Goal: Task Accomplishment & Management: Use online tool/utility

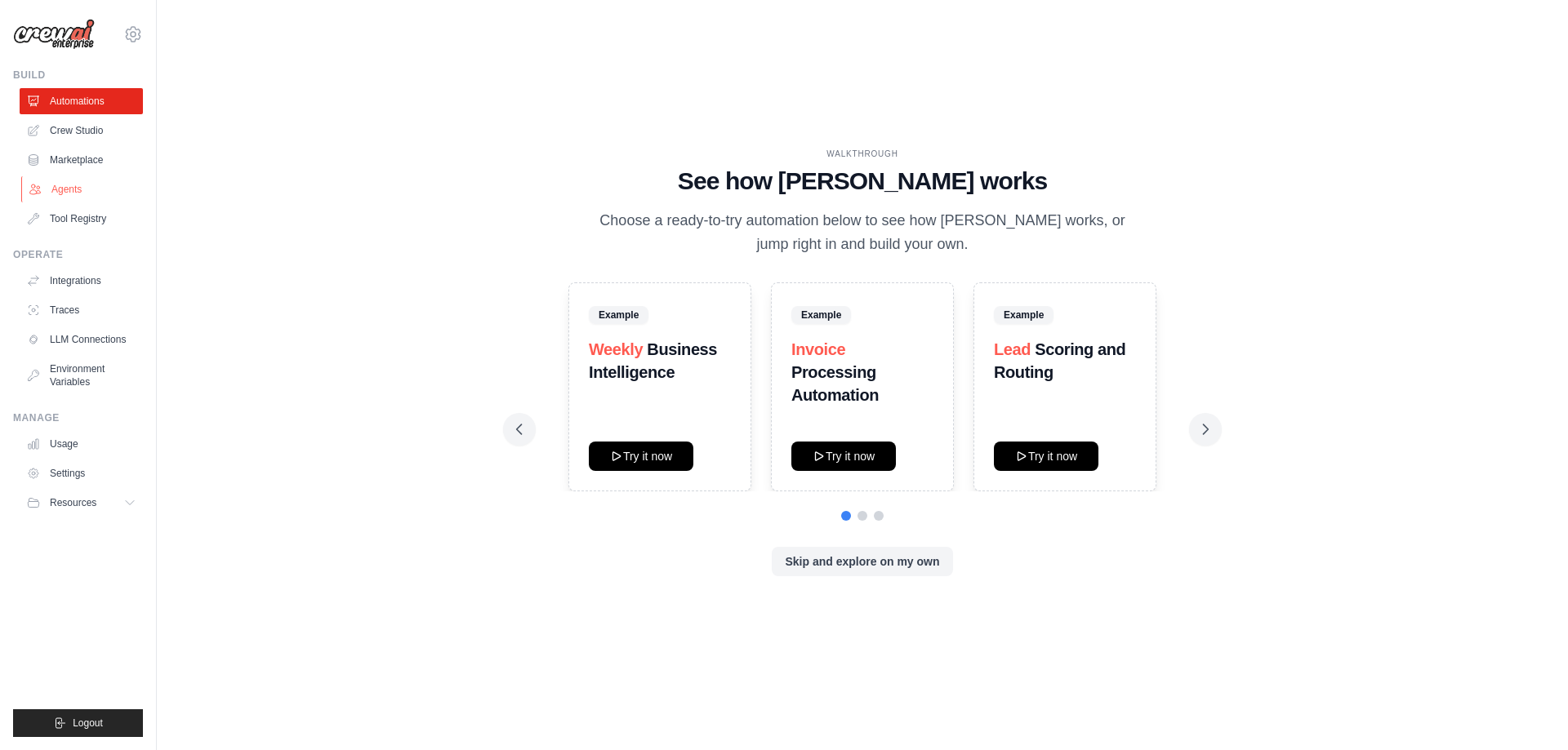
click at [78, 180] on link "Agents" at bounding box center [83, 190] width 123 height 26
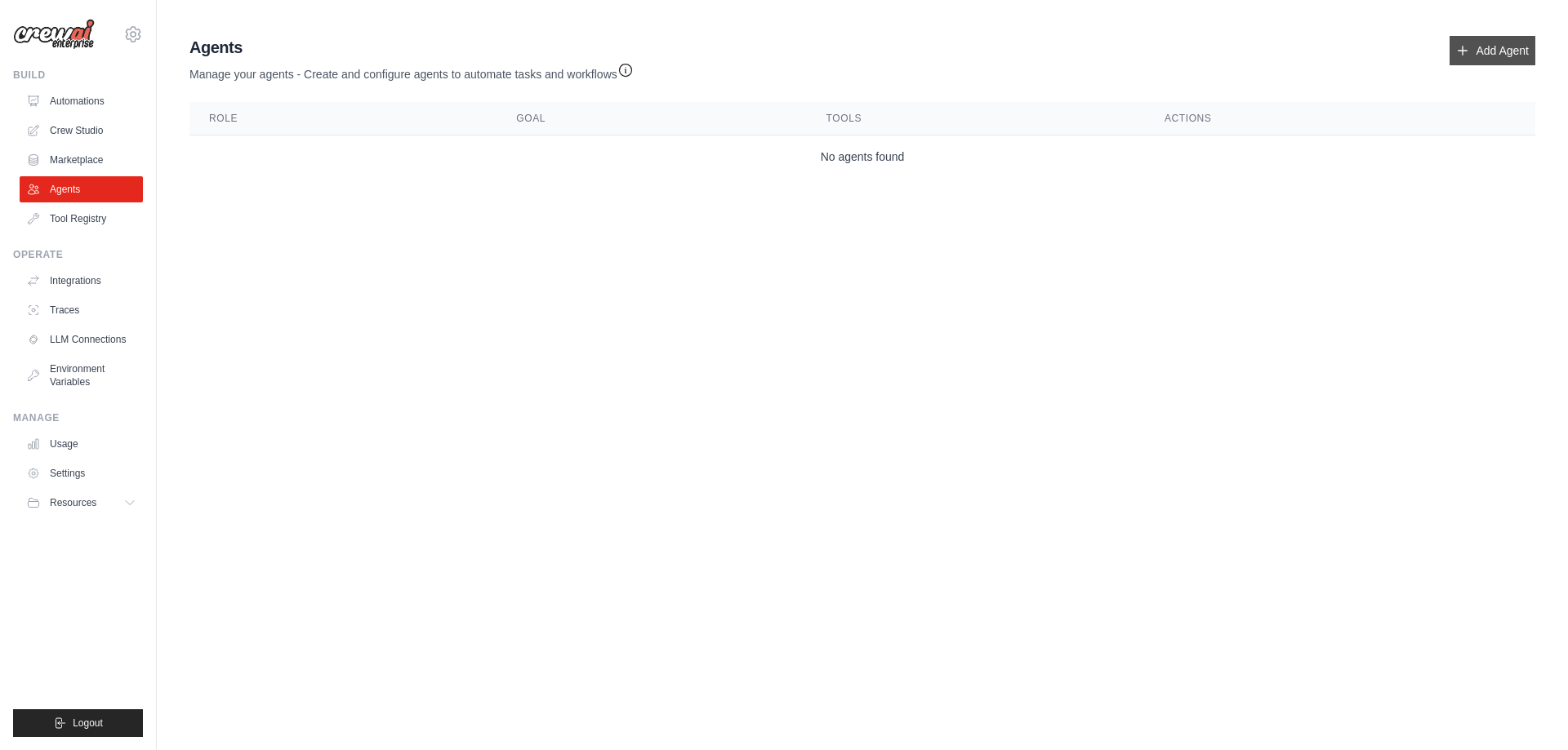
click at [1466, 54] on link "Add Agent" at bounding box center [1493, 50] width 86 height 29
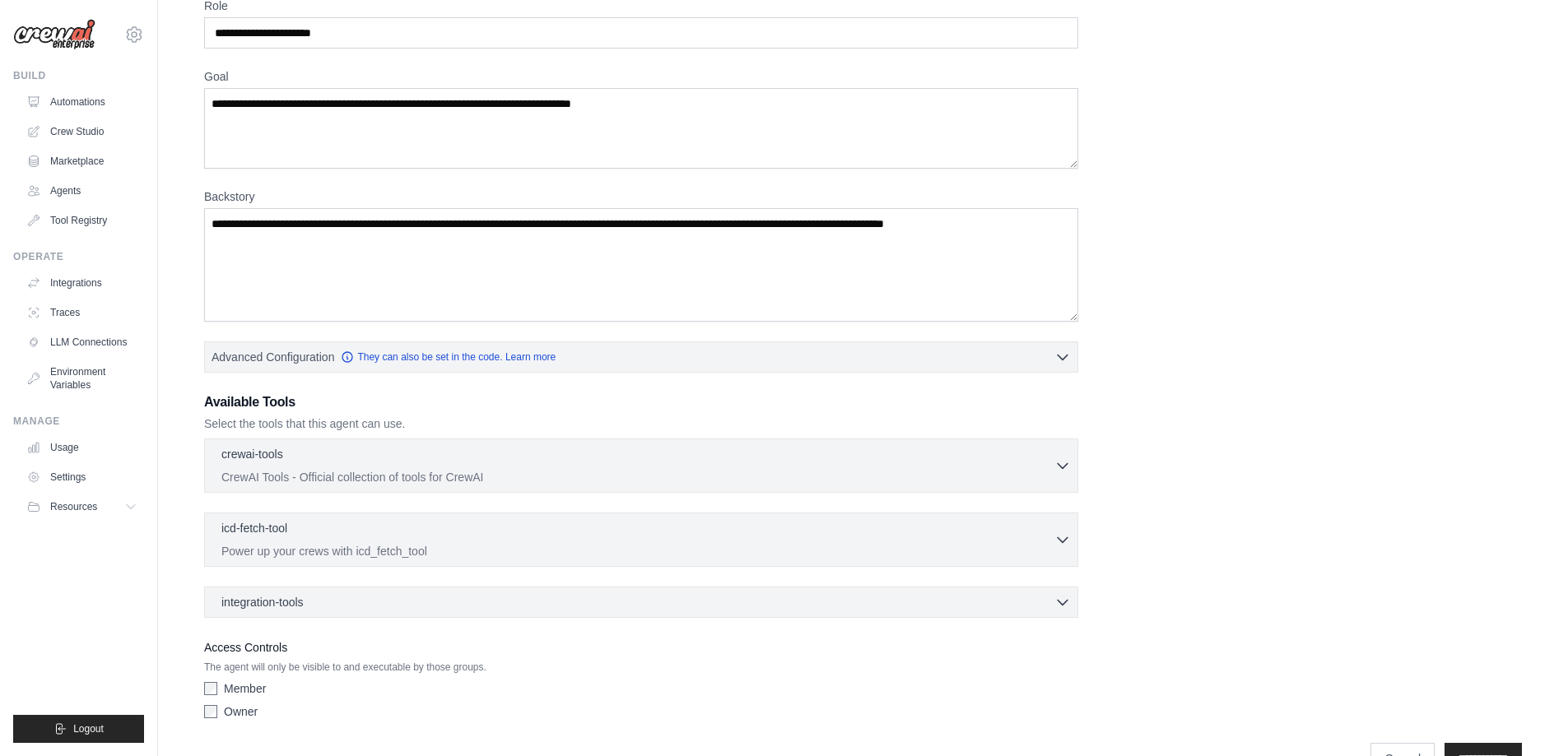
scroll to position [127, 0]
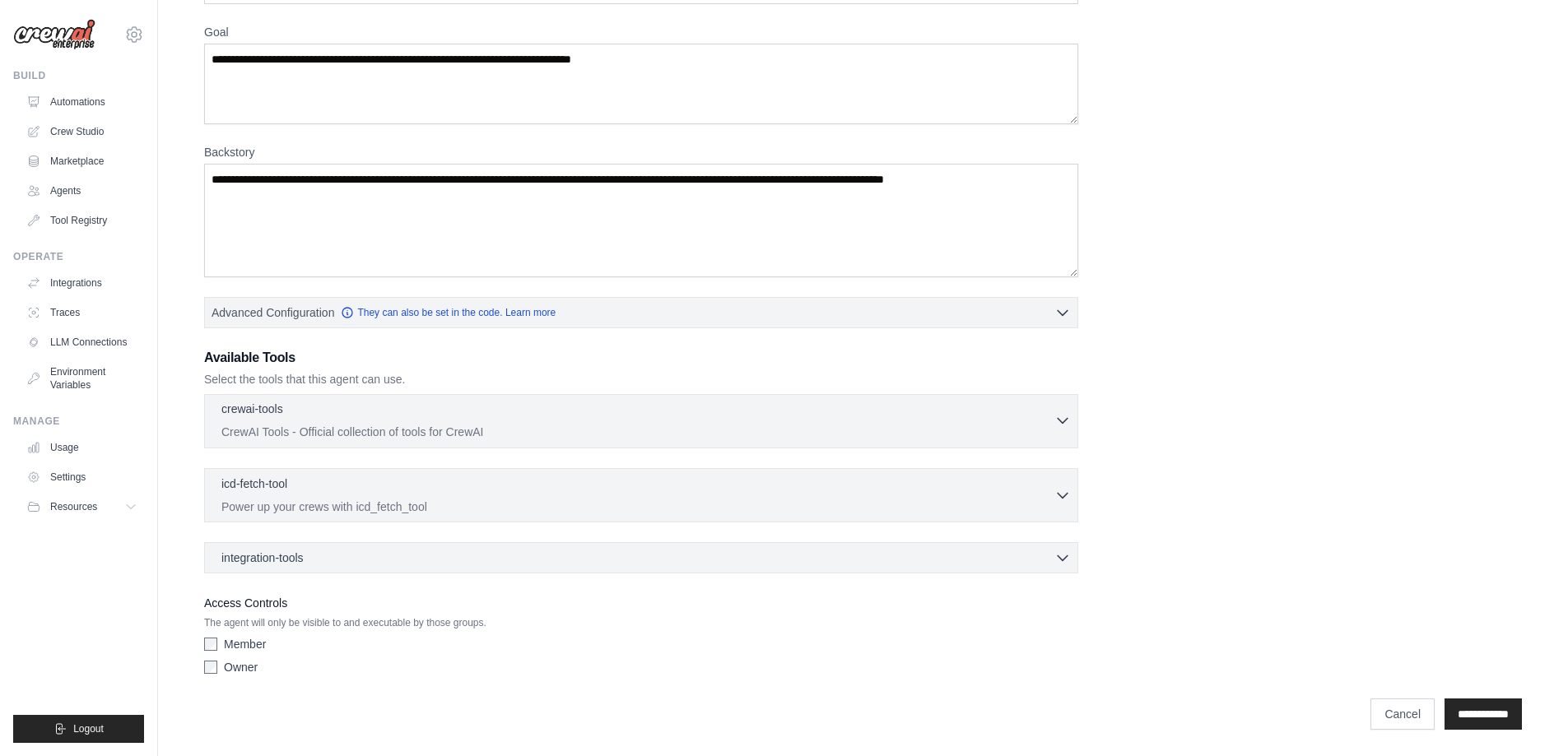
click at [1056, 431] on button "crewai-tools 0 selected CrewAI Tools - Official collection of tools for CrewAI" at bounding box center [640, 420] width 859 height 39
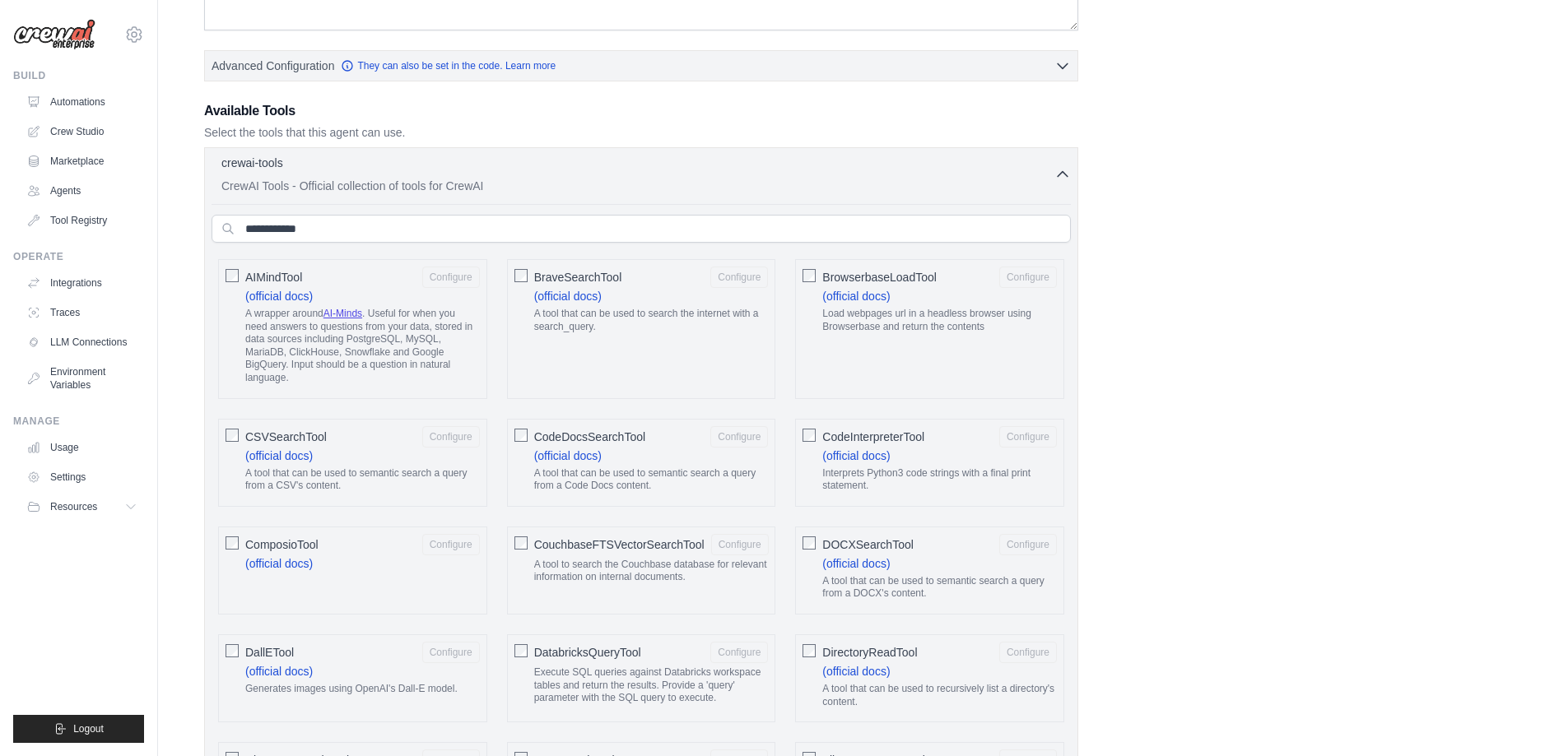
scroll to position [0, 0]
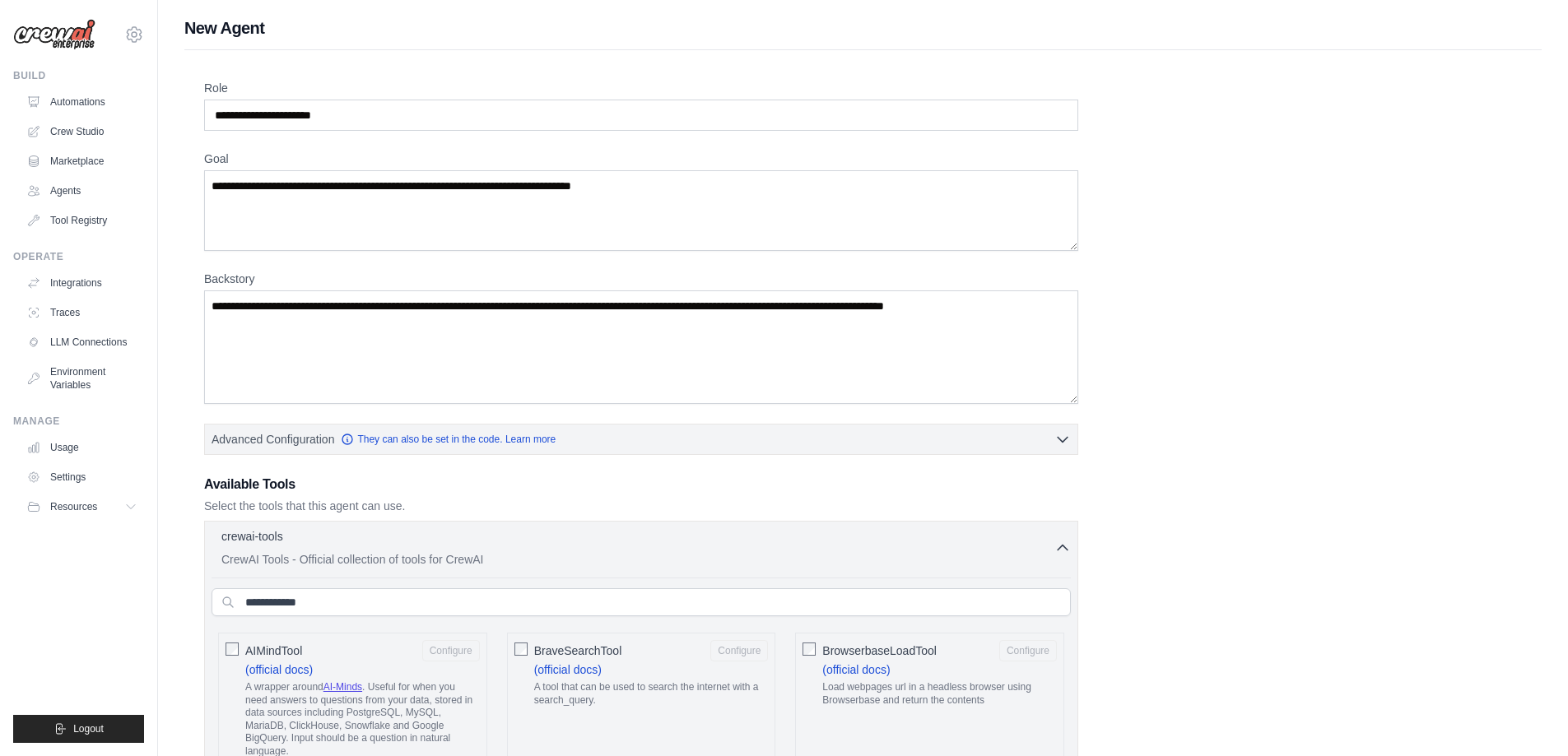
click at [1061, 543] on icon "button" at bounding box center [1063, 547] width 17 height 17
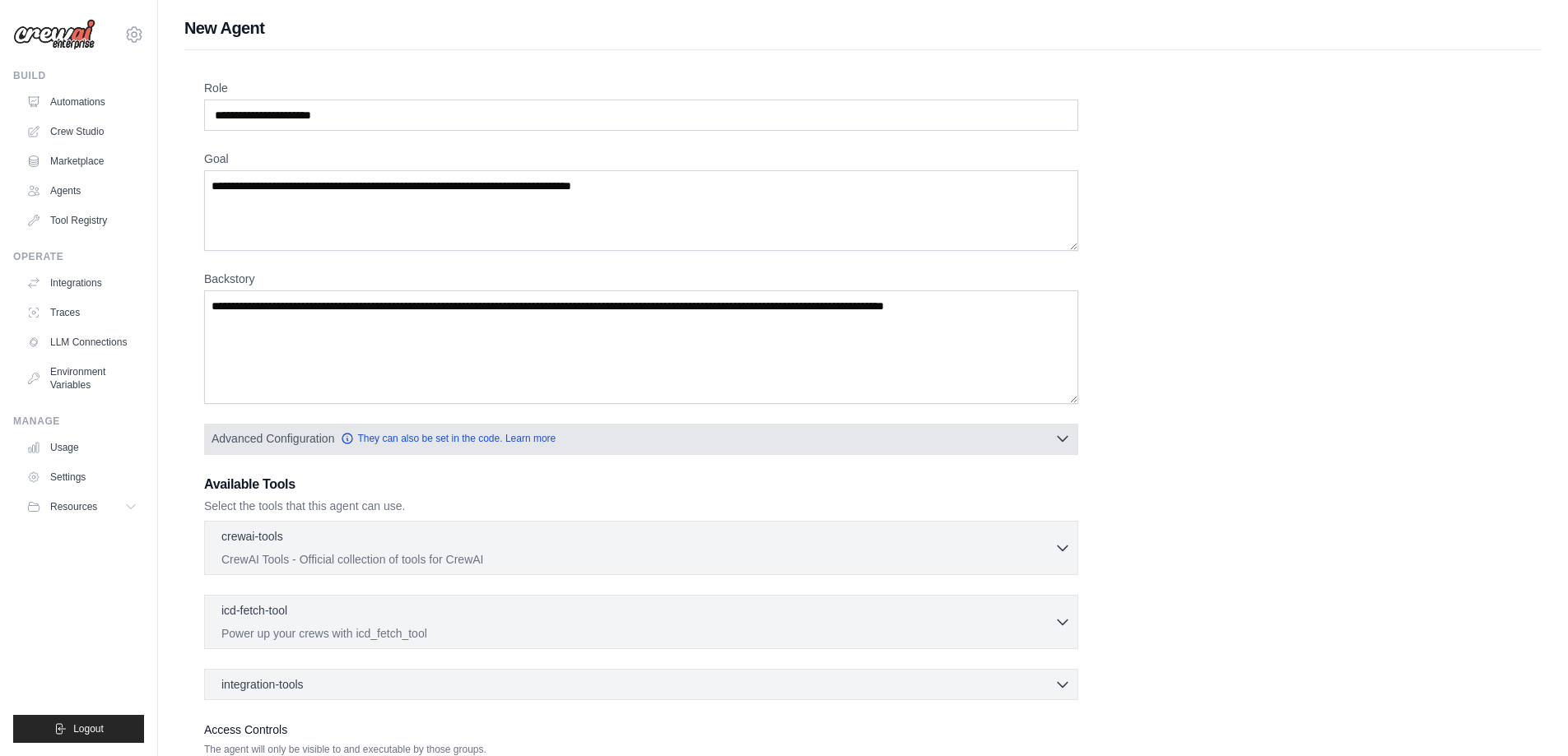
click at [1058, 440] on icon "button" at bounding box center [1063, 439] width 17 height 17
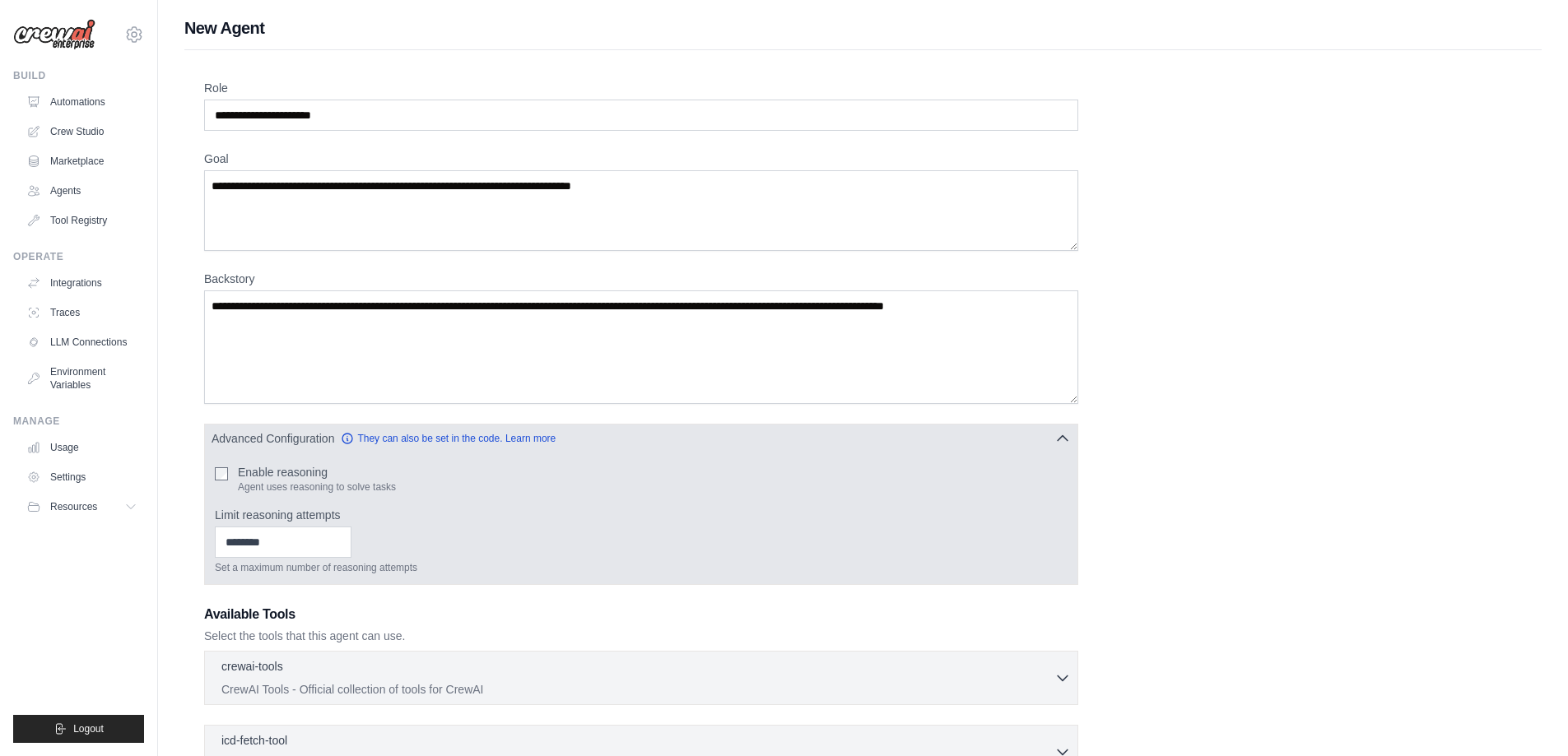
click at [1065, 437] on icon "button" at bounding box center [1063, 439] width 10 height 5
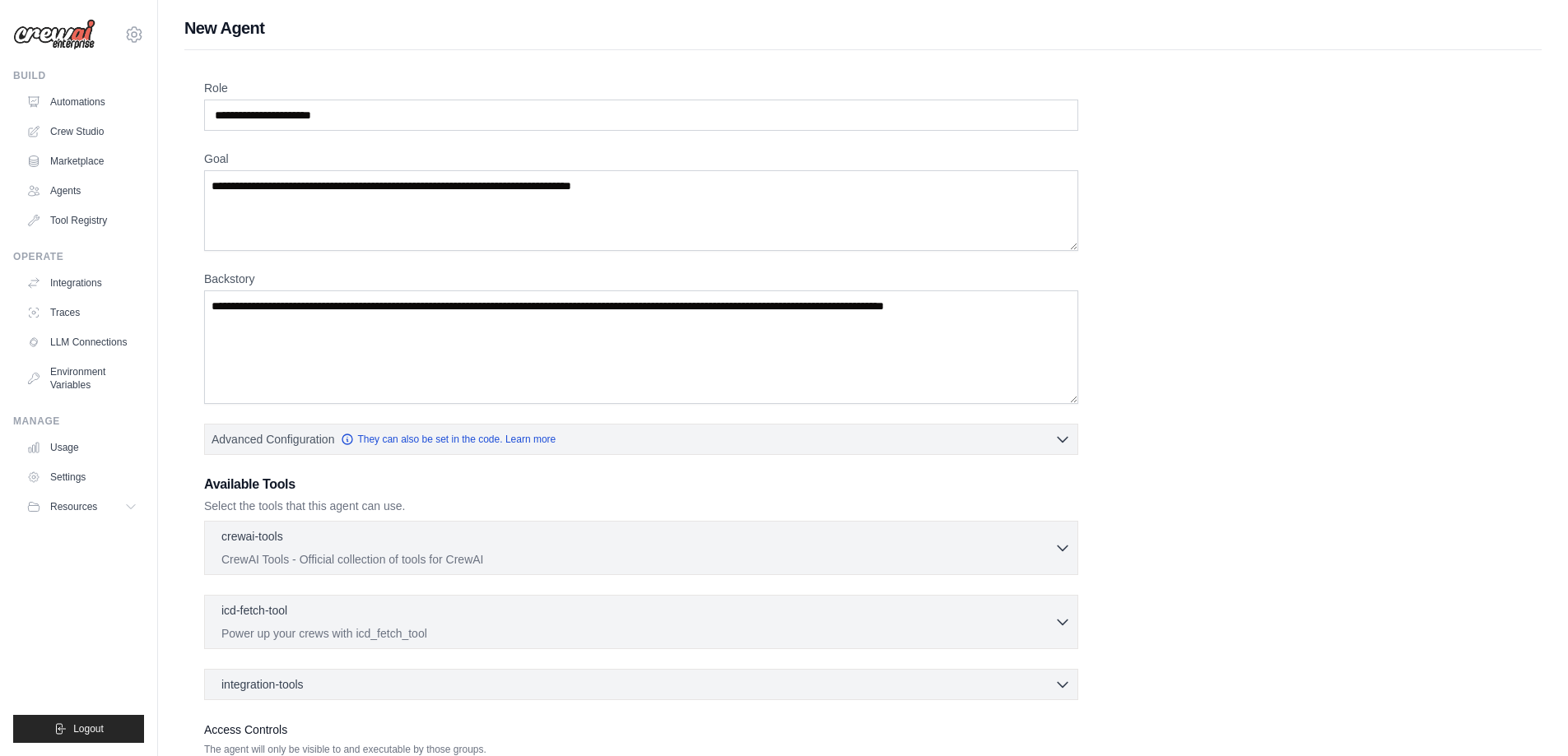
scroll to position [127, 0]
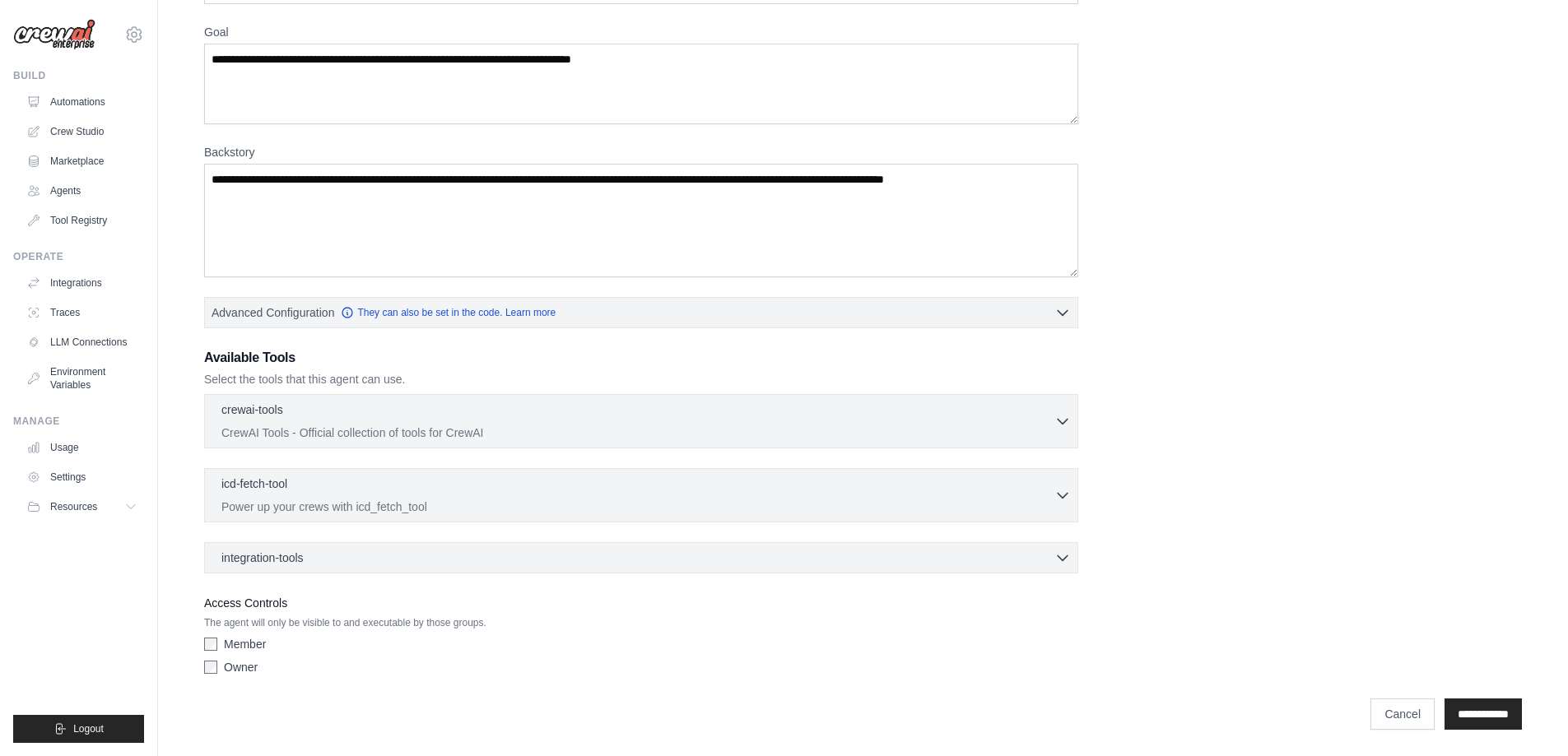
click at [939, 548] on div "integration-tools 0 selected Box Save files to Box Gmail" at bounding box center [641, 557] width 874 height 31
click at [918, 564] on div "integration-tools 0 selected" at bounding box center [646, 557] width 850 height 17
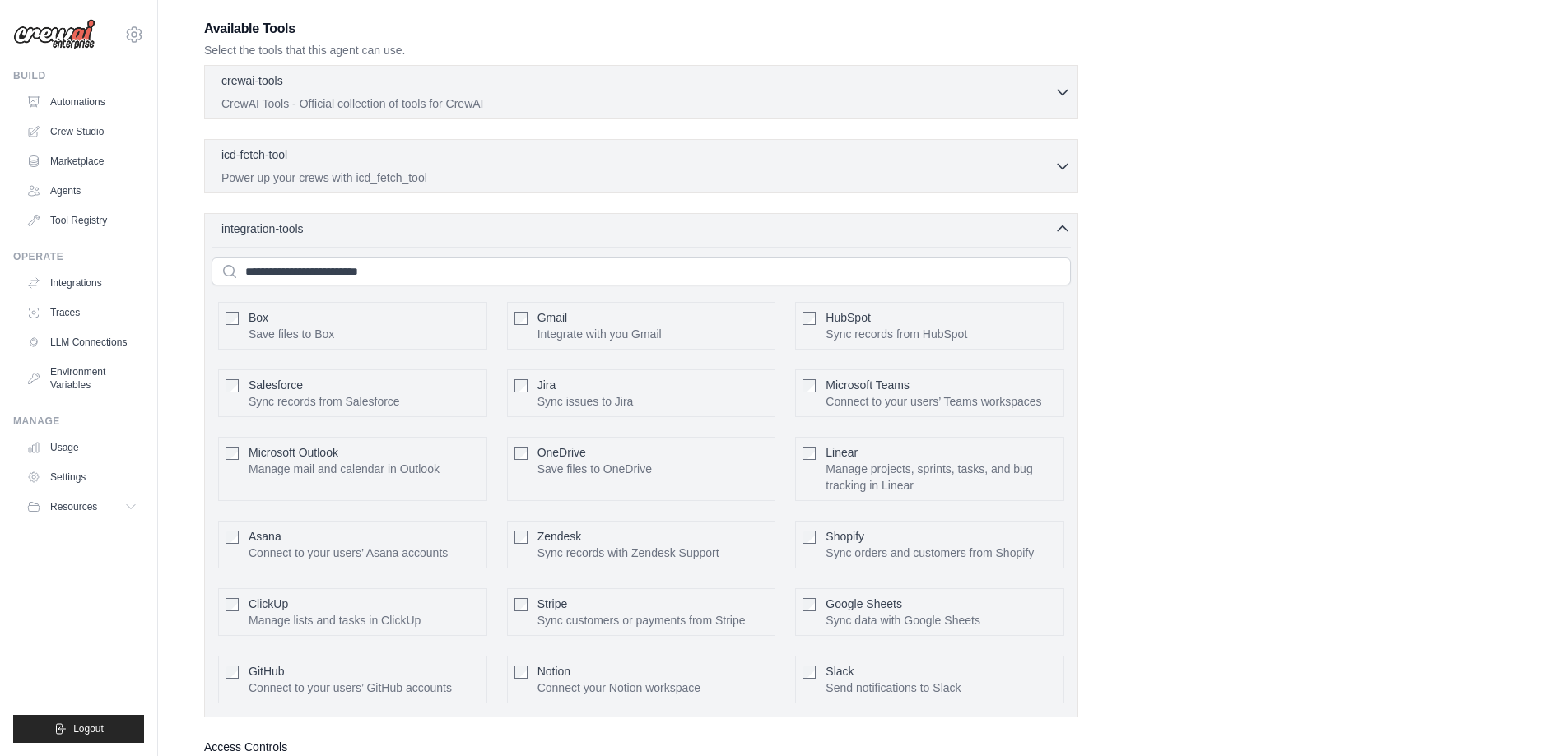
scroll to position [538, 0]
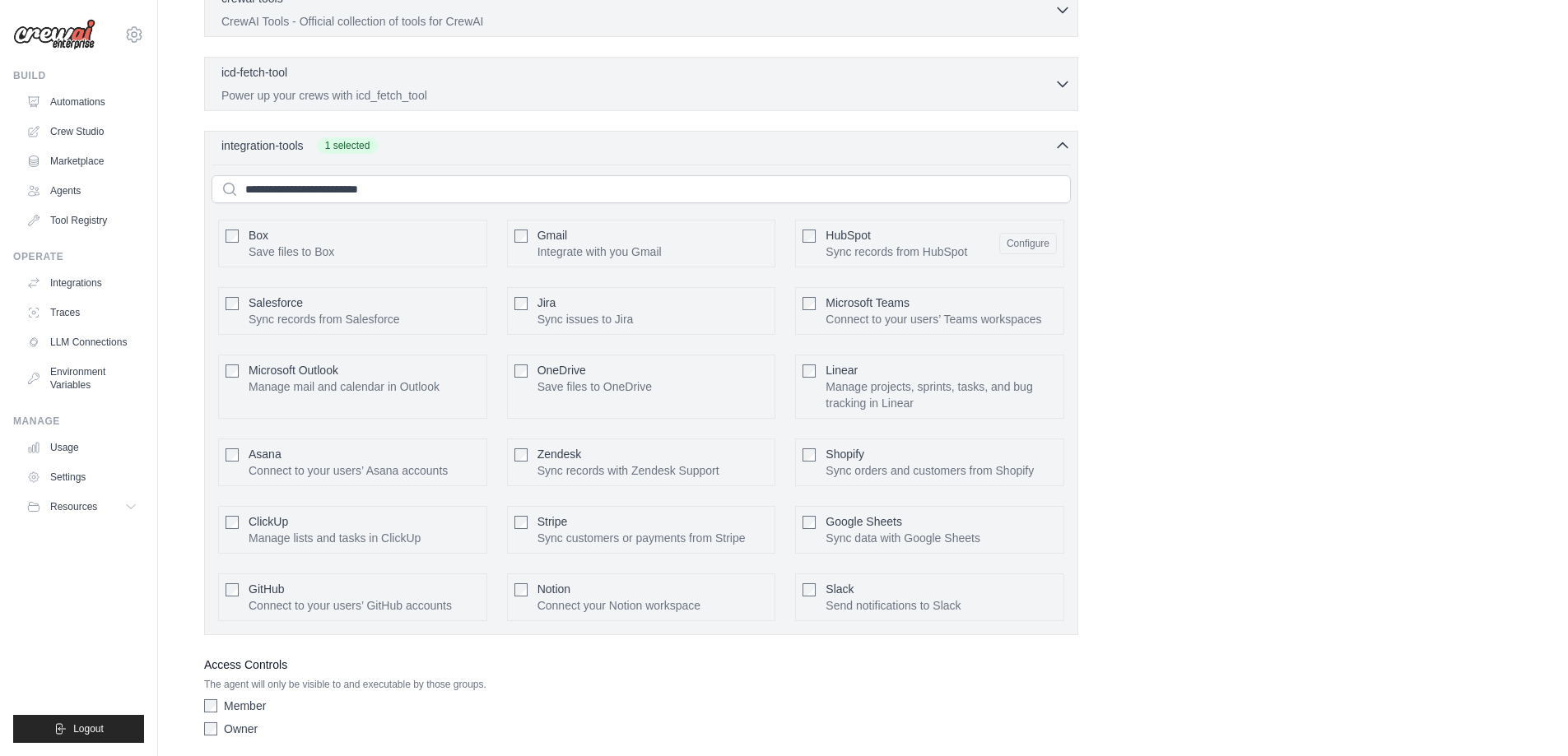
click at [1066, 149] on icon "button" at bounding box center [1063, 146] width 17 height 17
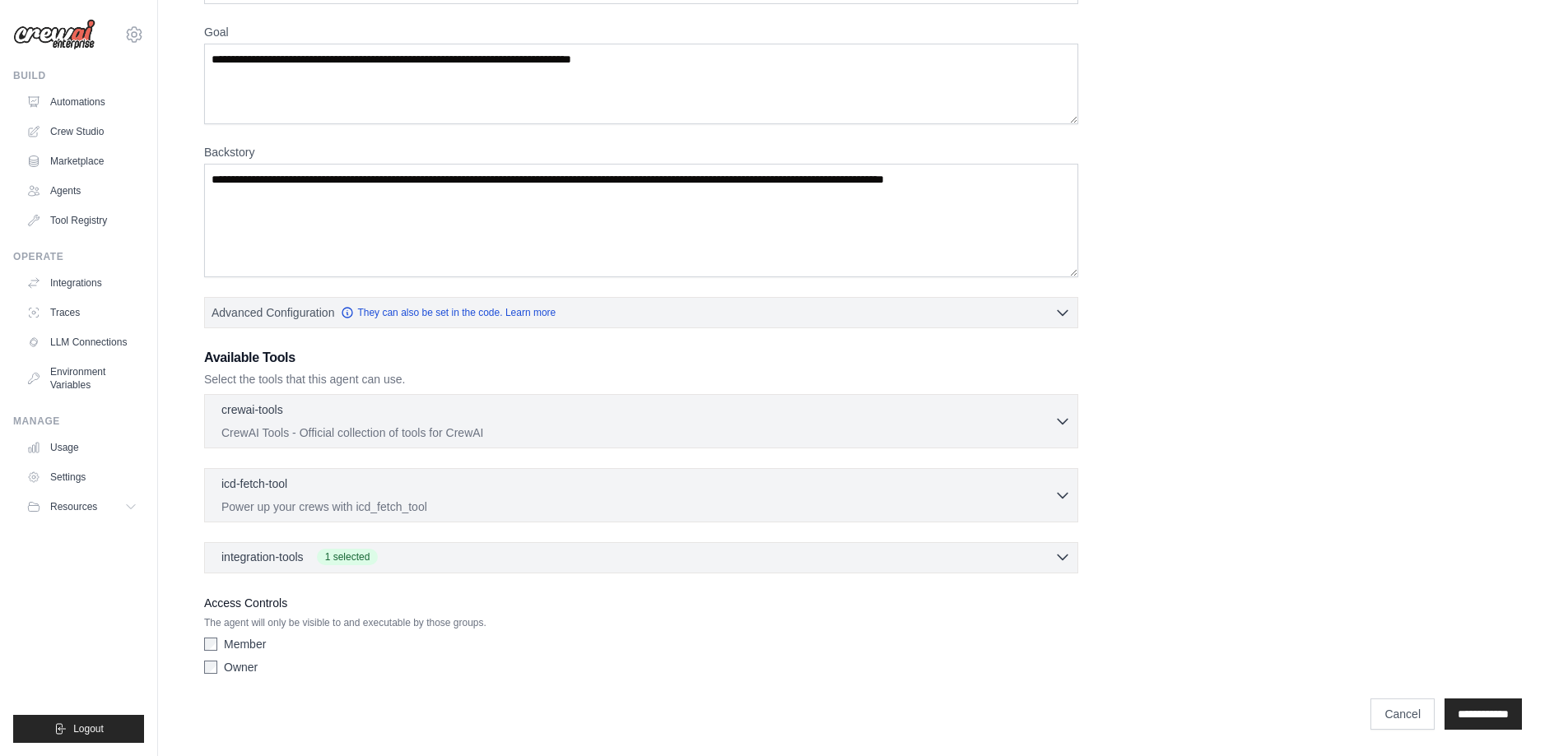
scroll to position [127, 0]
click at [812, 426] on p "CrewAI Tools - Official collection of tools for CrewAI" at bounding box center [638, 432] width 833 height 17
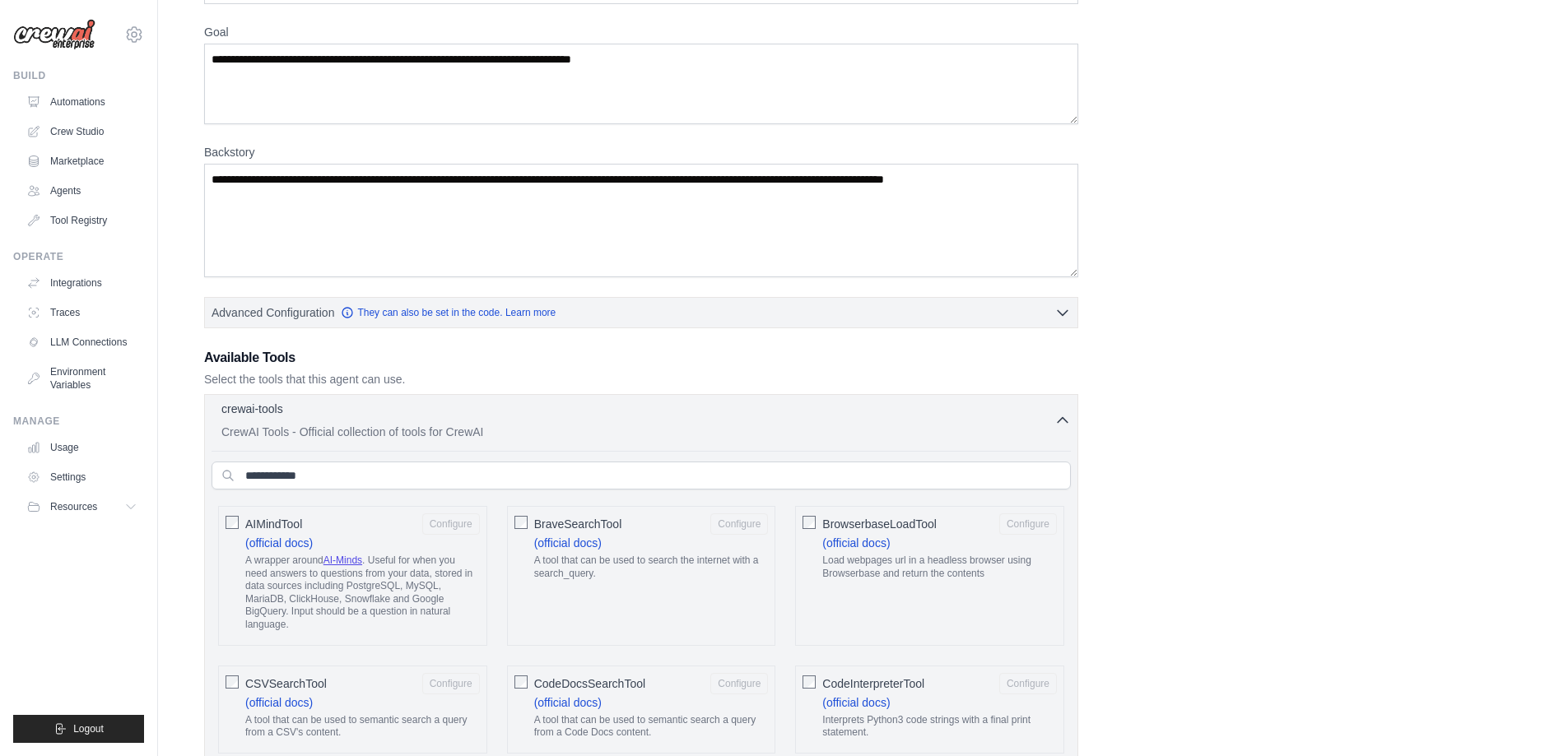
click at [812, 426] on p "CrewAI Tools - Official collection of tools for CrewAI" at bounding box center [638, 432] width 833 height 17
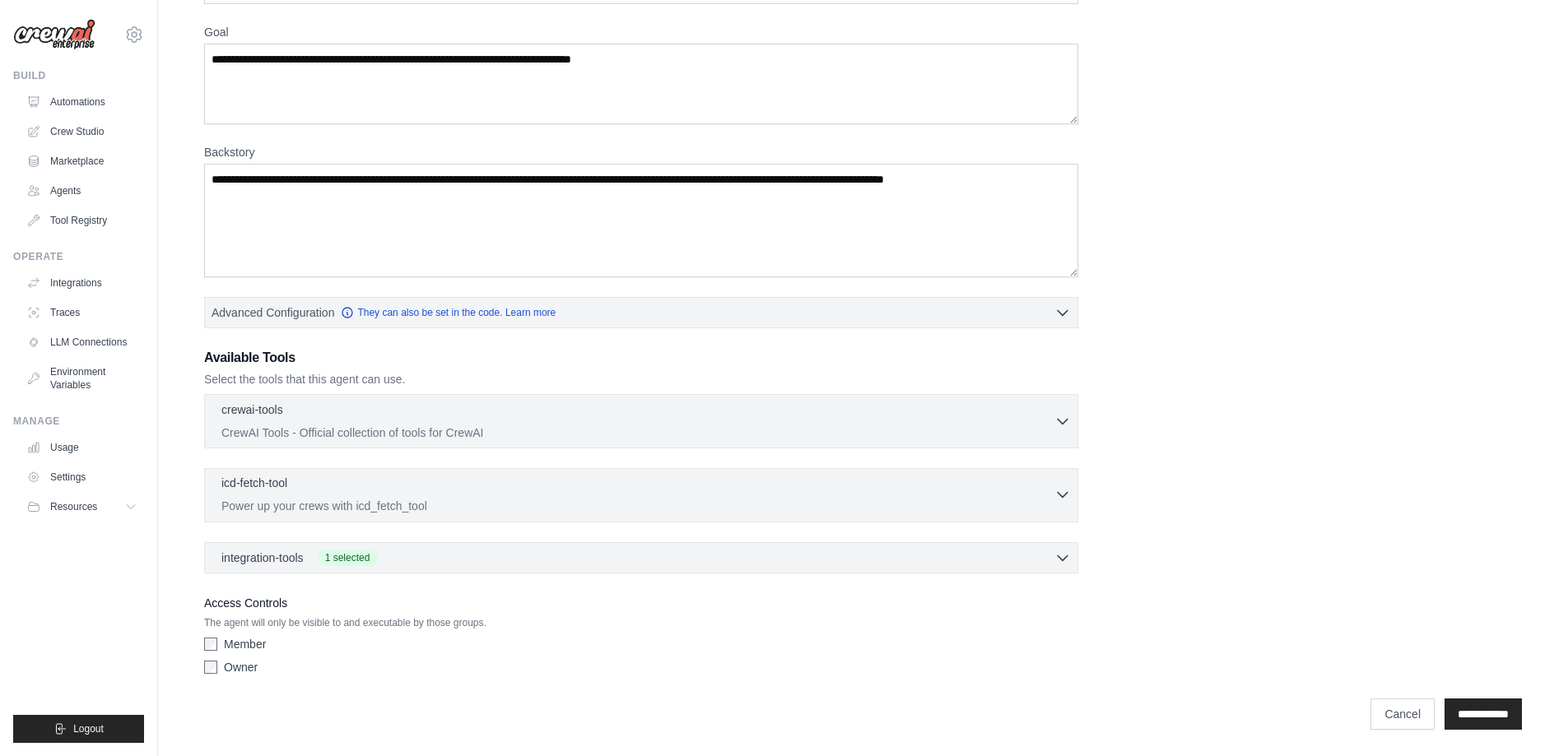
click at [691, 503] on p "Power up your crews with icd_fetch_tool" at bounding box center [638, 507] width 833 height 17
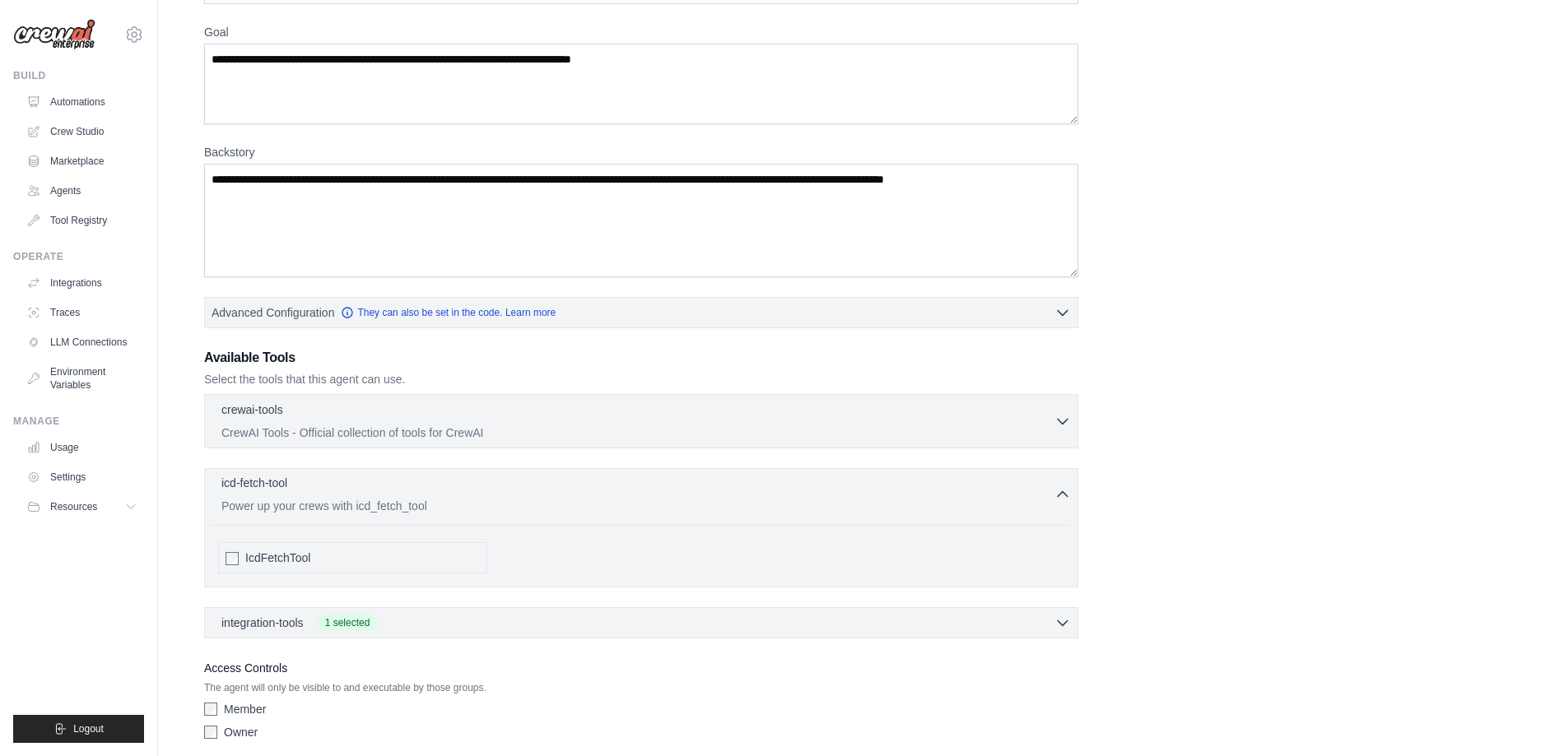
click at [691, 503] on p "Power up your crews with icd_fetch_tool" at bounding box center [638, 507] width 833 height 17
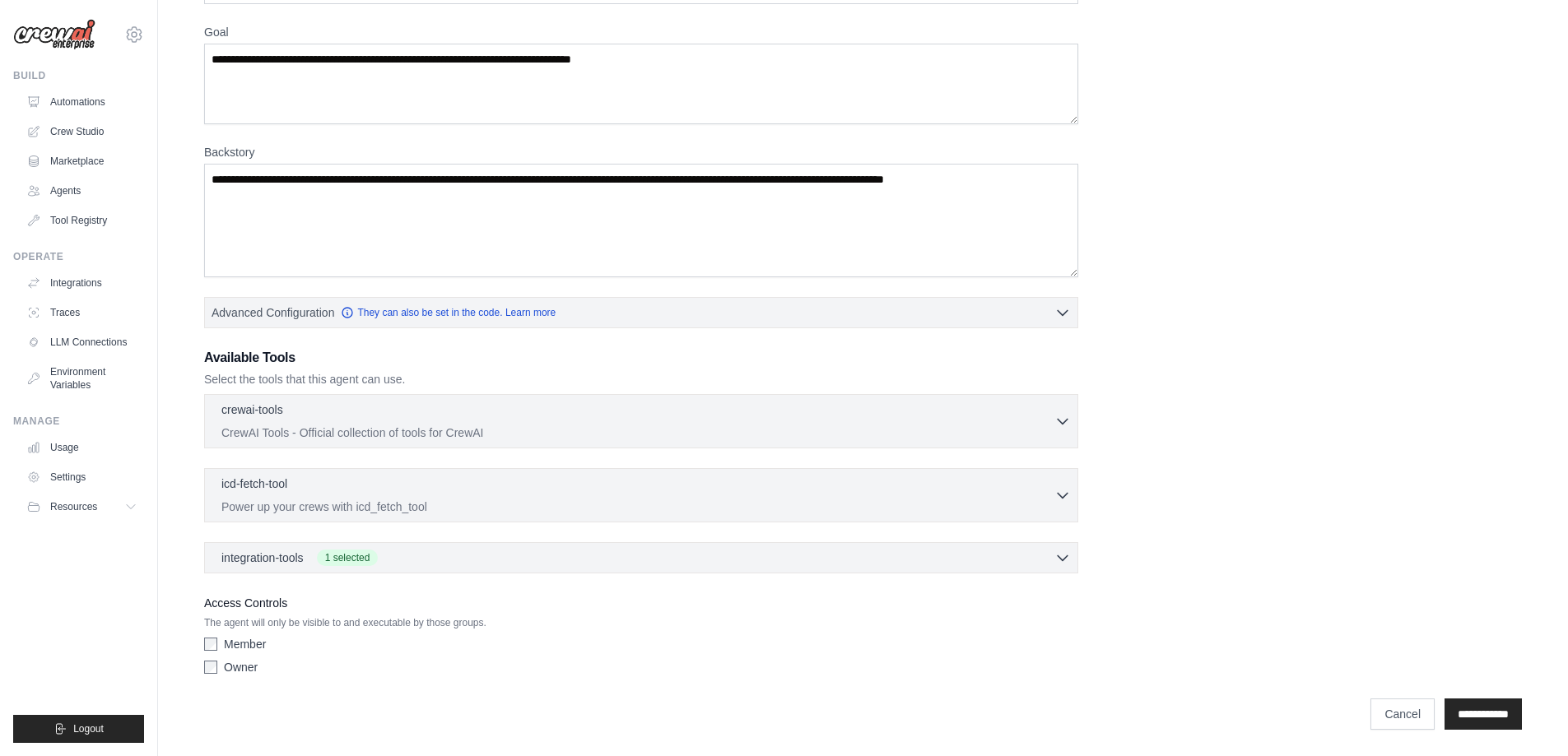
click at [241, 664] on label "Owner" at bounding box center [240, 668] width 33 height 17
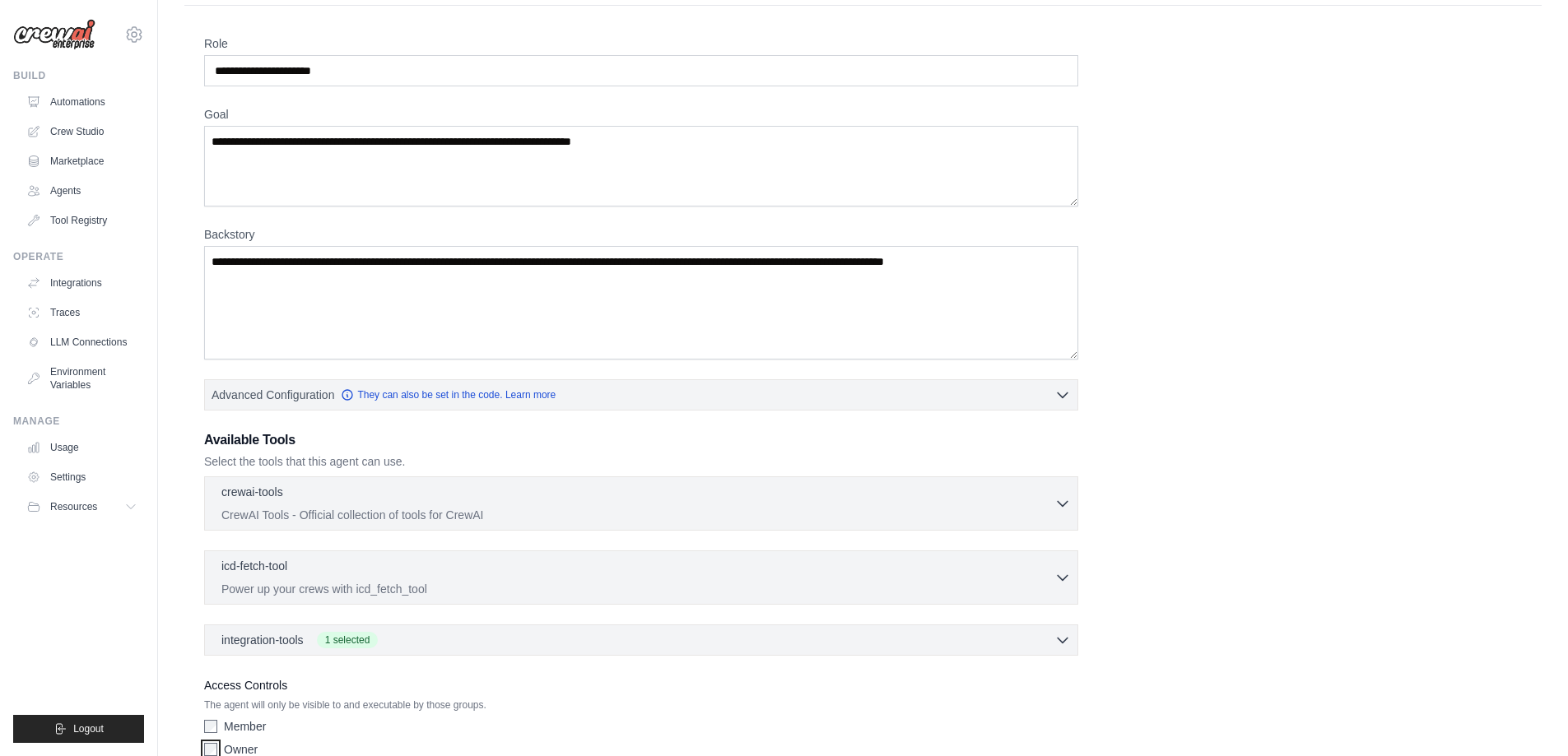
scroll to position [0, 0]
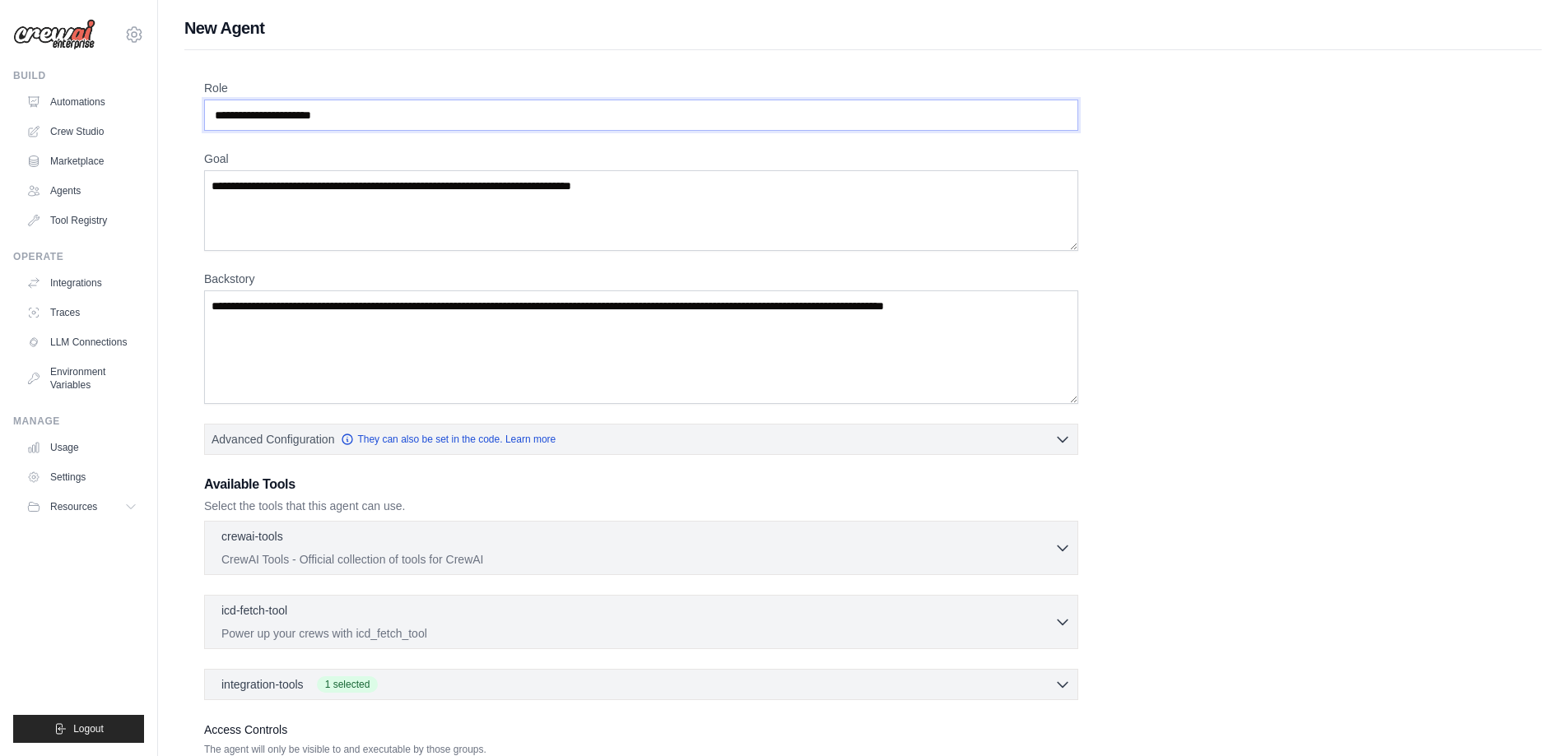
click at [406, 113] on input "Role" at bounding box center [641, 114] width 874 height 31
click at [407, 113] on input "Role" at bounding box center [641, 114] width 874 height 31
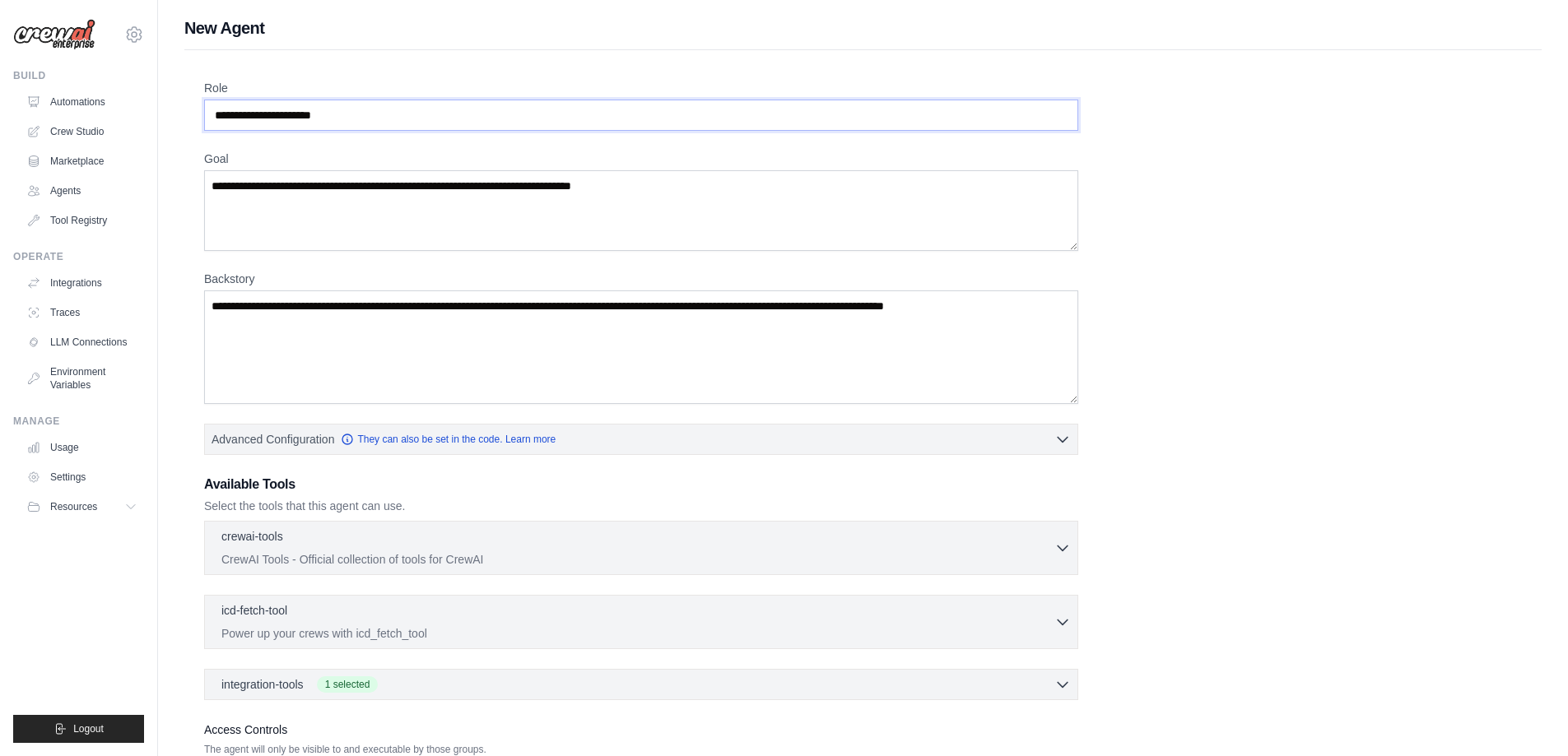
click at [407, 113] on input "Role" at bounding box center [641, 114] width 874 height 31
click at [369, 187] on textarea "Goal" at bounding box center [641, 210] width 874 height 81
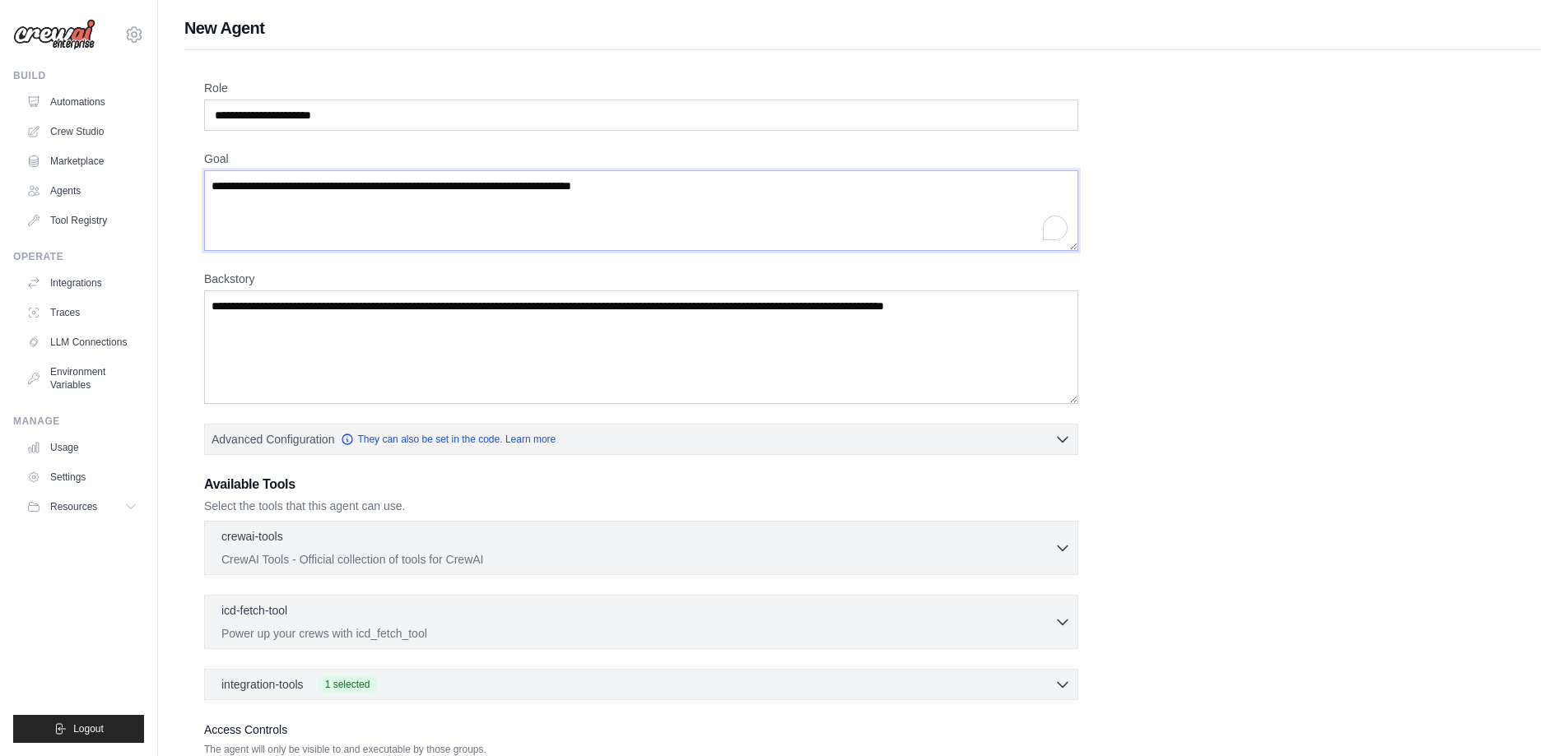
click at [369, 187] on textarea "Goal" at bounding box center [641, 210] width 874 height 81
click at [655, 193] on textarea "Goal" at bounding box center [641, 210] width 874 height 81
drag, startPoint x: 694, startPoint y: 182, endPoint x: 271, endPoint y: 150, distance: 424.2
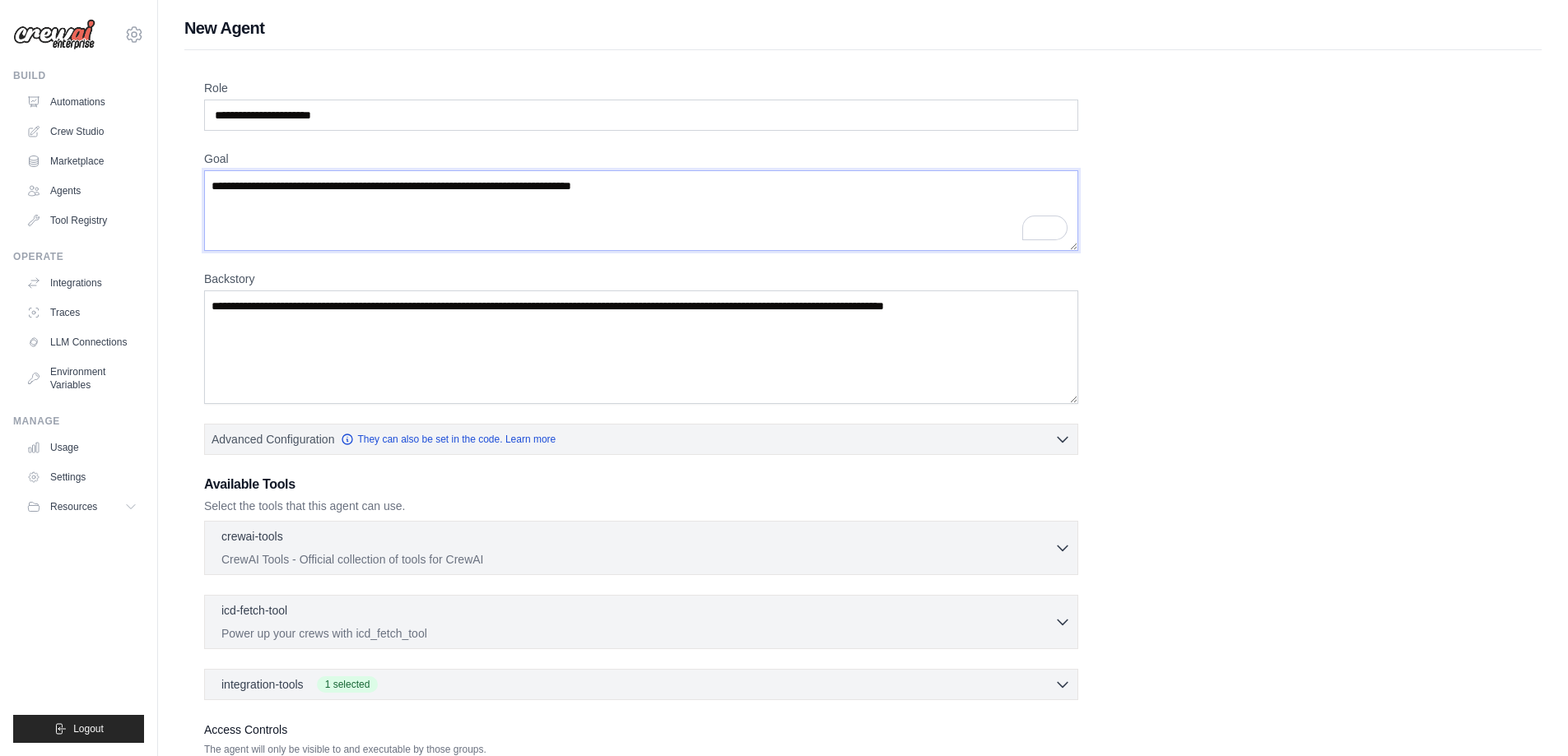
click at [271, 150] on div "Goal" at bounding box center [641, 200] width 874 height 100
type textarea "*"
click at [311, 188] on textarea "**********" at bounding box center [641, 210] width 874 height 81
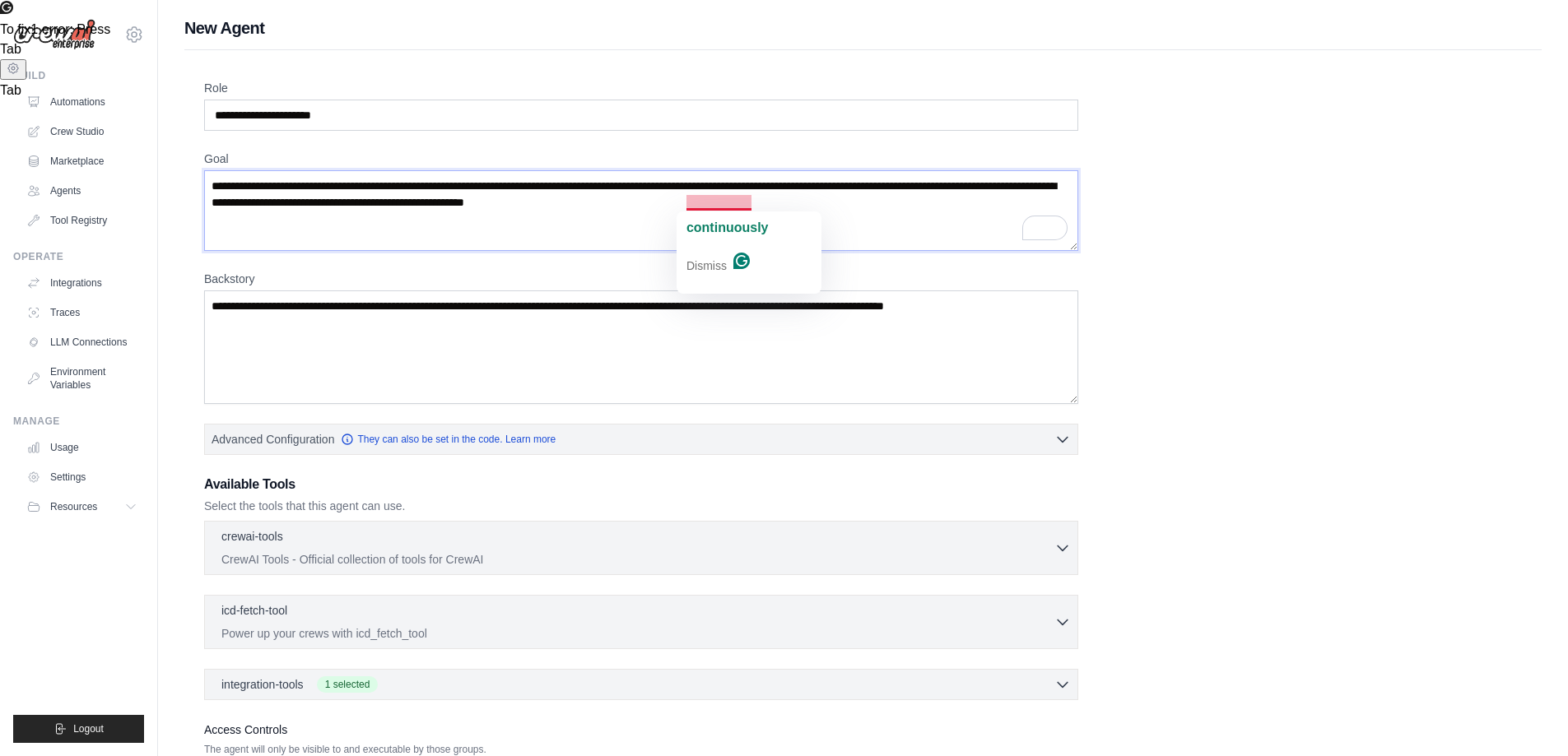
click at [706, 204] on textarea "**********" at bounding box center [641, 210] width 874 height 81
click at [869, 204] on textarea "**********" at bounding box center [641, 210] width 874 height 81
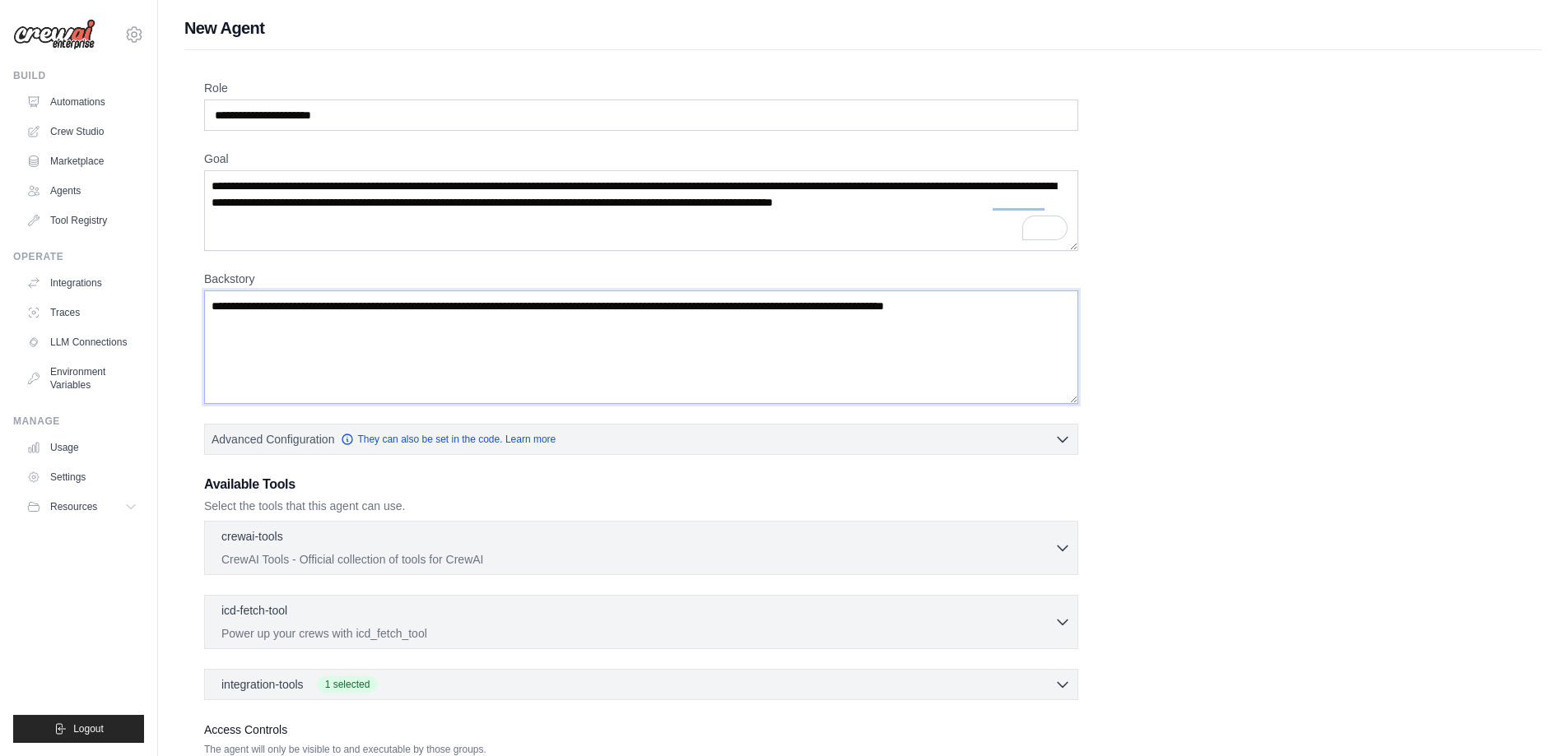
click at [316, 304] on textarea "Backstory" at bounding box center [641, 347] width 874 height 113
click at [317, 303] on textarea "Backstory" at bounding box center [641, 347] width 874 height 113
drag, startPoint x: 545, startPoint y: 229, endPoint x: 547, endPoint y: 183, distance: 46.0
click at [547, 183] on textarea "**********" at bounding box center [641, 210] width 874 height 81
drag, startPoint x: 307, startPoint y: 186, endPoint x: 190, endPoint y: 183, distance: 117.0
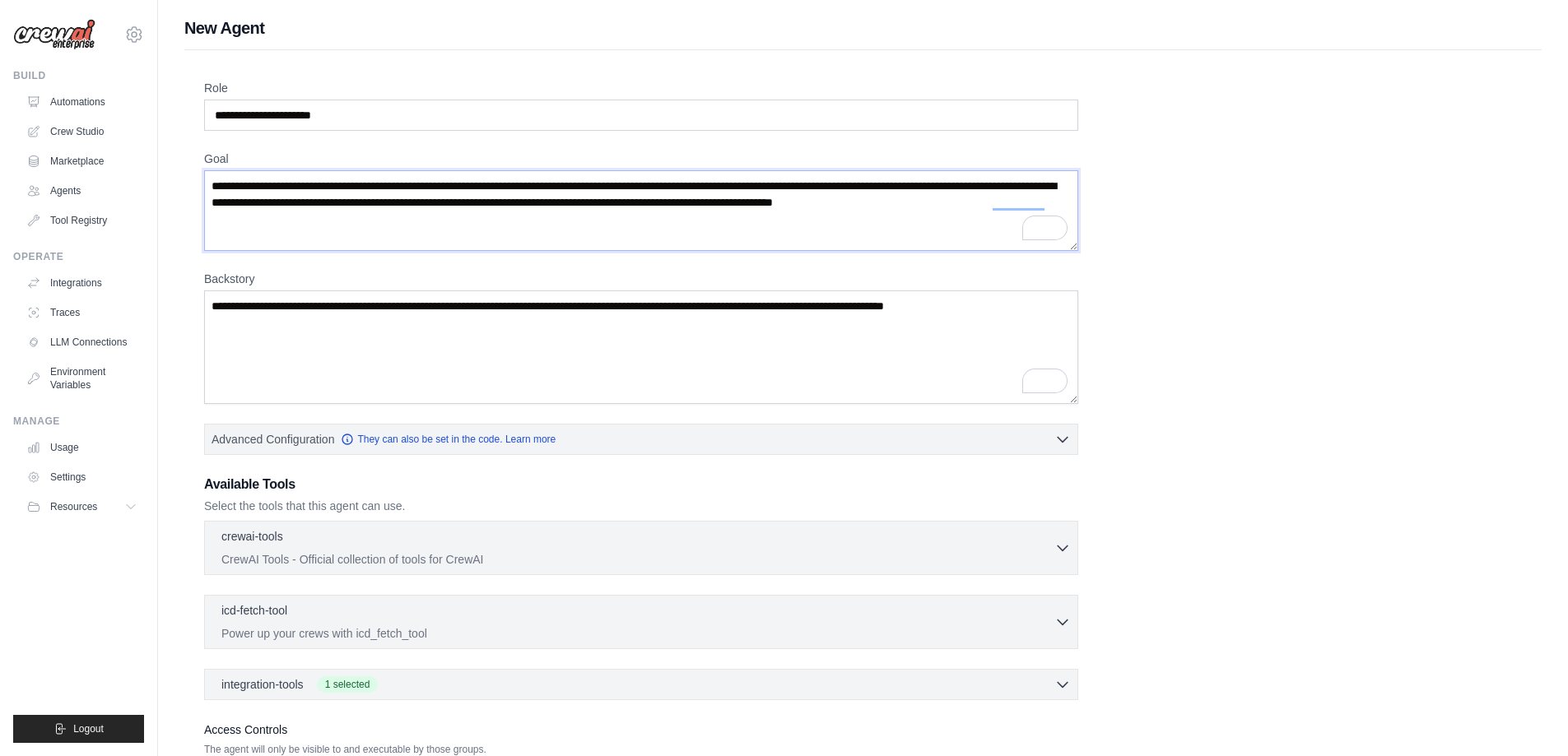
click at [190, 183] on div "**********" at bounding box center [863, 458] width 1358 height 816
click at [490, 183] on textarea "**********" at bounding box center [641, 210] width 874 height 81
click at [362, 189] on textarea "**********" at bounding box center [641, 210] width 874 height 81
click at [335, 185] on textarea "**********" at bounding box center [641, 210] width 874 height 81
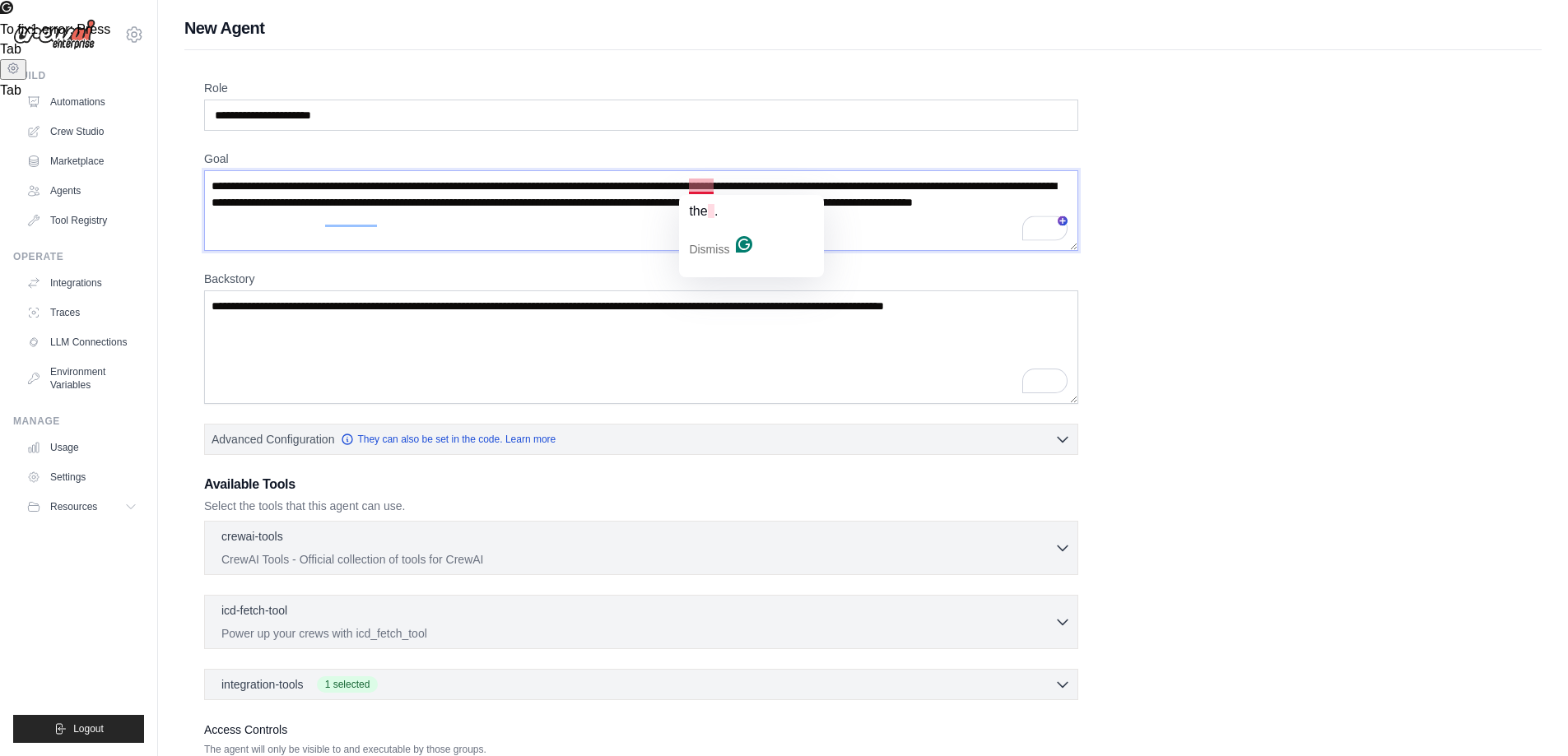
click at [710, 185] on textarea "**********" at bounding box center [641, 210] width 874 height 81
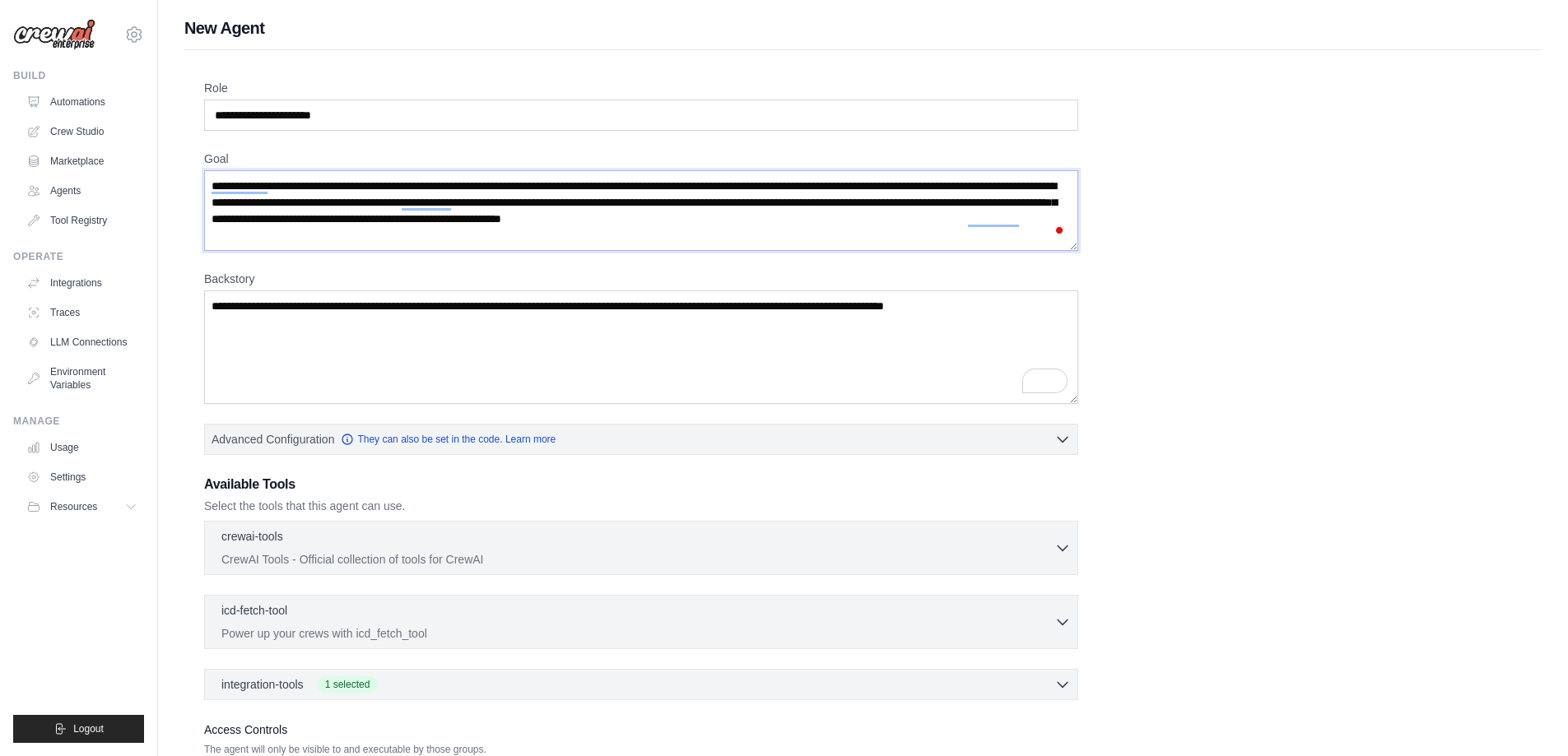
drag, startPoint x: 498, startPoint y: 232, endPoint x: 487, endPoint y: 204, distance: 30.1
click at [487, 204] on textarea "**********" at bounding box center [641, 210] width 874 height 81
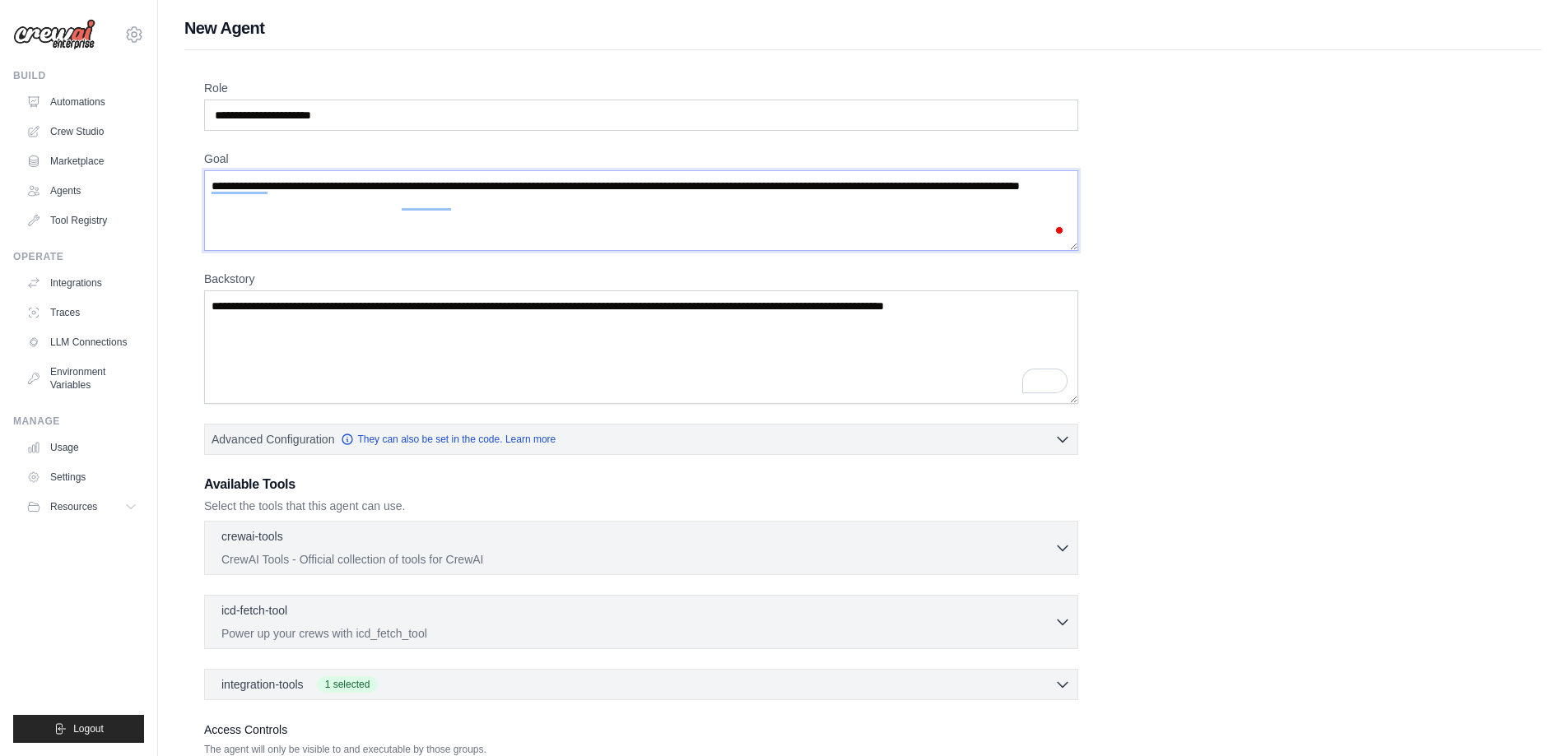
type textarea "**********"
click at [404, 312] on textarea "Backstory" at bounding box center [641, 347] width 874 height 113
click at [405, 311] on textarea "Backstory" at bounding box center [641, 347] width 874 height 113
paste textarea "**********"
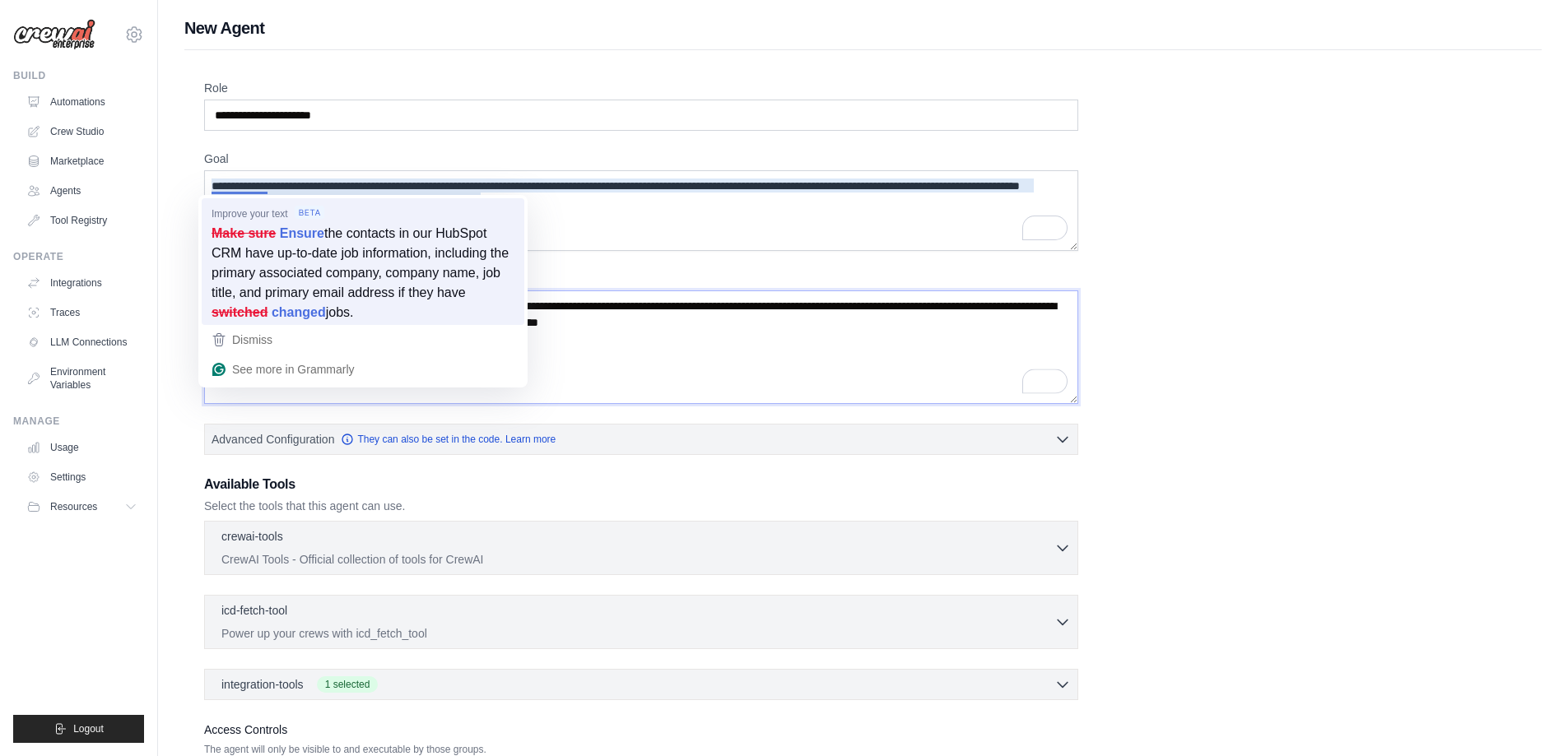
type textarea "**********"
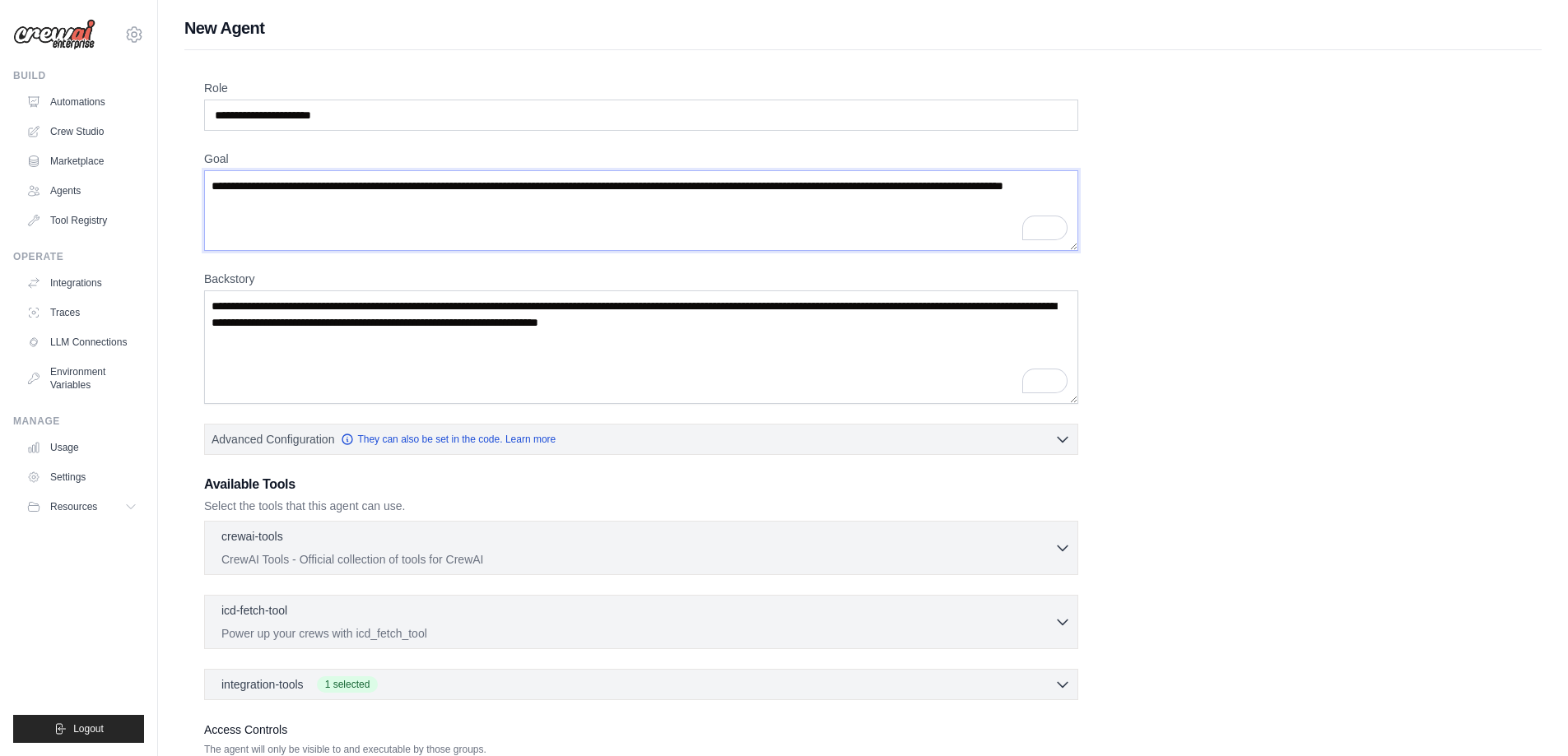
click at [466, 187] on textarea "**********" at bounding box center [641, 210] width 874 height 81
click at [539, 189] on textarea "**********" at bounding box center [641, 210] width 874 height 81
click at [858, 226] on textarea "**********" at bounding box center [641, 210] width 874 height 81
type textarea "**********"
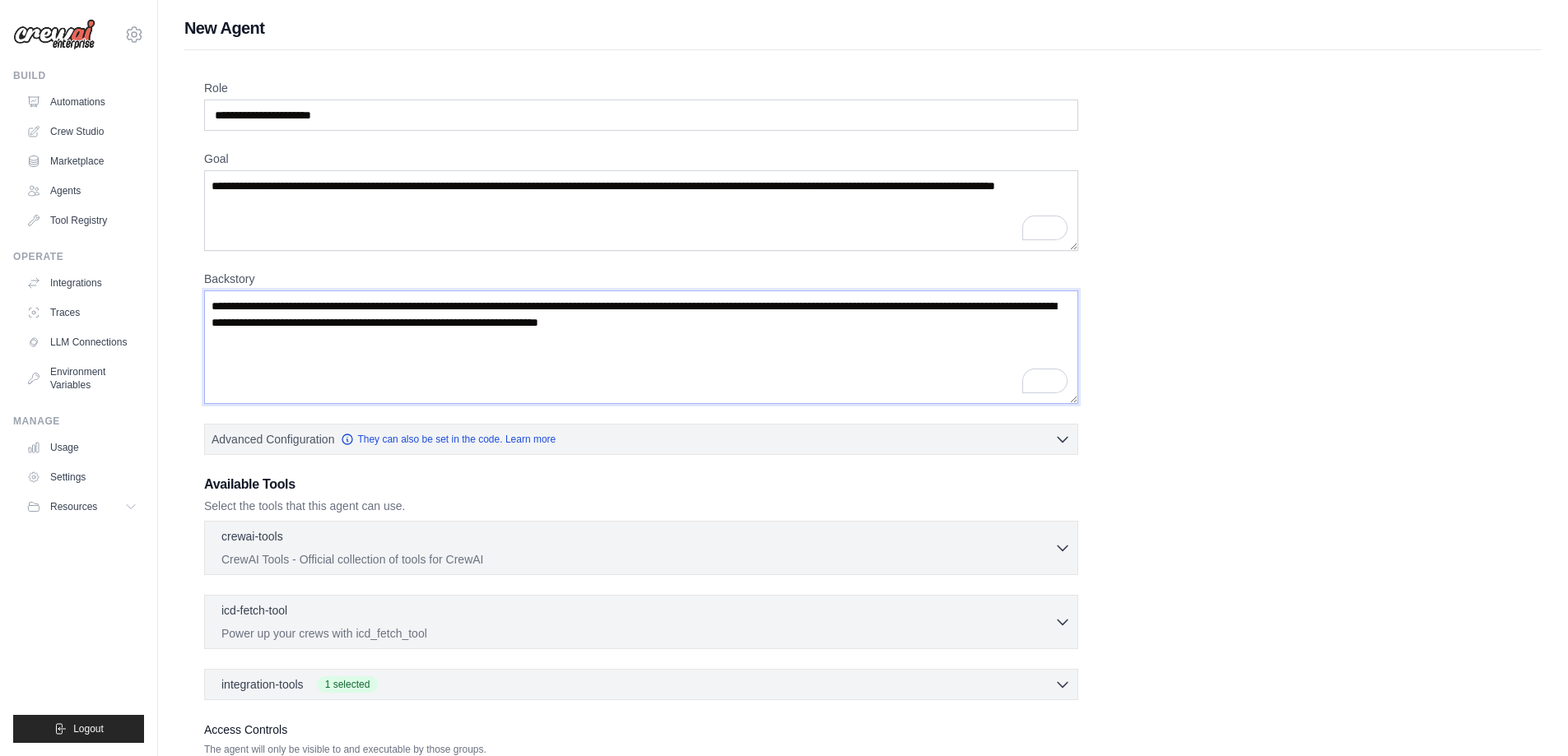
click at [984, 322] on textarea "**********" at bounding box center [641, 347] width 874 height 113
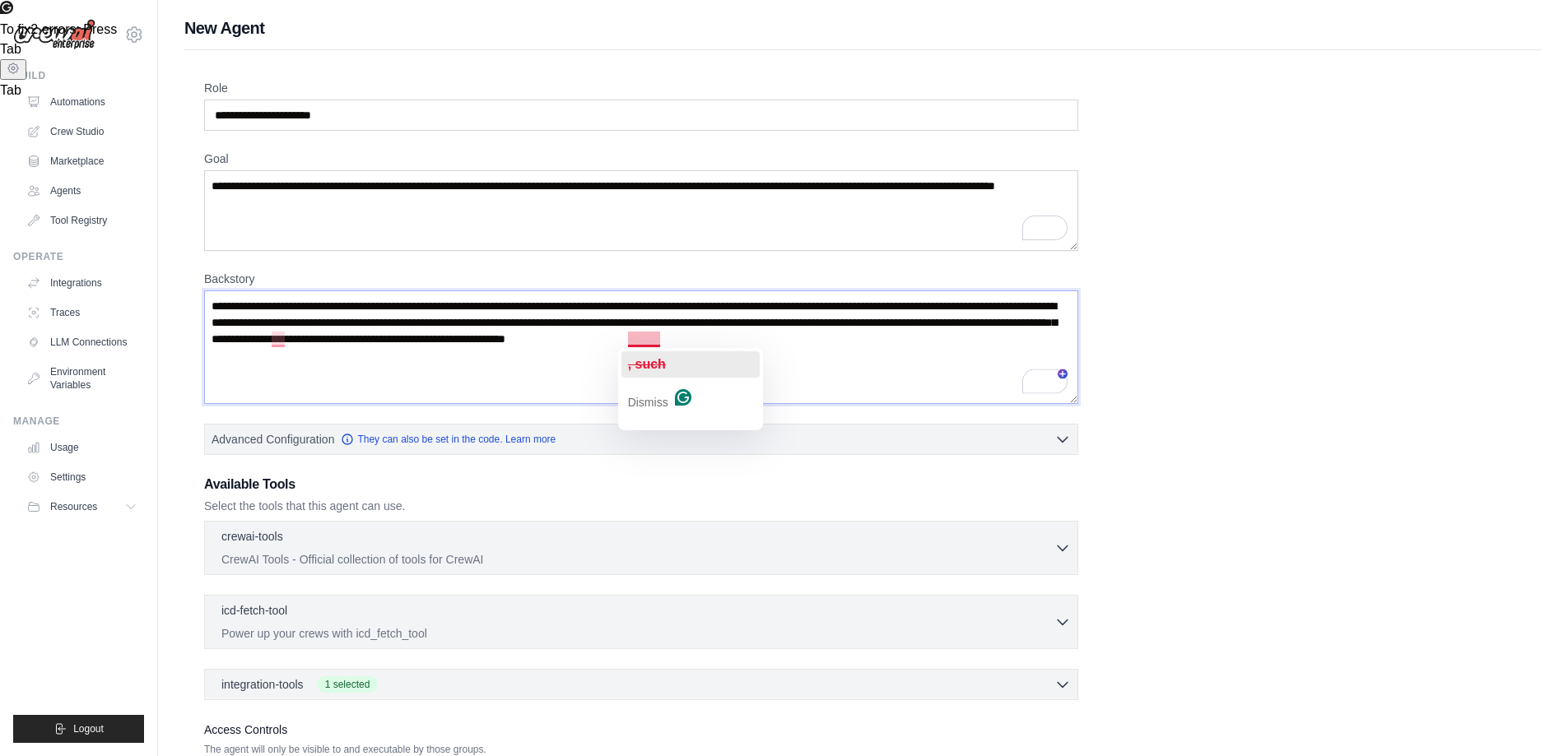
click at [644, 360] on span ", such" at bounding box center [646, 364] width 38 height 14
click at [285, 354] on div ", so" at bounding box center [284, 365] width 25 height 27
click at [578, 340] on textarea "**********" at bounding box center [641, 347] width 874 height 113
drag, startPoint x: 942, startPoint y: 358, endPoint x: 971, endPoint y: 337, distance: 35.8
click at [971, 337] on textarea "**********" at bounding box center [641, 347] width 874 height 113
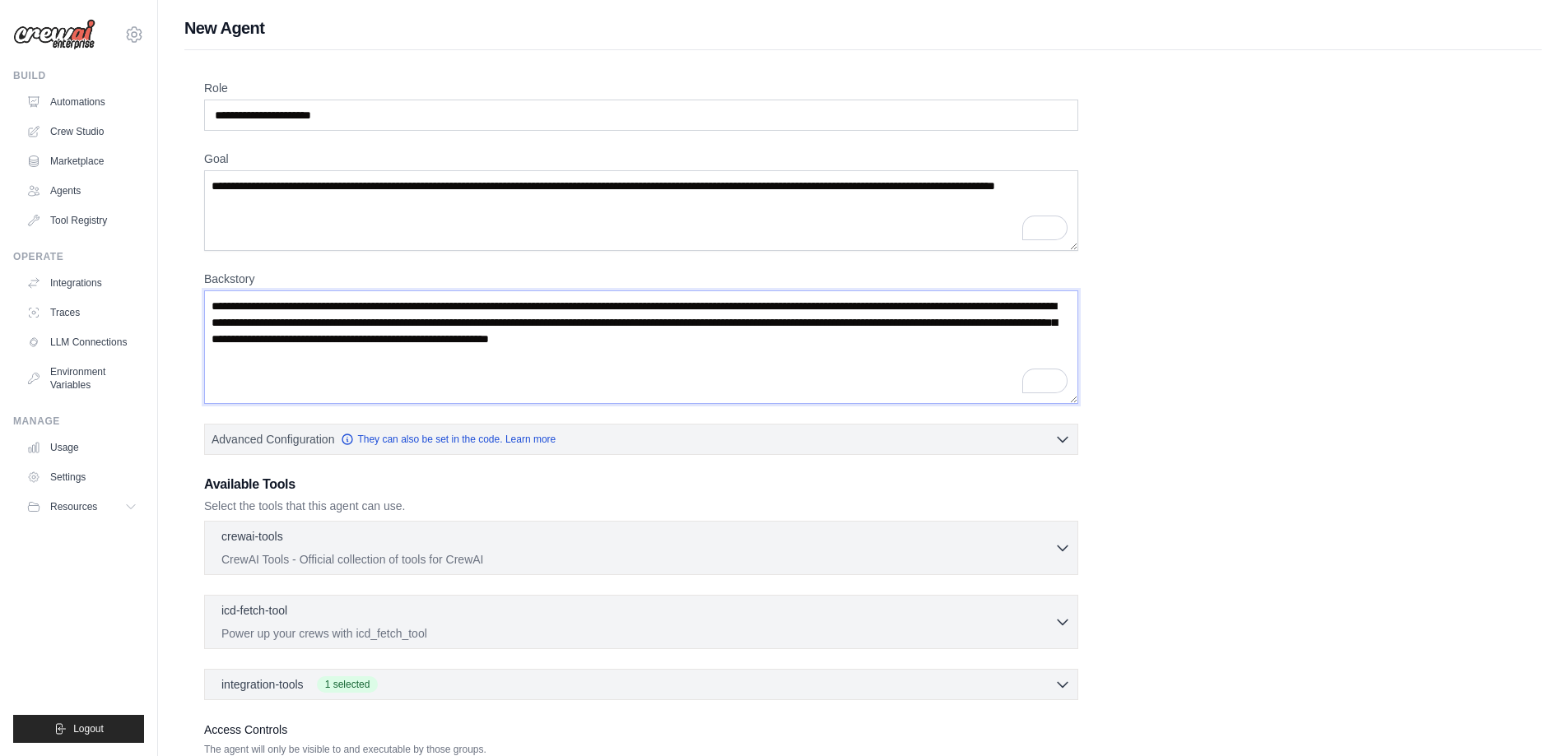
click at [412, 305] on textarea "**********" at bounding box center [641, 347] width 874 height 113
click at [1062, 305] on textarea "**********" at bounding box center [641, 347] width 874 height 113
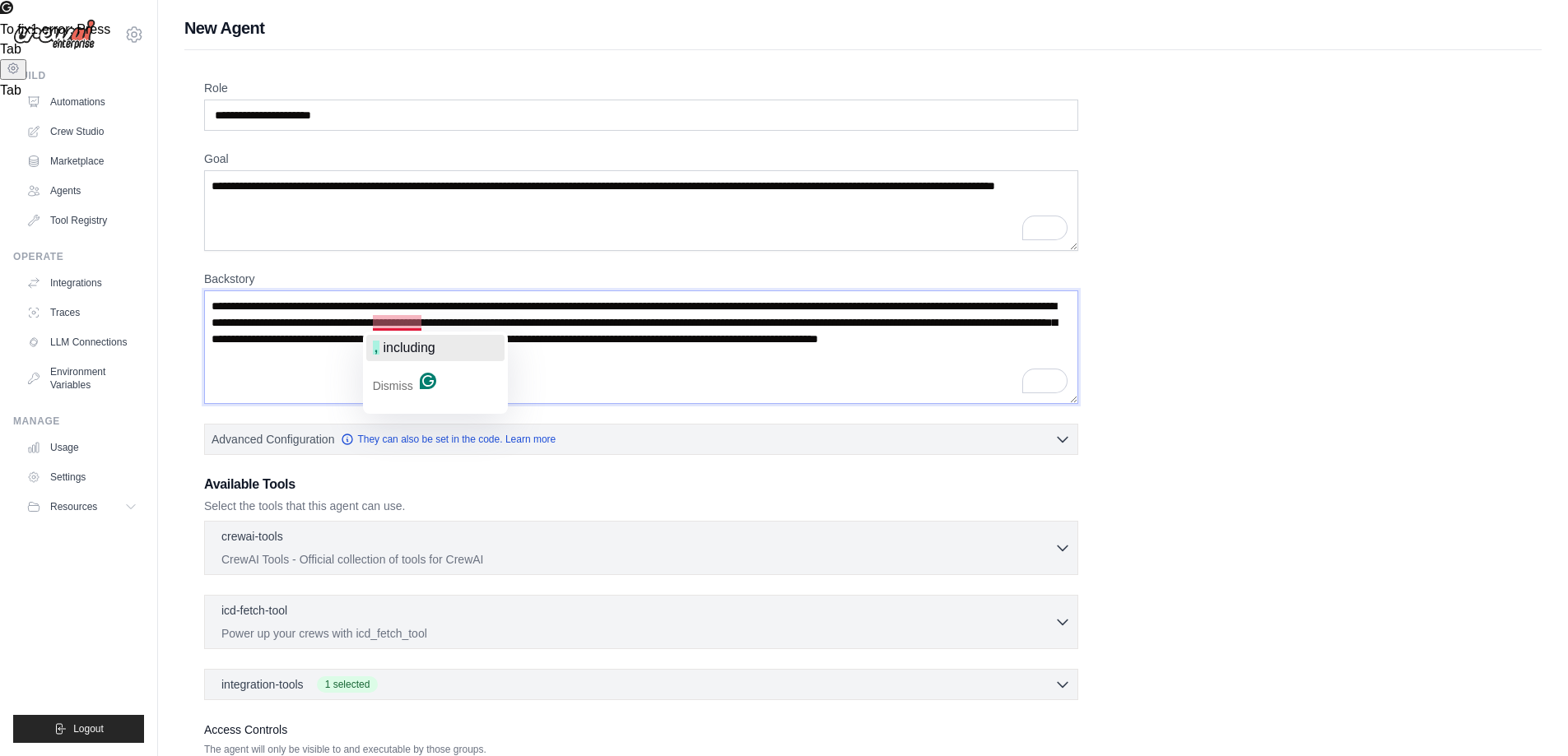
click at [395, 345] on span "including" at bounding box center [409, 347] width 52 height 14
click at [691, 320] on textarea "**********" at bounding box center [641, 347] width 874 height 113
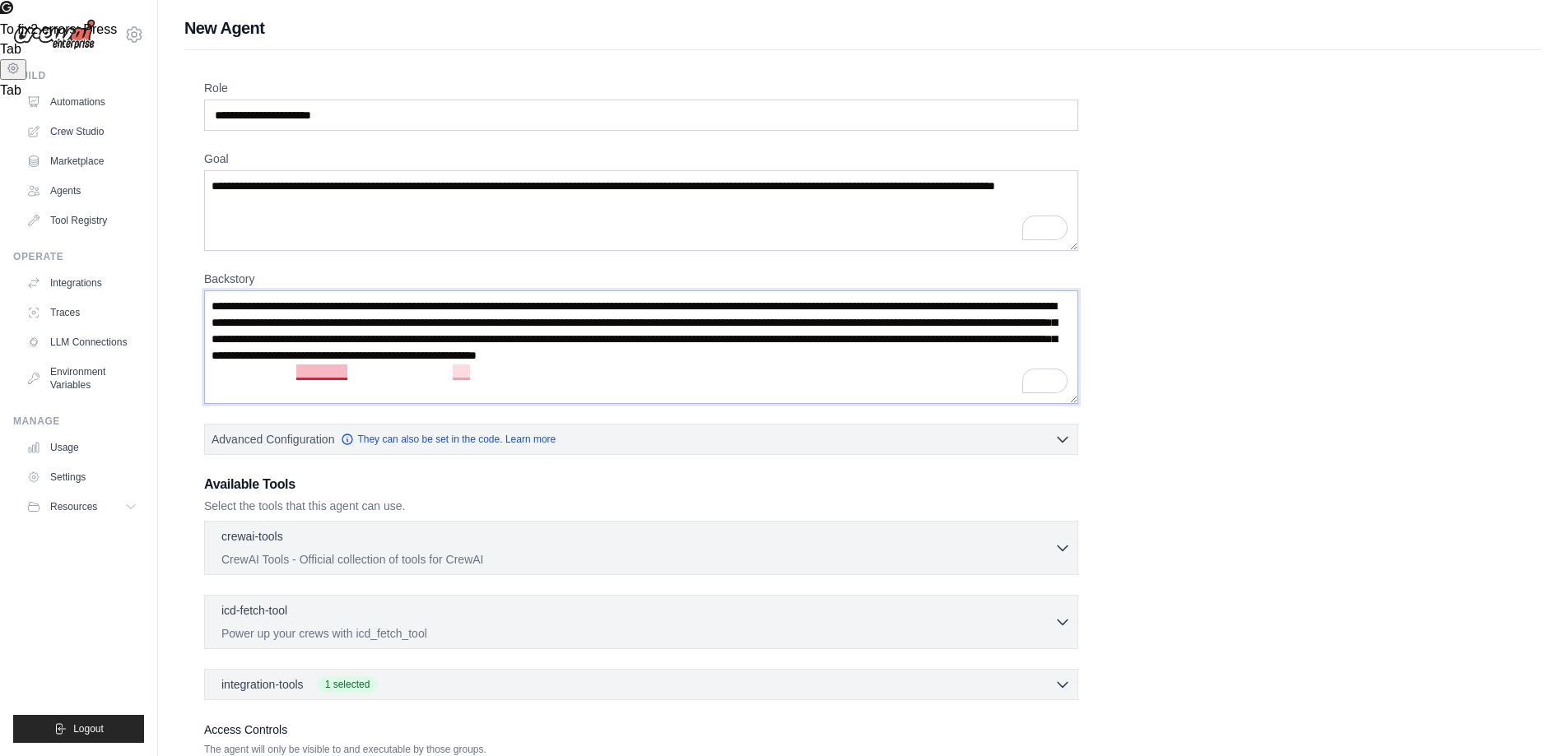
click at [334, 376] on textarea "**********" at bounding box center [641, 347] width 874 height 113
click at [473, 393] on span "or have" at bounding box center [493, 396] width 47 height 14
click at [484, 372] on textarea "**********" at bounding box center [641, 347] width 874 height 113
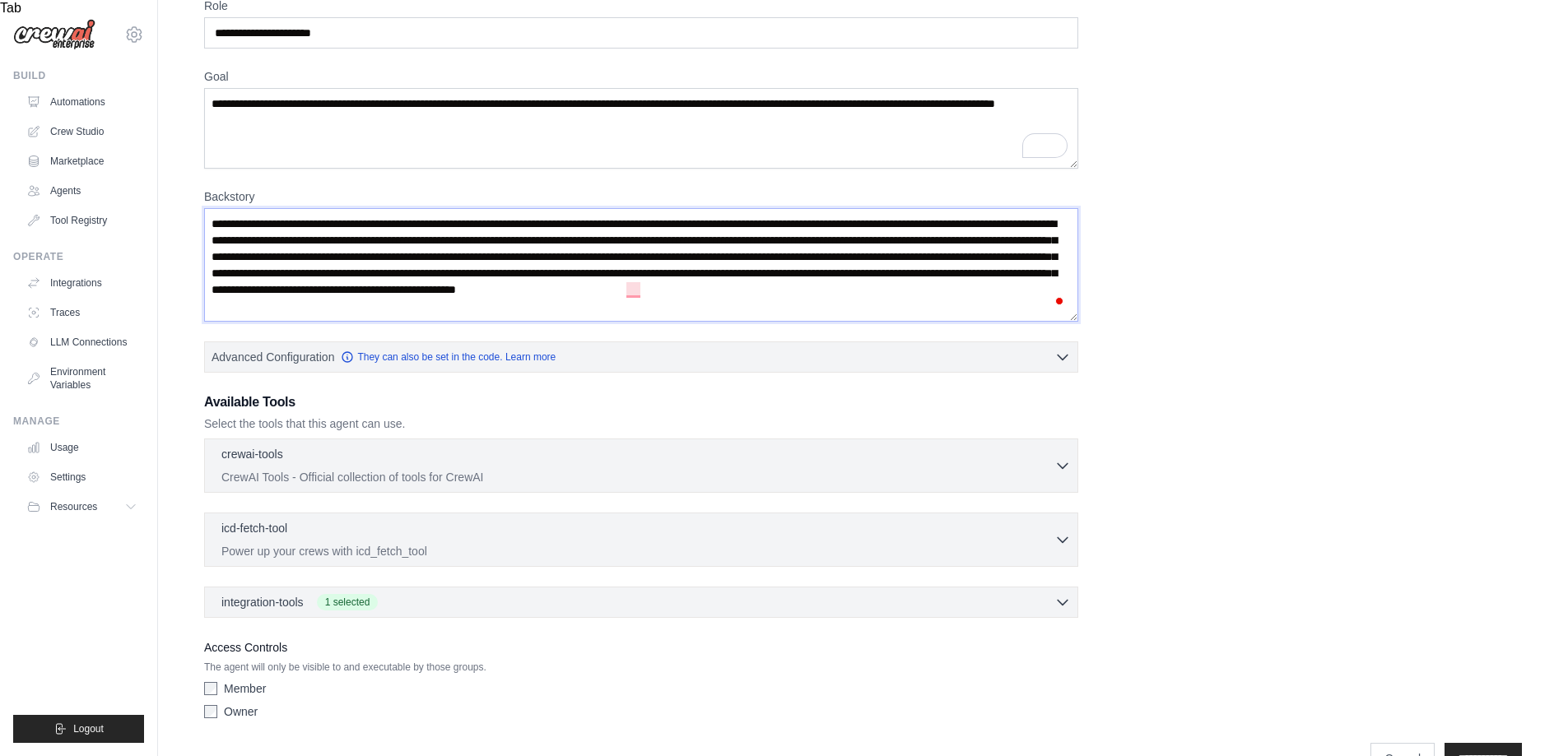
scroll to position [127, 0]
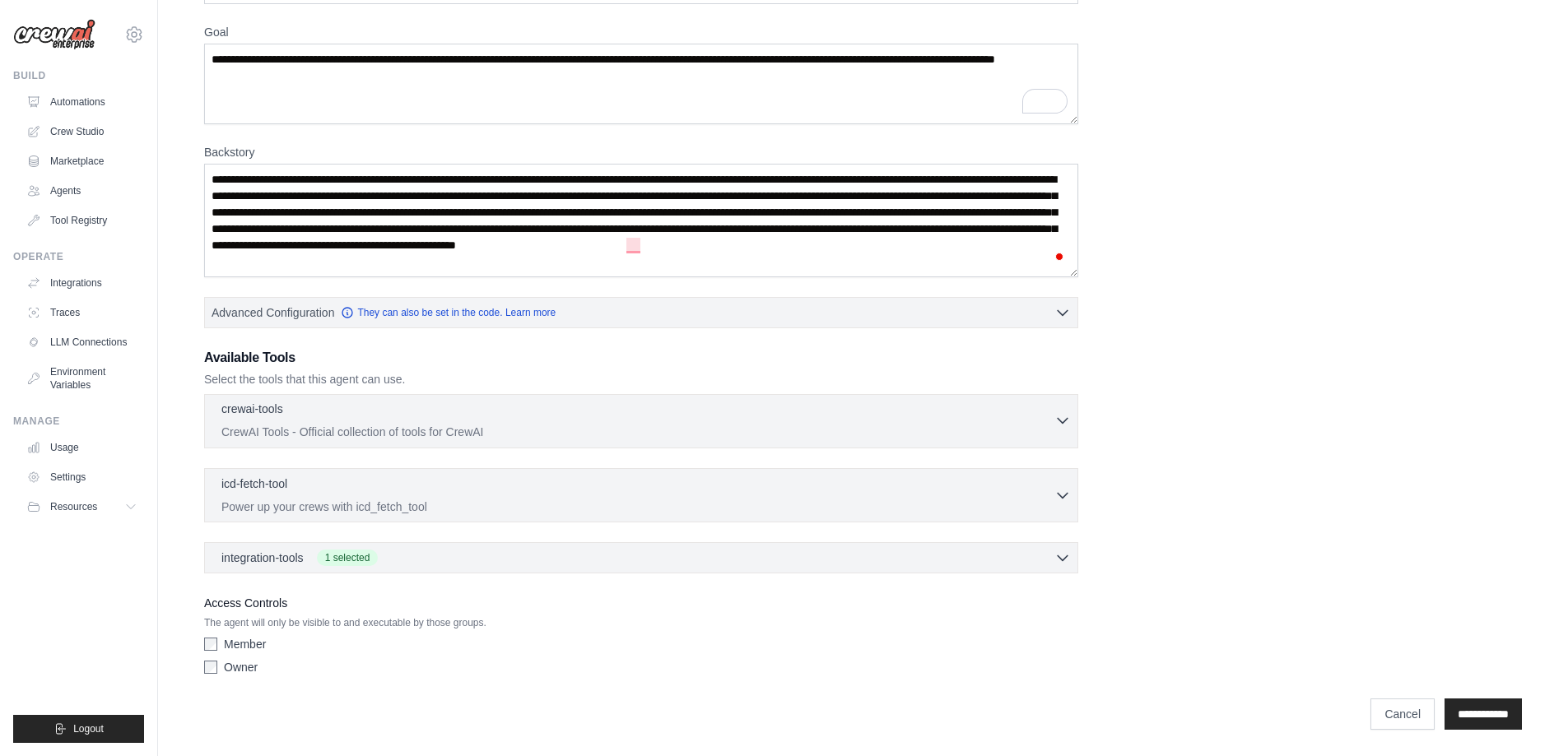
click at [578, 411] on div "crewai-tools 0 selected" at bounding box center [638, 411] width 833 height 20
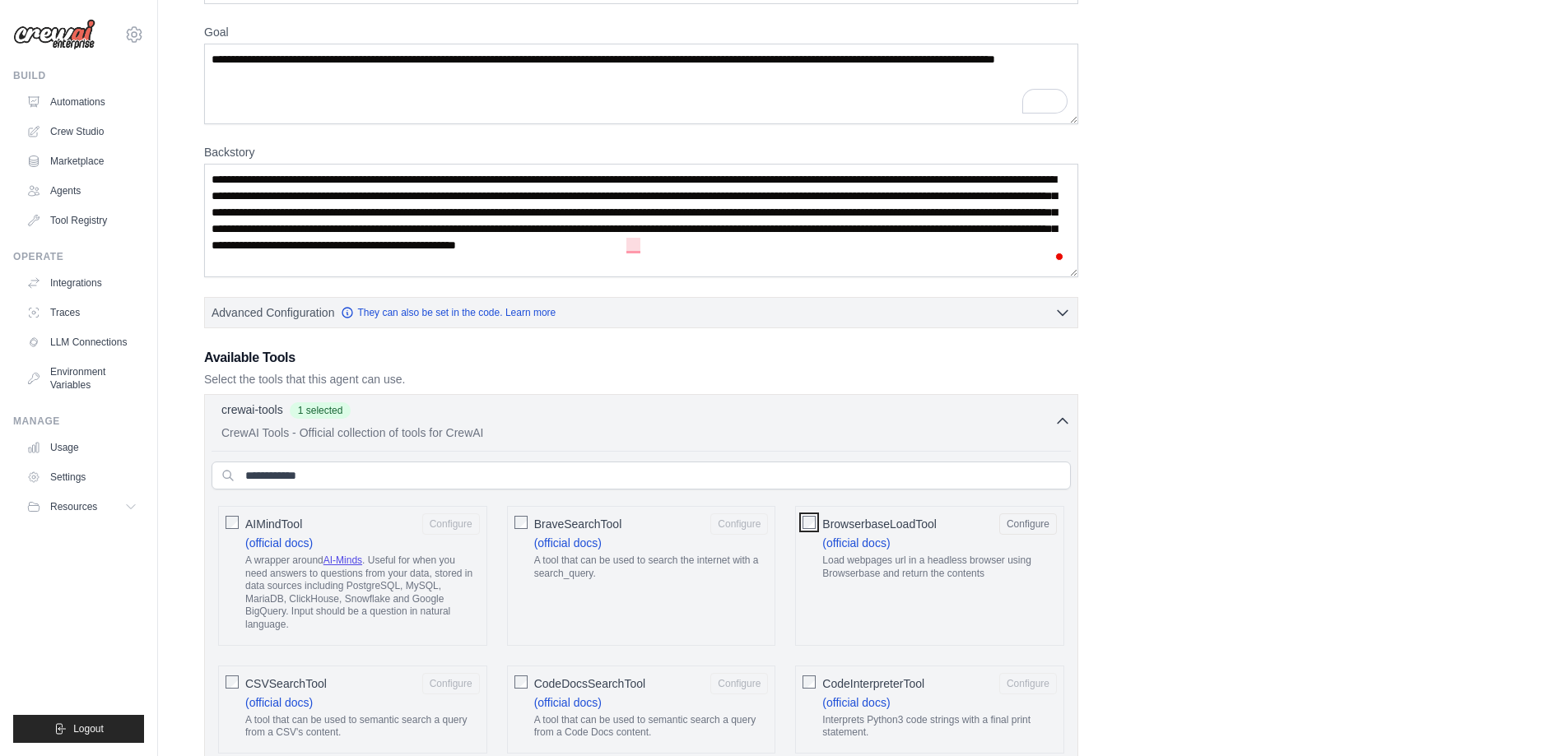
scroll to position [44, 0]
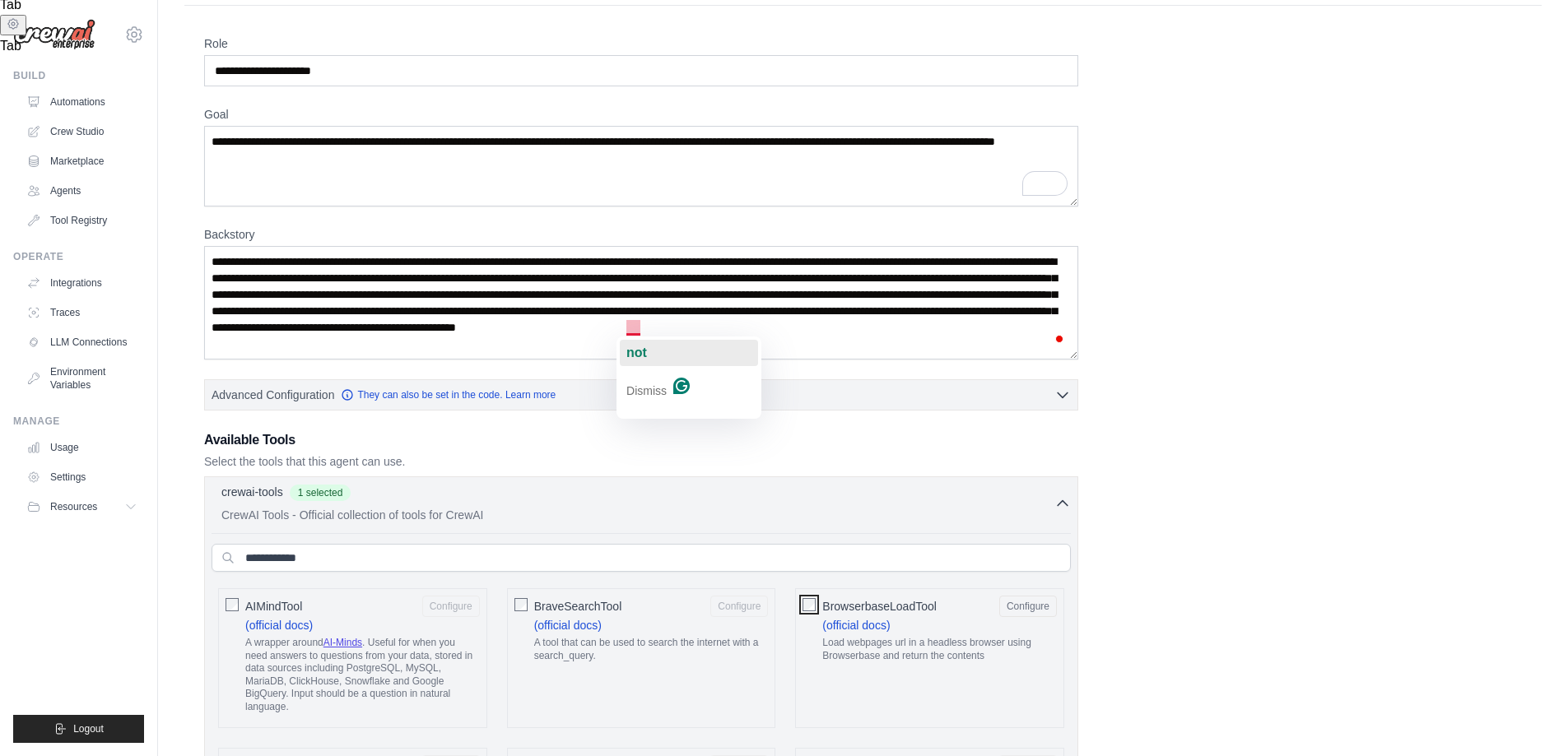
click at [642, 353] on span "not" at bounding box center [636, 352] width 21 height 14
click at [782, 328] on textarea "**********" at bounding box center [641, 303] width 874 height 113
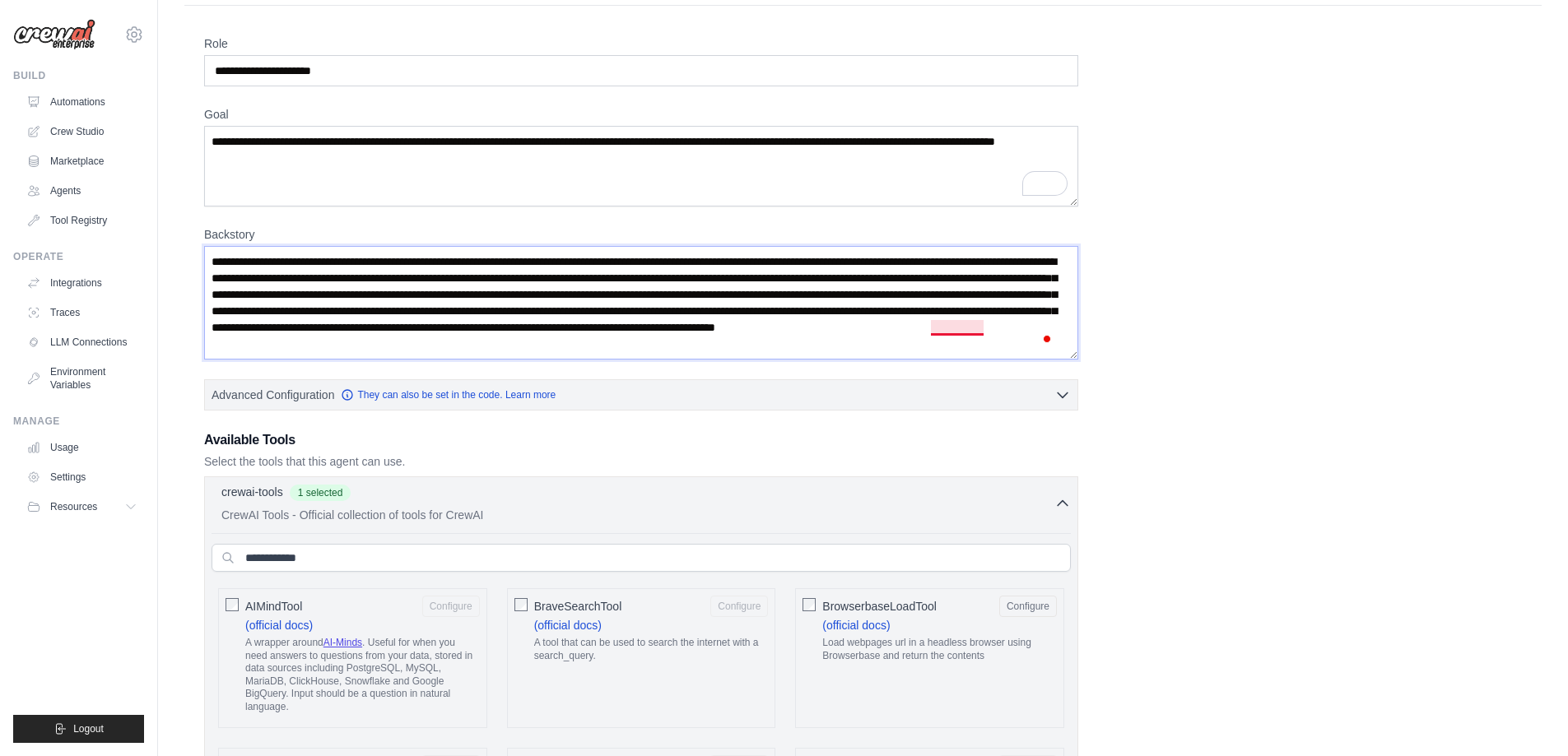
click at [934, 326] on textarea "**********" at bounding box center [641, 303] width 874 height 113
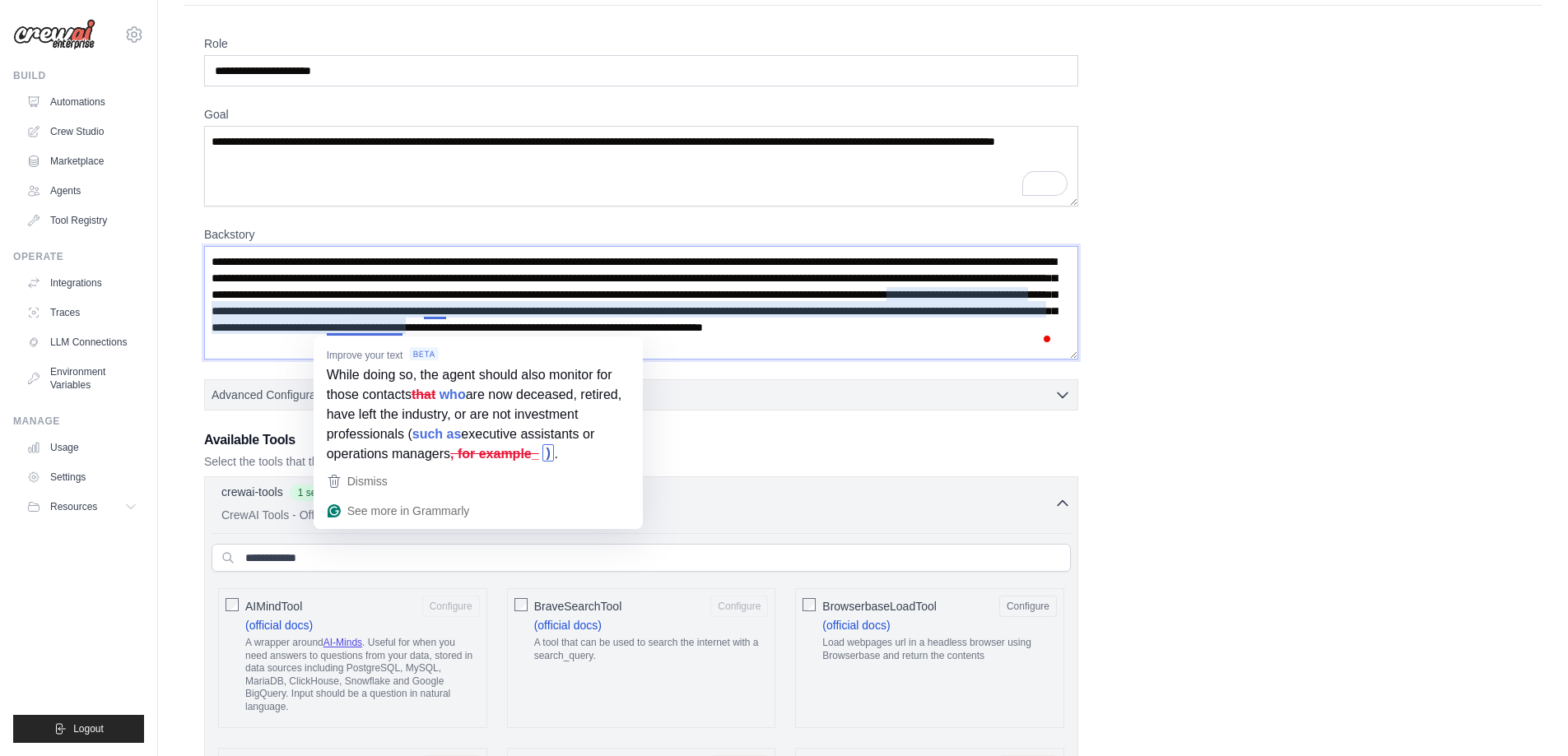
click at [398, 328] on textarea "**********" at bounding box center [641, 303] width 874 height 113
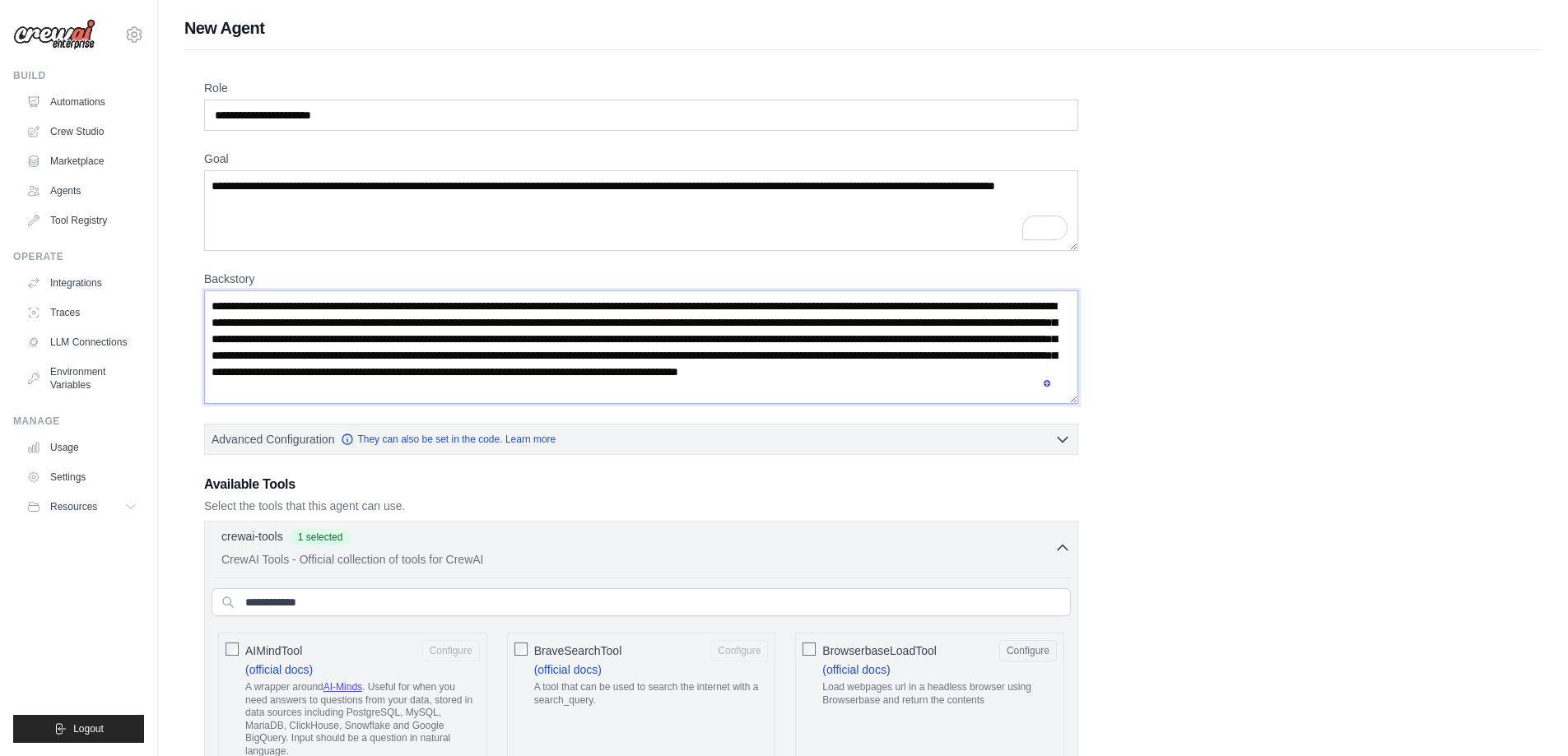
scroll to position [0, 0]
type textarea "**********"
click at [1070, 541] on icon "button" at bounding box center [1063, 547] width 17 height 17
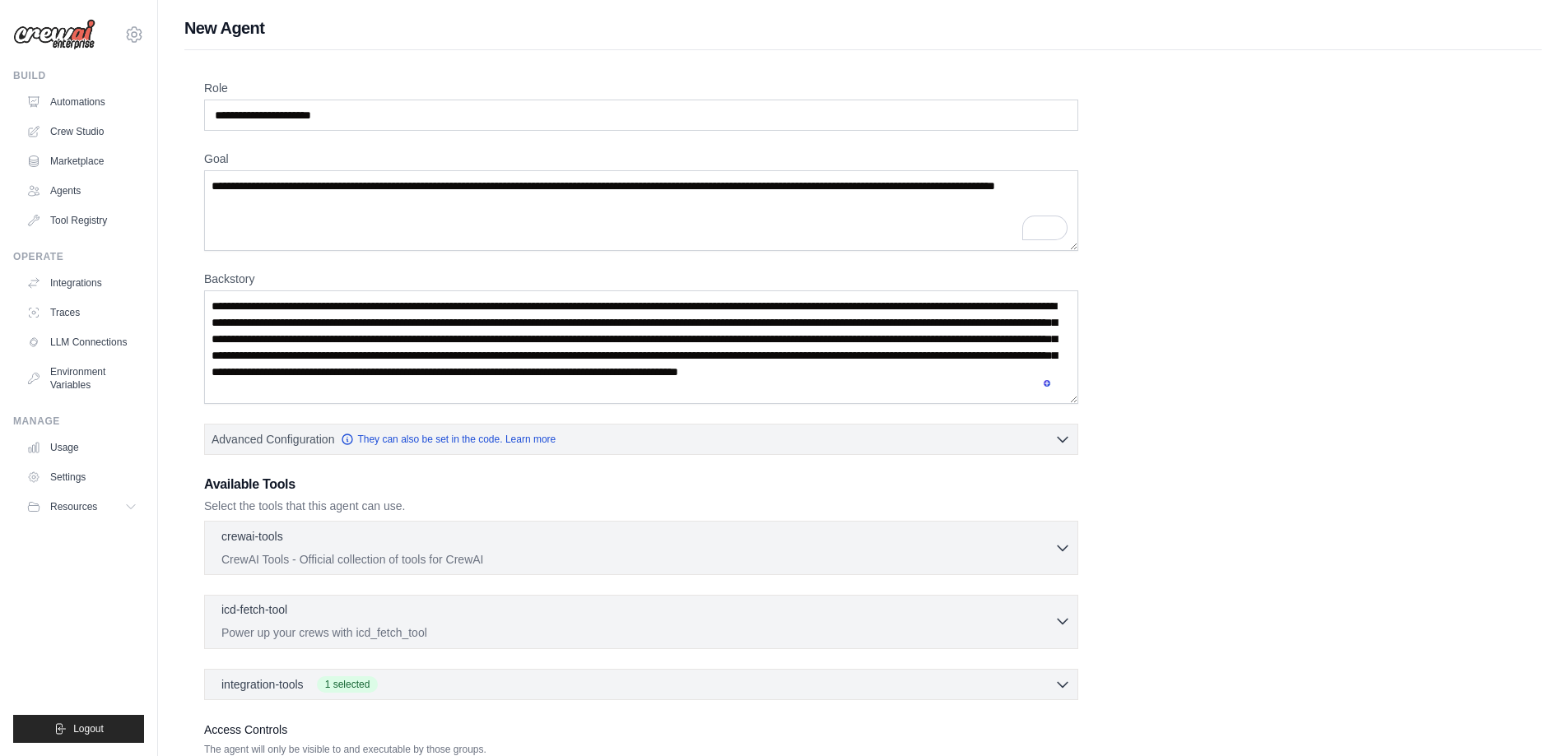
scroll to position [127, 0]
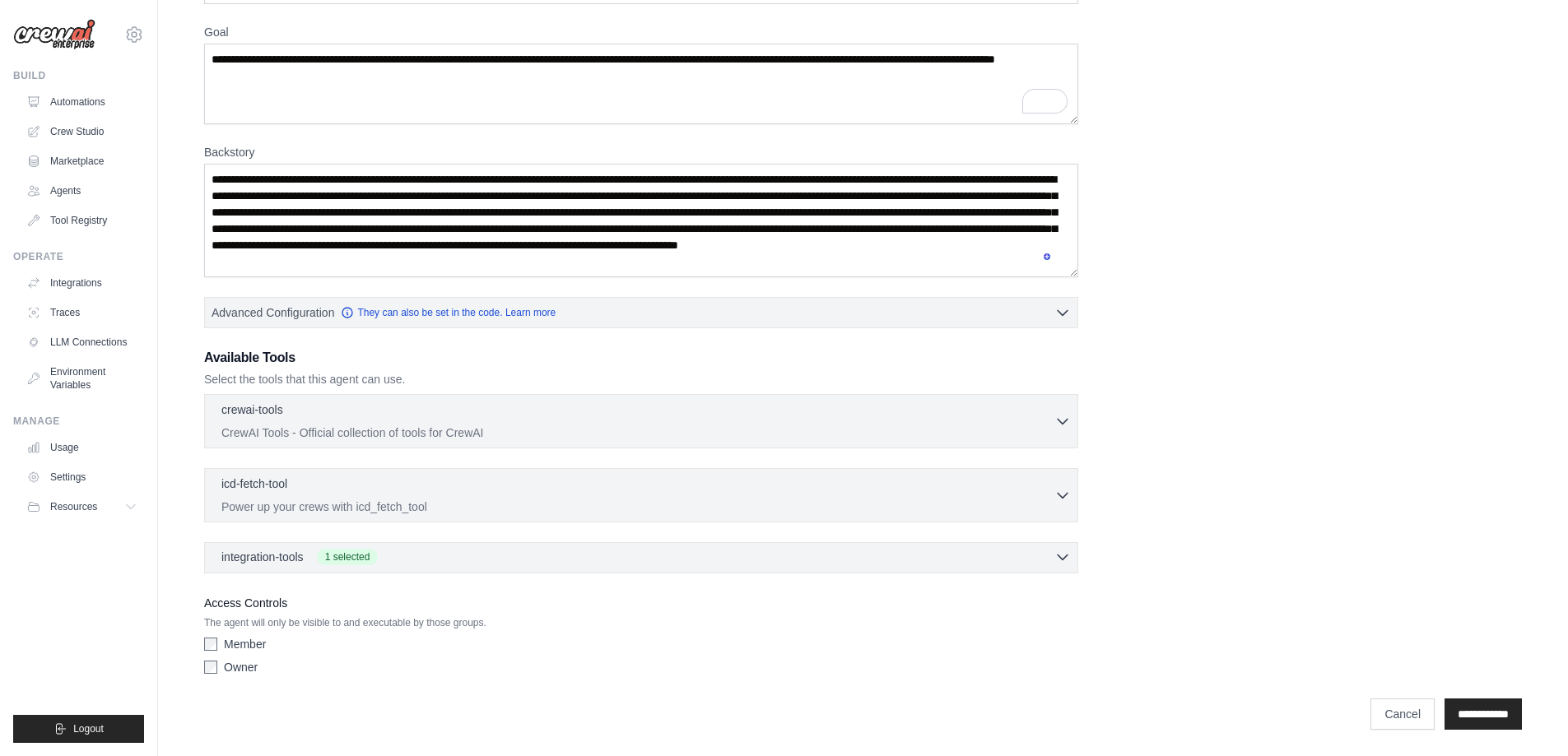
click at [792, 562] on div "integration-tools 1 selected" at bounding box center [646, 557] width 850 height 17
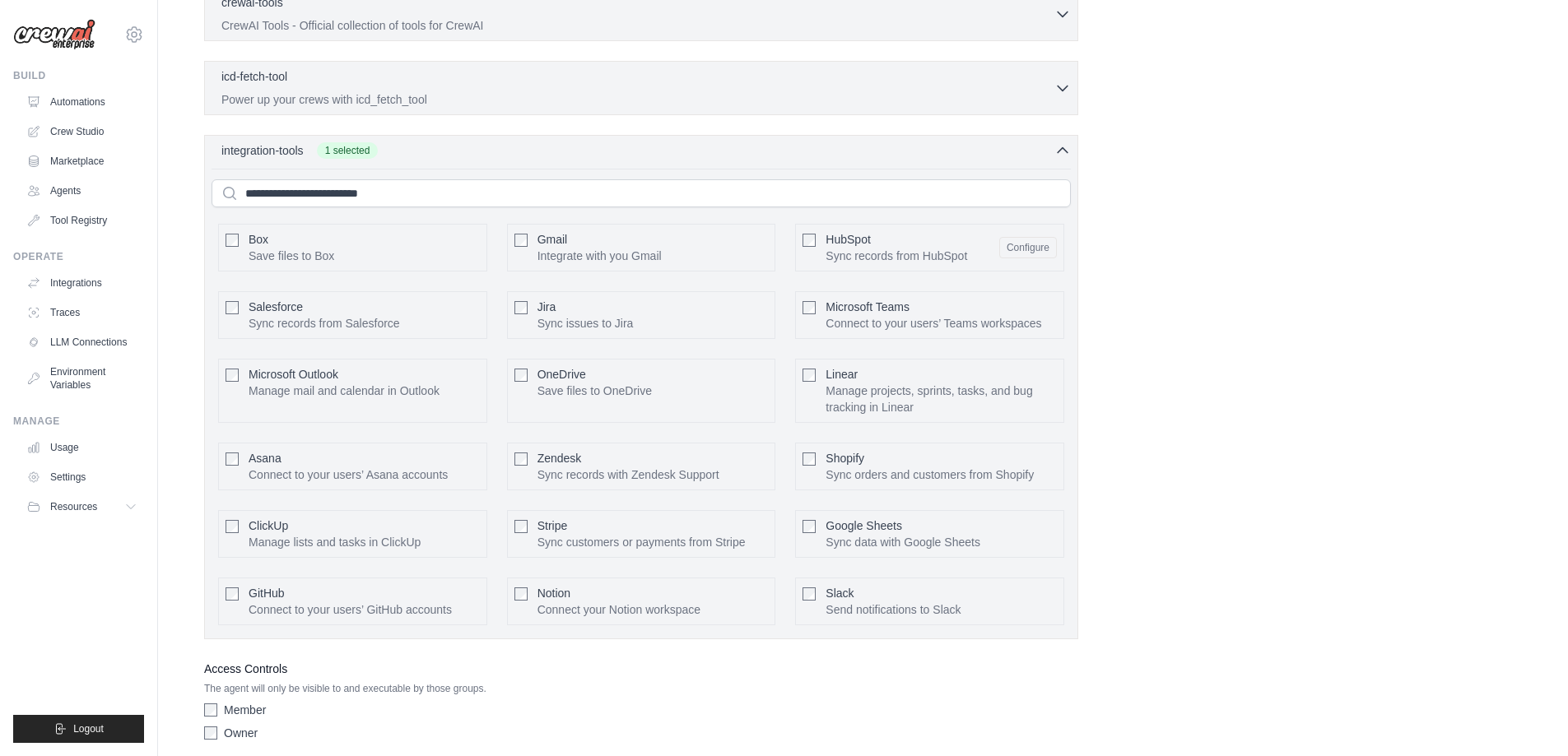
click at [1067, 159] on div "integration-tools 1 selected Box Save files to Box Gmail" at bounding box center [641, 387] width 874 height 504
click at [1065, 153] on icon "button" at bounding box center [1063, 151] width 17 height 17
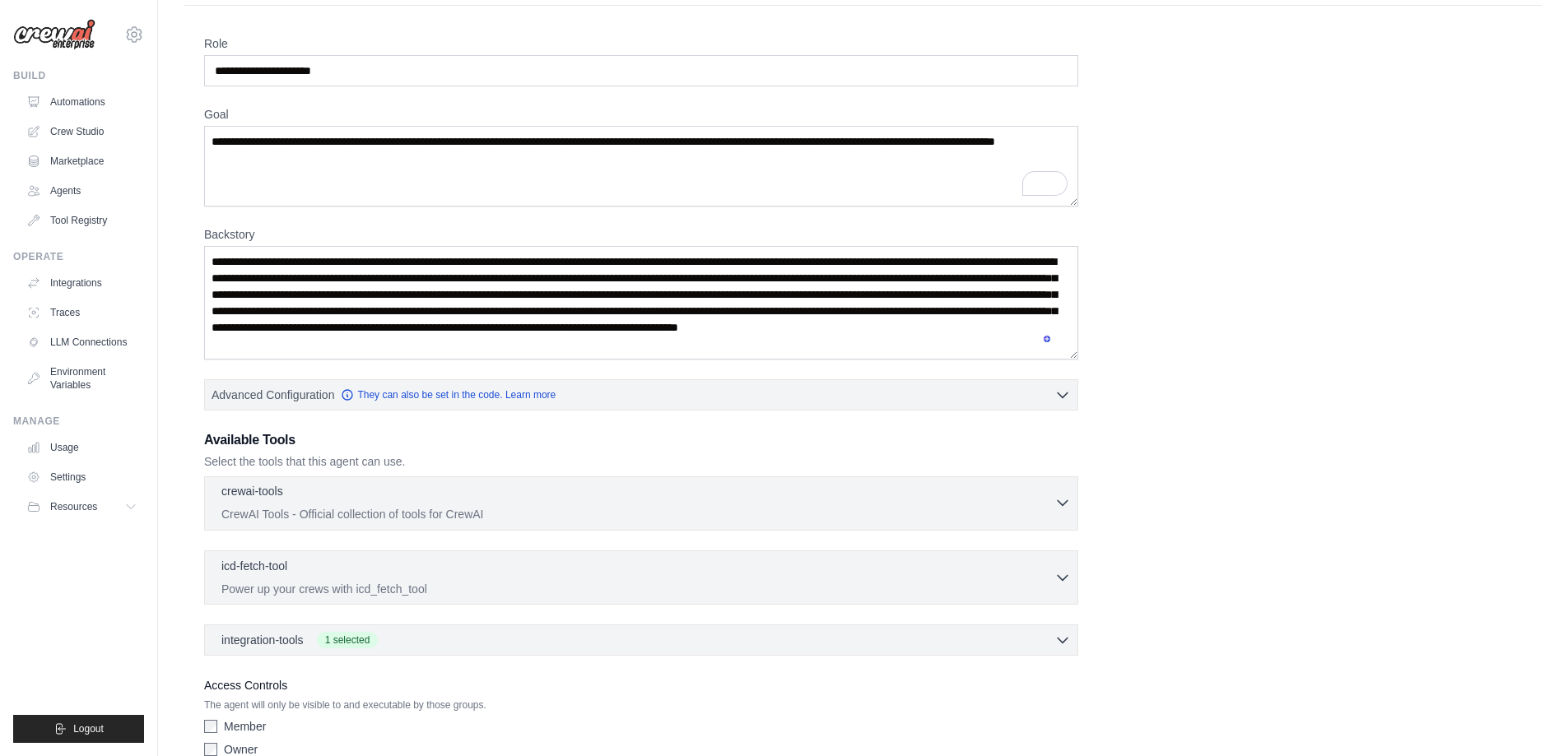
scroll to position [0, 0]
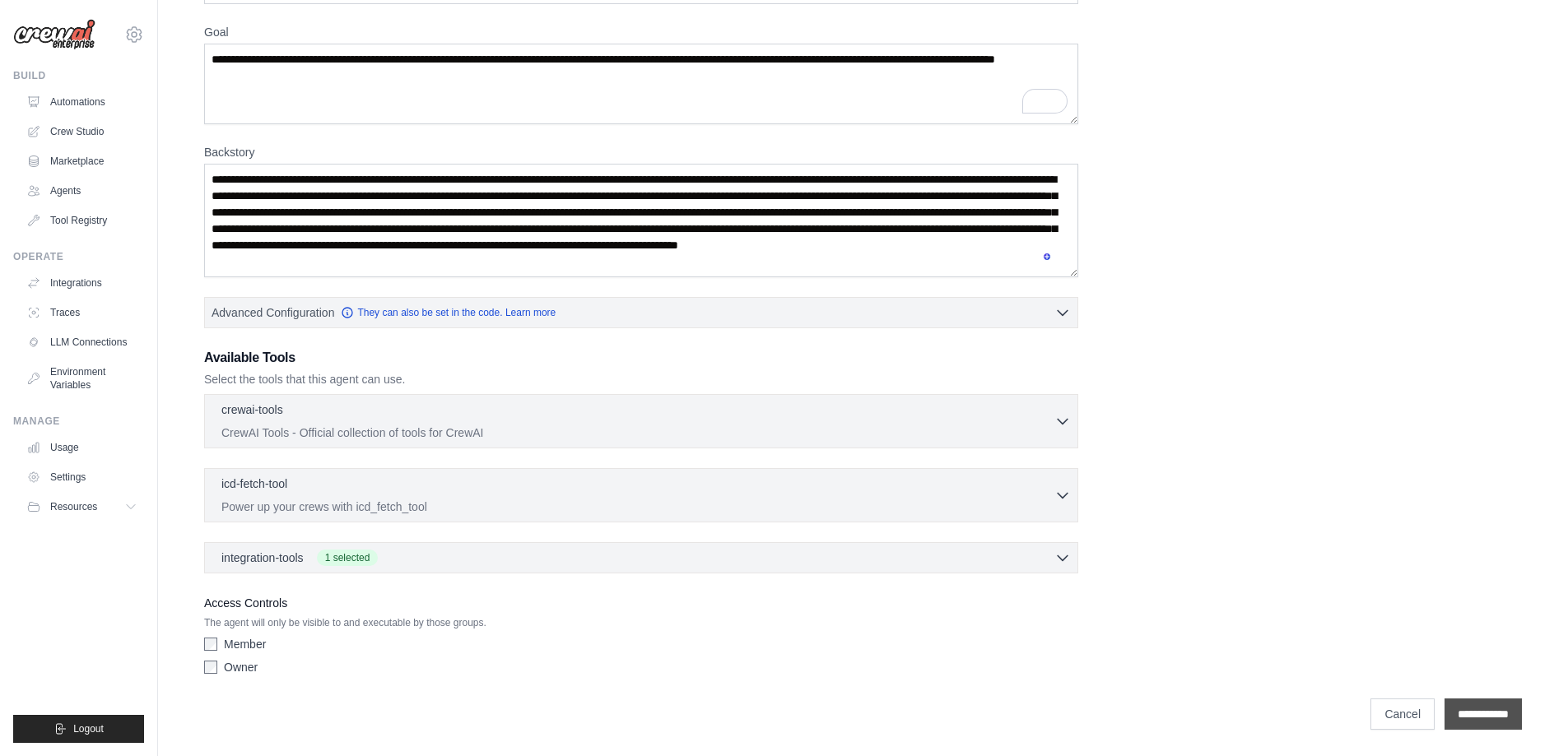
click at [1445, 707] on input "**********" at bounding box center [1483, 713] width 78 height 31
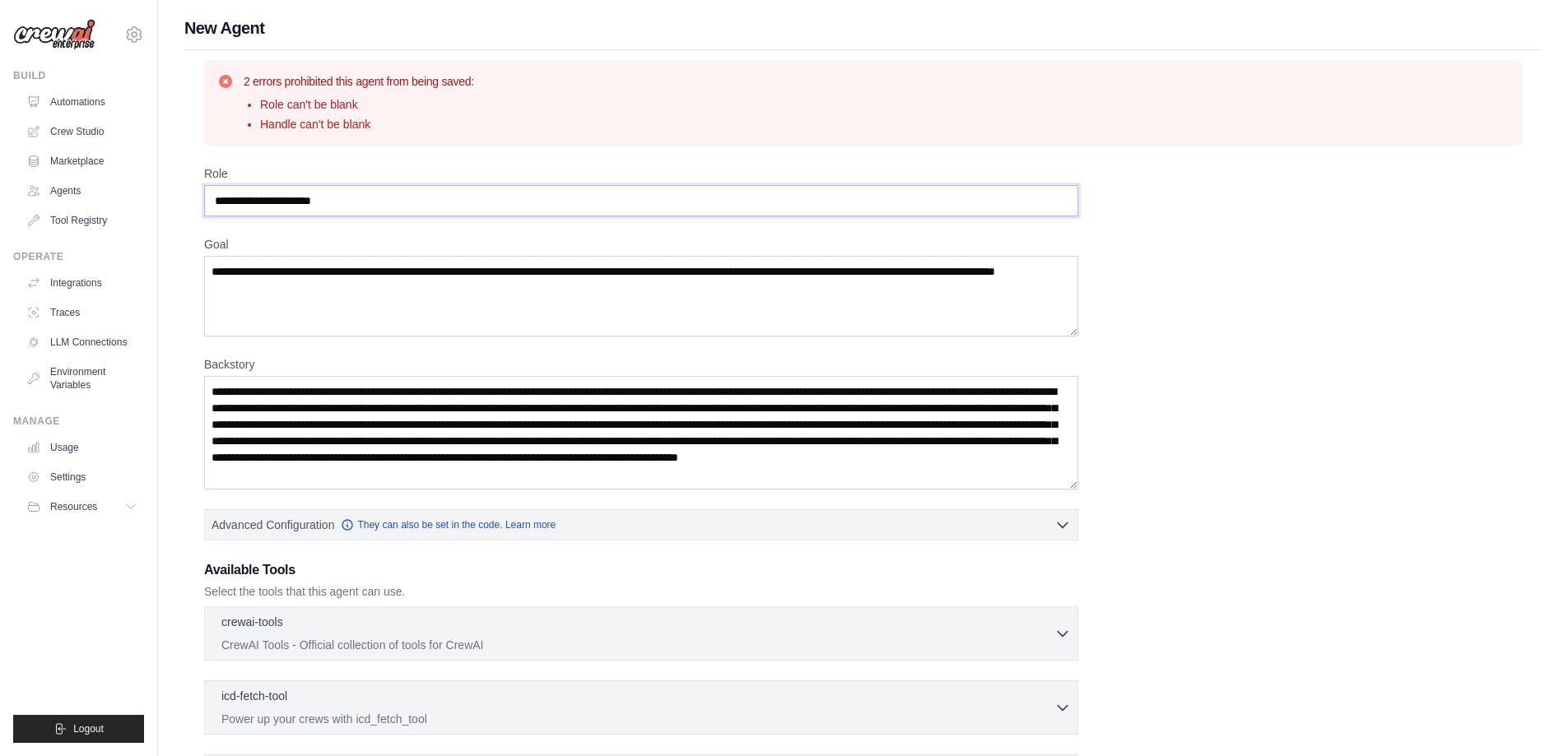
click at [354, 204] on input "Role" at bounding box center [641, 200] width 874 height 31
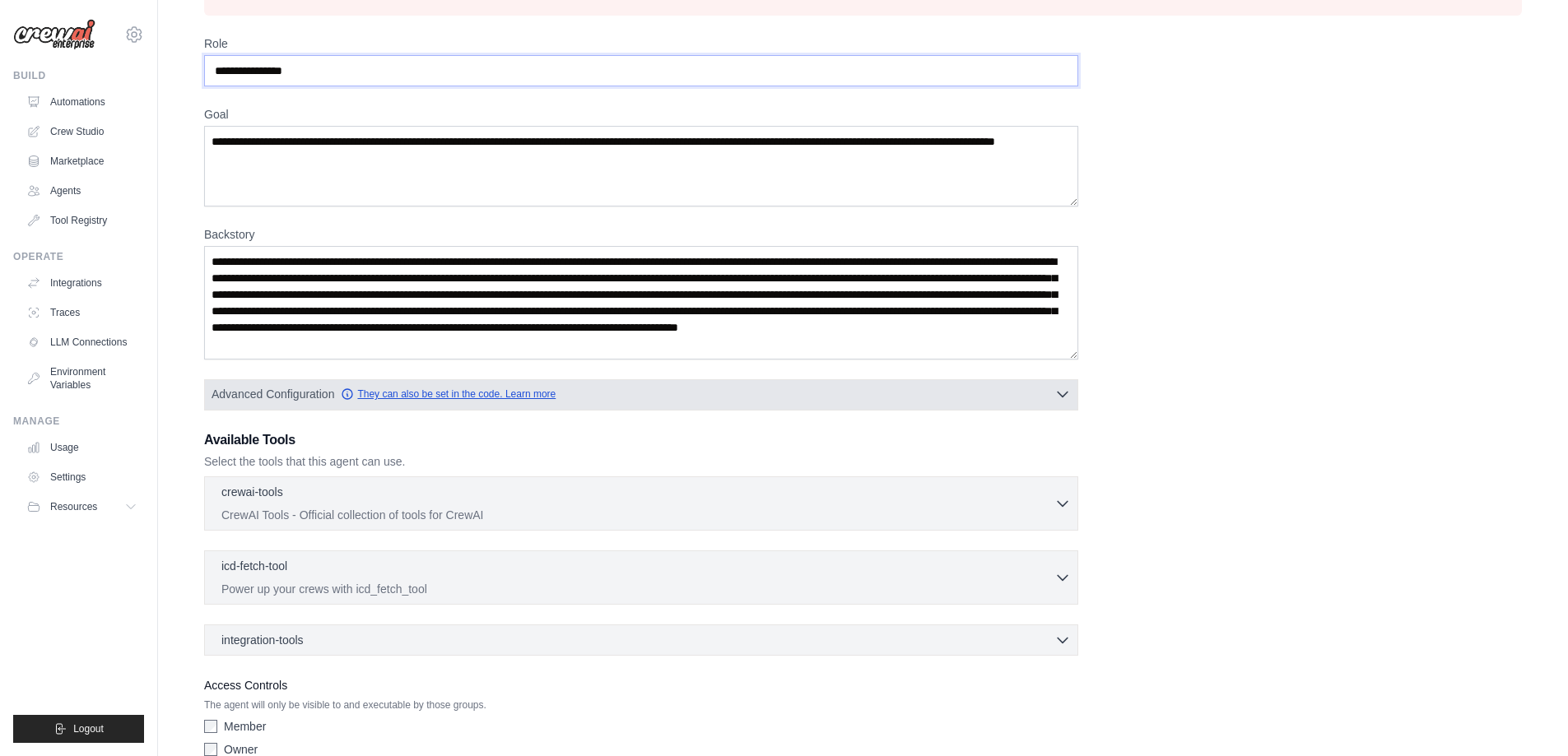
scroll to position [212, 0]
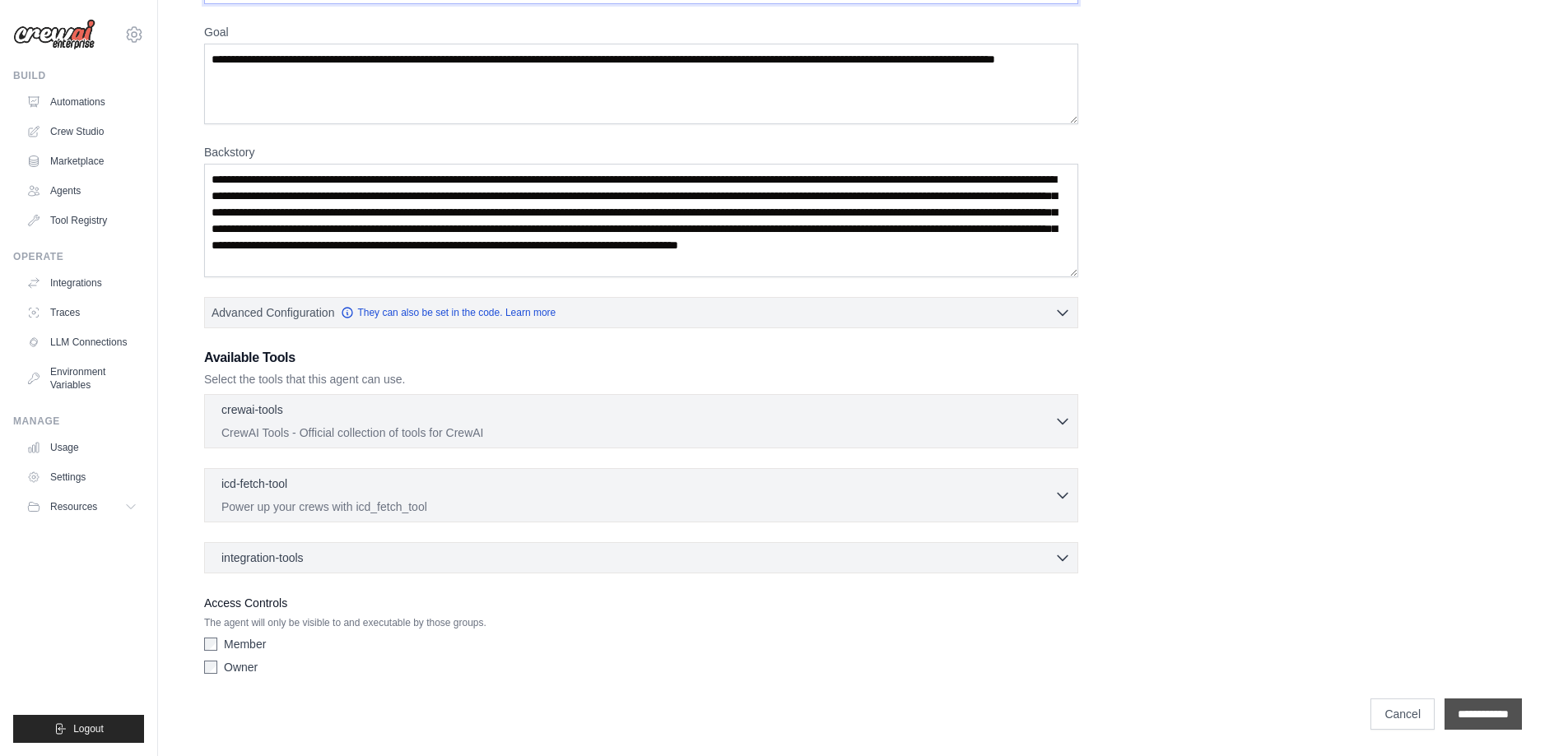
type input "**********"
click at [1445, 713] on input "**********" at bounding box center [1483, 713] width 78 height 31
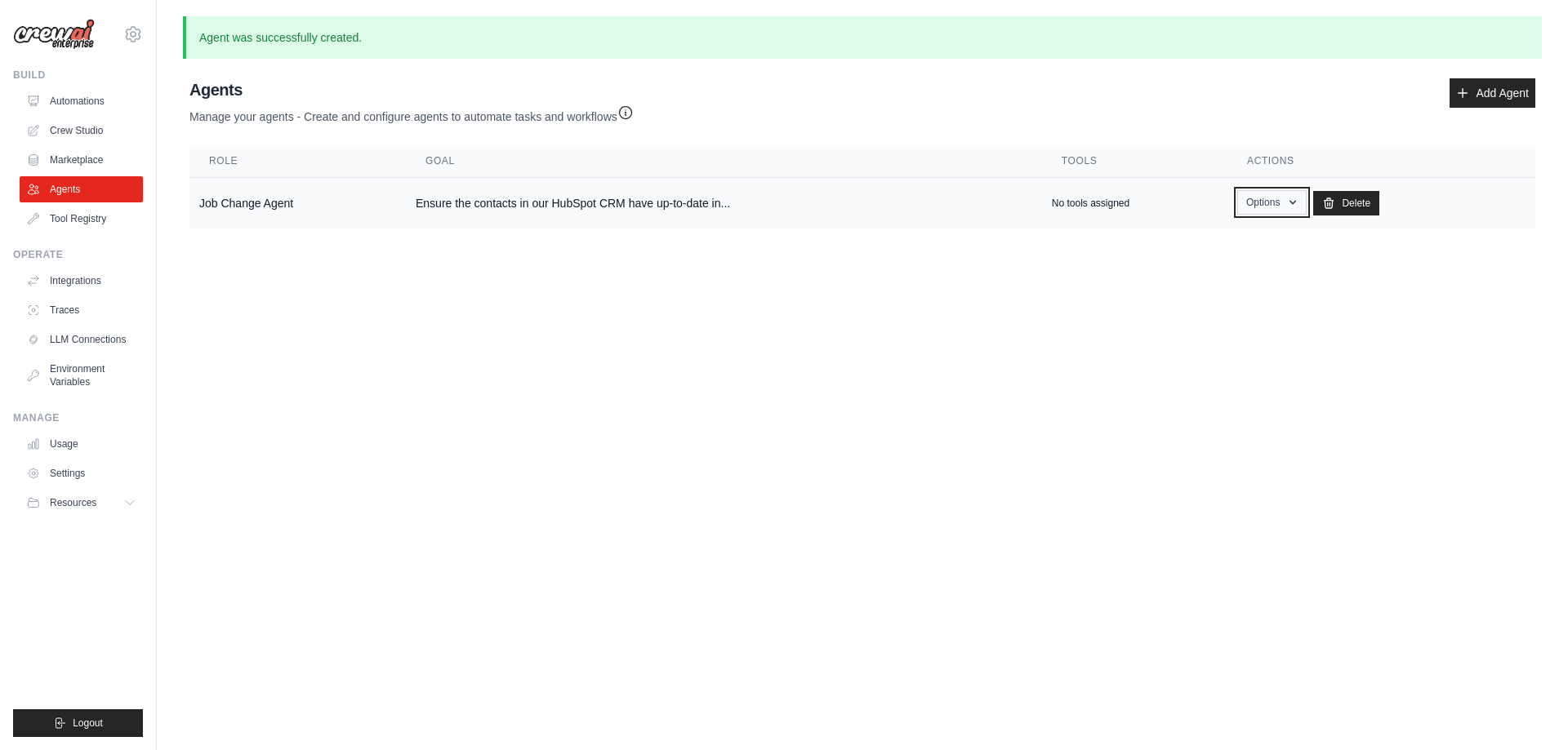
click at [1277, 200] on button "Options" at bounding box center [1272, 203] width 70 height 25
click at [1242, 238] on link "Show" at bounding box center [1248, 239] width 118 height 29
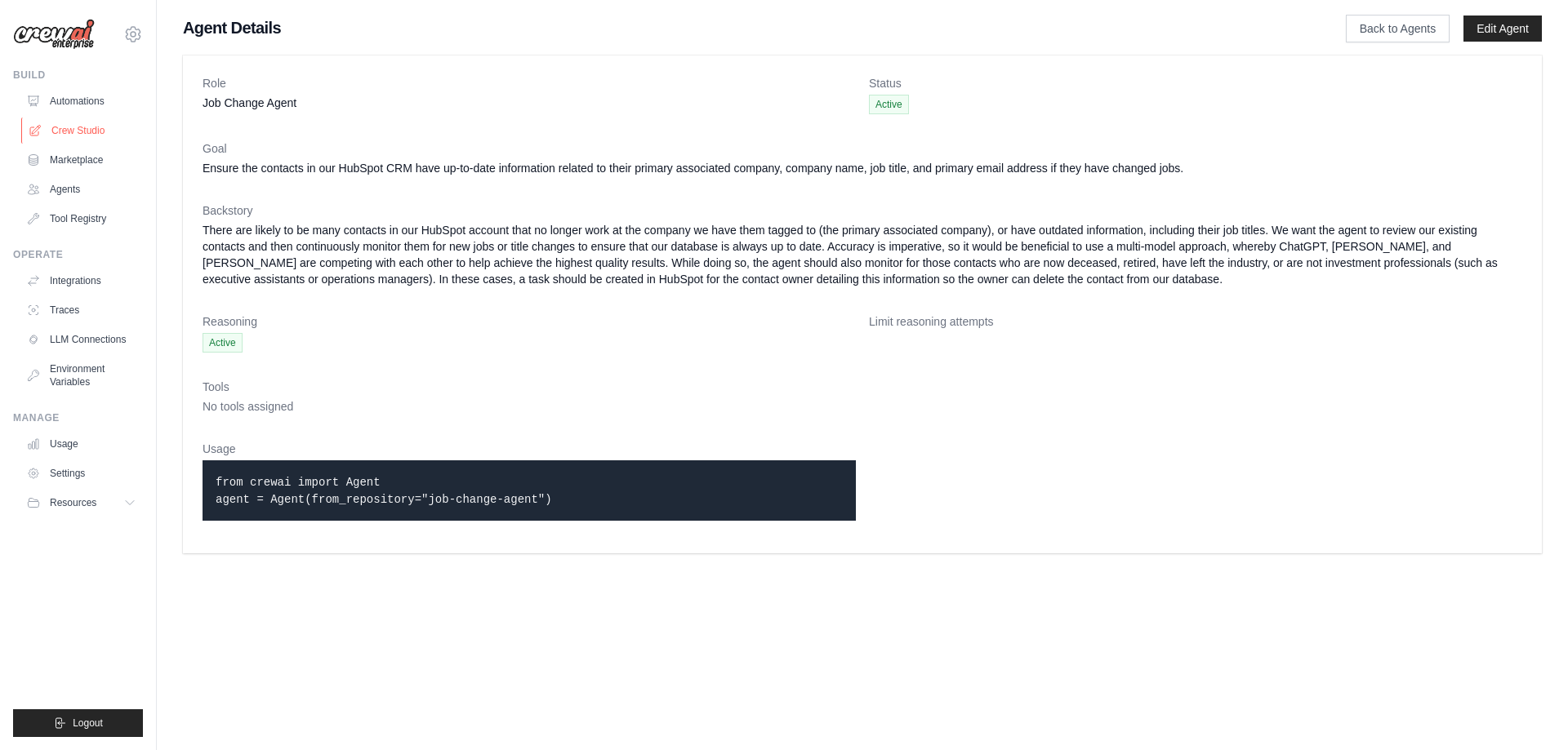
click at [99, 129] on link "Crew Studio" at bounding box center [83, 131] width 123 height 26
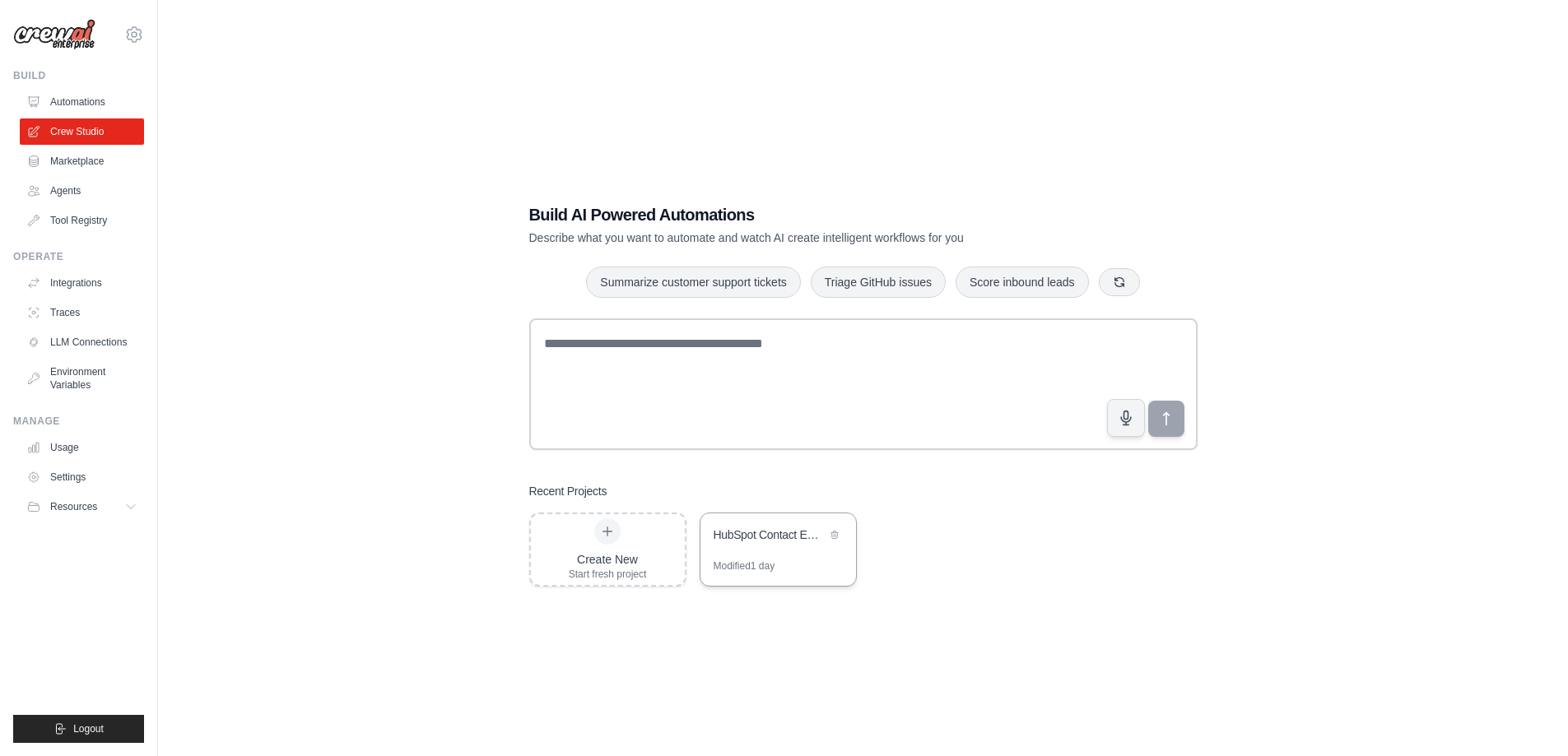
click at [774, 540] on div "HubSpot Contact Employment Validator" at bounding box center [770, 535] width 113 height 17
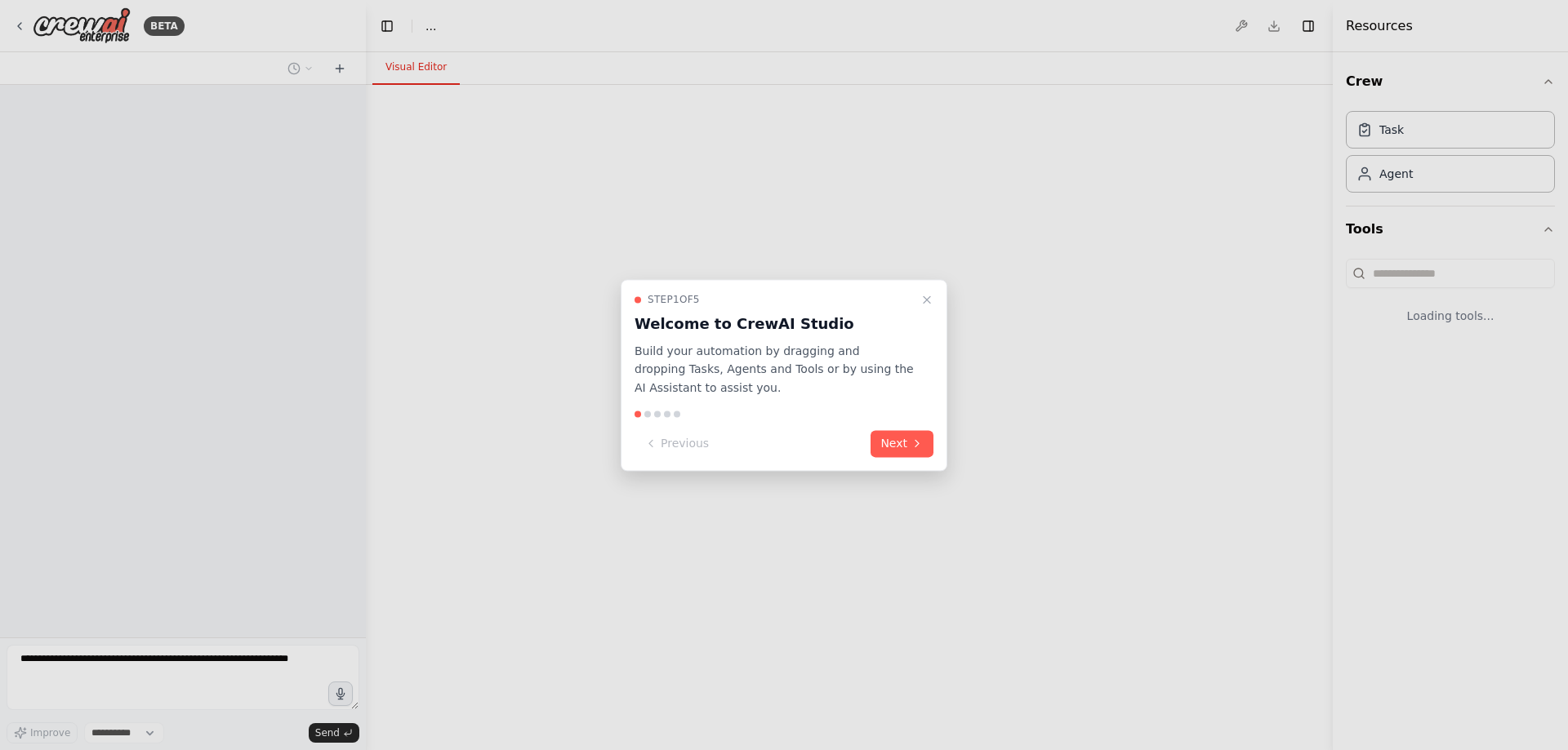
select select "****"
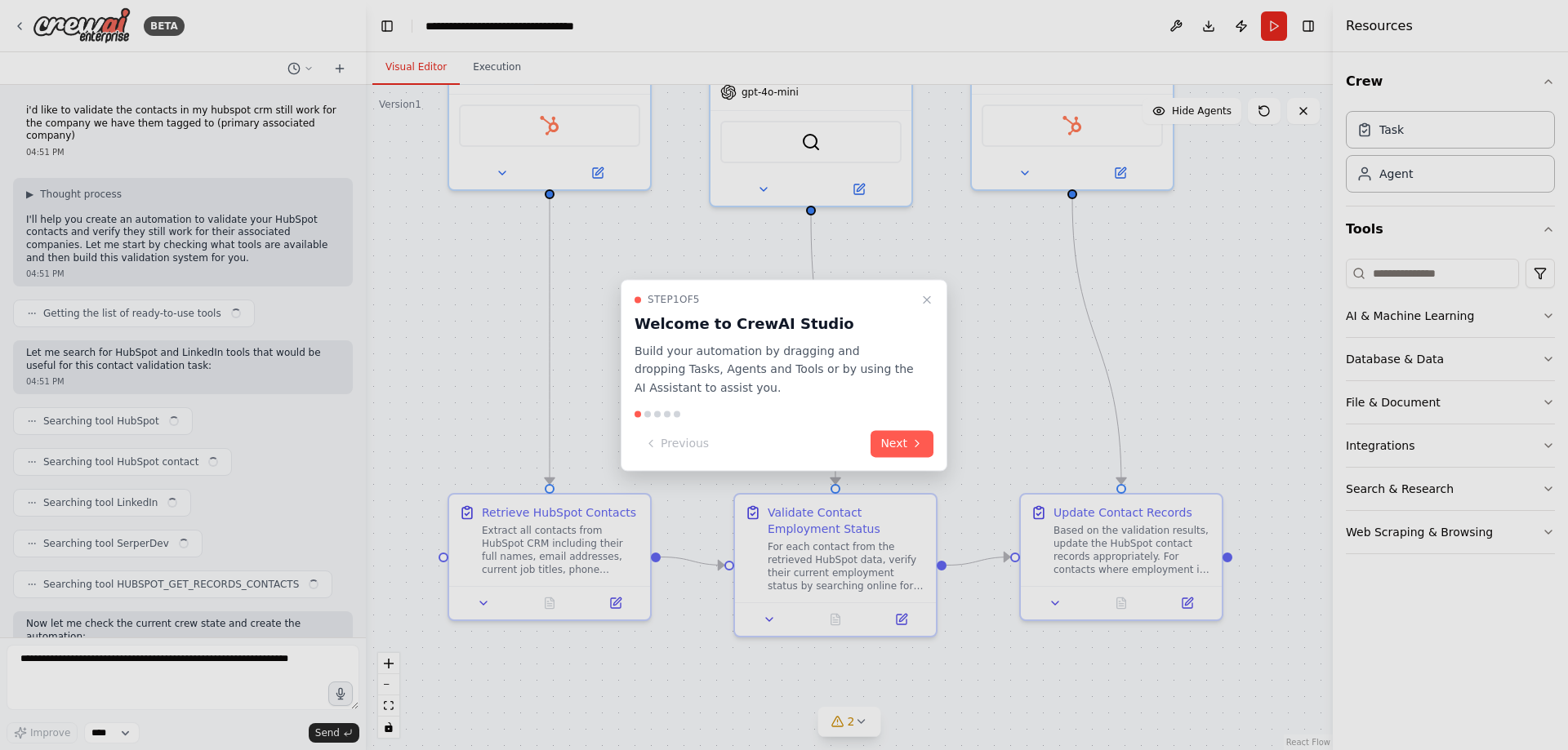
scroll to position [1140, 0]
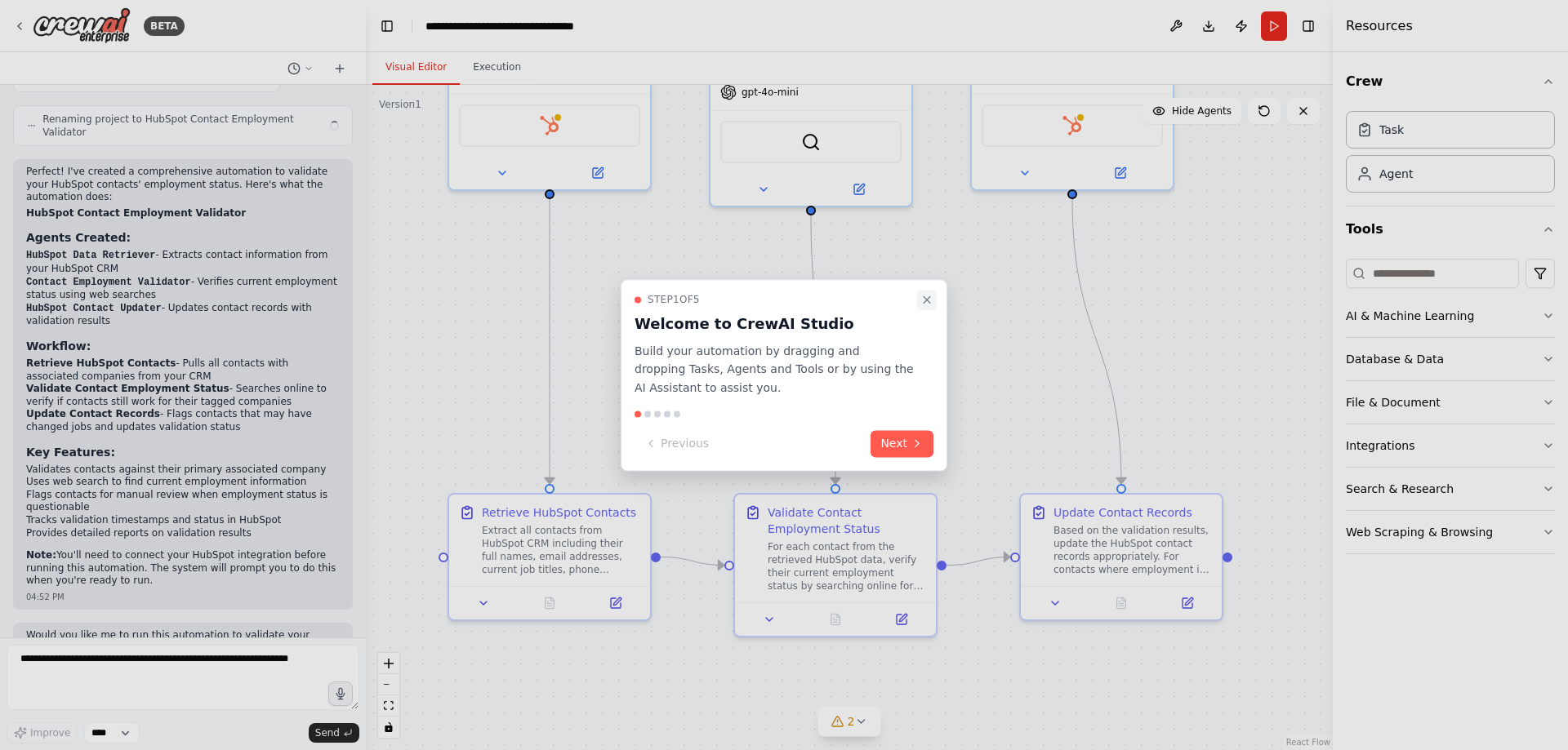
click at [922, 300] on icon "Close walkthrough" at bounding box center [927, 300] width 13 height 13
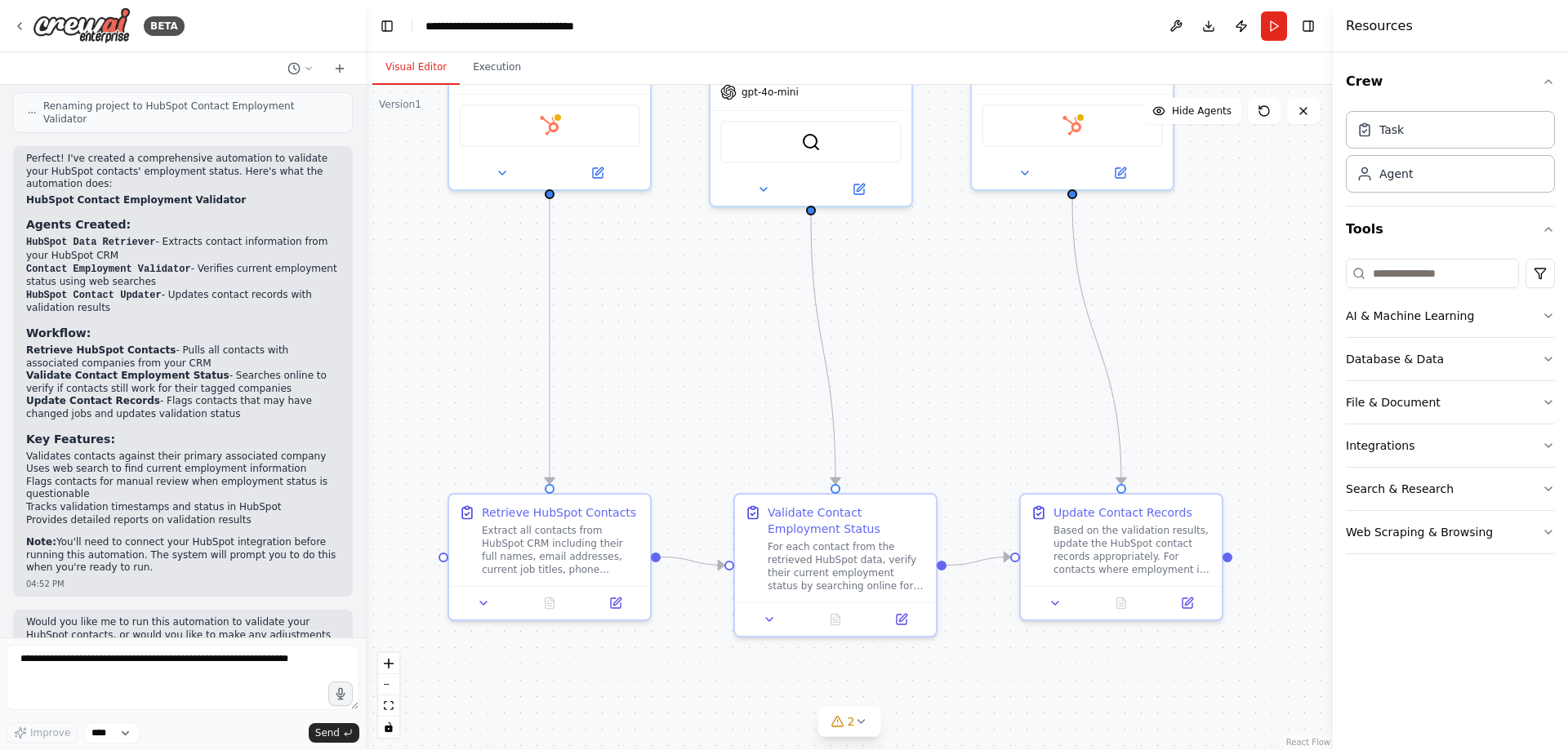
scroll to position [1127, 0]
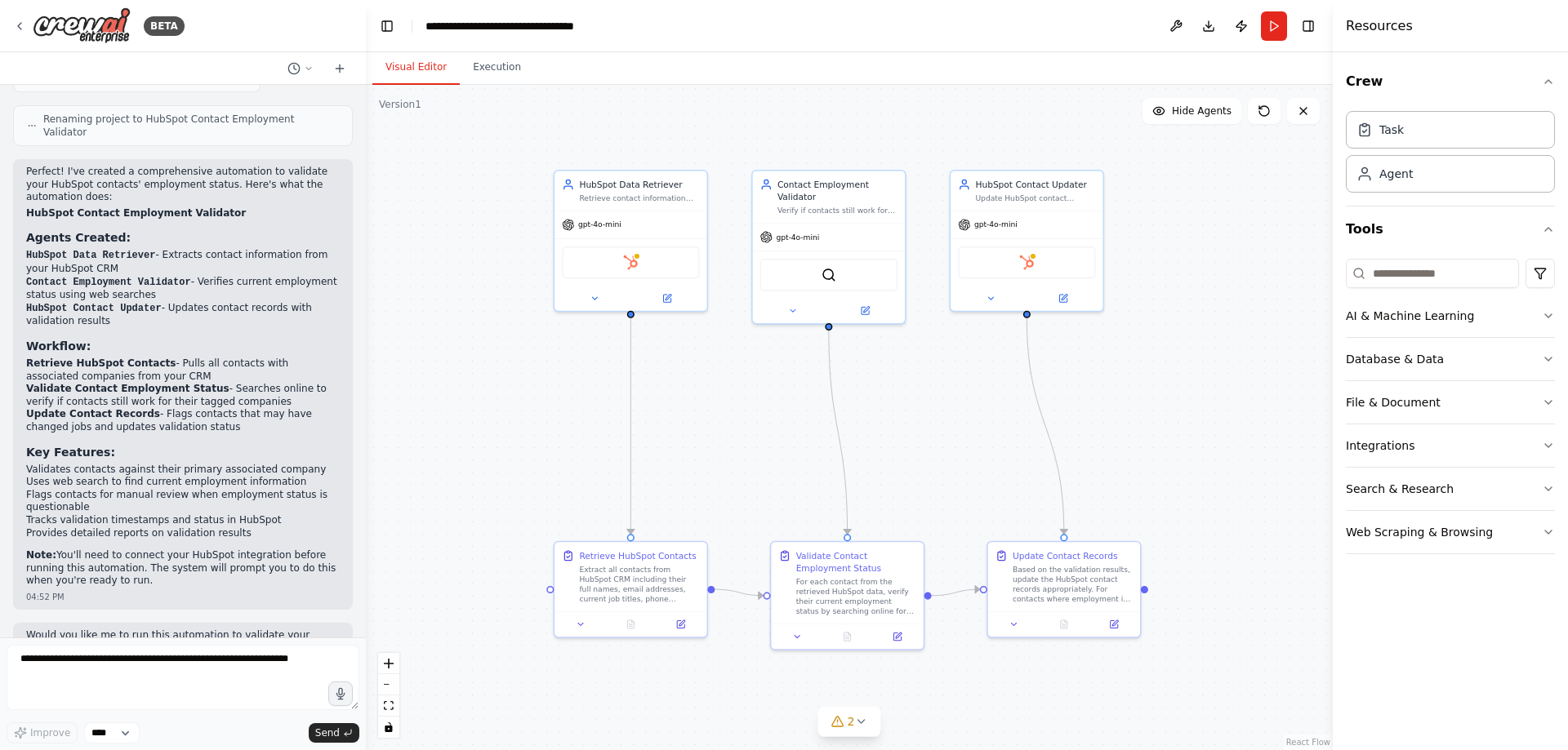
drag, startPoint x: 1135, startPoint y: 296, endPoint x: 1131, endPoint y: 375, distance: 79.1
click at [1131, 377] on div ".deletable-edge-delete-btn { width: 20px; height: 20px; border: 0px solid #ffff…" at bounding box center [849, 418] width 967 height 666
click at [663, 219] on div "gpt-4o-mini" at bounding box center [630, 220] width 152 height 27
click at [662, 204] on div "HubSpot Data Retriever Retrieve contact information from HubSpot CRM including …" at bounding box center [630, 186] width 152 height 40
click at [657, 192] on div "Retrieve contact information from HubSpot CRM including their names, email addr…" at bounding box center [639, 195] width 120 height 10
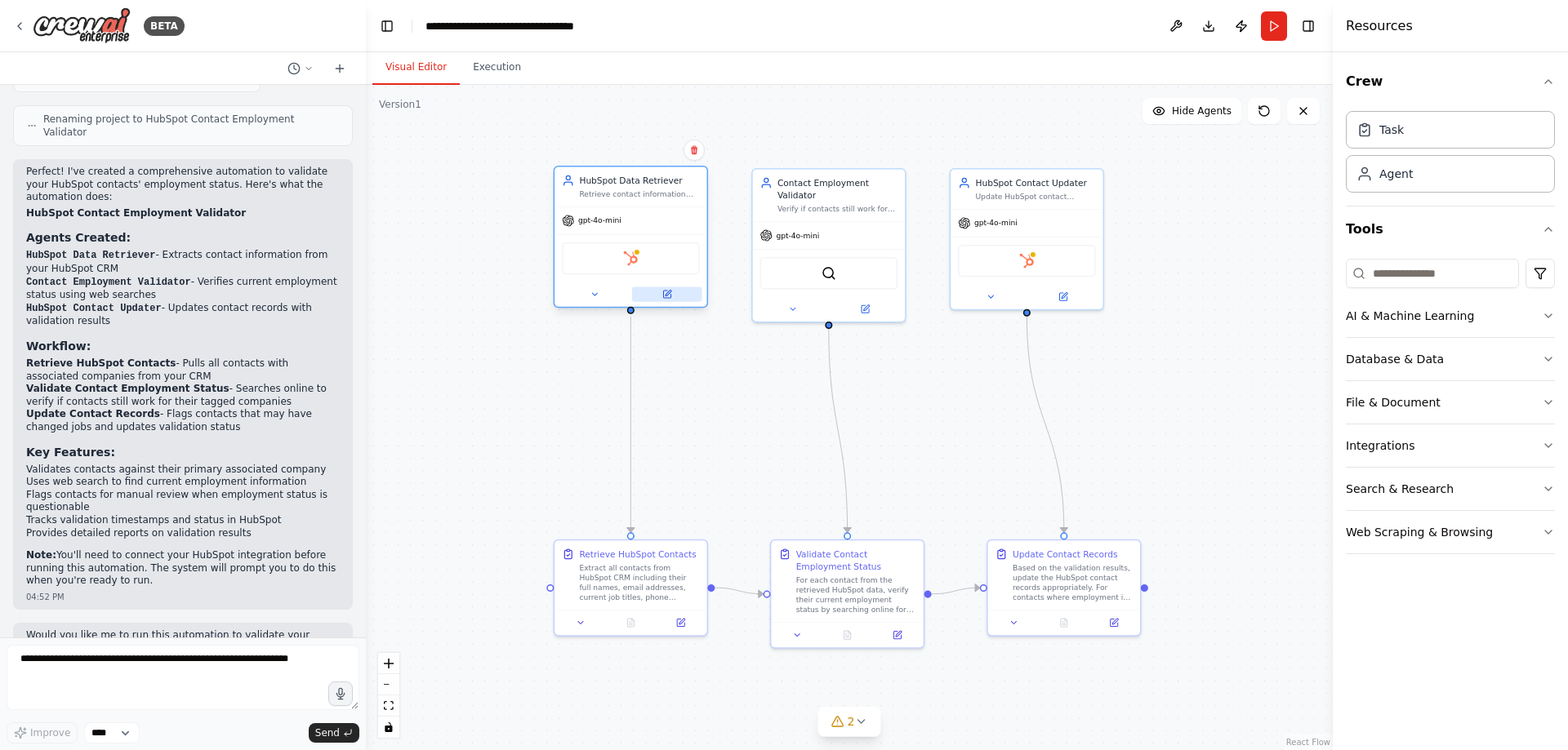
click at [667, 296] on icon at bounding box center [668, 293] width 6 height 6
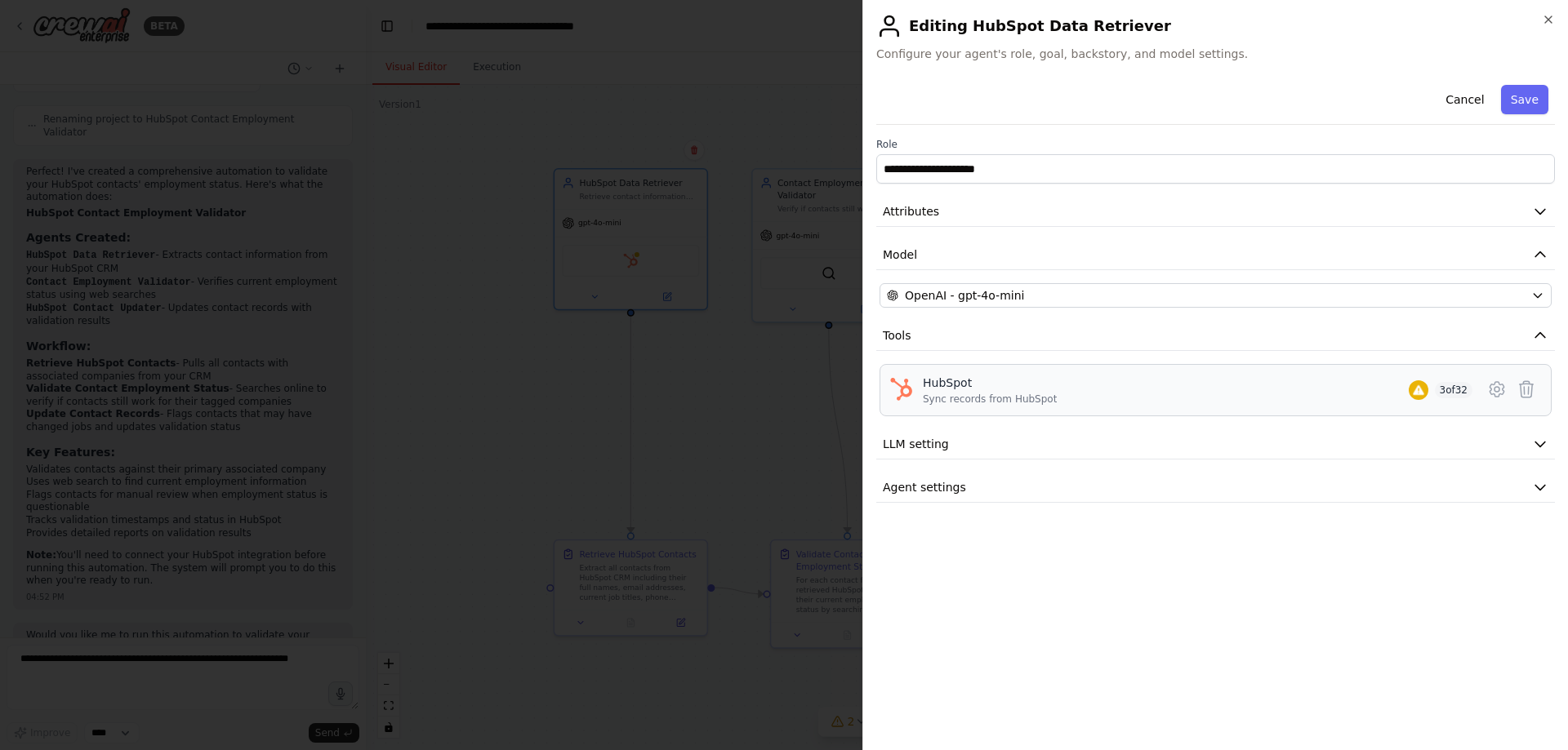
click at [1165, 381] on div "HubSpot Sync records from HubSpot 3 of 32" at bounding box center [1198, 390] width 550 height 31
click at [1003, 435] on button "LLM setting" at bounding box center [1215, 445] width 678 height 30
click at [880, 501] on span at bounding box center [886, 495] width 13 height 13
click at [967, 609] on button "Agent settings" at bounding box center [1215, 604] width 678 height 30
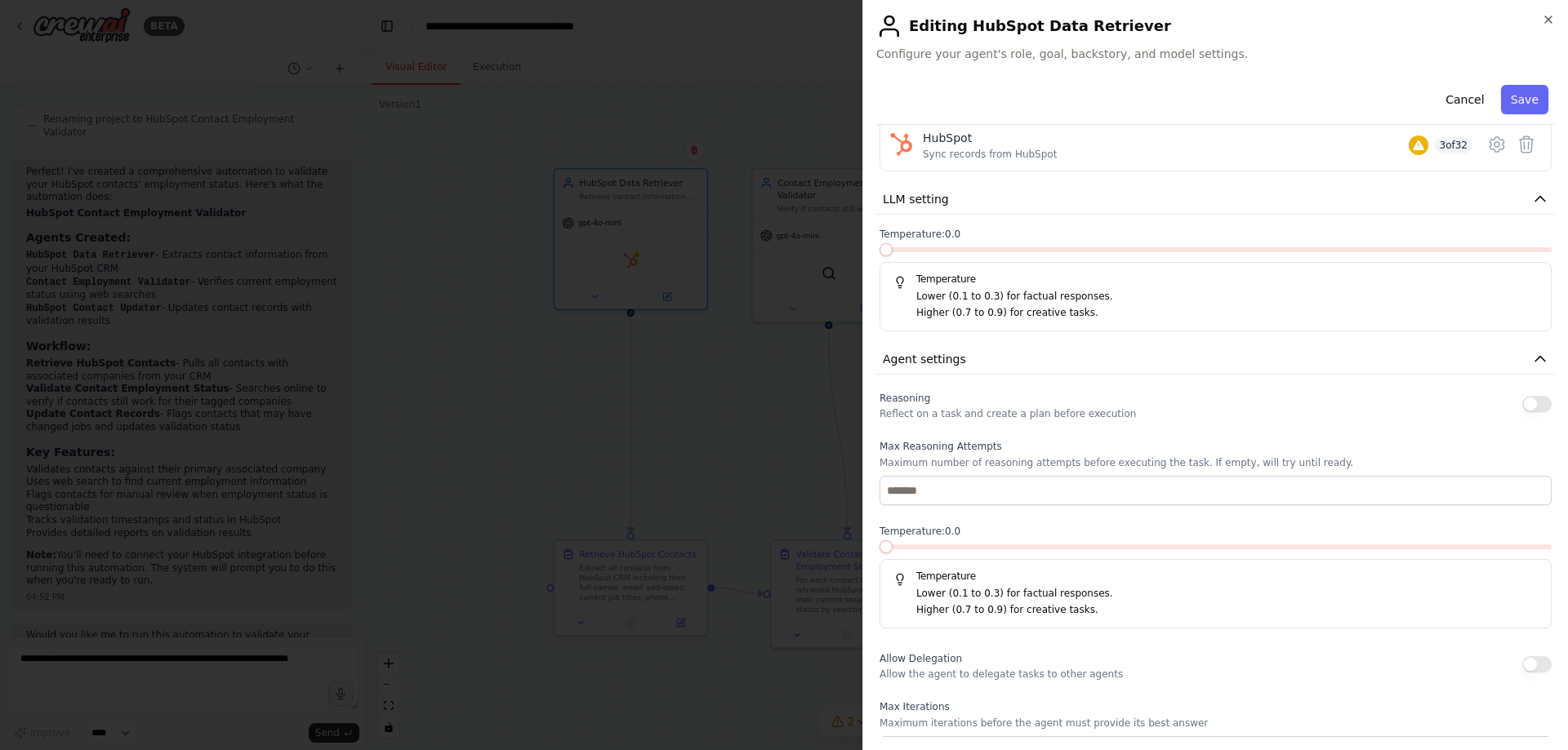
scroll to position [326, 0]
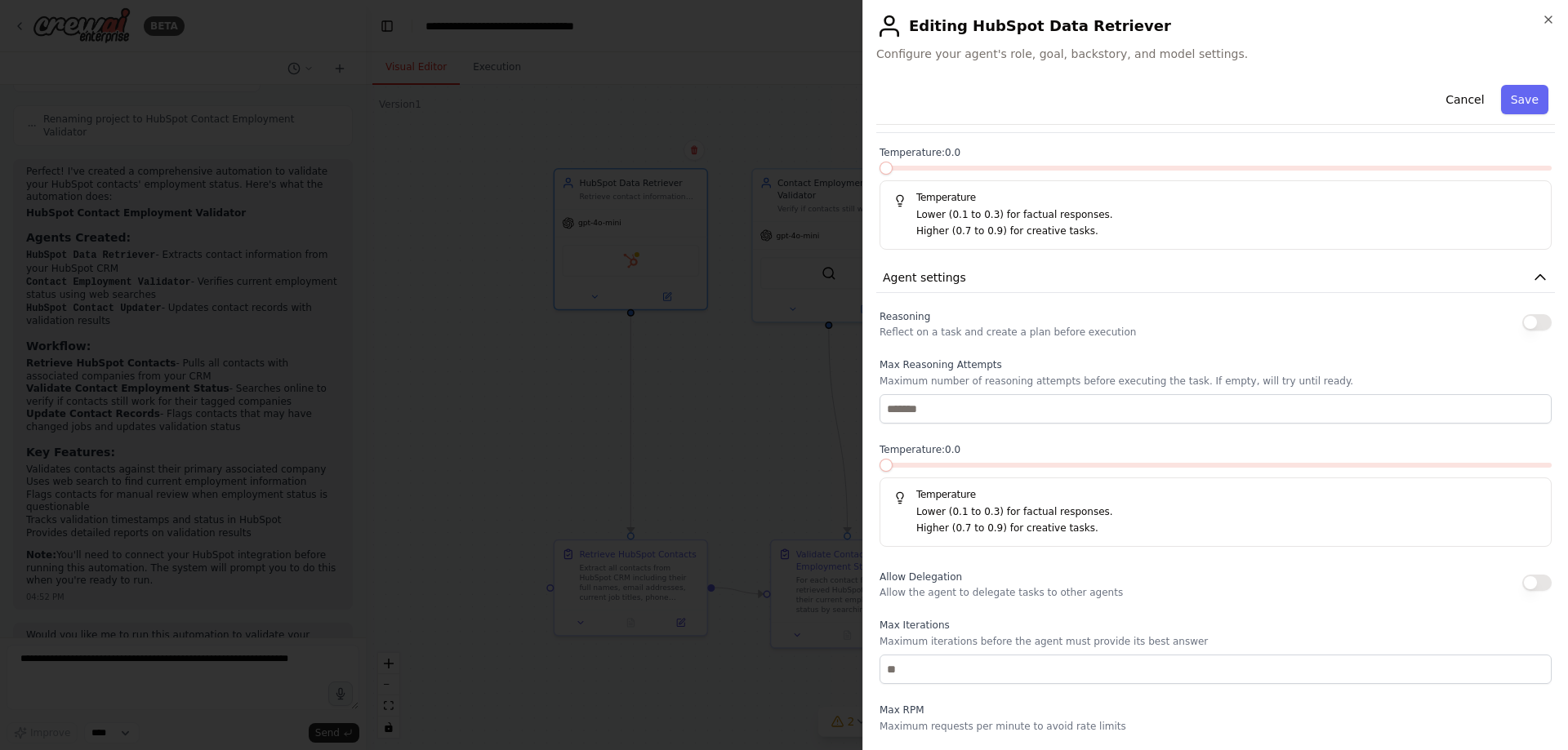
click at [1532, 325] on button "button" at bounding box center [1537, 323] width 29 height 17
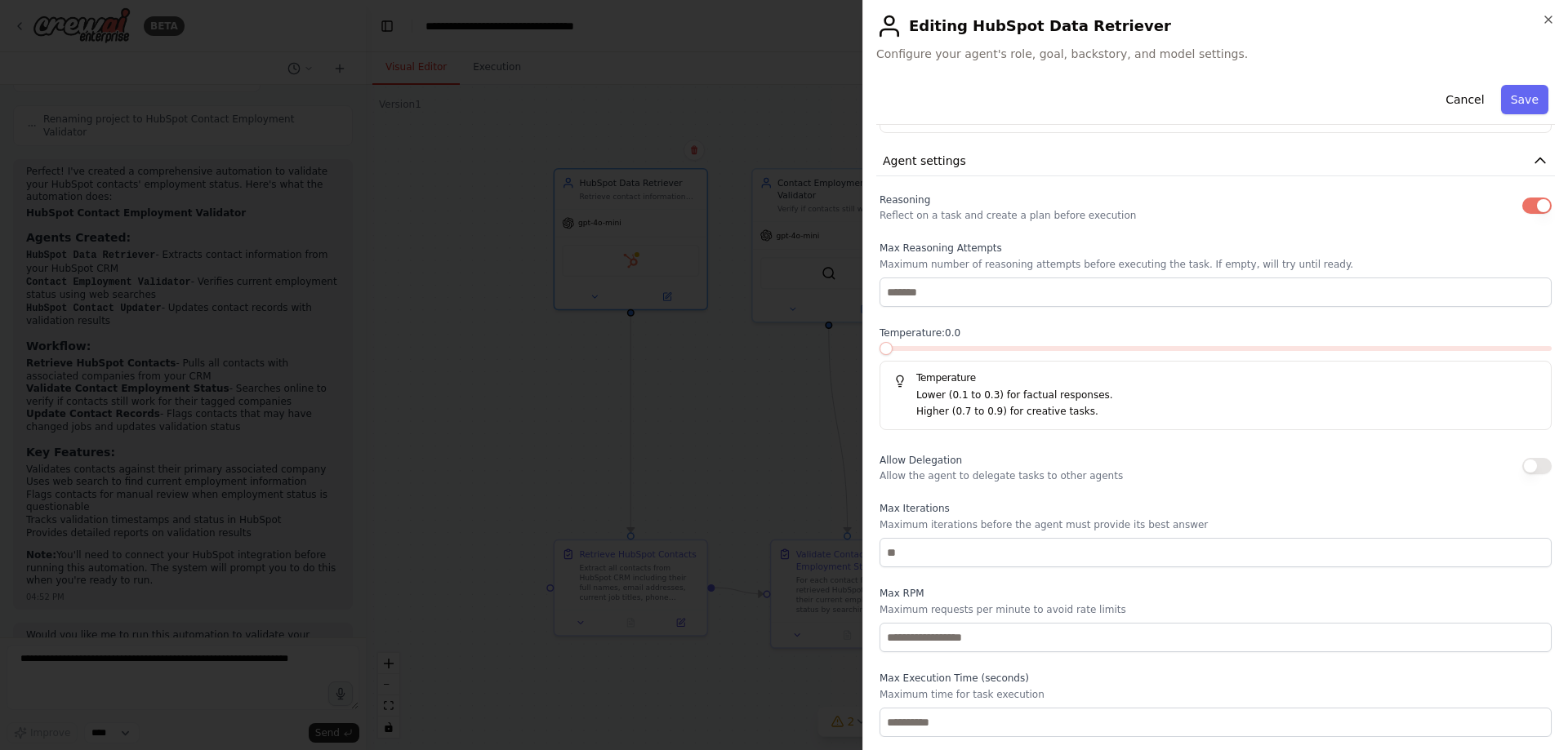
scroll to position [280, 0]
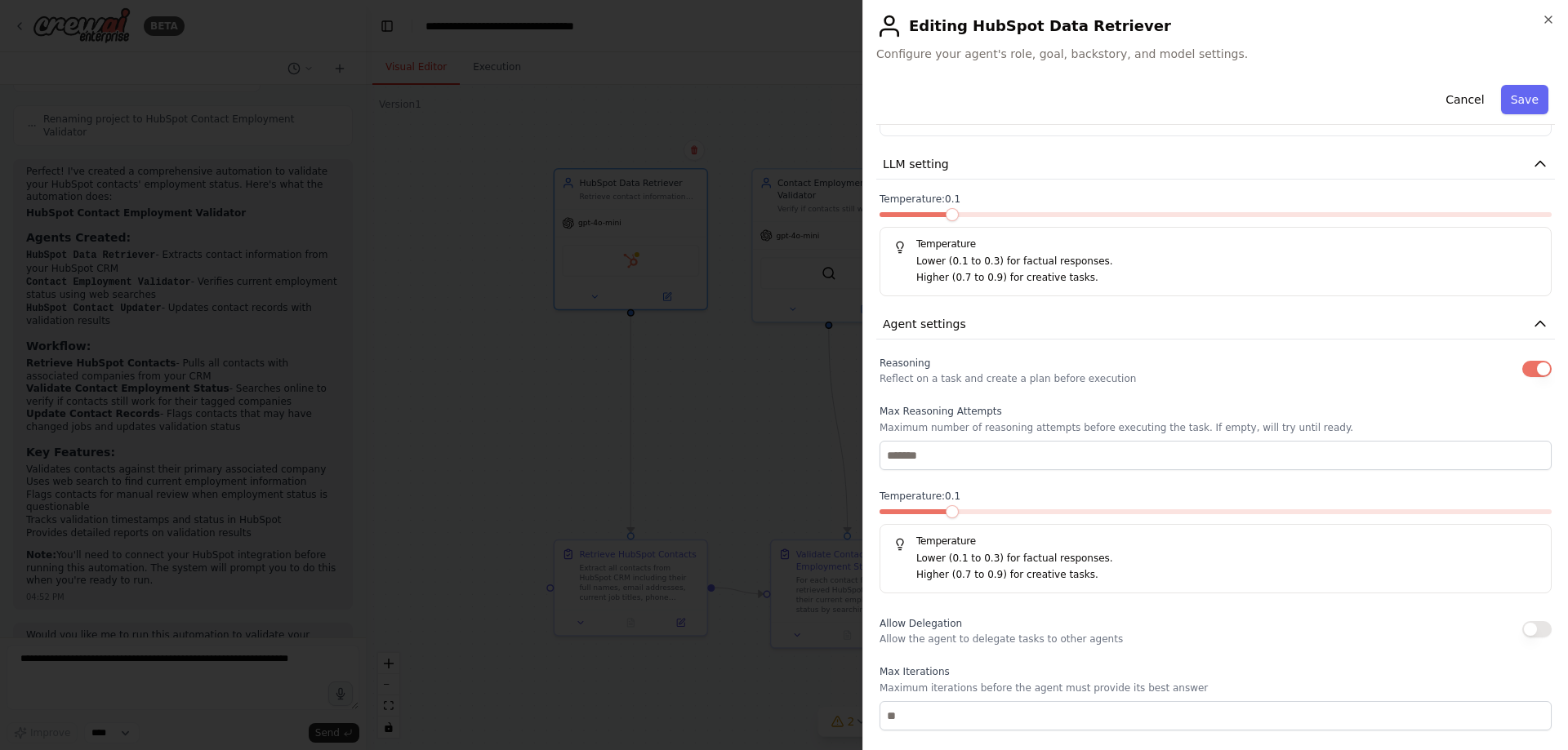
click at [946, 512] on span at bounding box center [953, 512] width 13 height 13
click at [921, 512] on span at bounding box center [913, 512] width 67 height 5
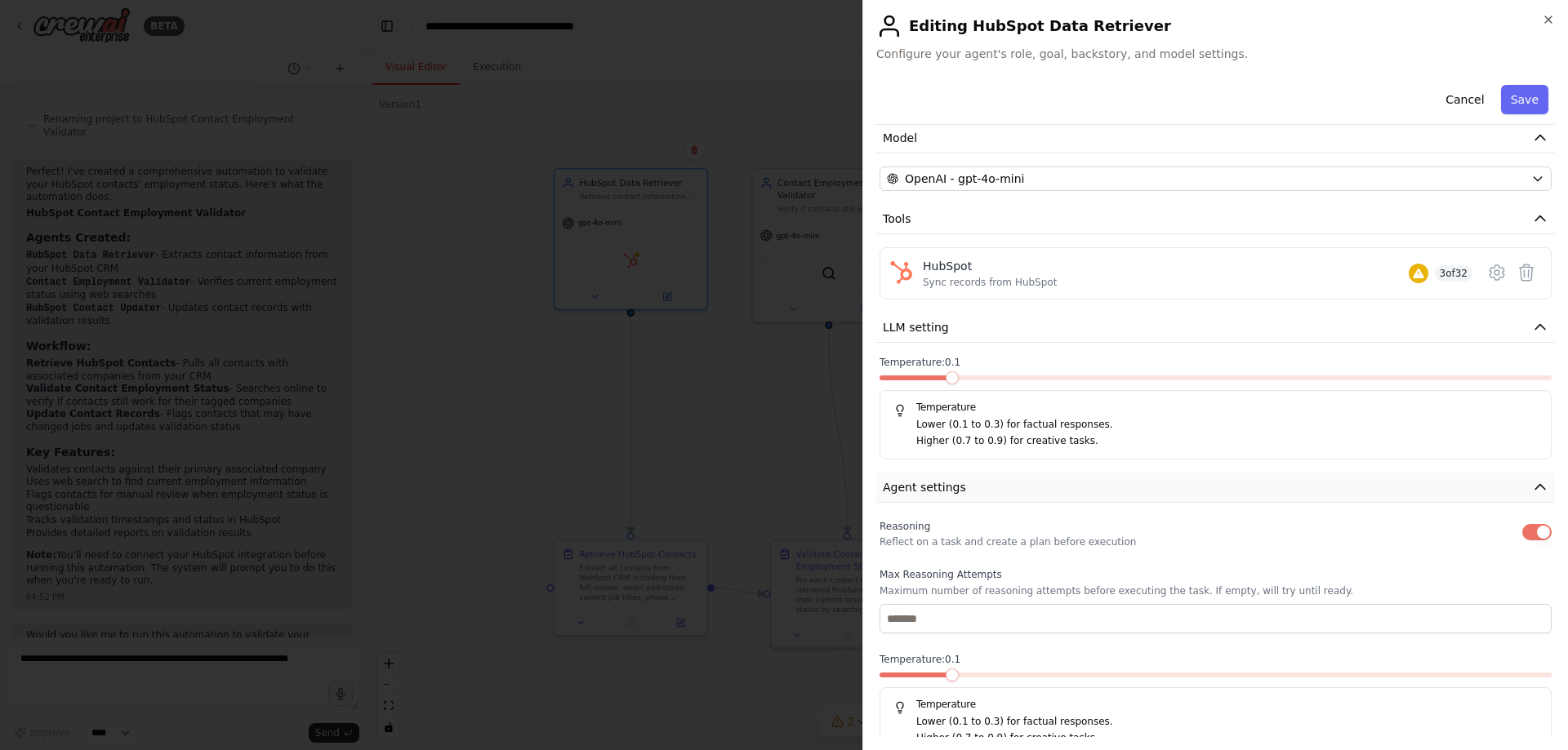
scroll to position [199, 0]
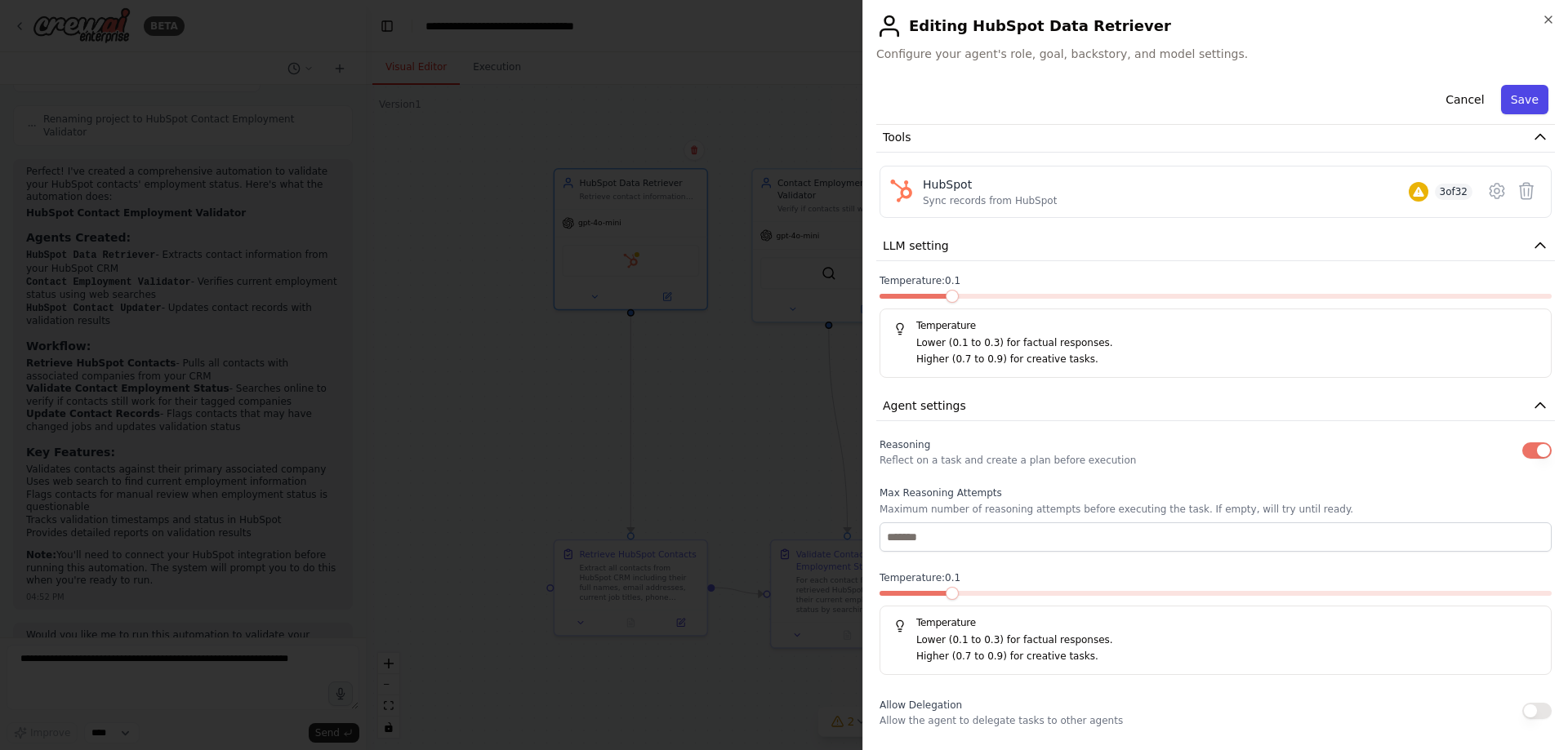
click at [1517, 94] on button "Save" at bounding box center [1524, 99] width 47 height 29
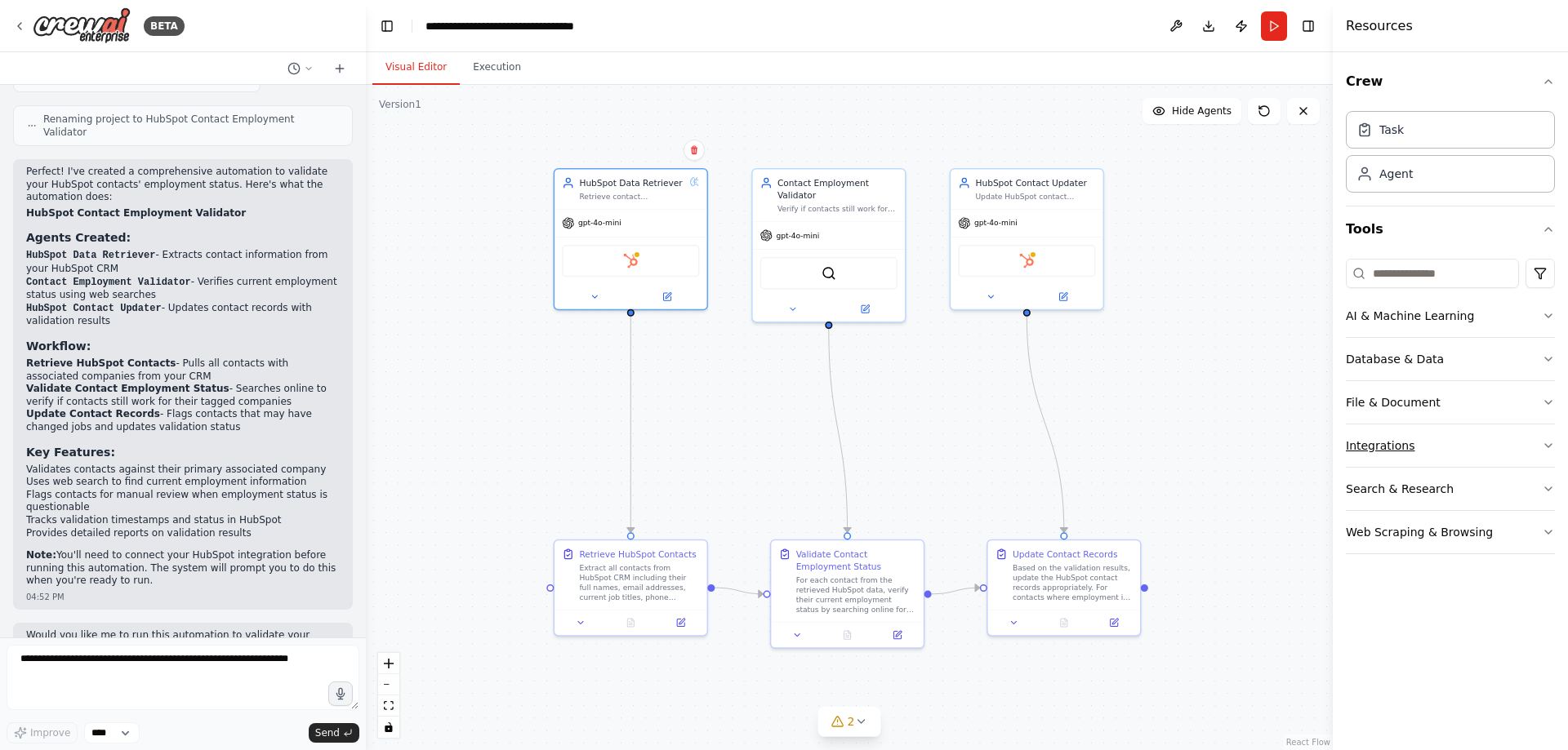
click at [1382, 446] on button "Integrations" at bounding box center [1450, 445] width 209 height 42
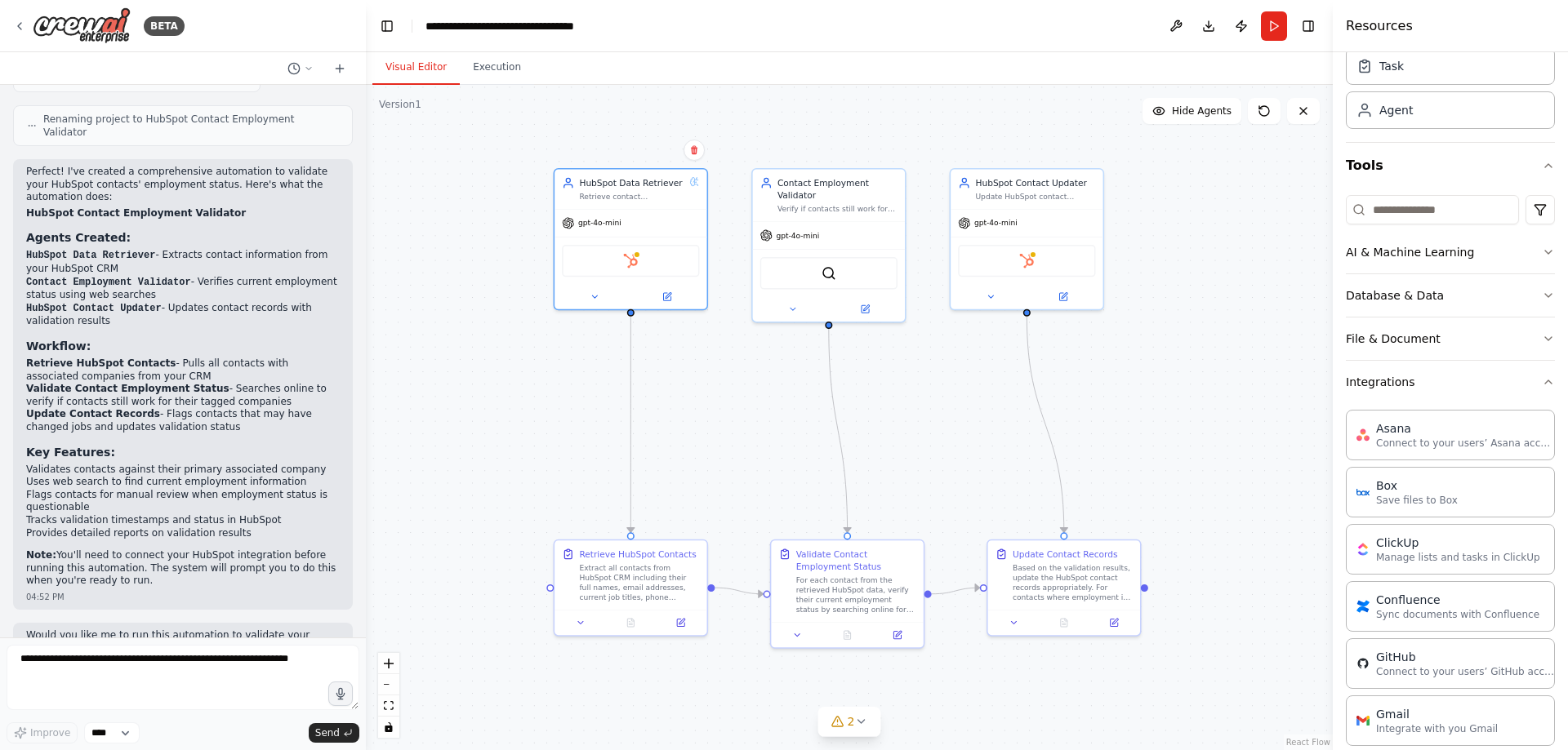
scroll to position [0, 0]
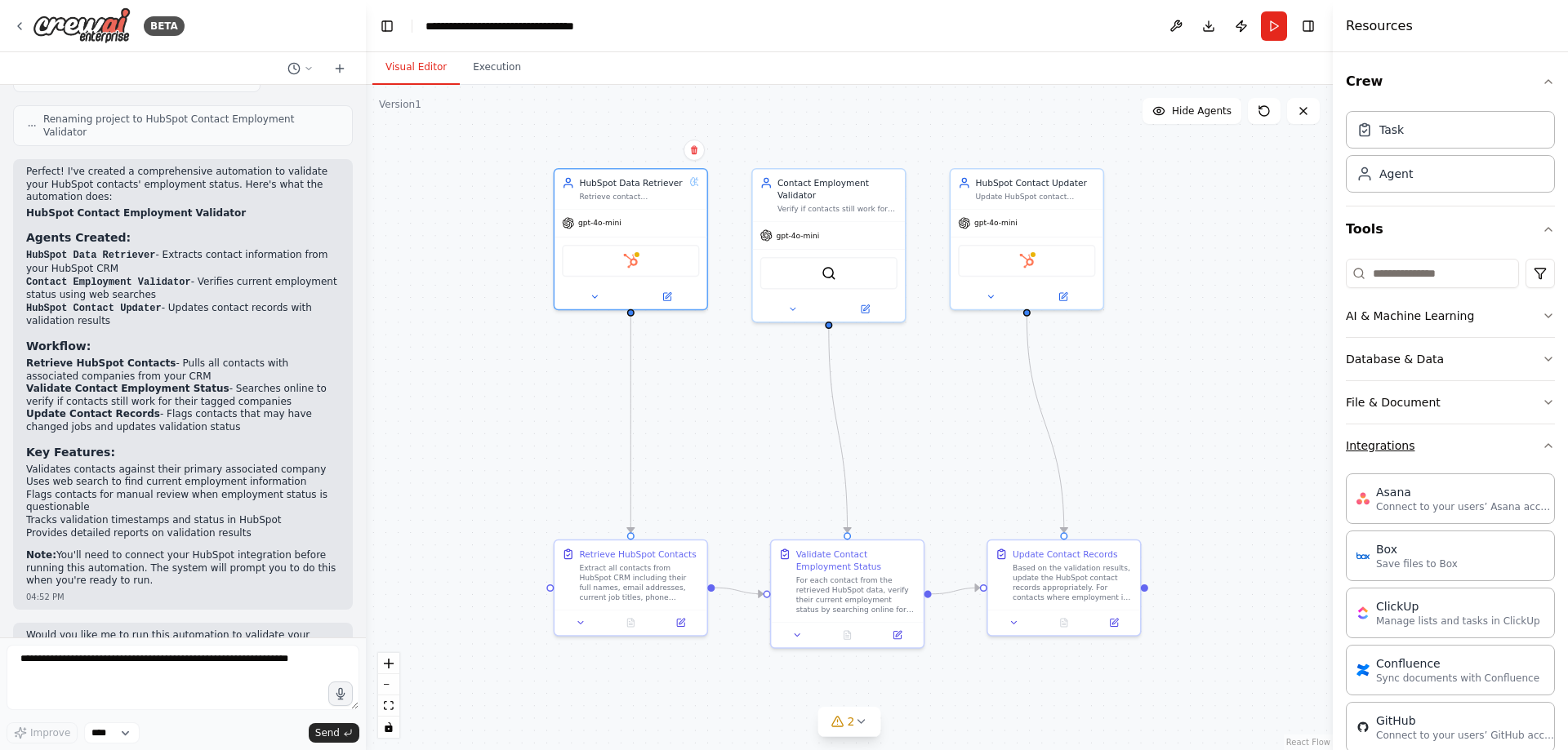
click at [1513, 442] on button "Integrations" at bounding box center [1450, 445] width 209 height 42
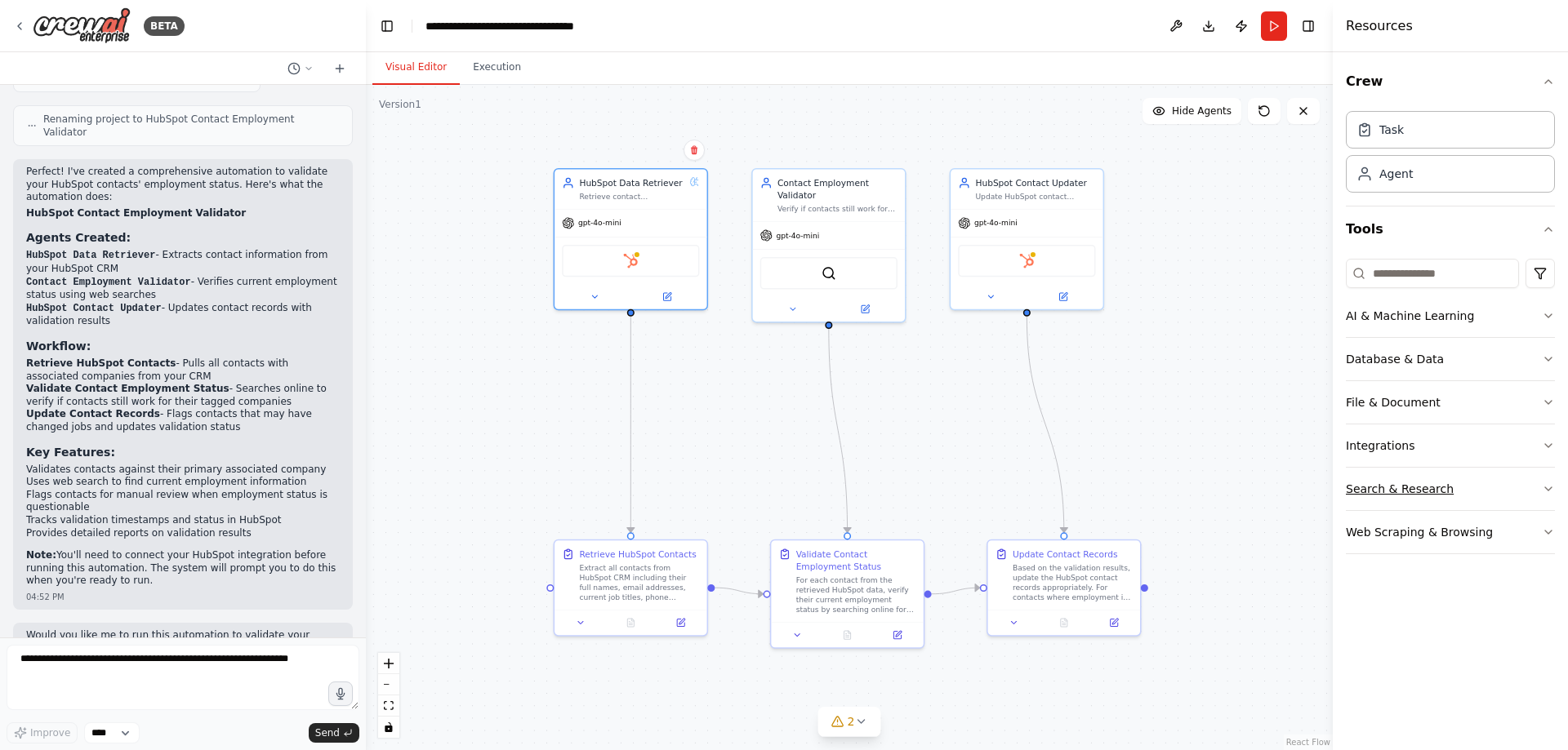
click at [1458, 494] on button "Search & Research" at bounding box center [1450, 488] width 209 height 42
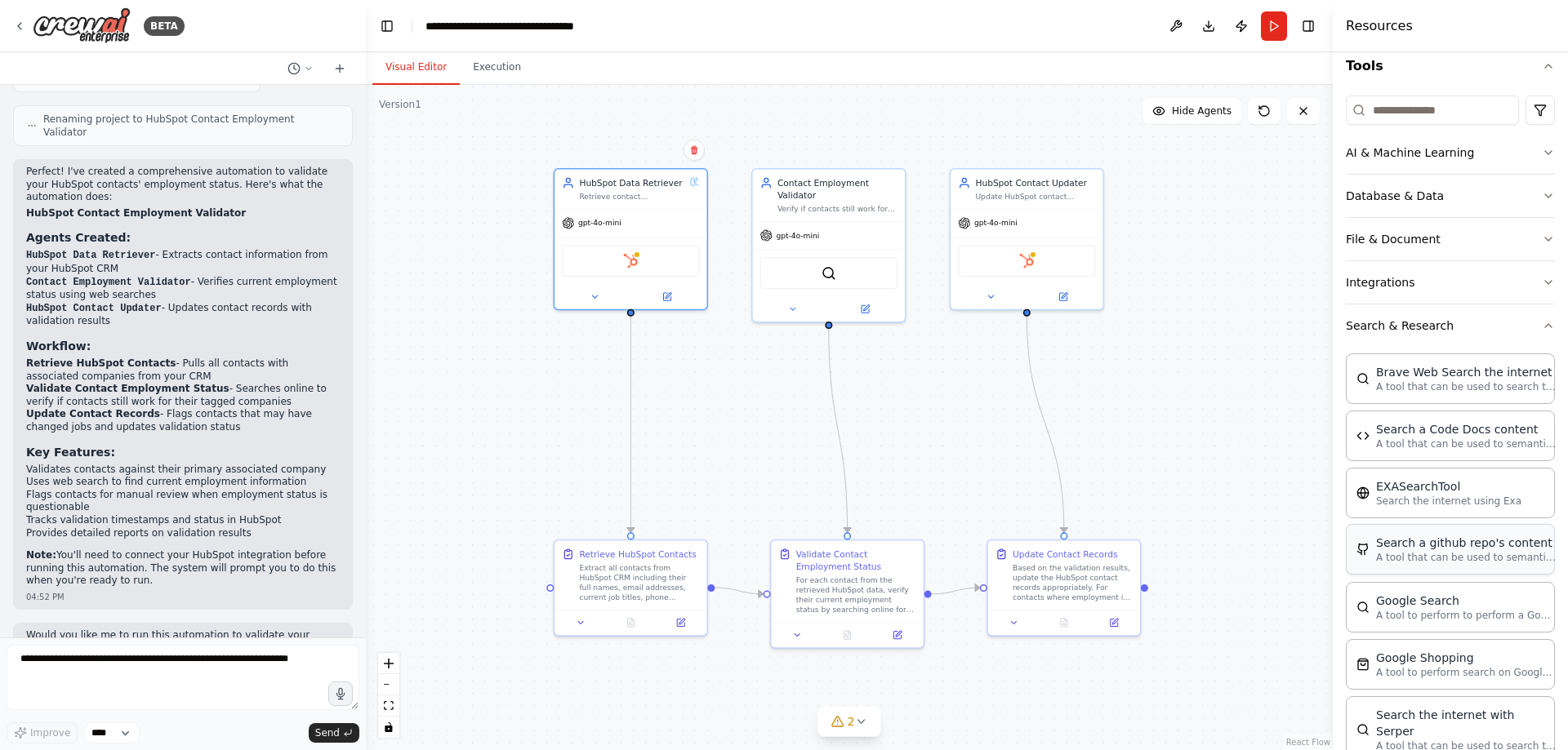
scroll to position [245, 0]
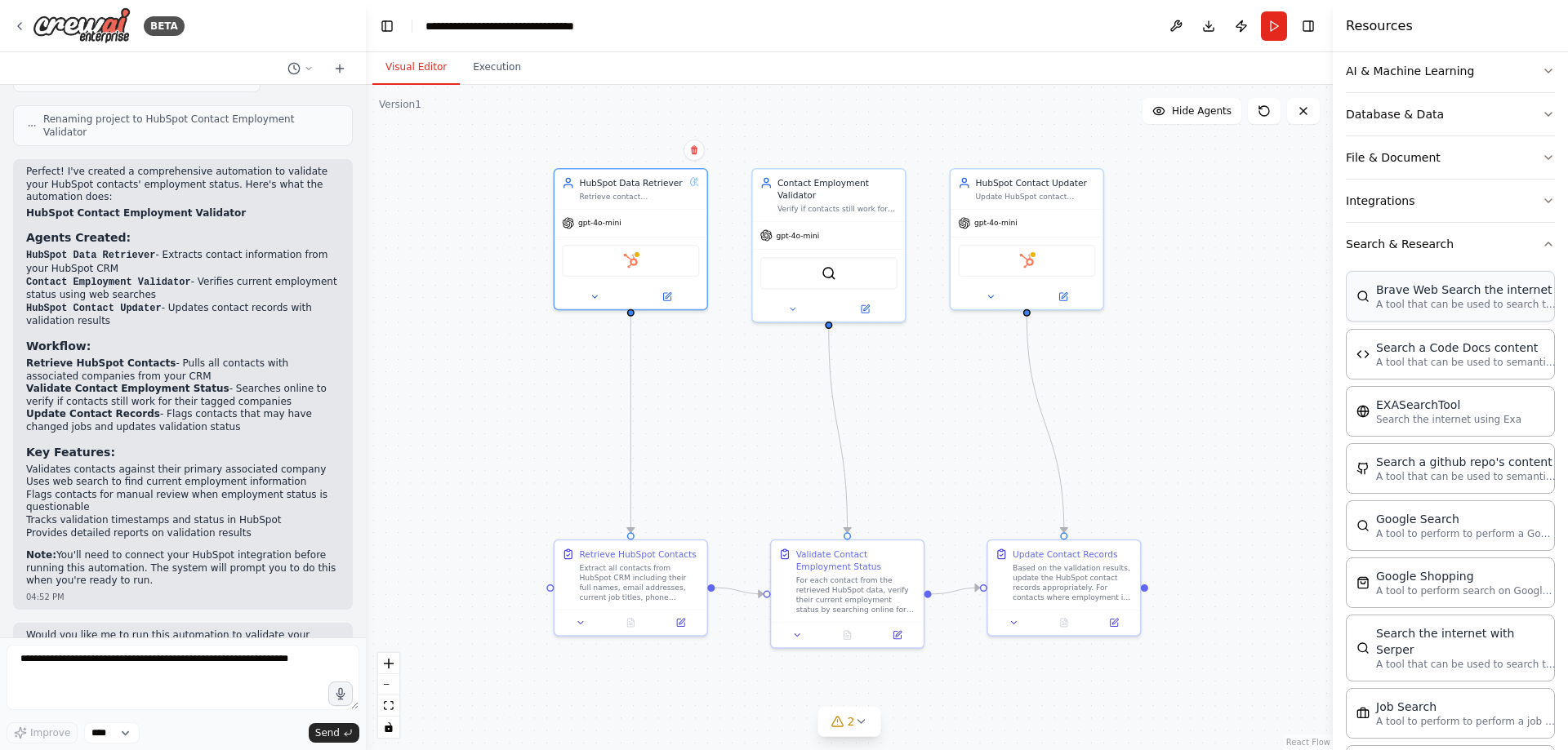
click at [1439, 295] on div "Brave Web Search the internet" at bounding box center [1465, 290] width 180 height 17
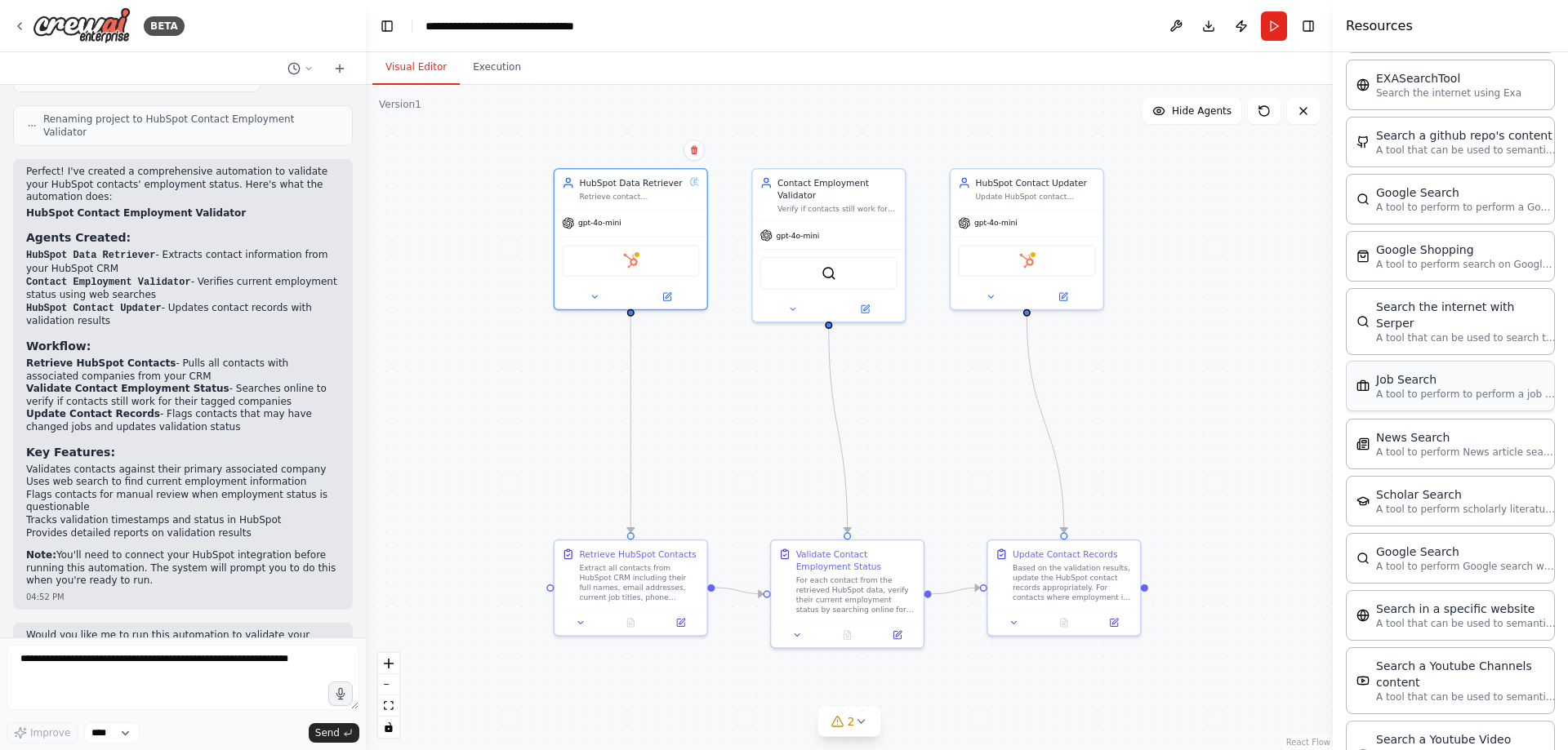
scroll to position [653, 0]
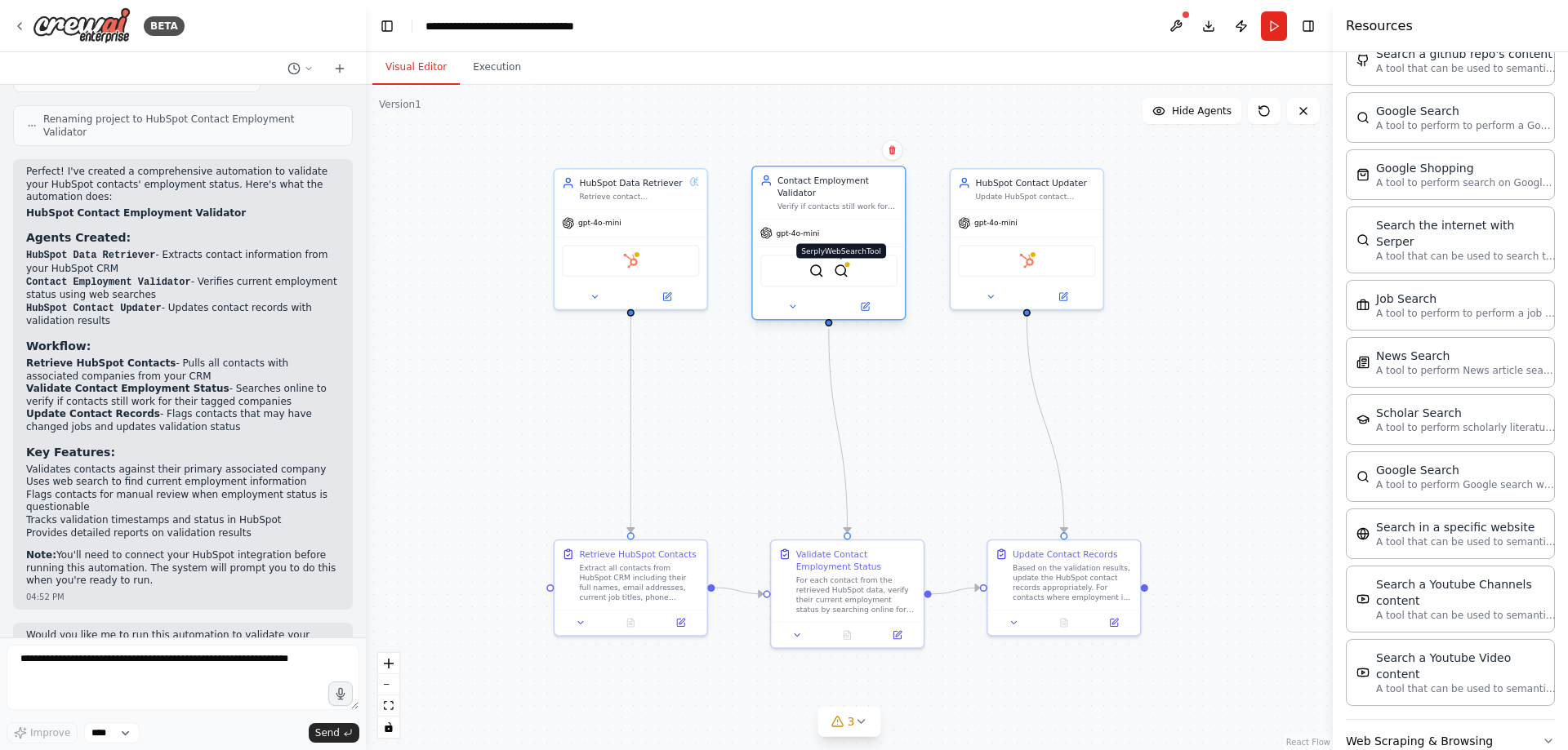
click at [843, 268] on img at bounding box center [842, 271] width 15 height 15
click at [864, 305] on icon at bounding box center [865, 306] width 7 height 7
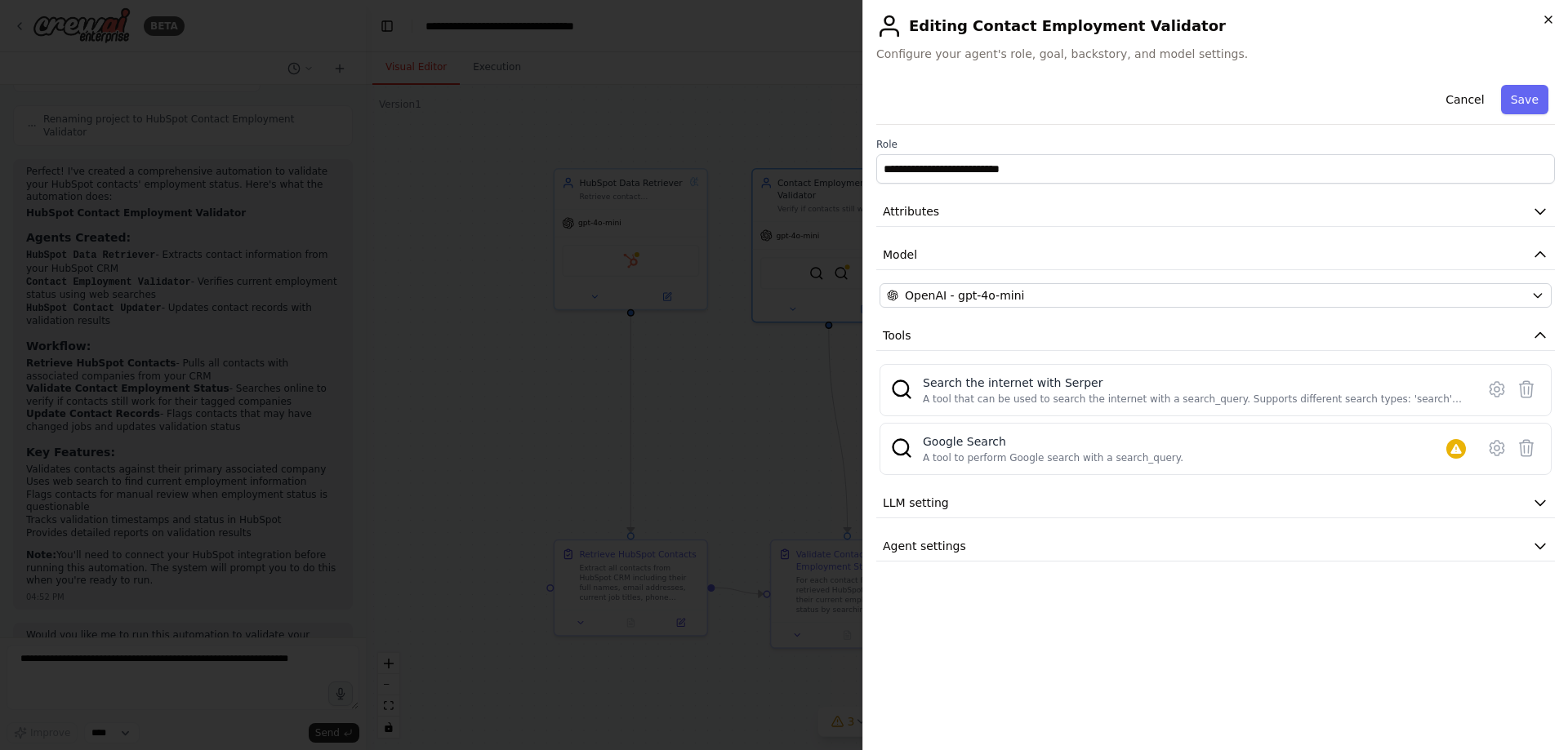
click at [1545, 23] on icon "button" at bounding box center [1548, 20] width 7 height 7
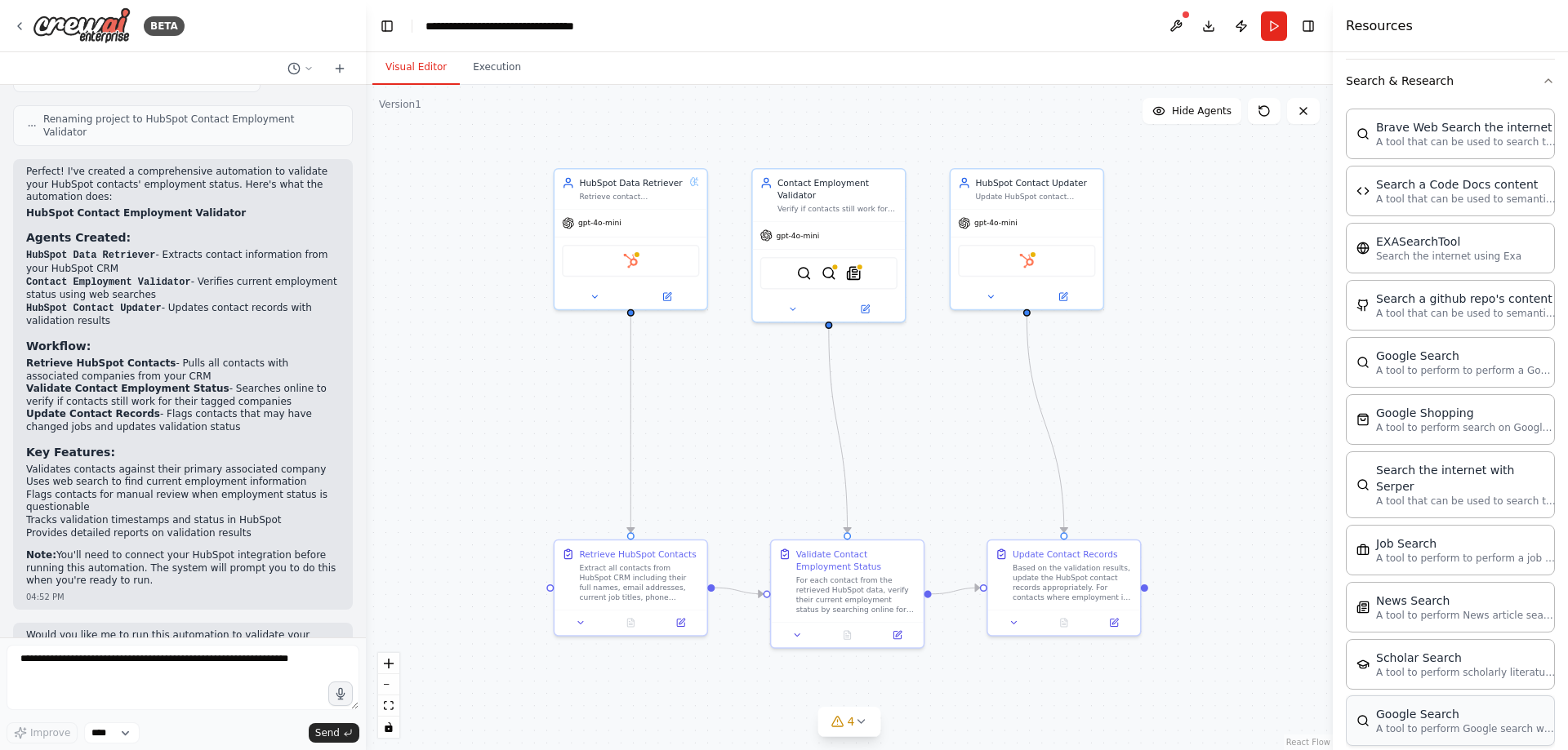
scroll to position [326, 0]
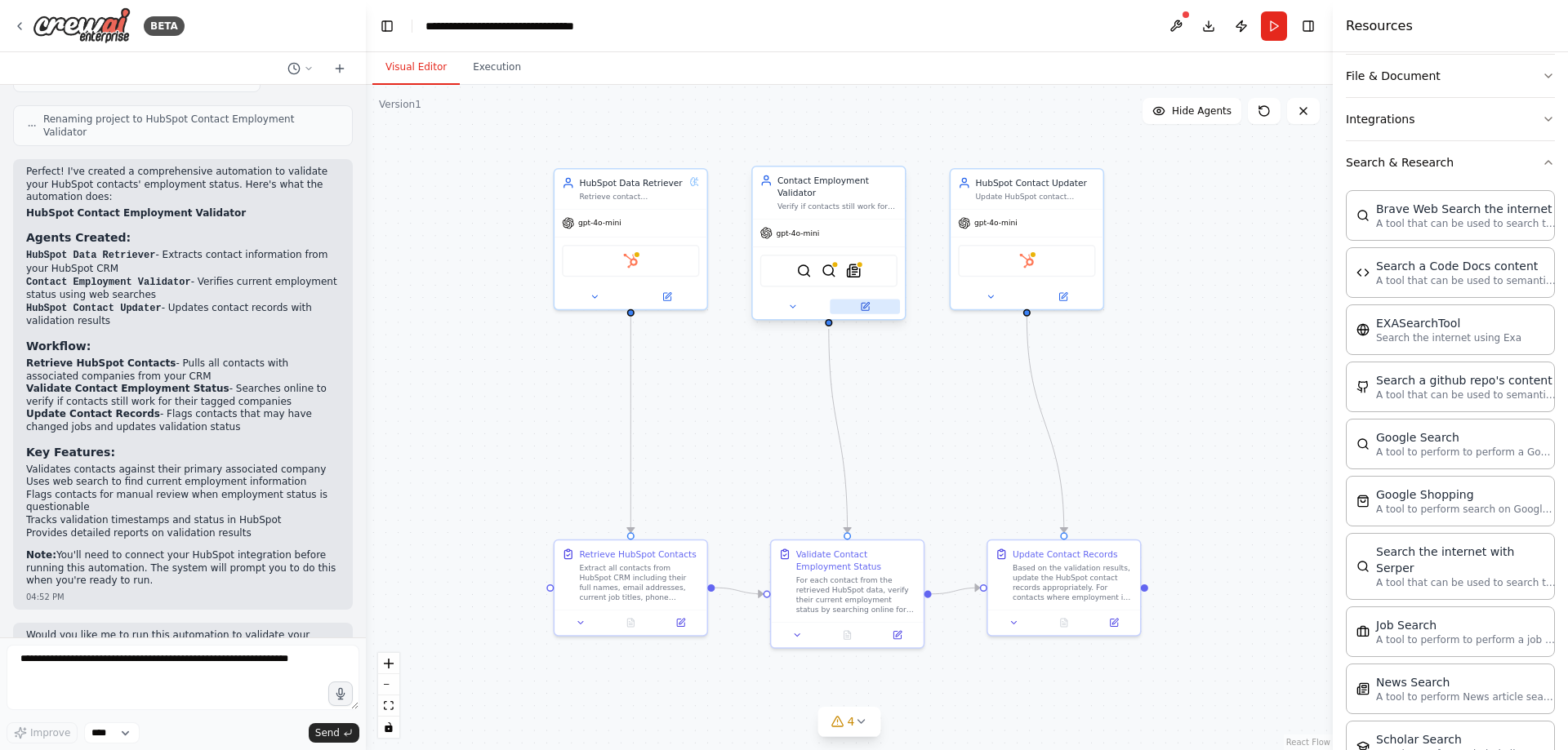
click at [864, 307] on icon at bounding box center [866, 305] width 6 height 6
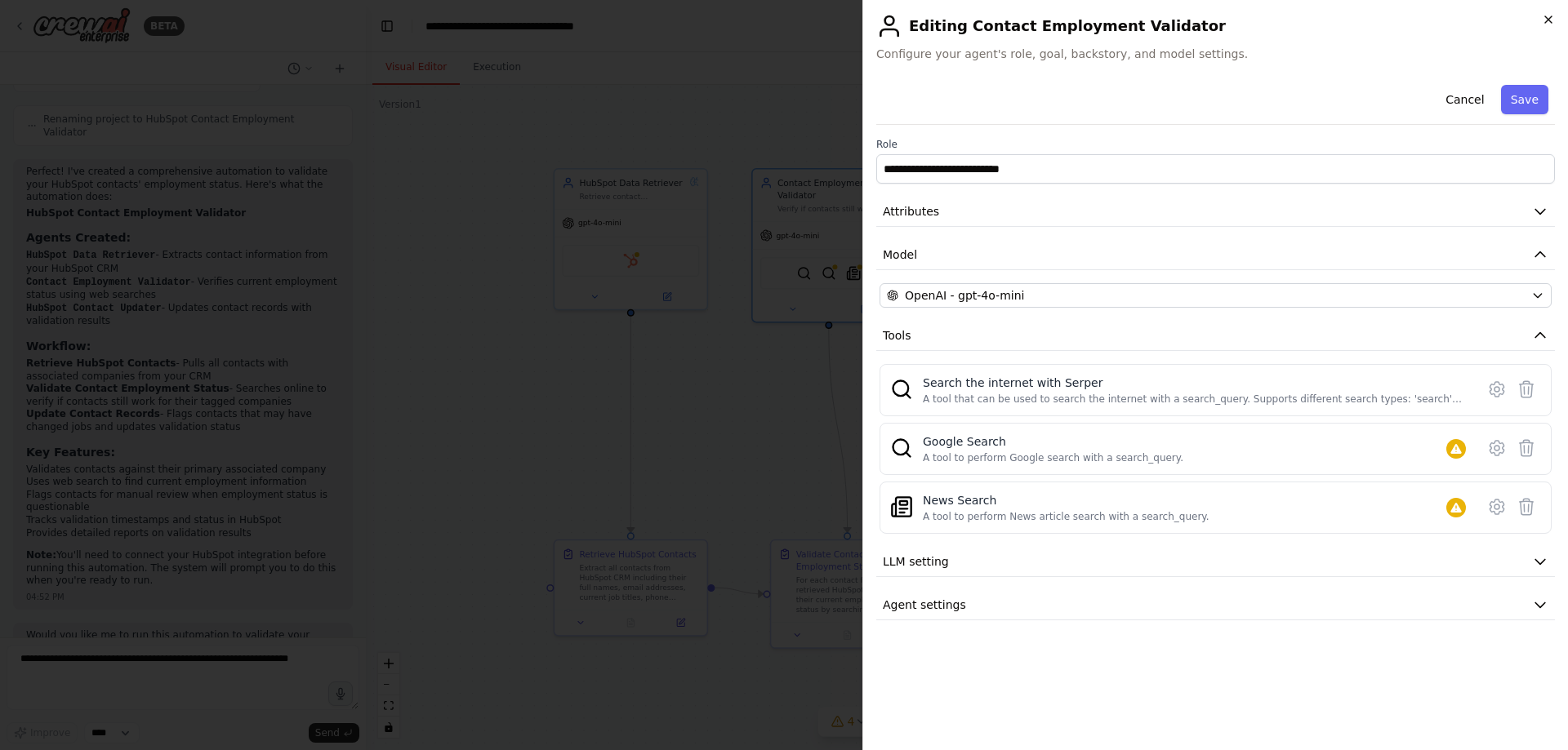
click at [1546, 16] on icon "button" at bounding box center [1548, 20] width 13 height 13
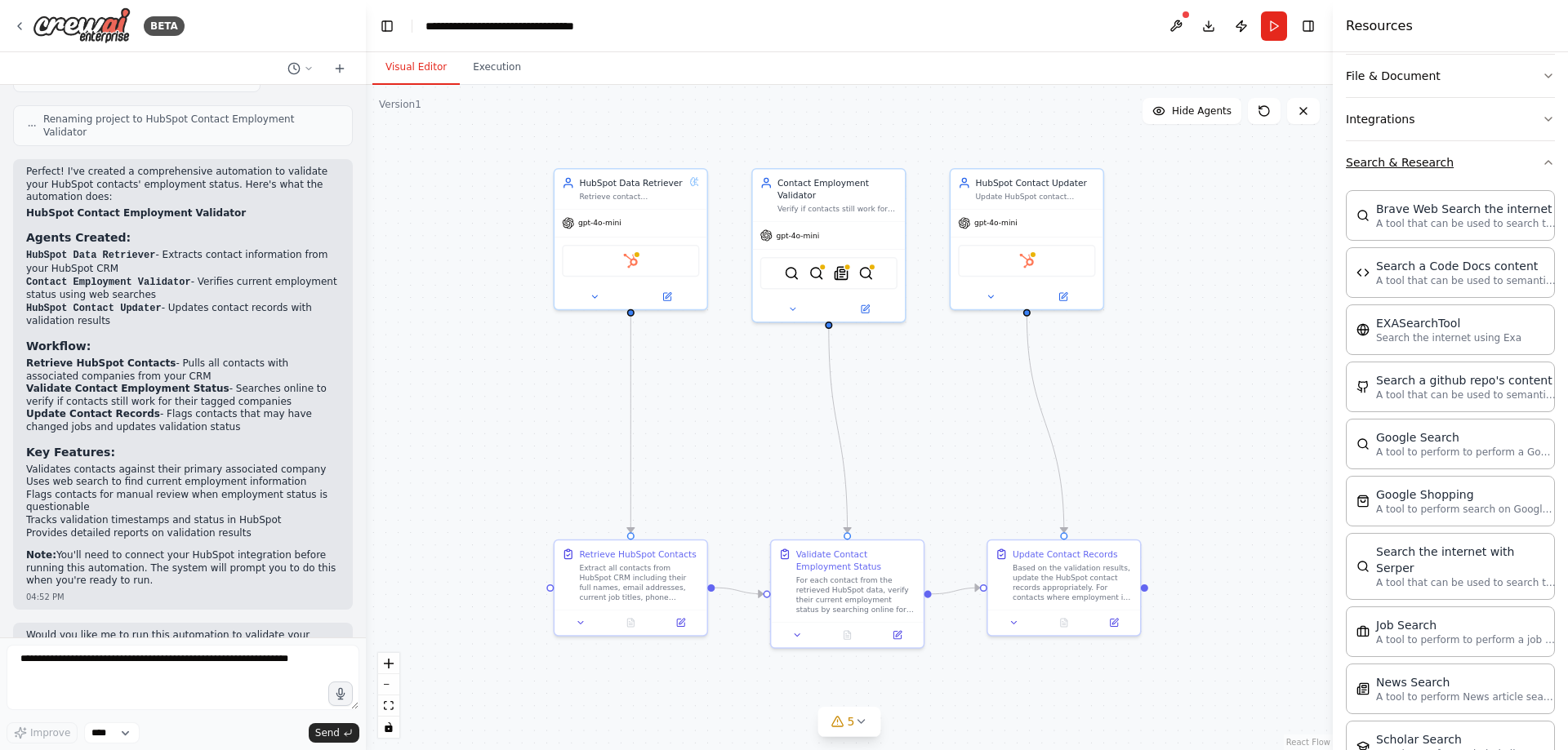
click at [1531, 151] on button "Search & Research" at bounding box center [1450, 162] width 209 height 42
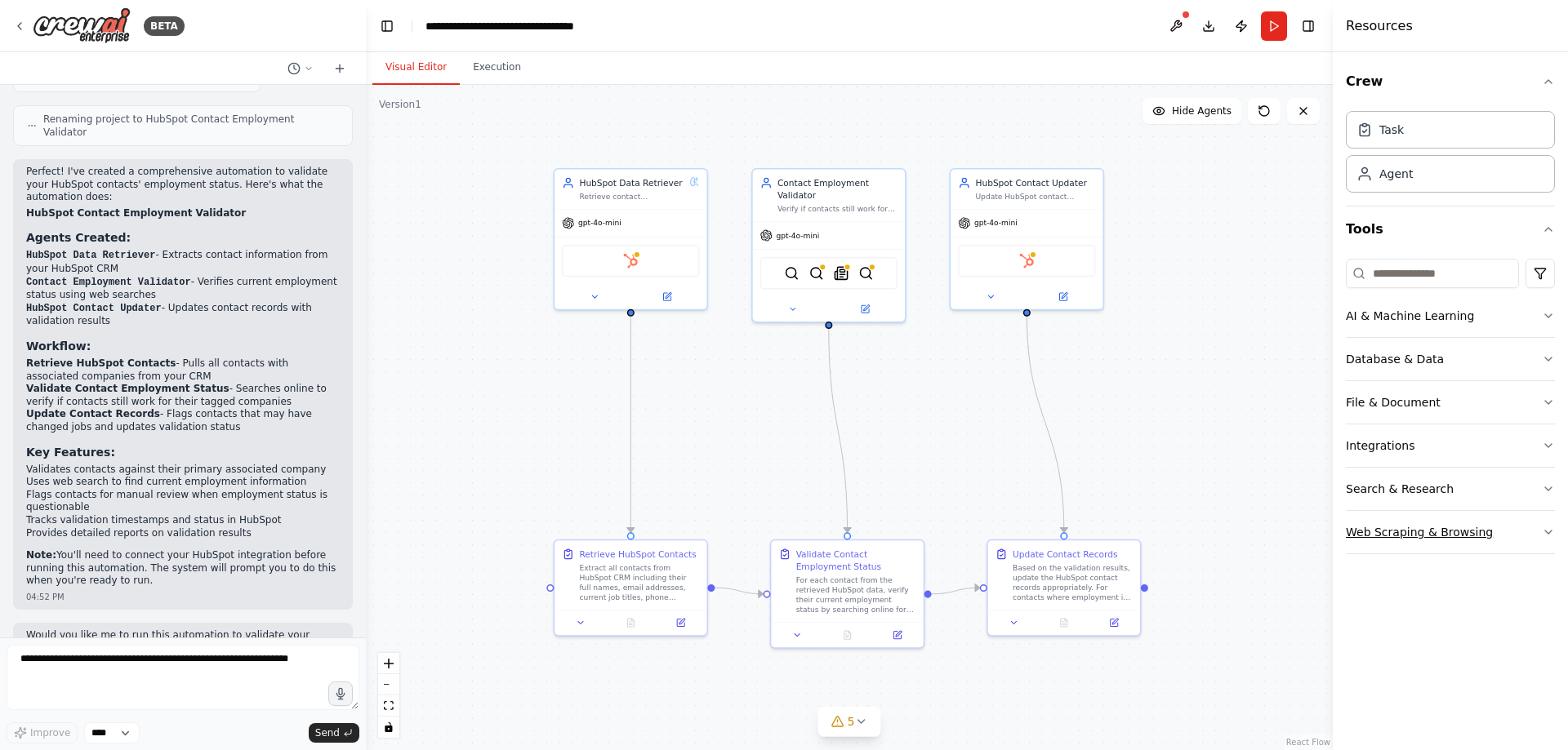
click at [1421, 530] on button "Web Scraping & Browsing" at bounding box center [1450, 531] width 209 height 42
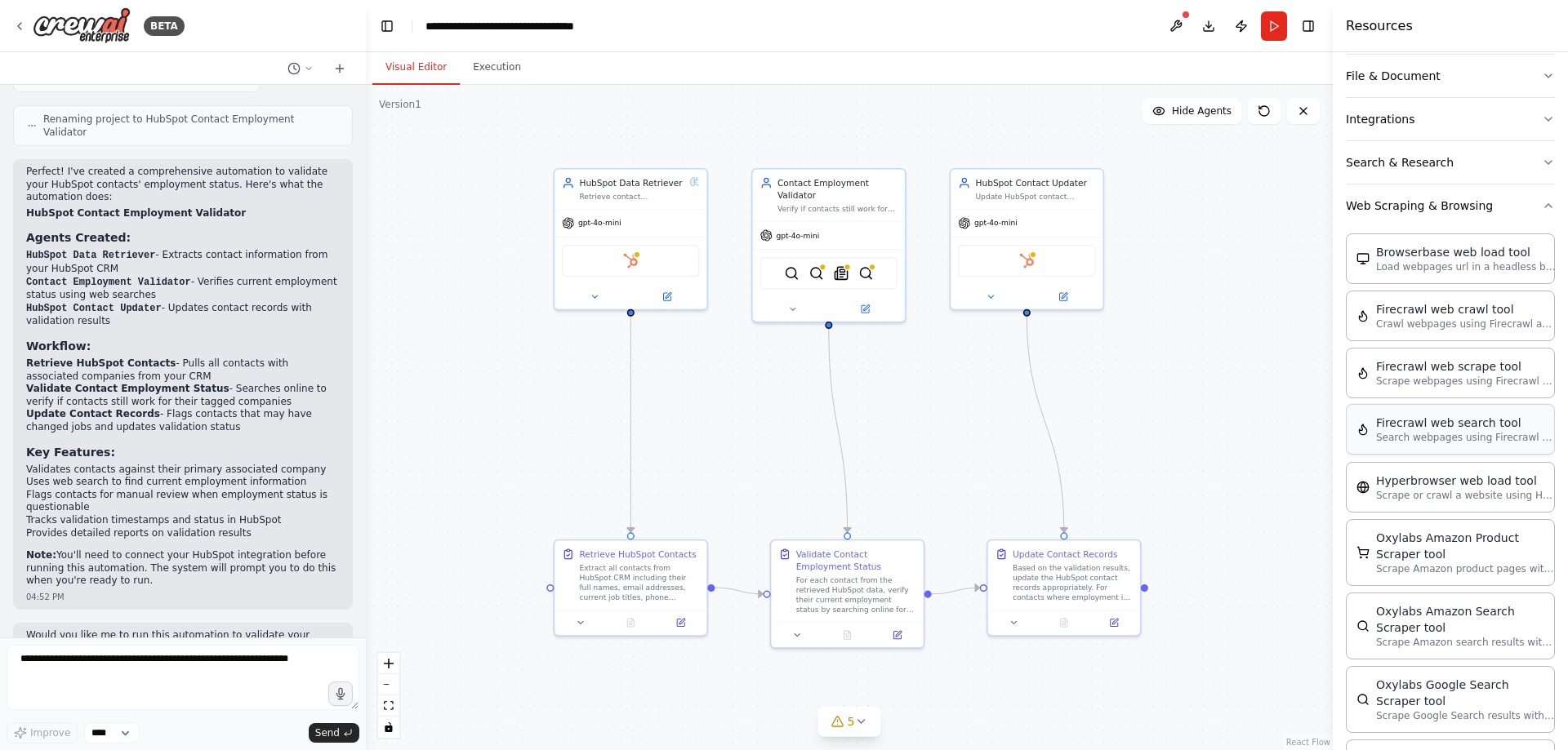
scroll to position [408, 0]
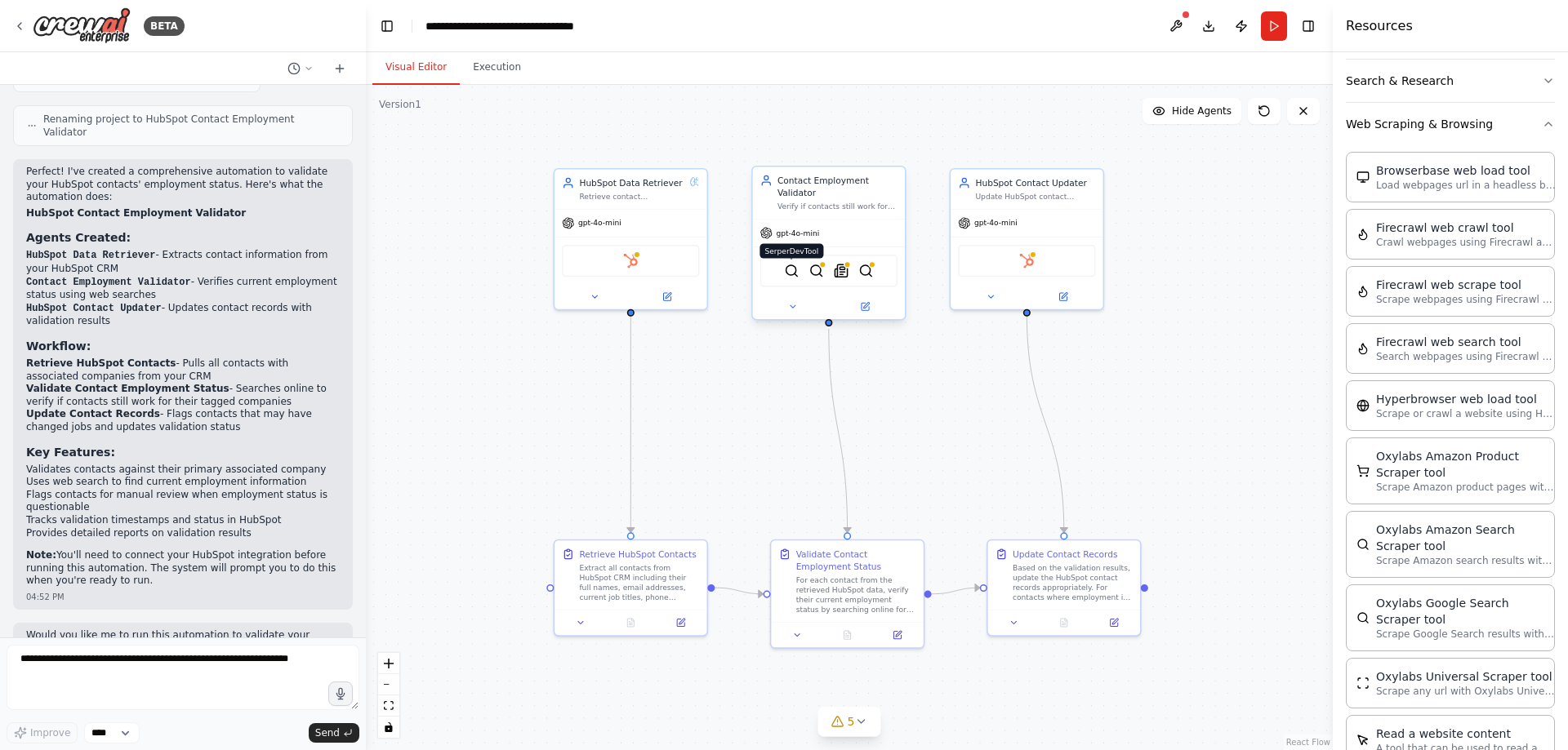
click at [784, 269] on img at bounding box center [792, 271] width 15 height 15
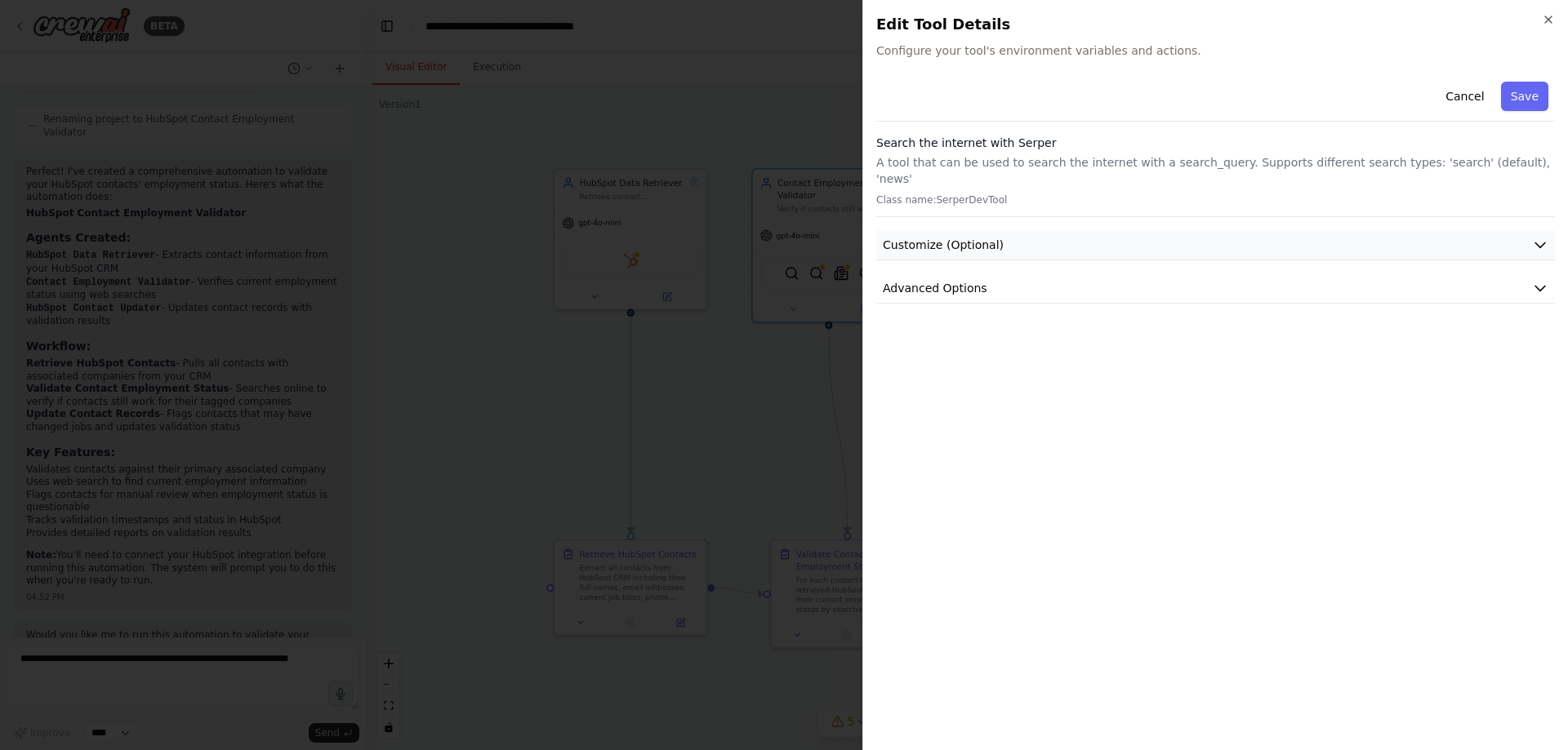
click at [962, 237] on span "Customize (Optional)" at bounding box center [943, 245] width 121 height 17
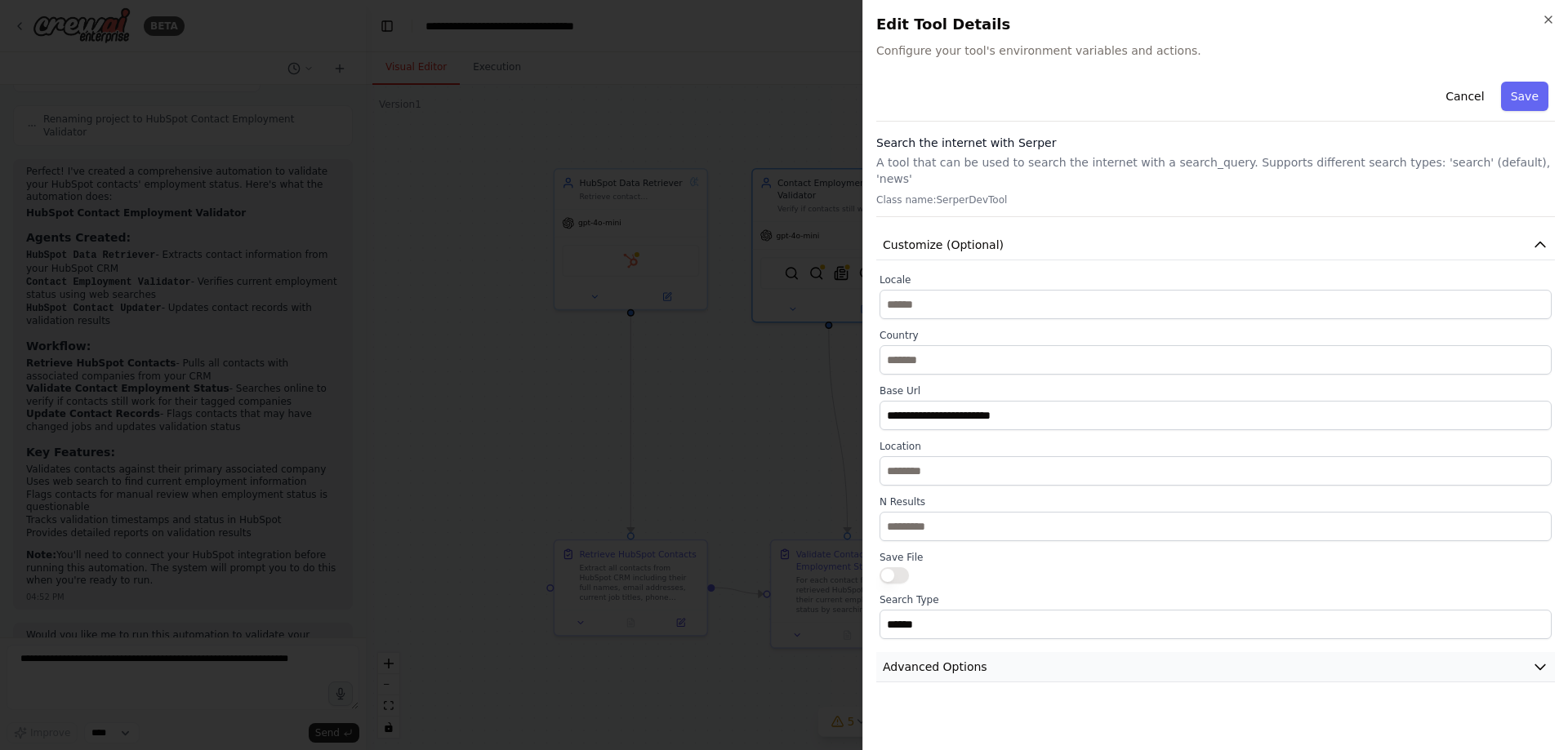
click at [967, 659] on span "Advanced Options" at bounding box center [935, 667] width 104 height 17
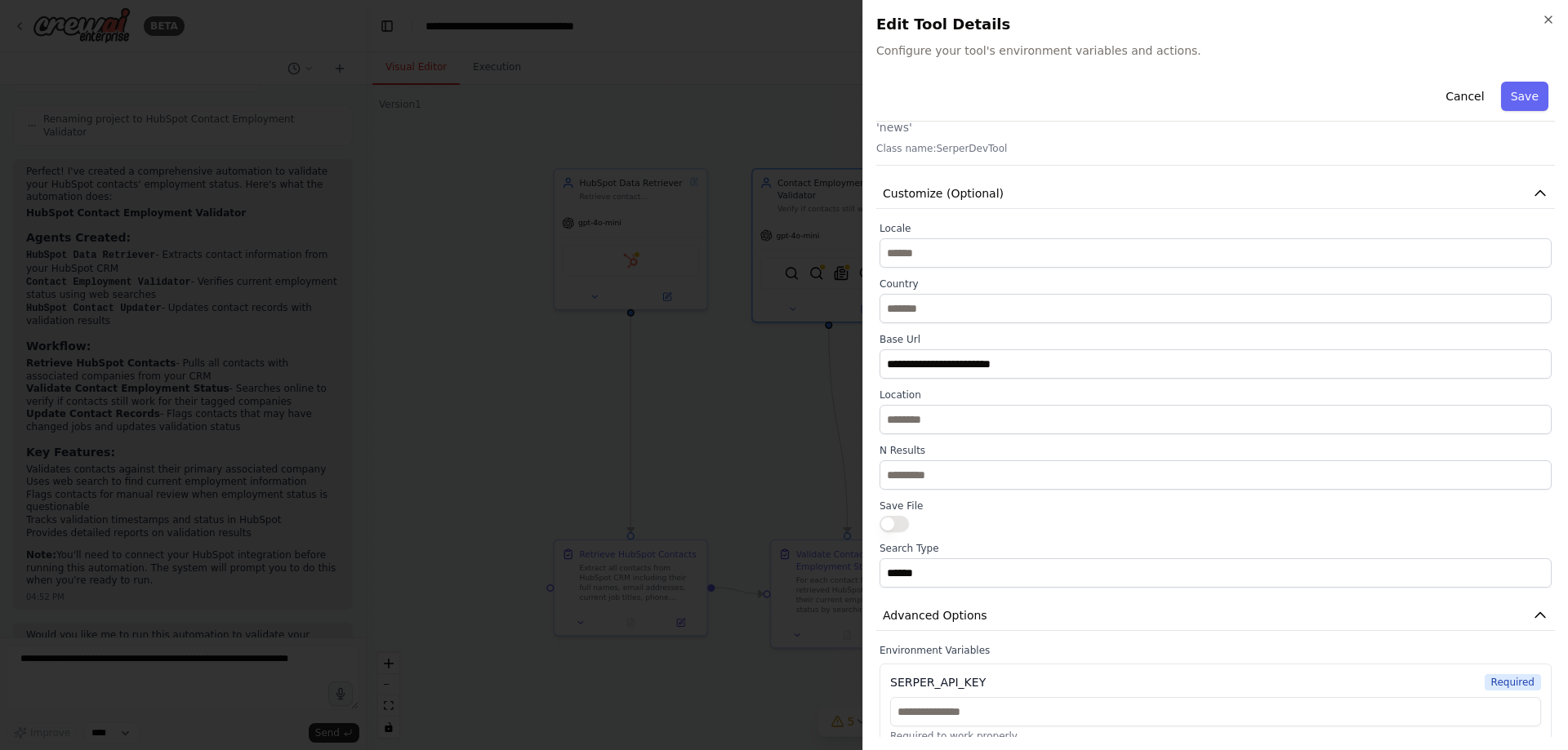
scroll to position [0, 0]
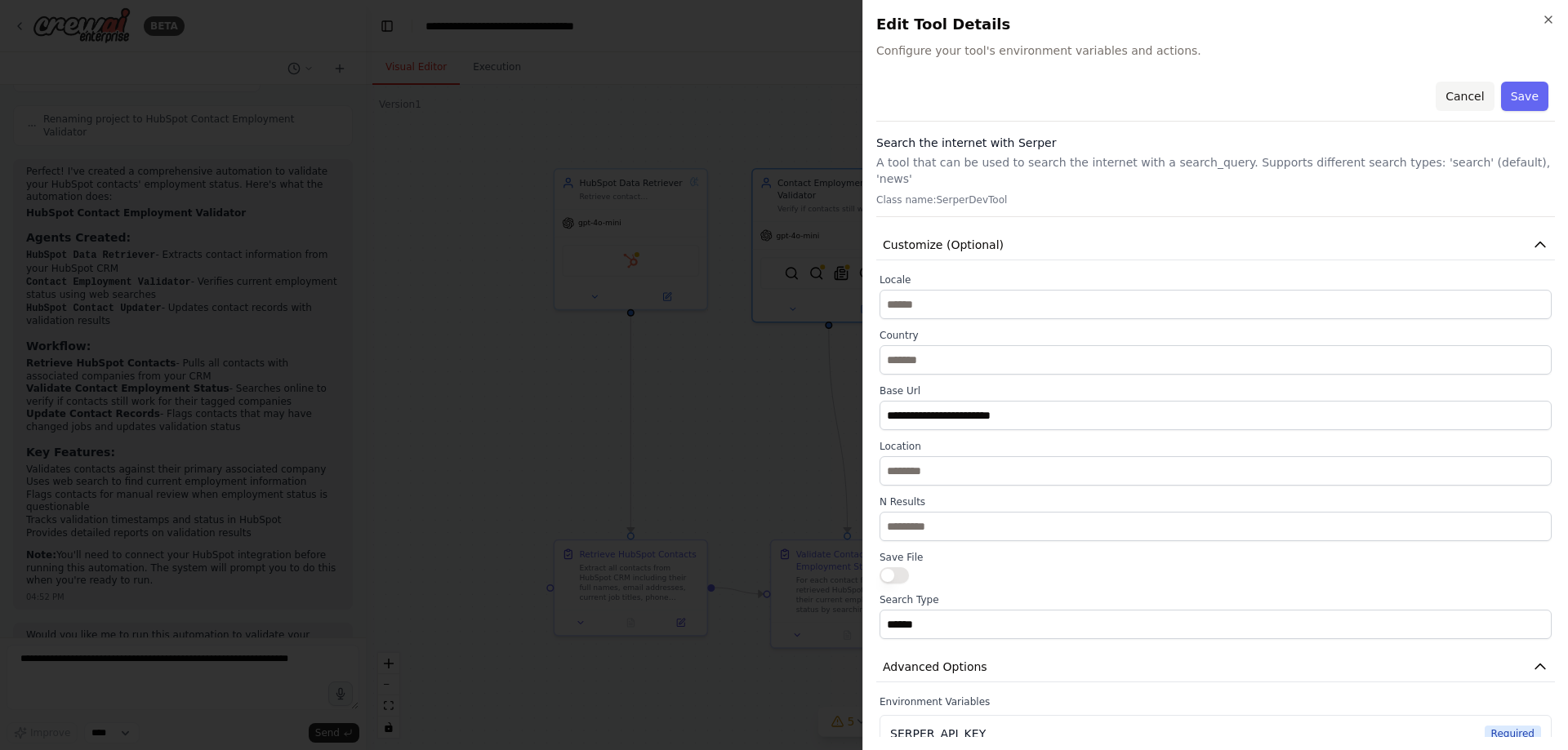
click at [1457, 89] on button "Cancel" at bounding box center [1464, 96] width 58 height 29
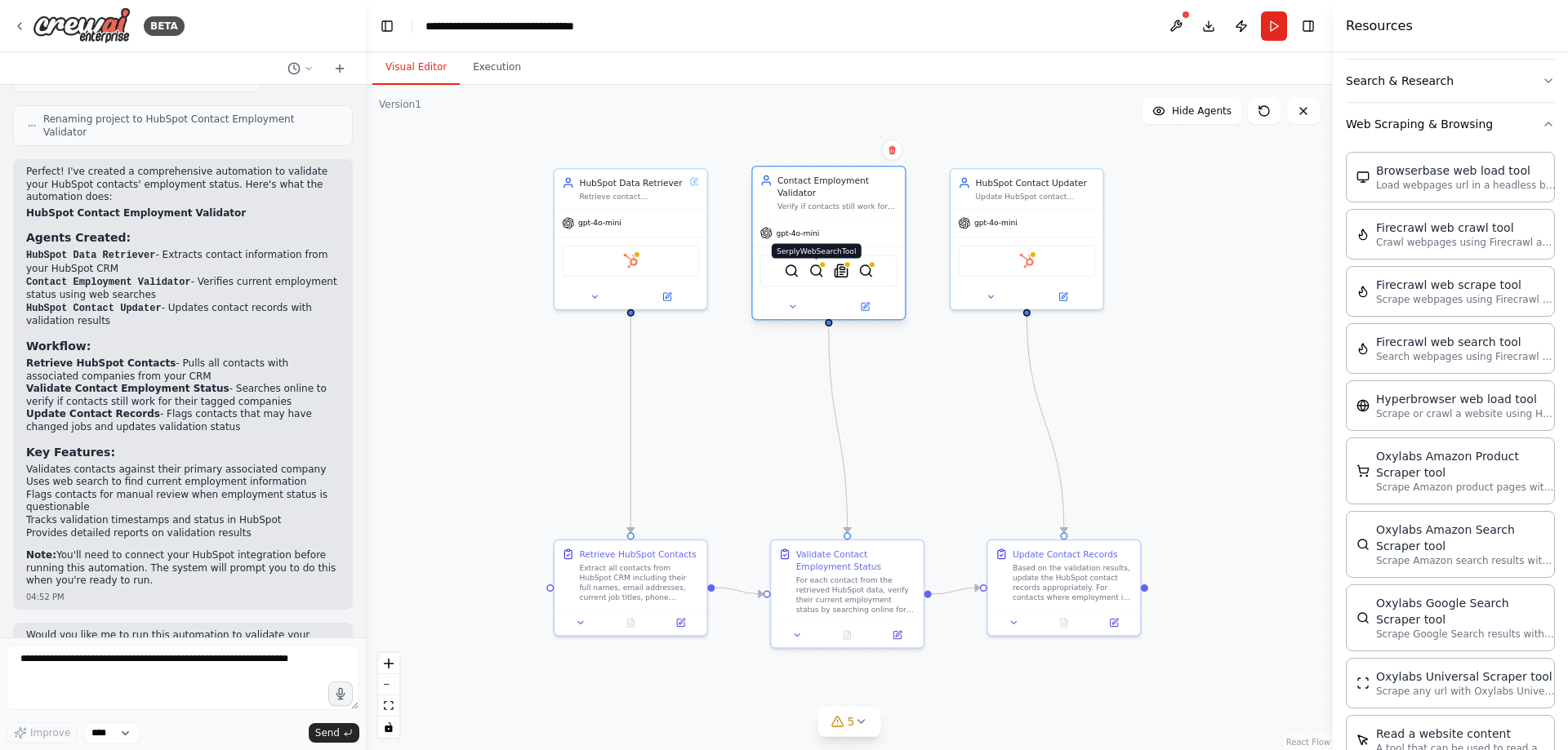
click at [818, 272] on img at bounding box center [817, 271] width 15 height 15
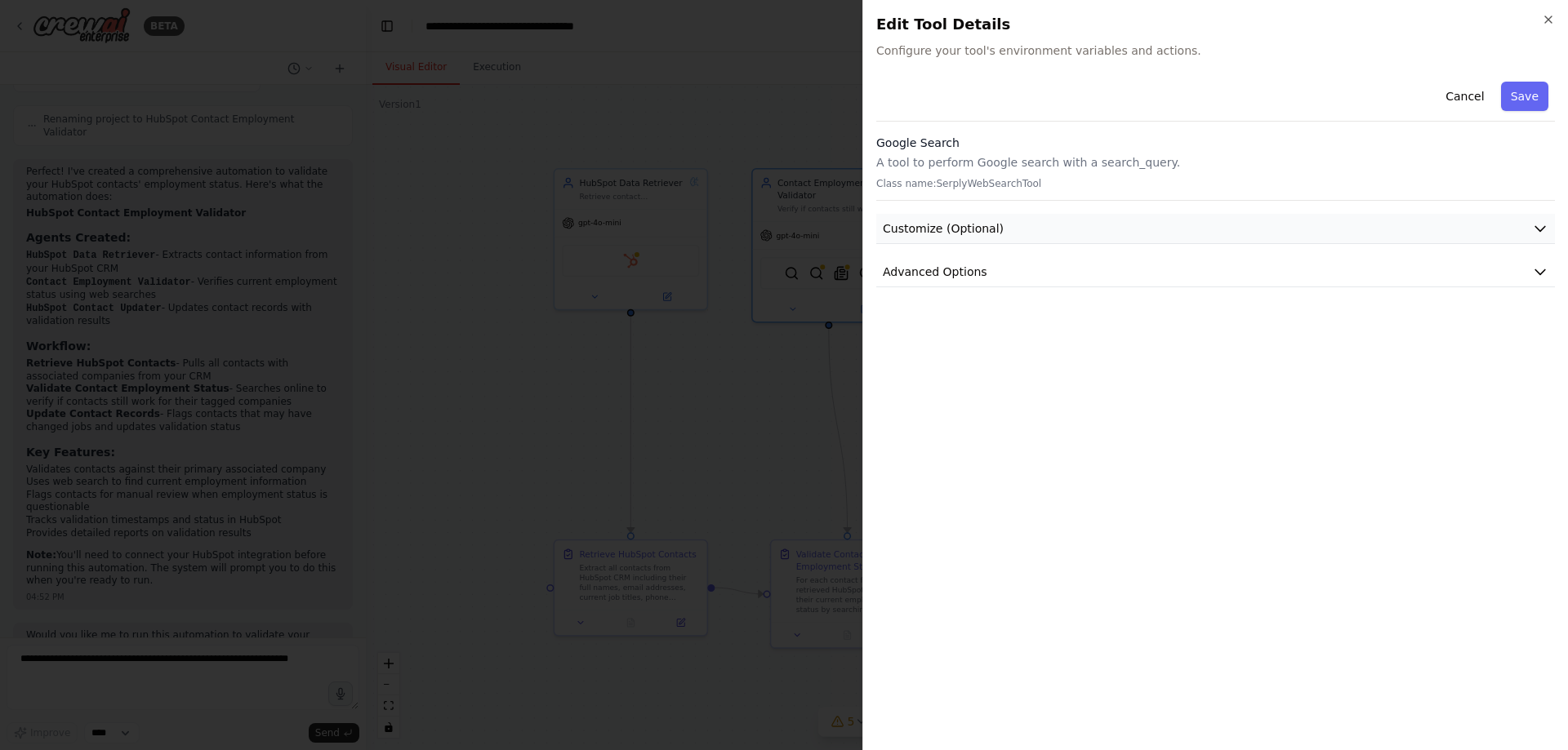
click at [1121, 236] on button "Customize (Optional)" at bounding box center [1215, 228] width 678 height 30
click at [1027, 276] on button "Advanced Options" at bounding box center [1215, 272] width 678 height 30
click at [1542, 18] on icon "button" at bounding box center [1548, 20] width 13 height 13
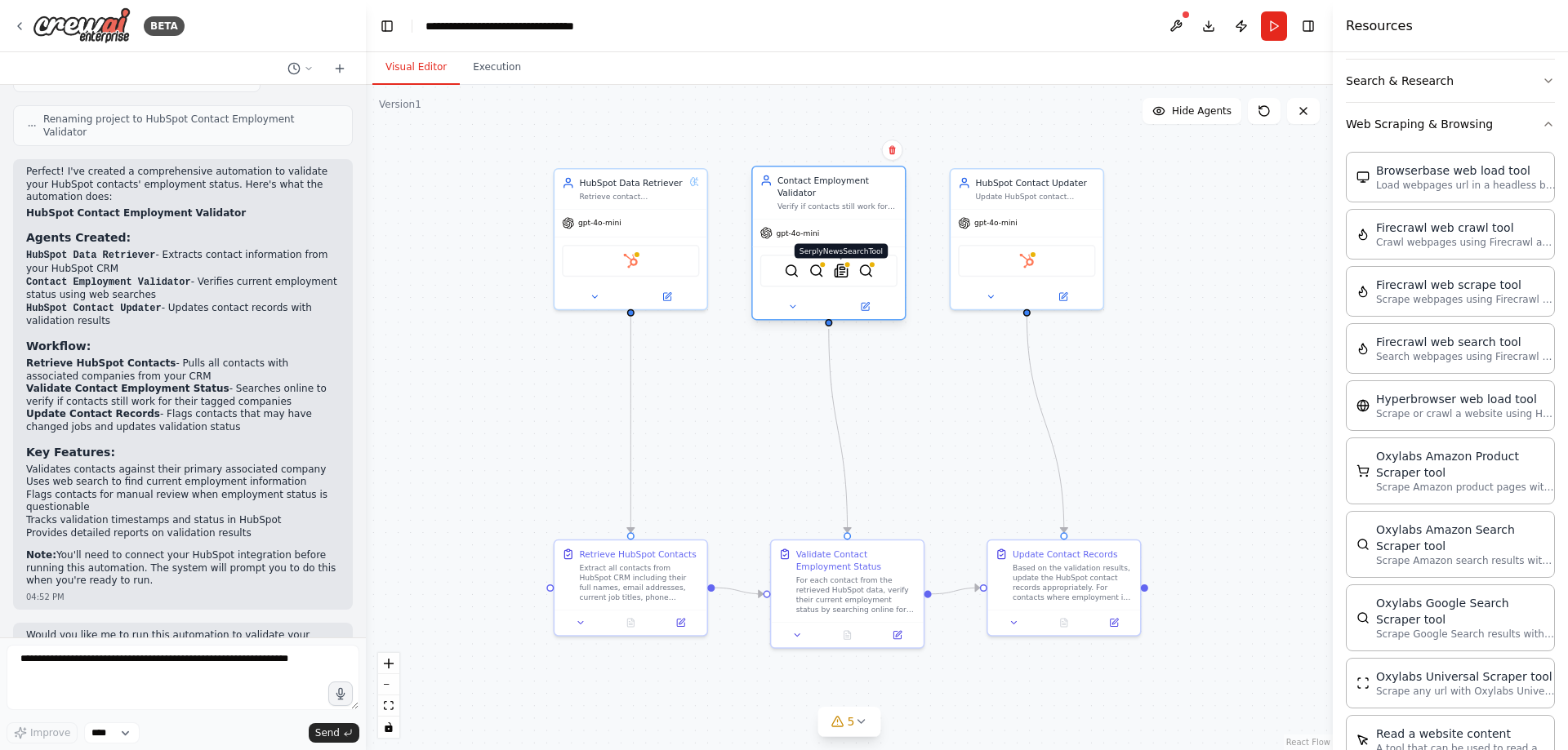
click at [839, 269] on img at bounding box center [842, 271] width 15 height 15
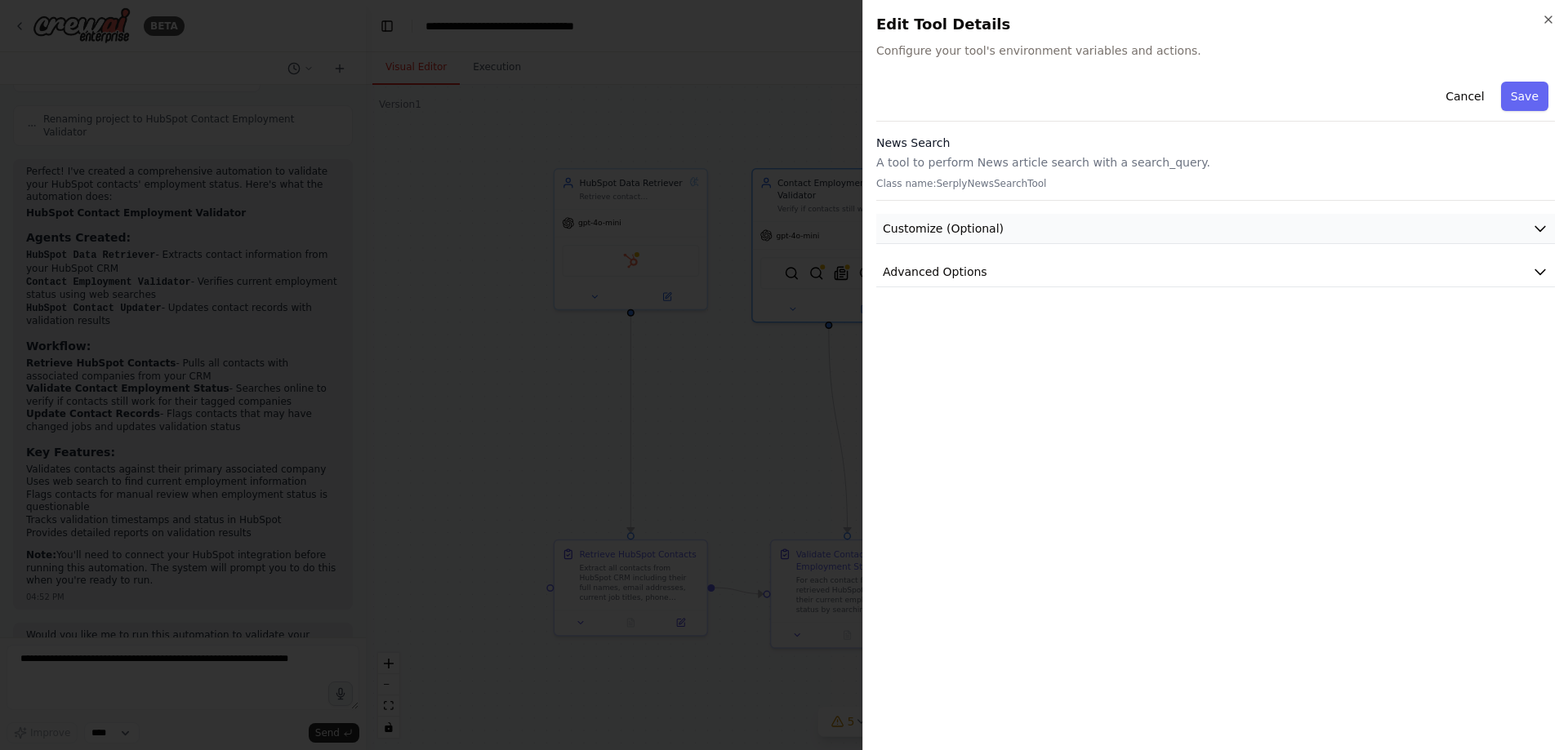
click at [1115, 228] on button "Customize (Optional)" at bounding box center [1215, 228] width 678 height 30
click at [1078, 261] on button "Advanced Options" at bounding box center [1215, 272] width 678 height 30
click at [1552, 15] on icon "button" at bounding box center [1548, 20] width 13 height 13
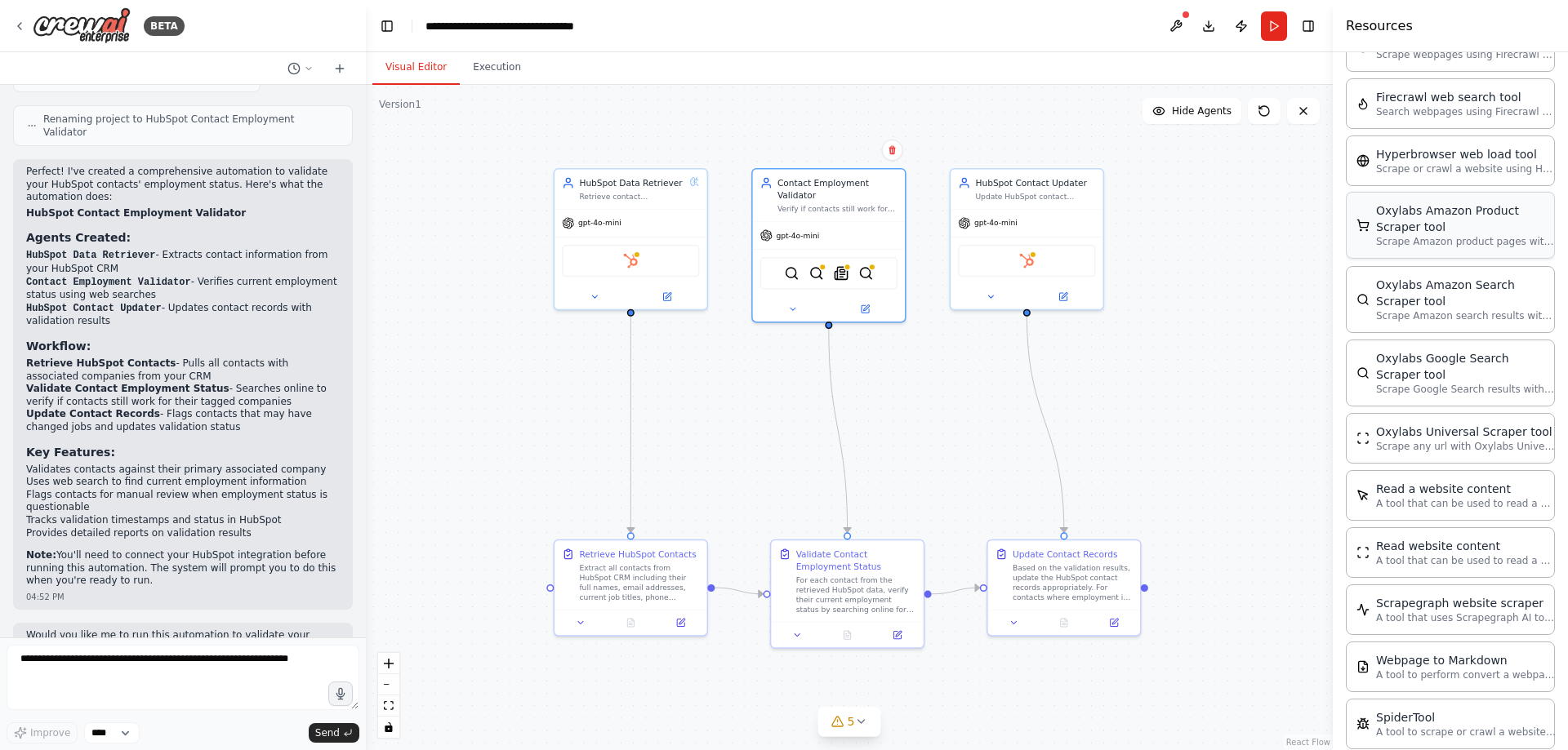
scroll to position [749, 0]
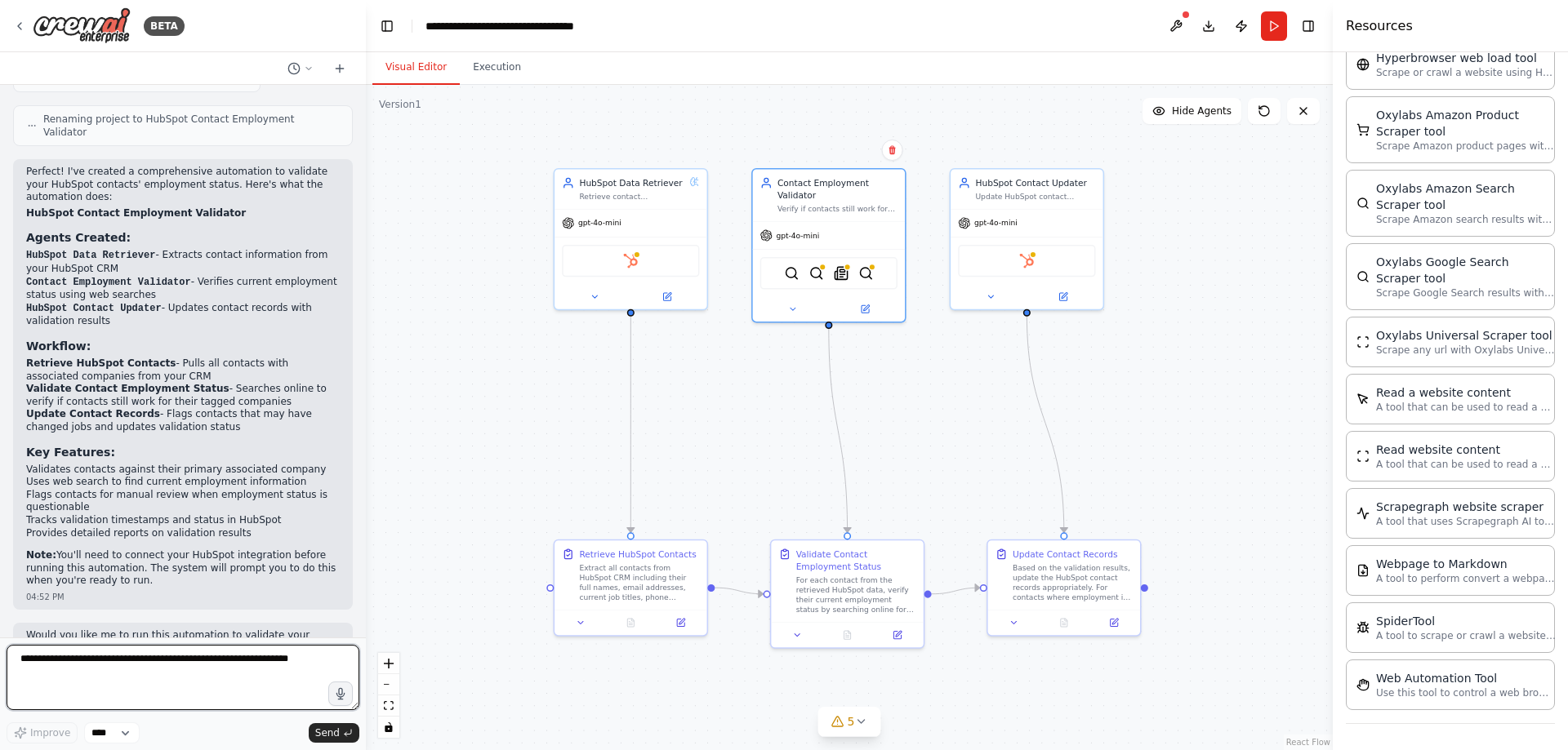
click at [119, 660] on textarea at bounding box center [183, 677] width 353 height 65
click at [132, 671] on textarea "**********" at bounding box center [183, 677] width 353 height 65
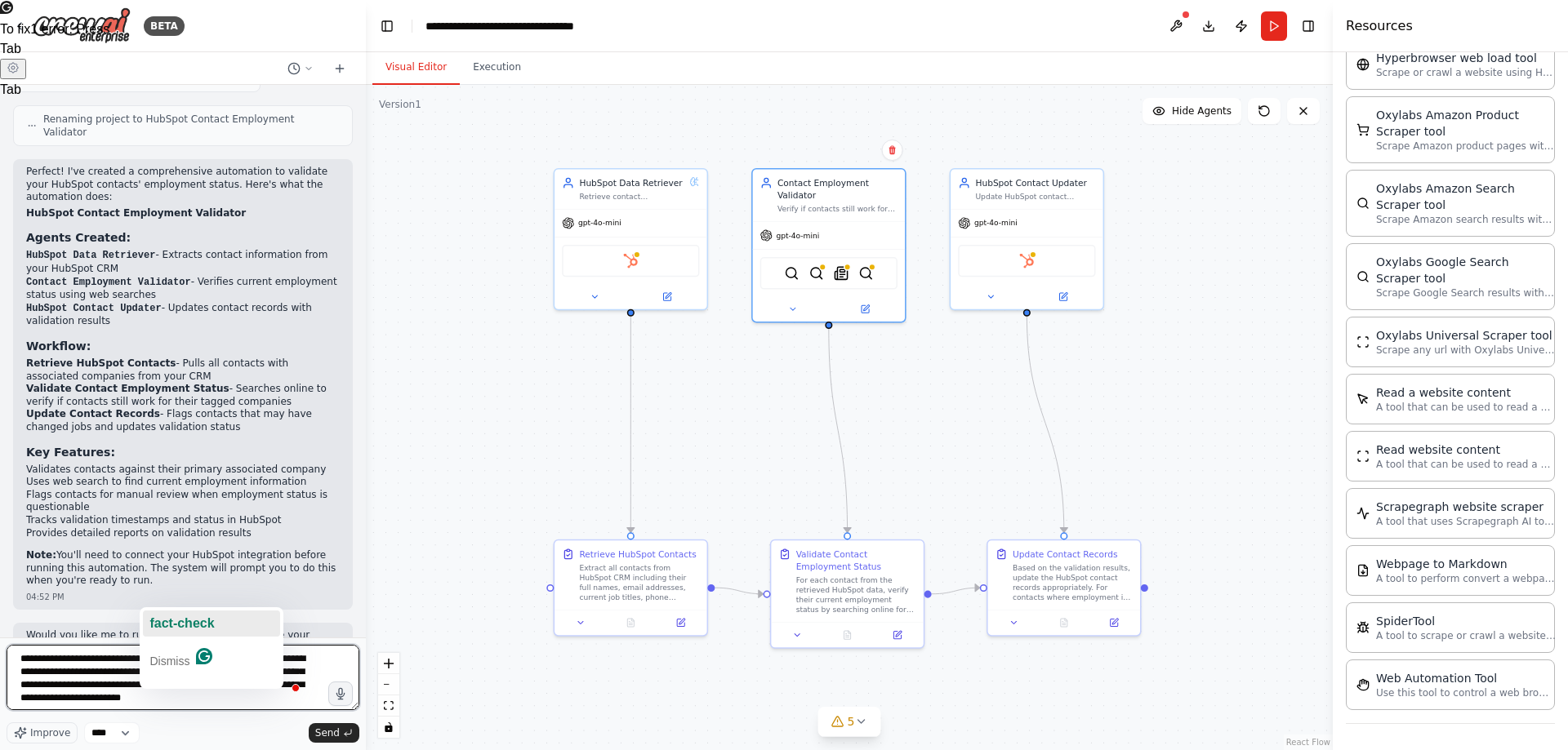
click at [193, 618] on span "fact-check" at bounding box center [181, 623] width 65 height 14
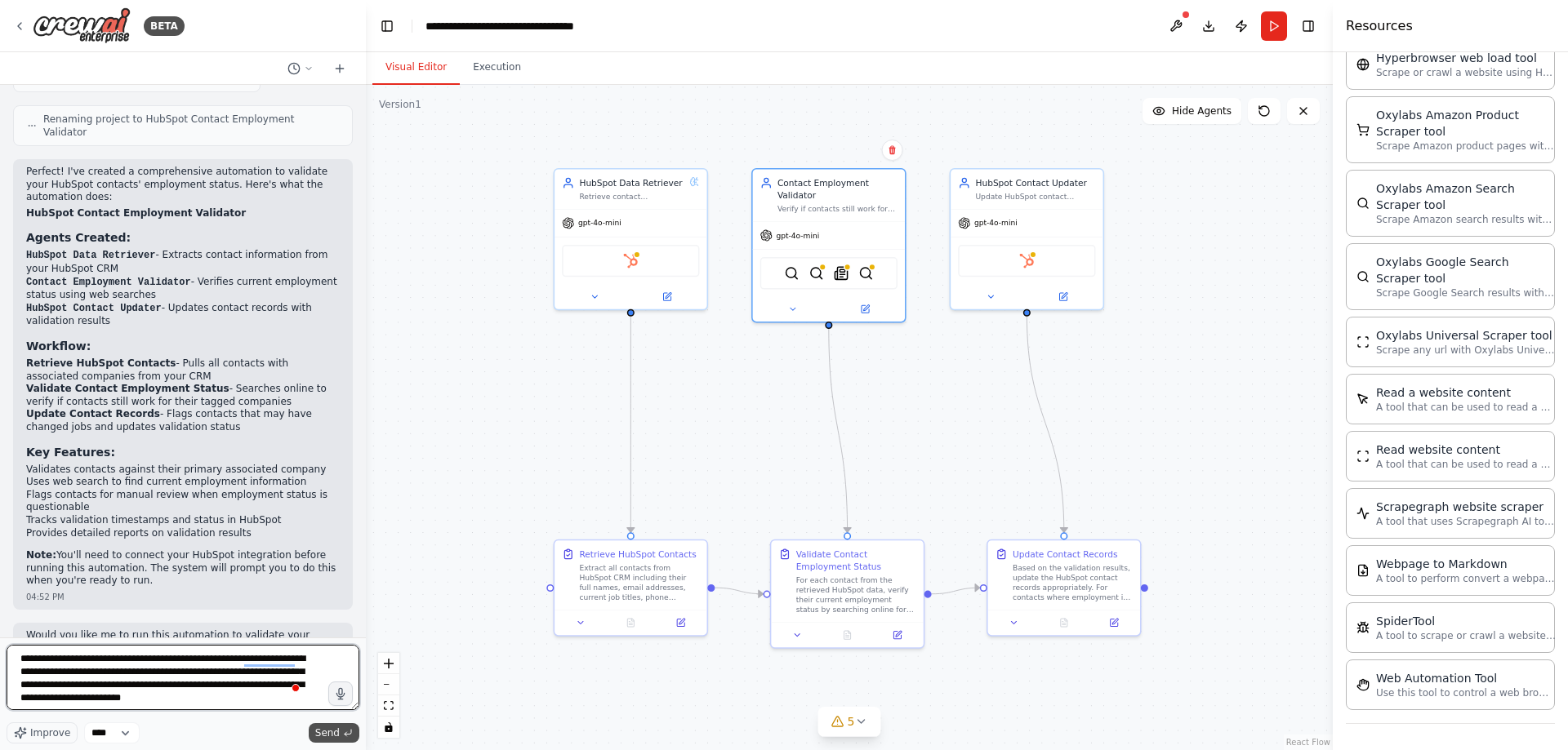
type textarea "**********"
click at [332, 737] on span "Send" at bounding box center [328, 733] width 25 height 13
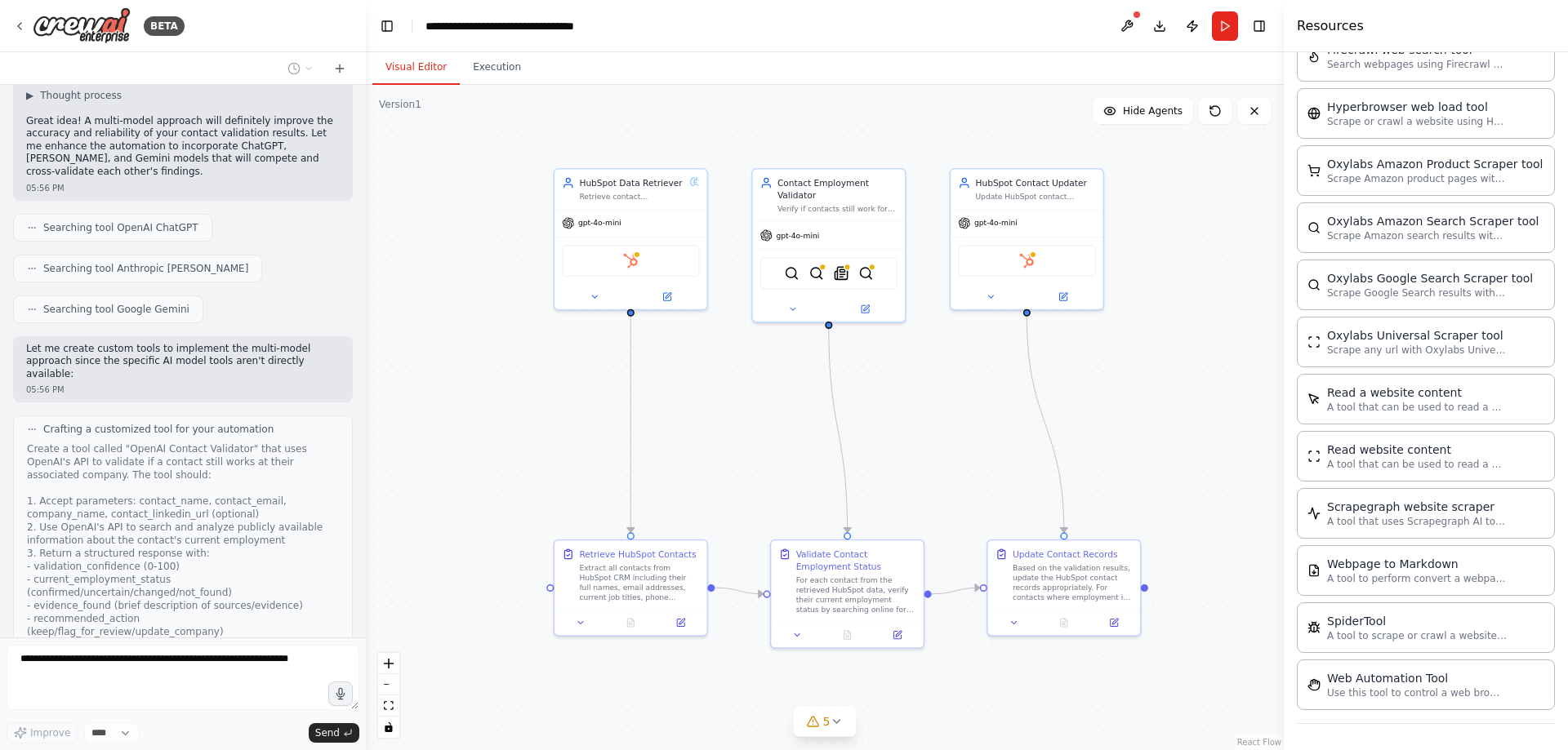
scroll to position [700, 0]
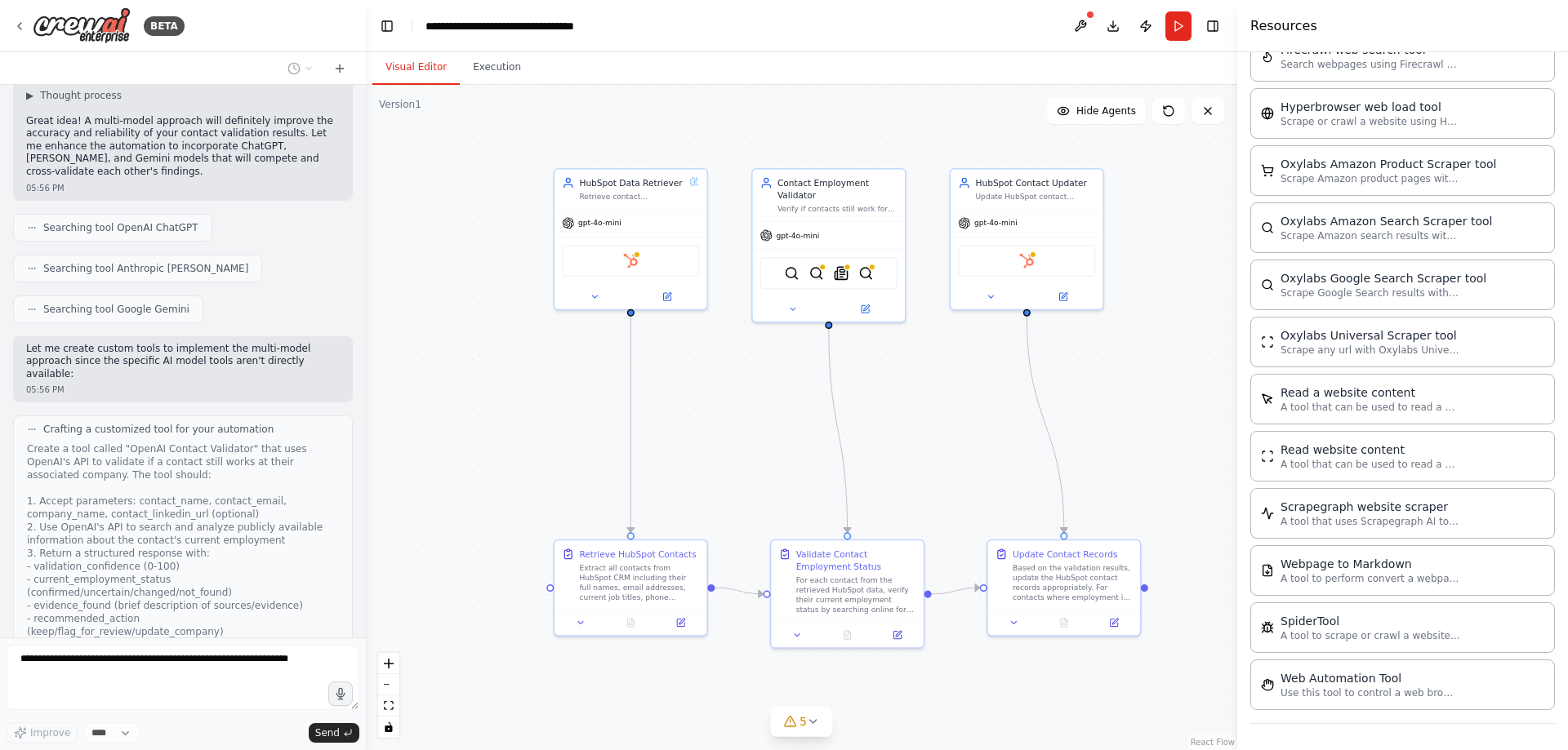
drag, startPoint x: 1335, startPoint y: 442, endPoint x: 1238, endPoint y: 457, distance: 98.2
click at [1238, 457] on div at bounding box center [1241, 375] width 7 height 750
click at [1320, 695] on p "Use this tool to control a web browser and interact with websites using natural…" at bounding box center [1370, 692] width 180 height 13
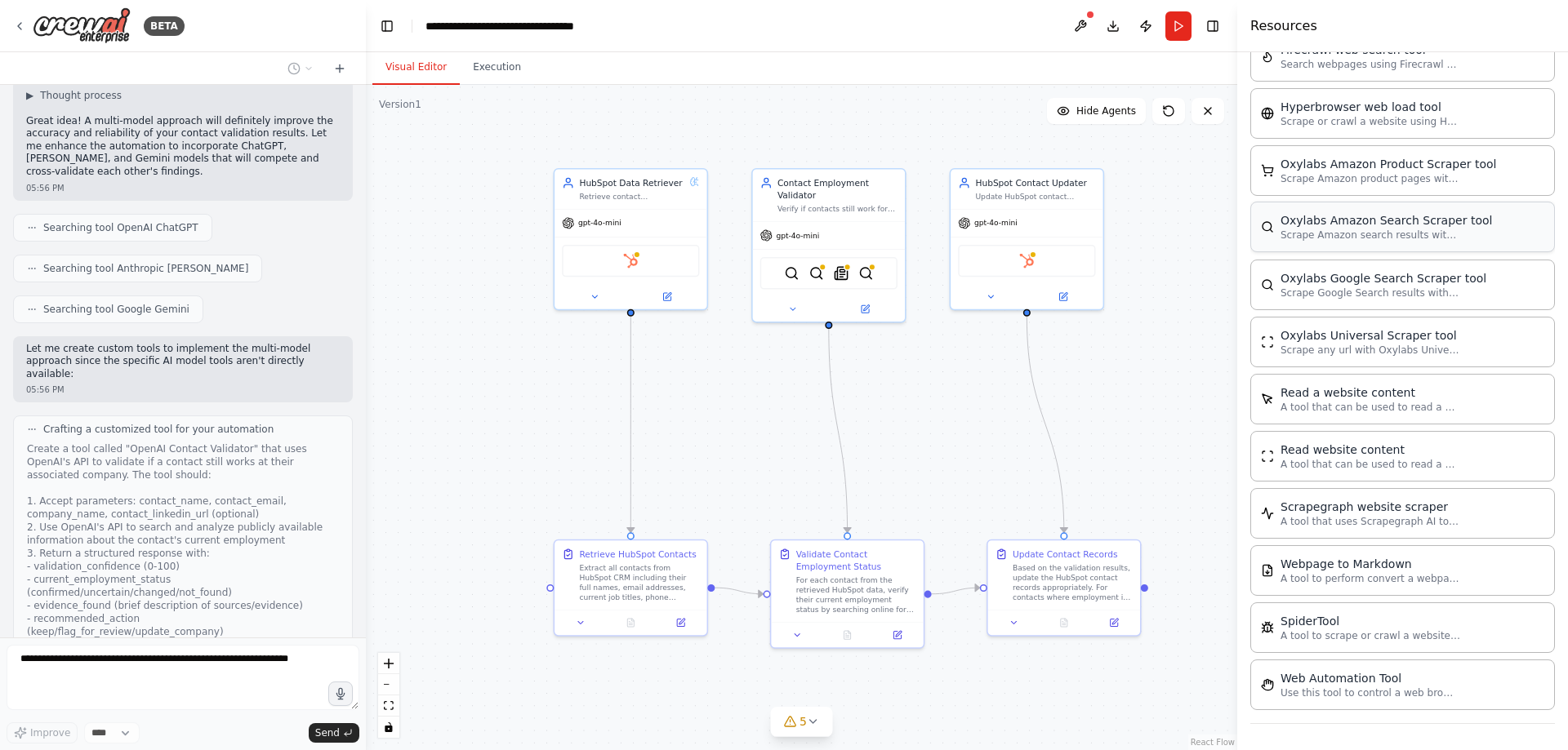
scroll to position [292, 0]
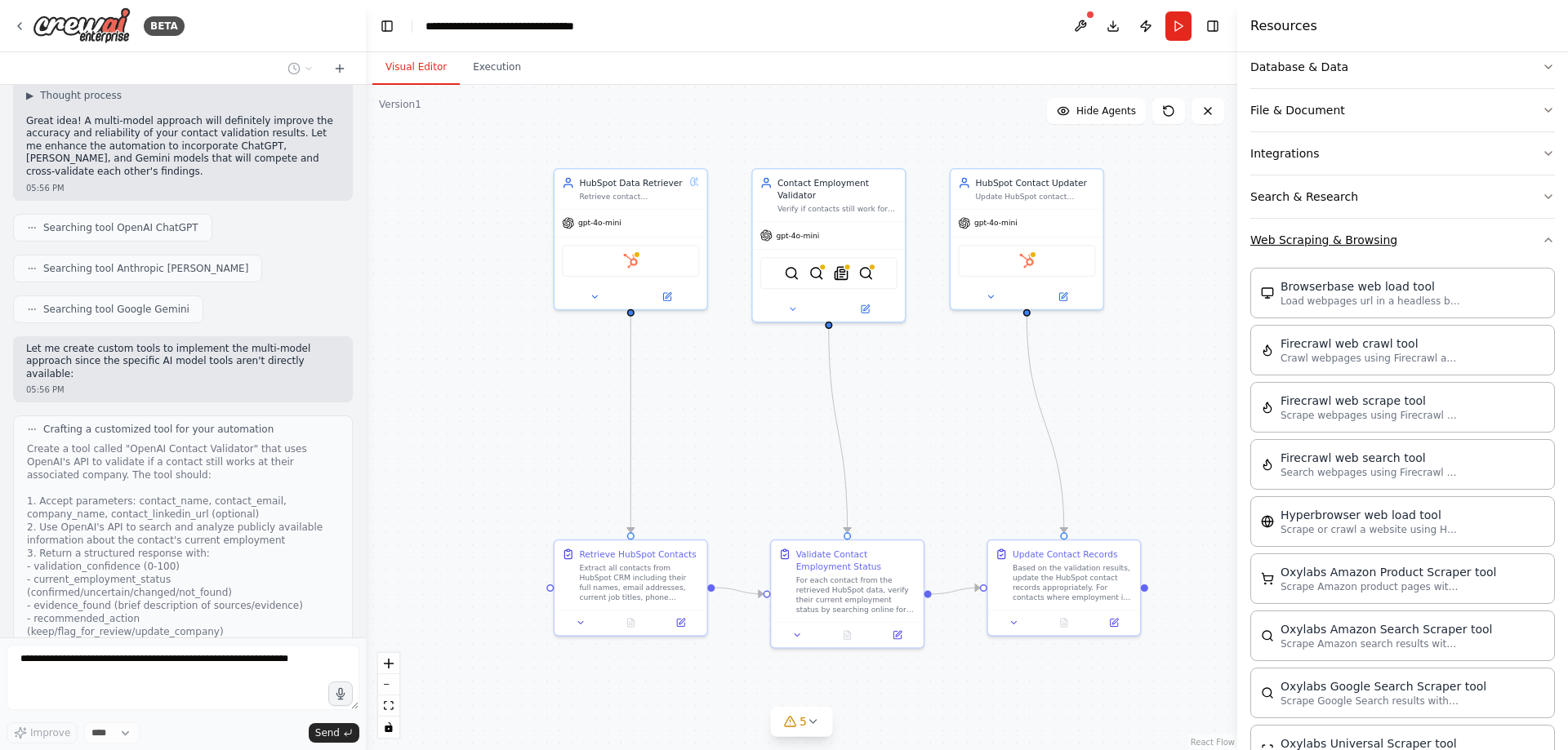
click at [1508, 249] on button "Web Scraping & Browsing" at bounding box center [1403, 239] width 305 height 42
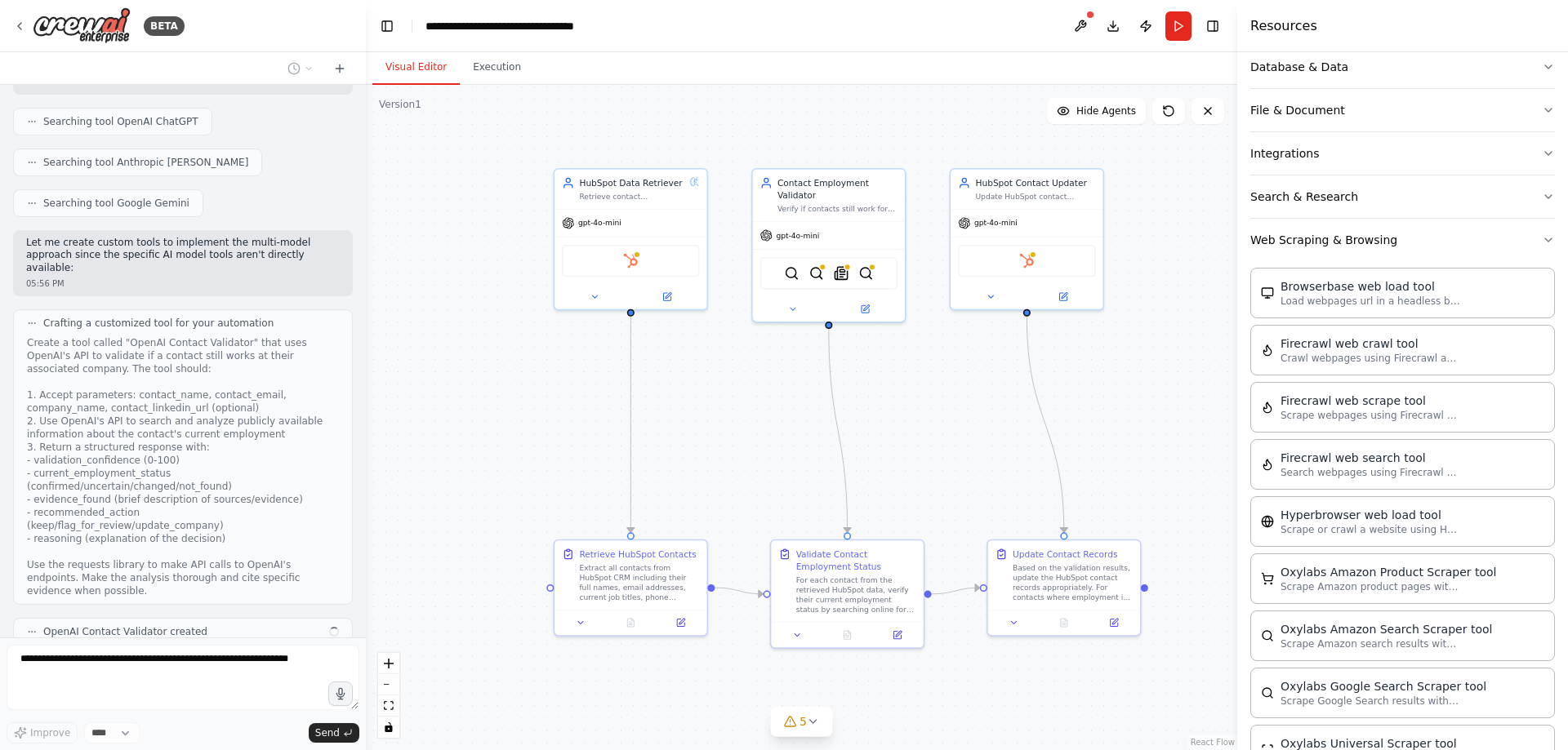
scroll to position [0, 0]
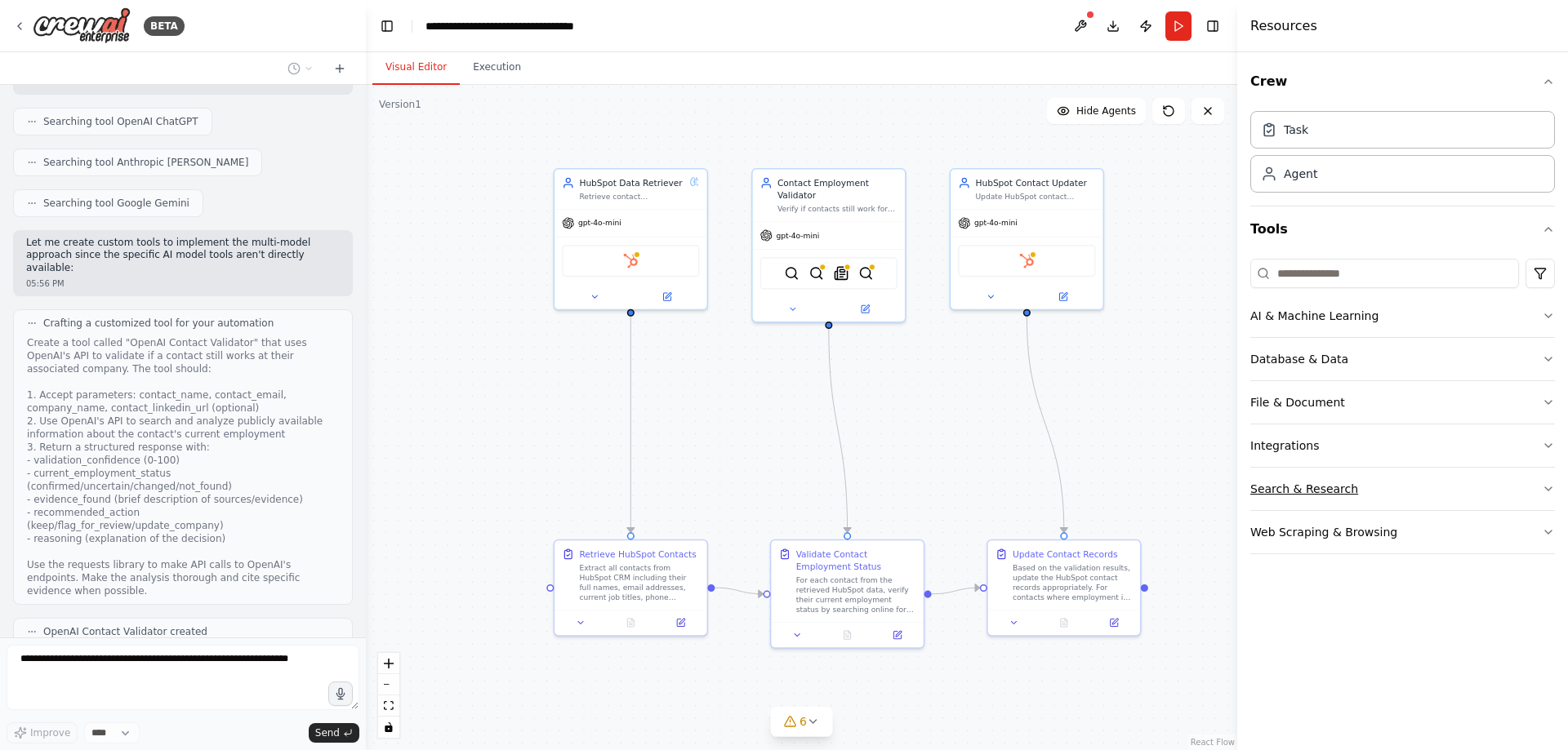
click at [1330, 502] on button "Search & Research" at bounding box center [1403, 488] width 305 height 42
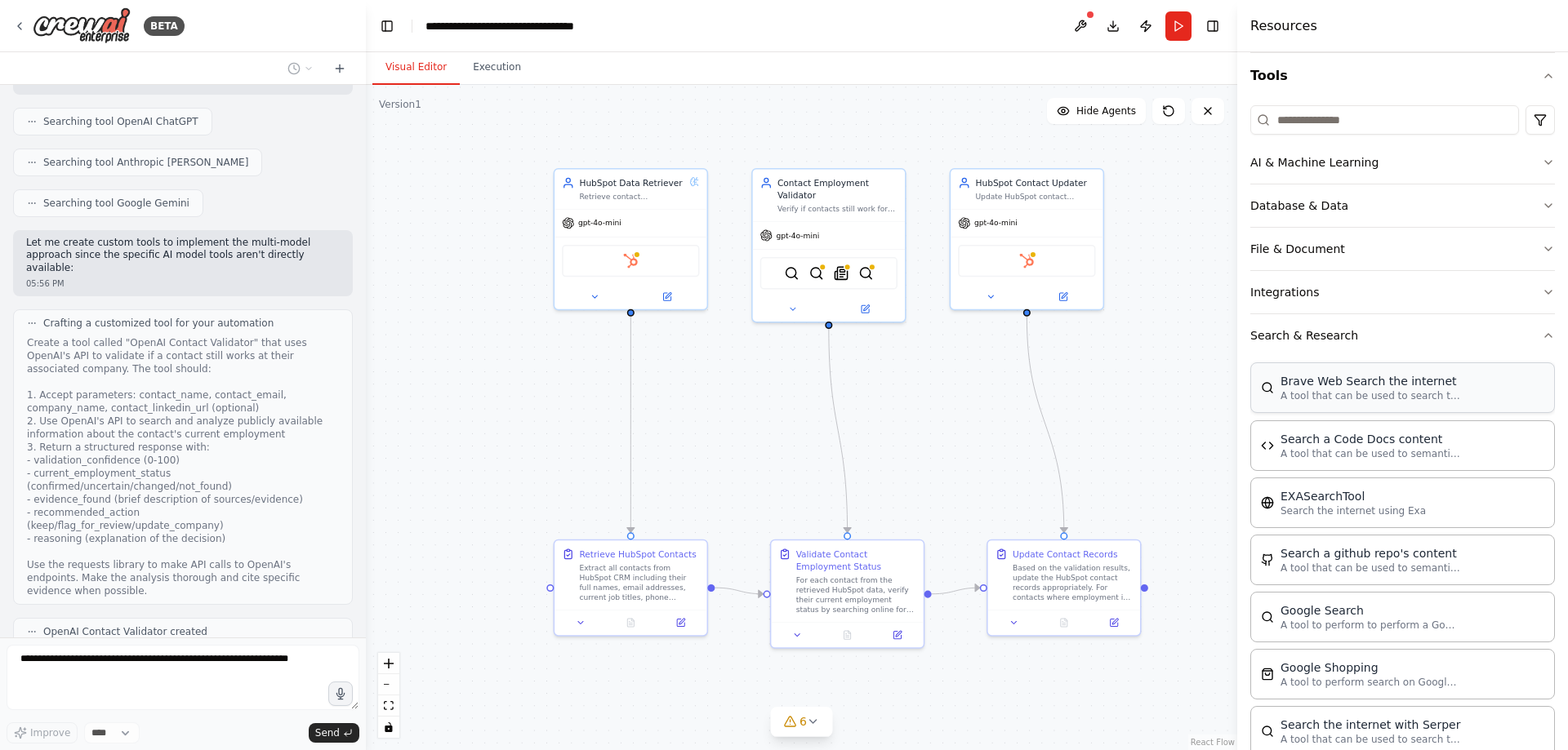
scroll to position [72, 0]
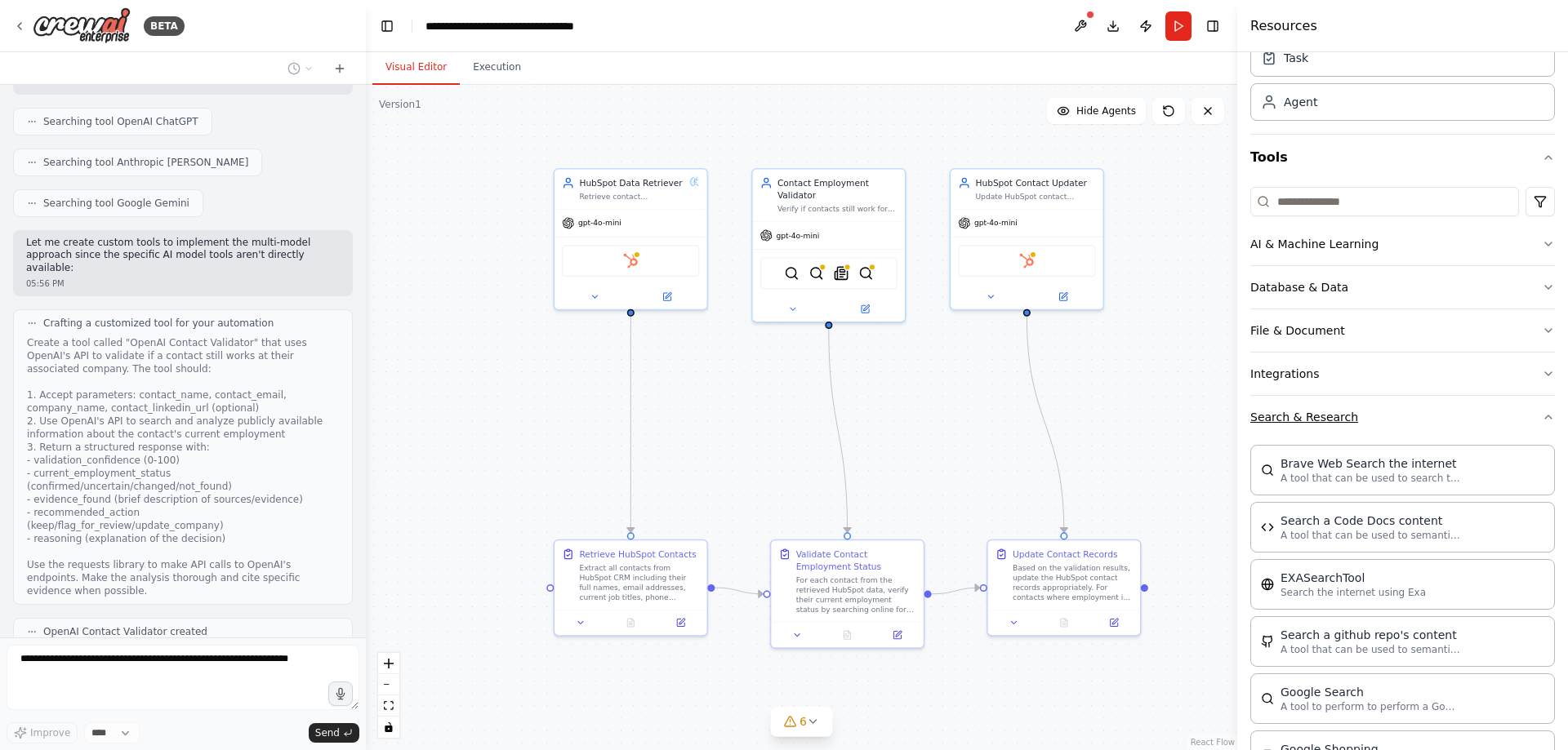
click at [1312, 410] on button "Search & Research" at bounding box center [1403, 416] width 305 height 42
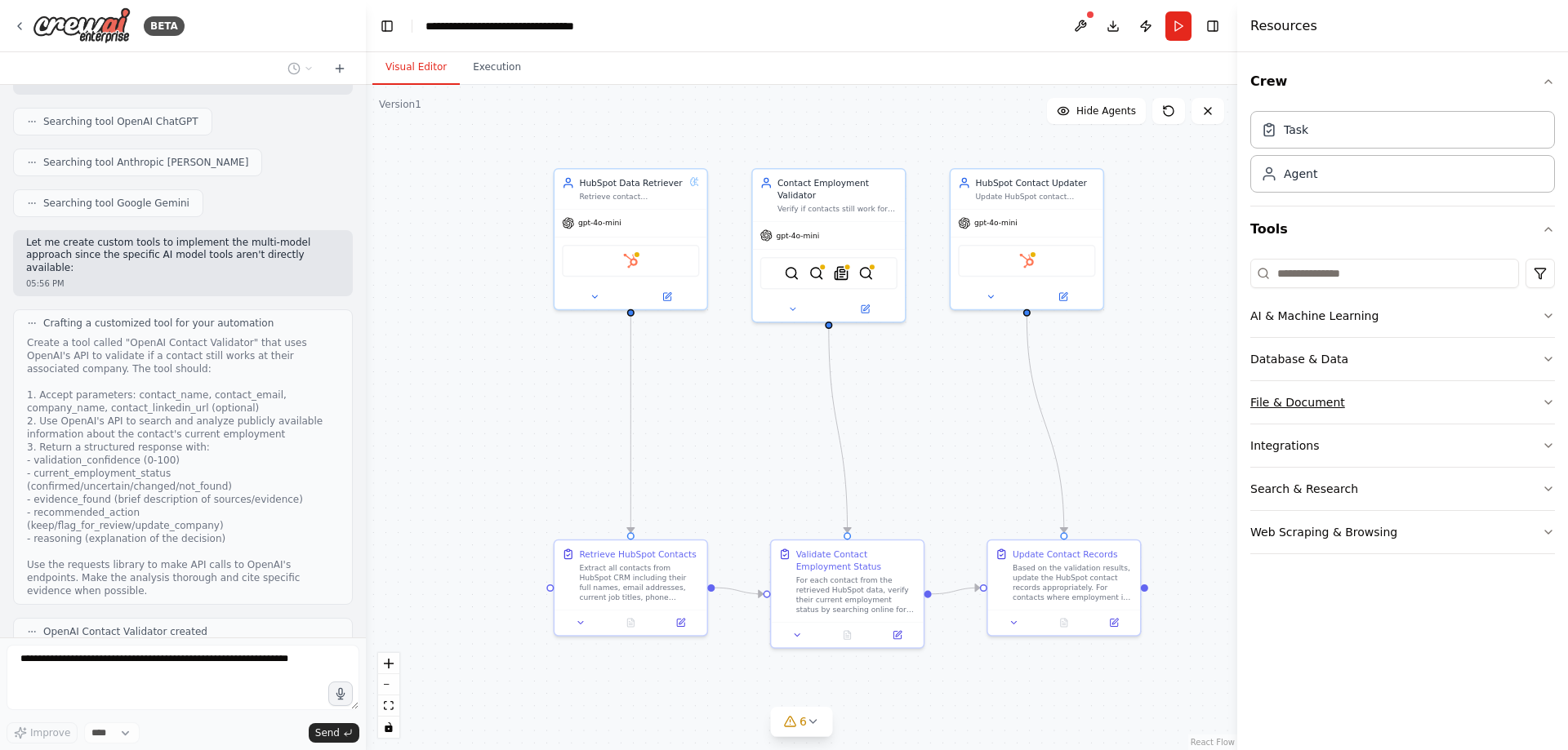
scroll to position [0, 0]
click at [1304, 458] on button "Integrations" at bounding box center [1403, 445] width 305 height 42
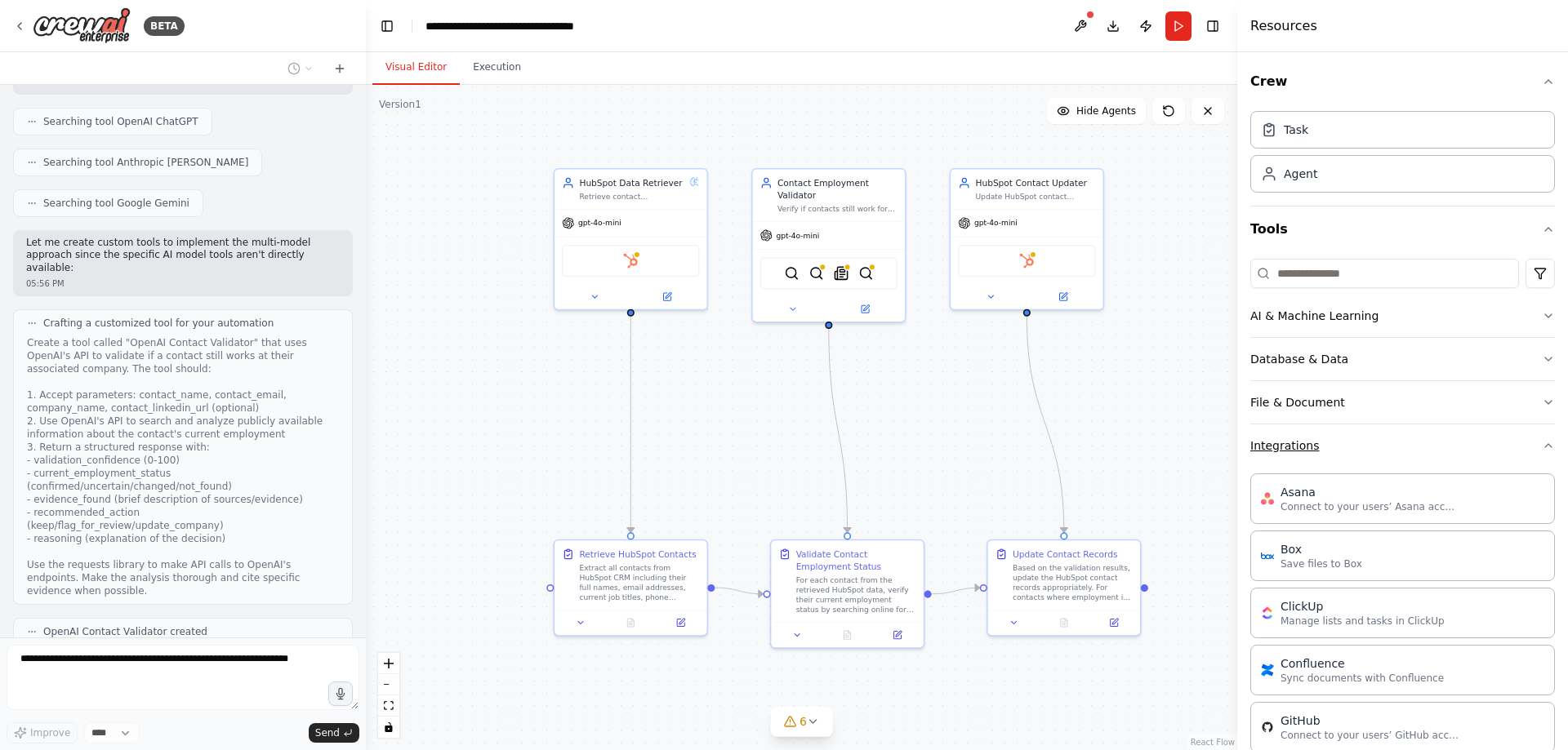
click at [1295, 454] on button "Integrations" at bounding box center [1403, 445] width 305 height 42
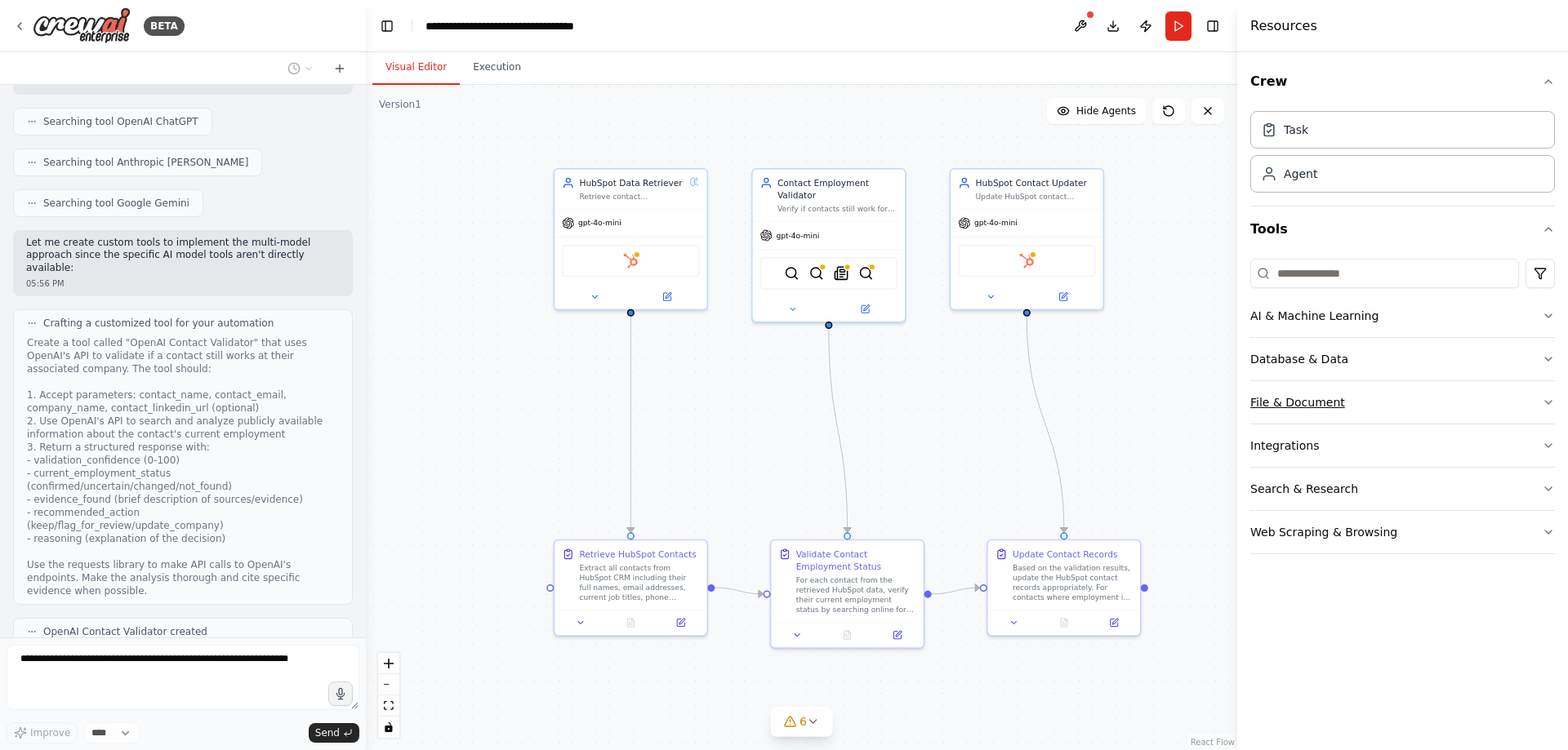
click at [1305, 416] on button "File & Document" at bounding box center [1403, 401] width 305 height 42
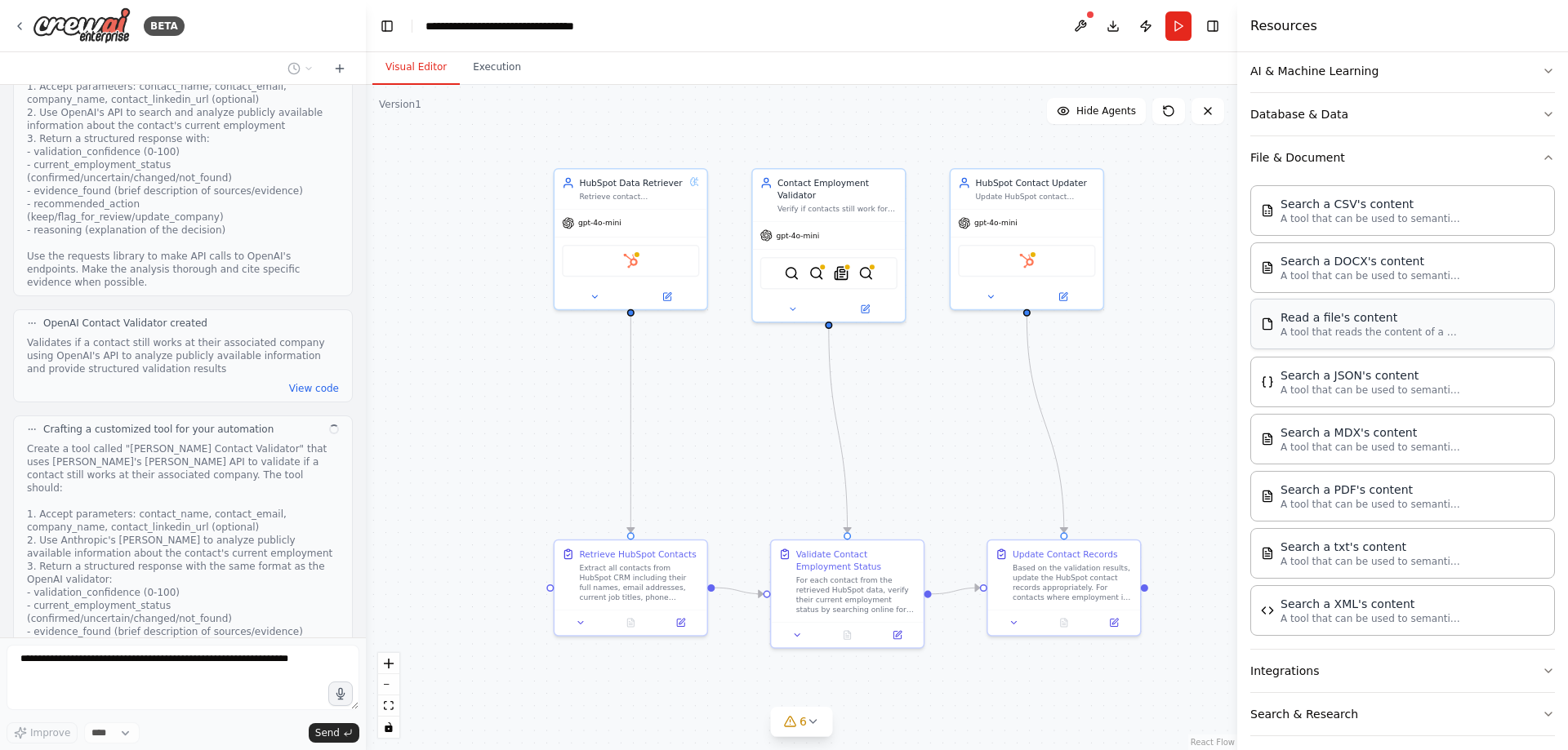
scroll to position [163, 0]
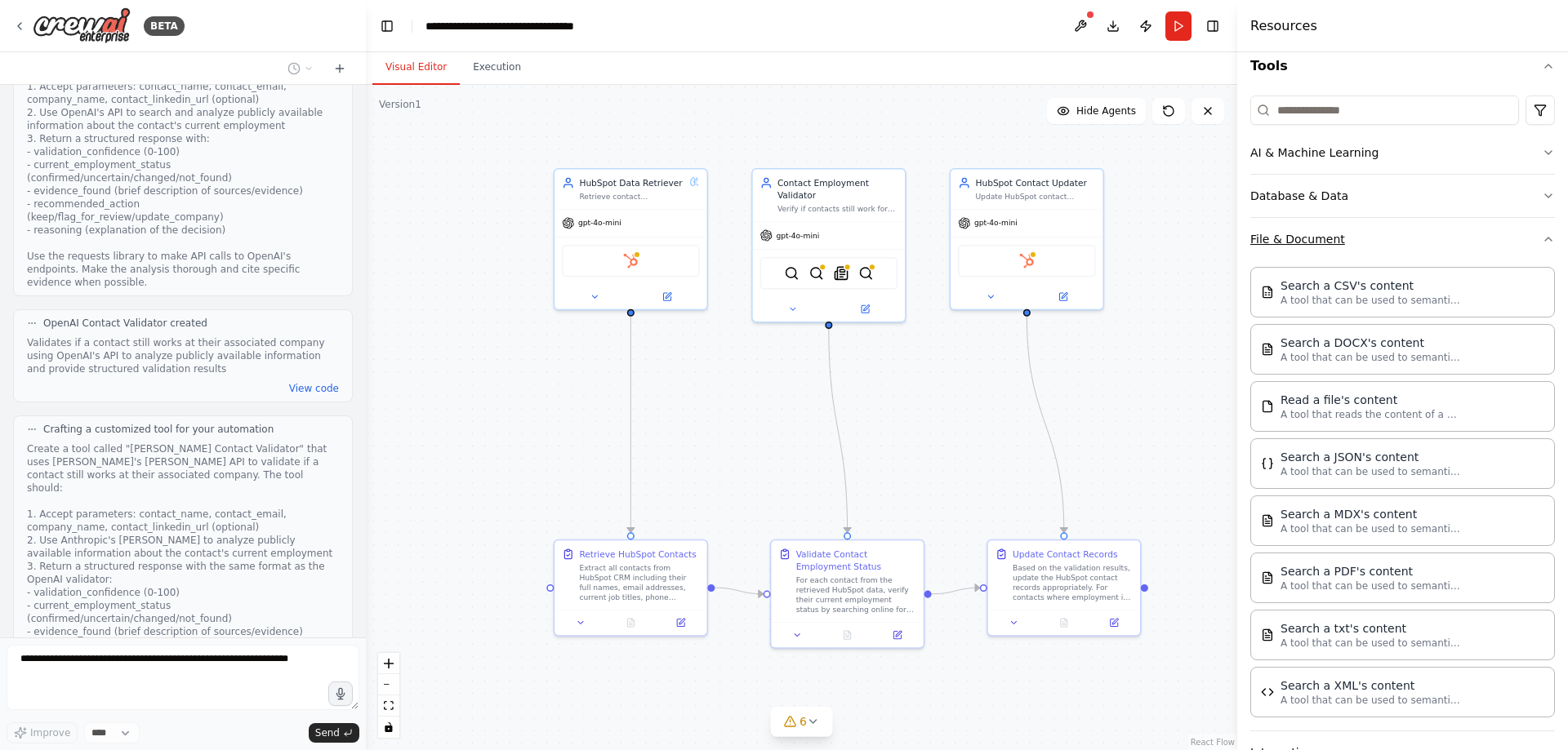
click at [1347, 251] on button "File & Document" at bounding box center [1403, 238] width 305 height 42
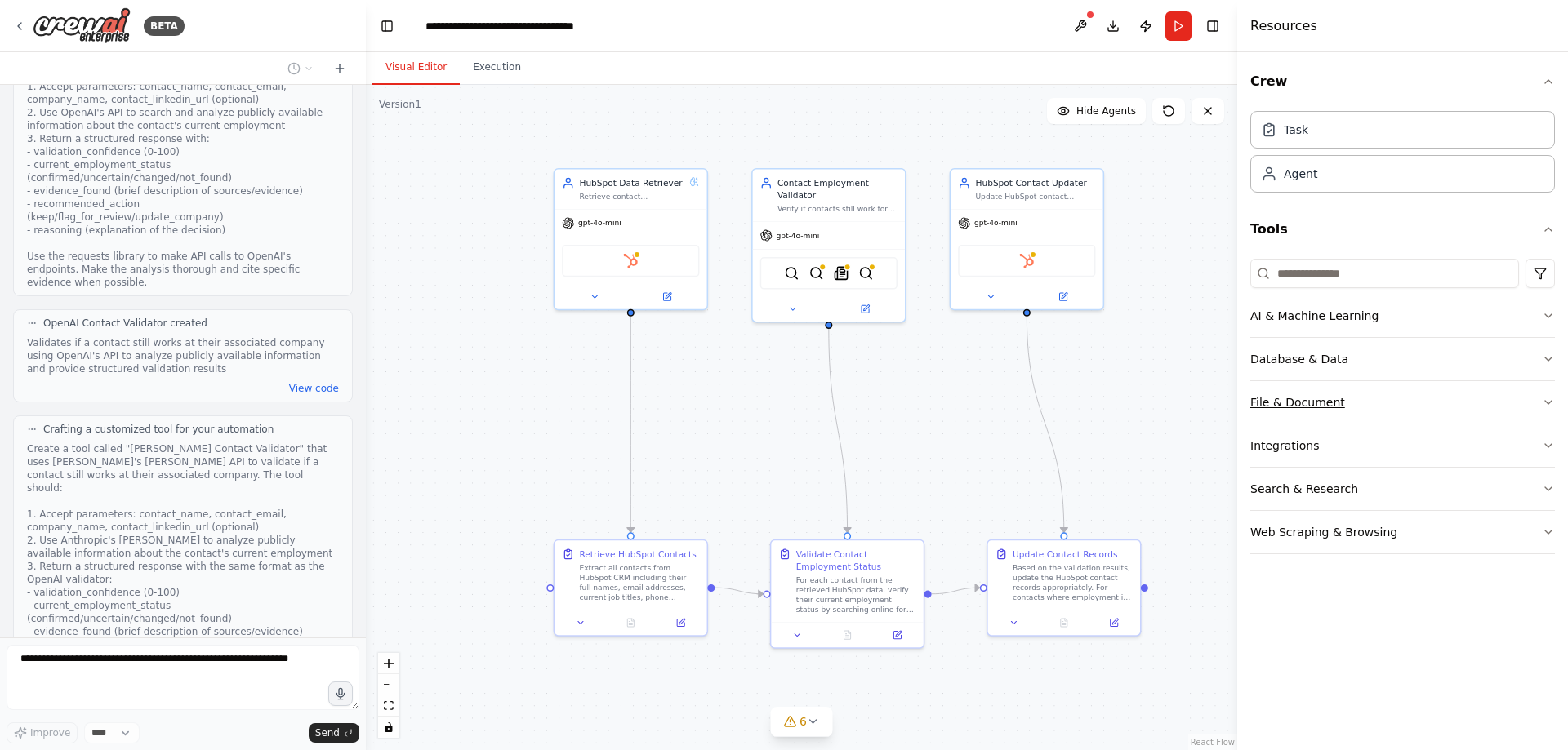
click at [1332, 400] on button "File & Document" at bounding box center [1403, 401] width 305 height 42
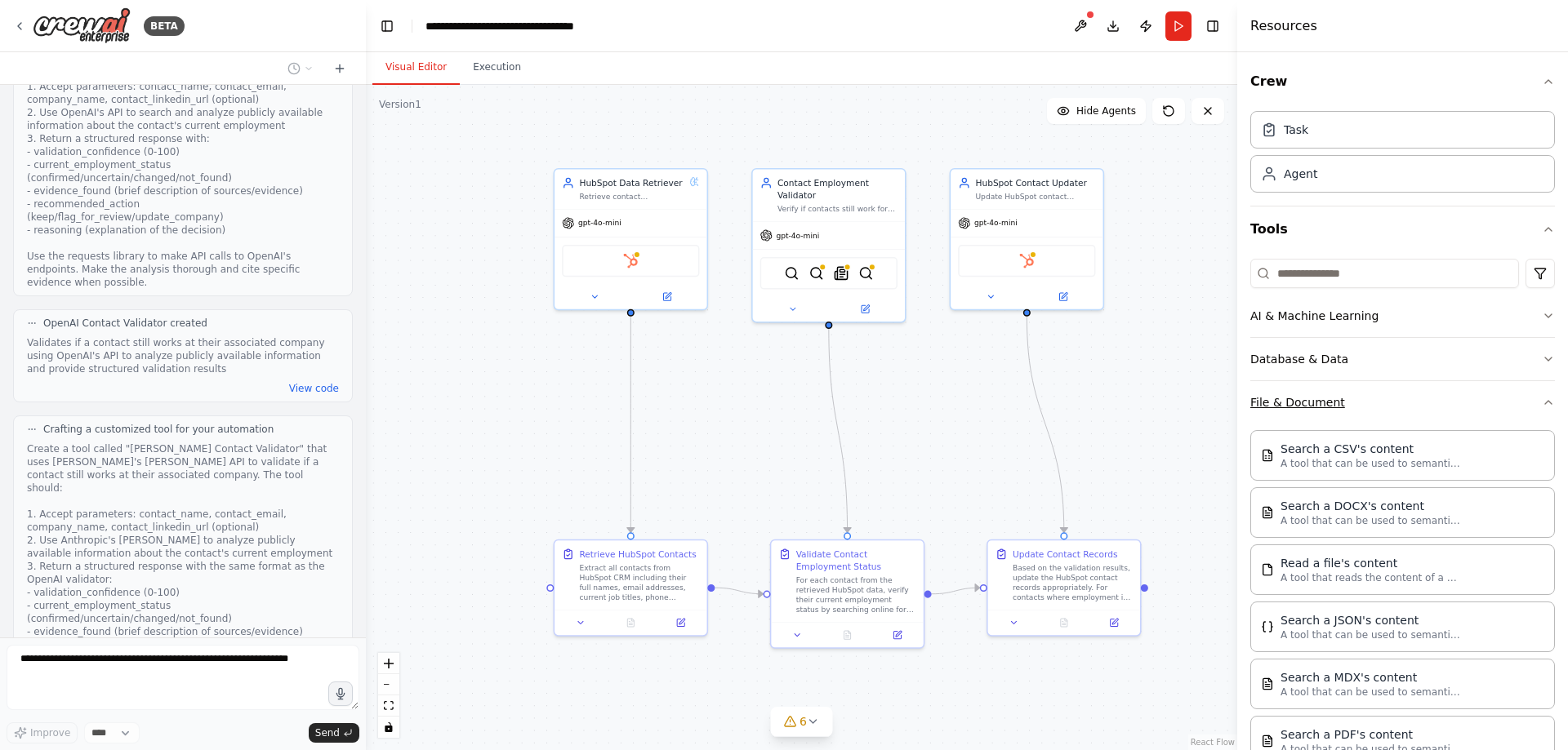
scroll to position [2363, 0]
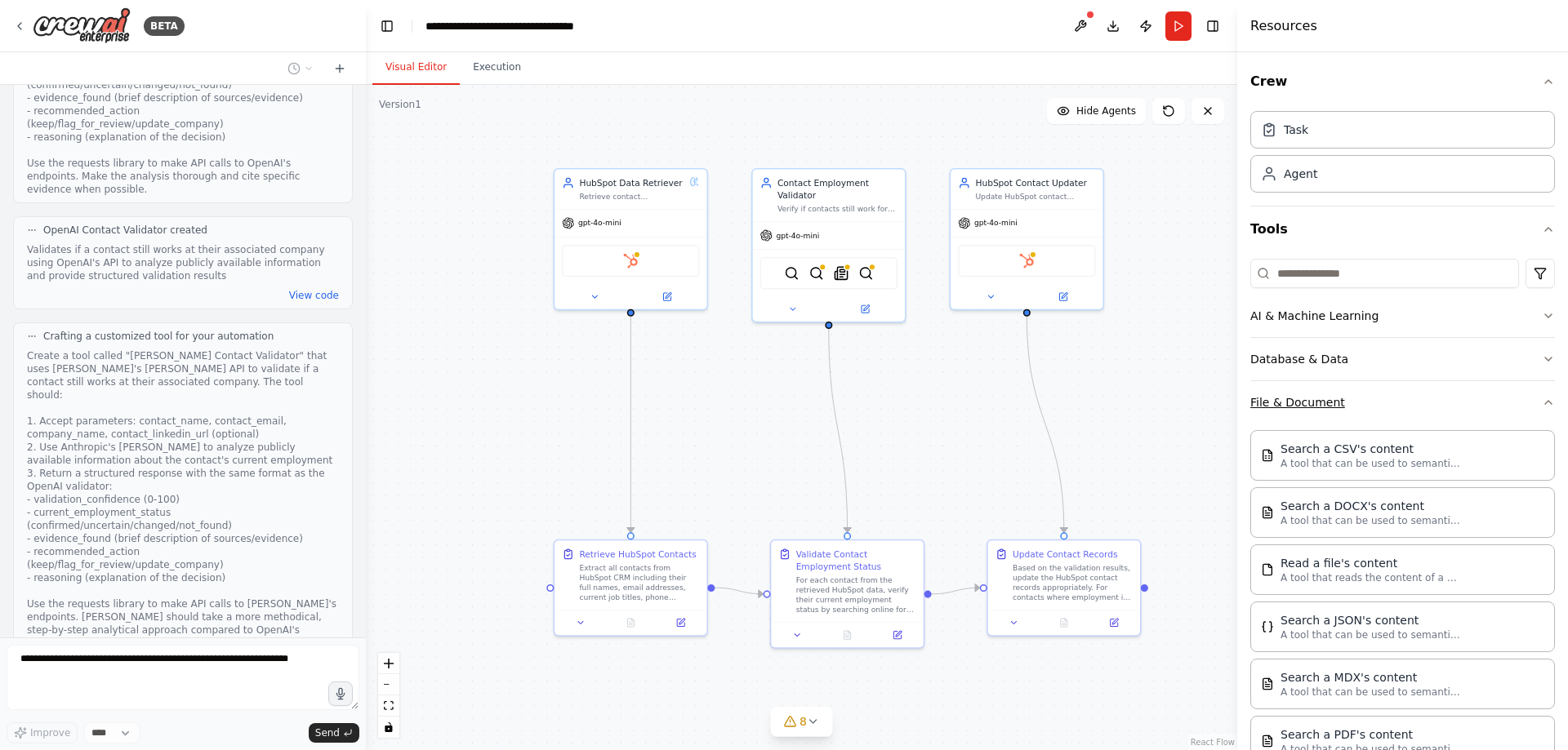
click at [1397, 402] on button "File & Document" at bounding box center [1403, 401] width 305 height 42
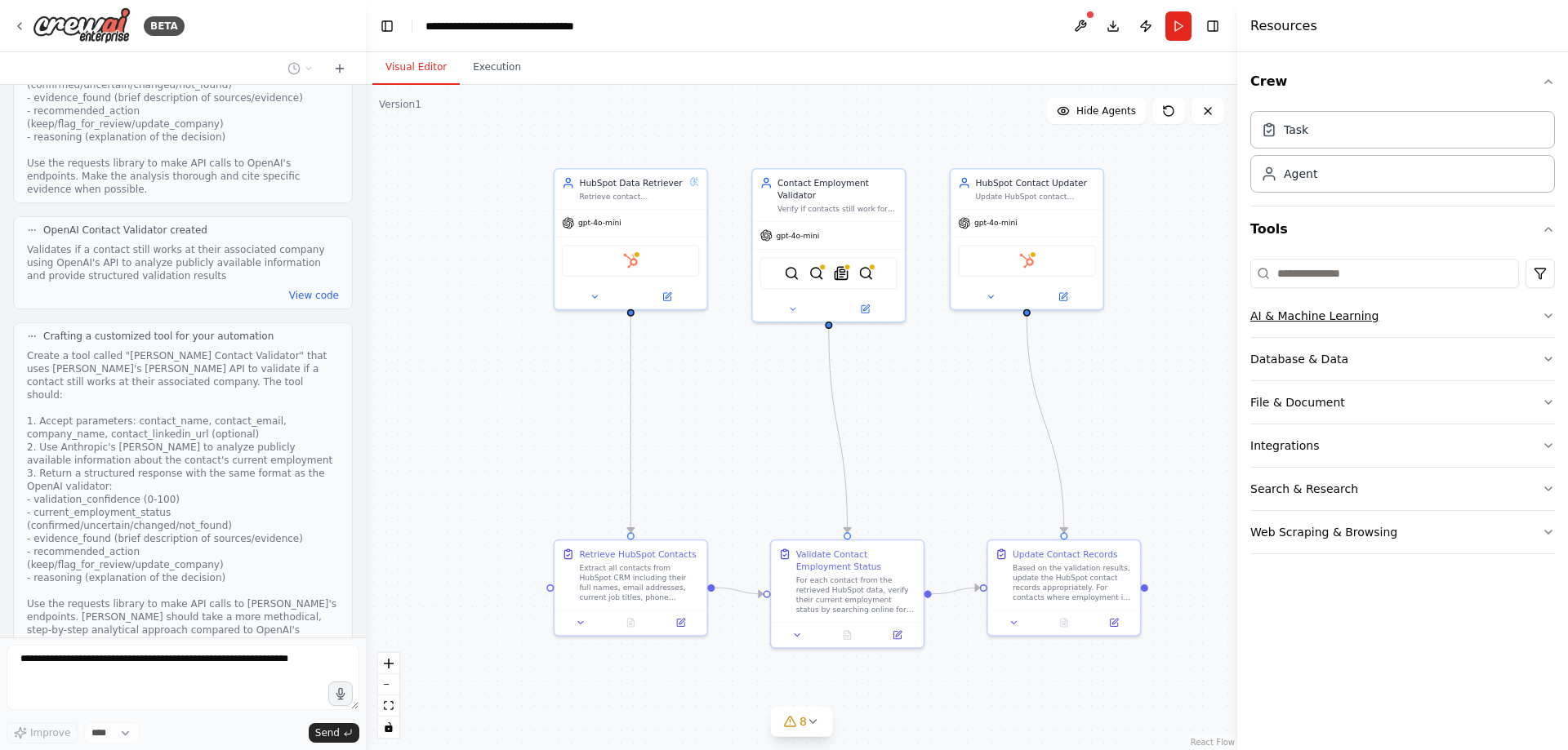
click at [1387, 315] on button "AI & Machine Learning" at bounding box center [1403, 315] width 305 height 42
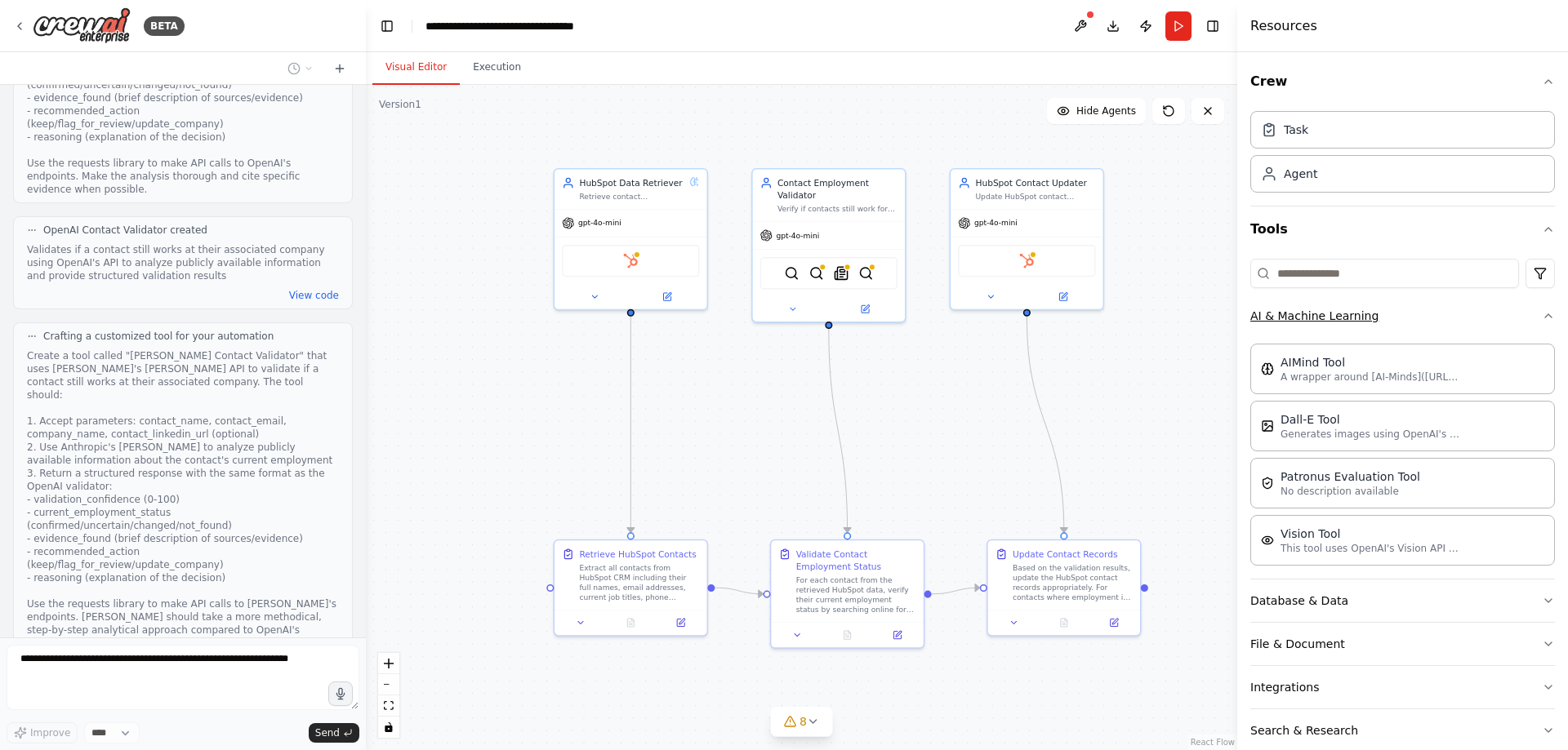
scroll to position [2659, 0]
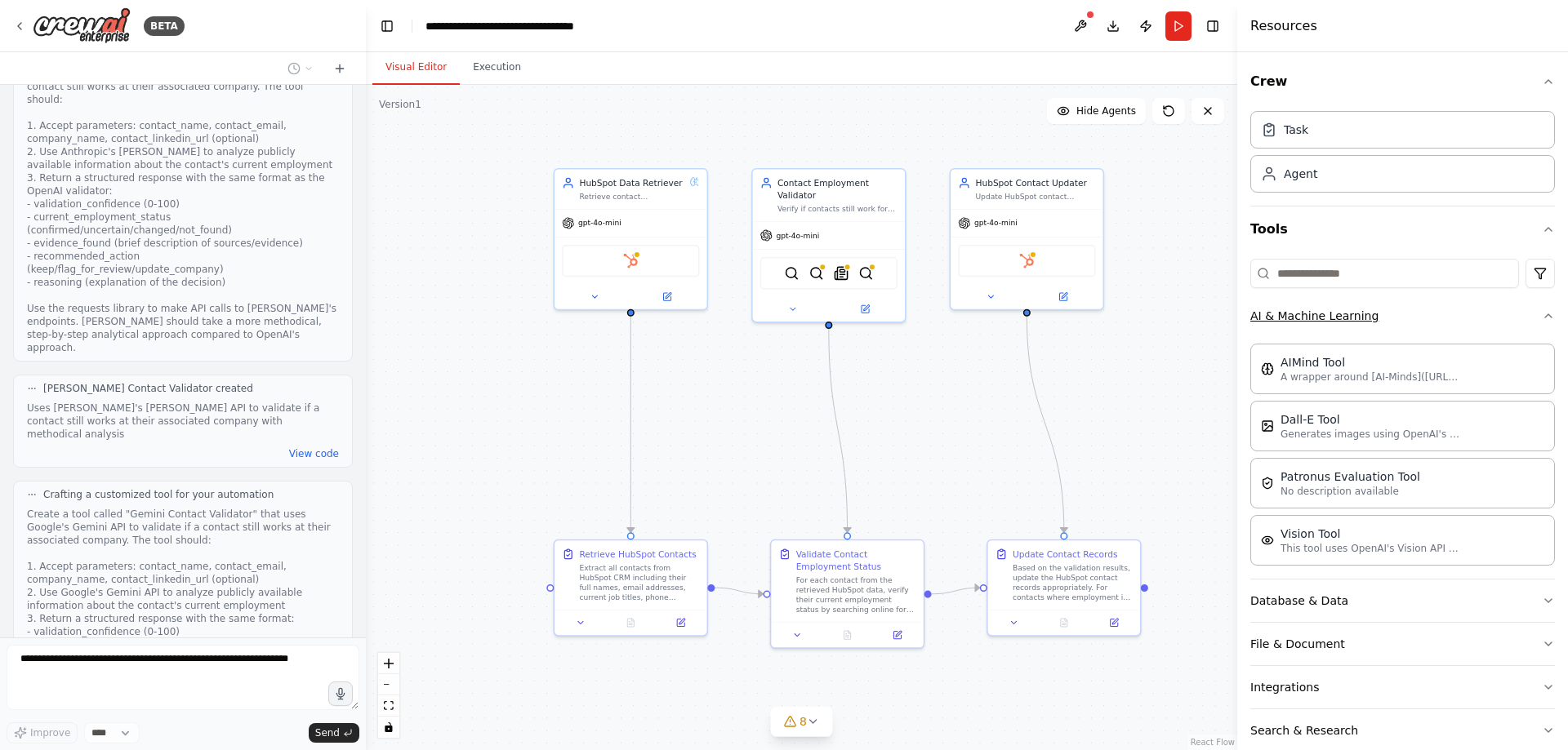
click at [1387, 315] on button "AI & Machine Learning" at bounding box center [1403, 315] width 305 height 42
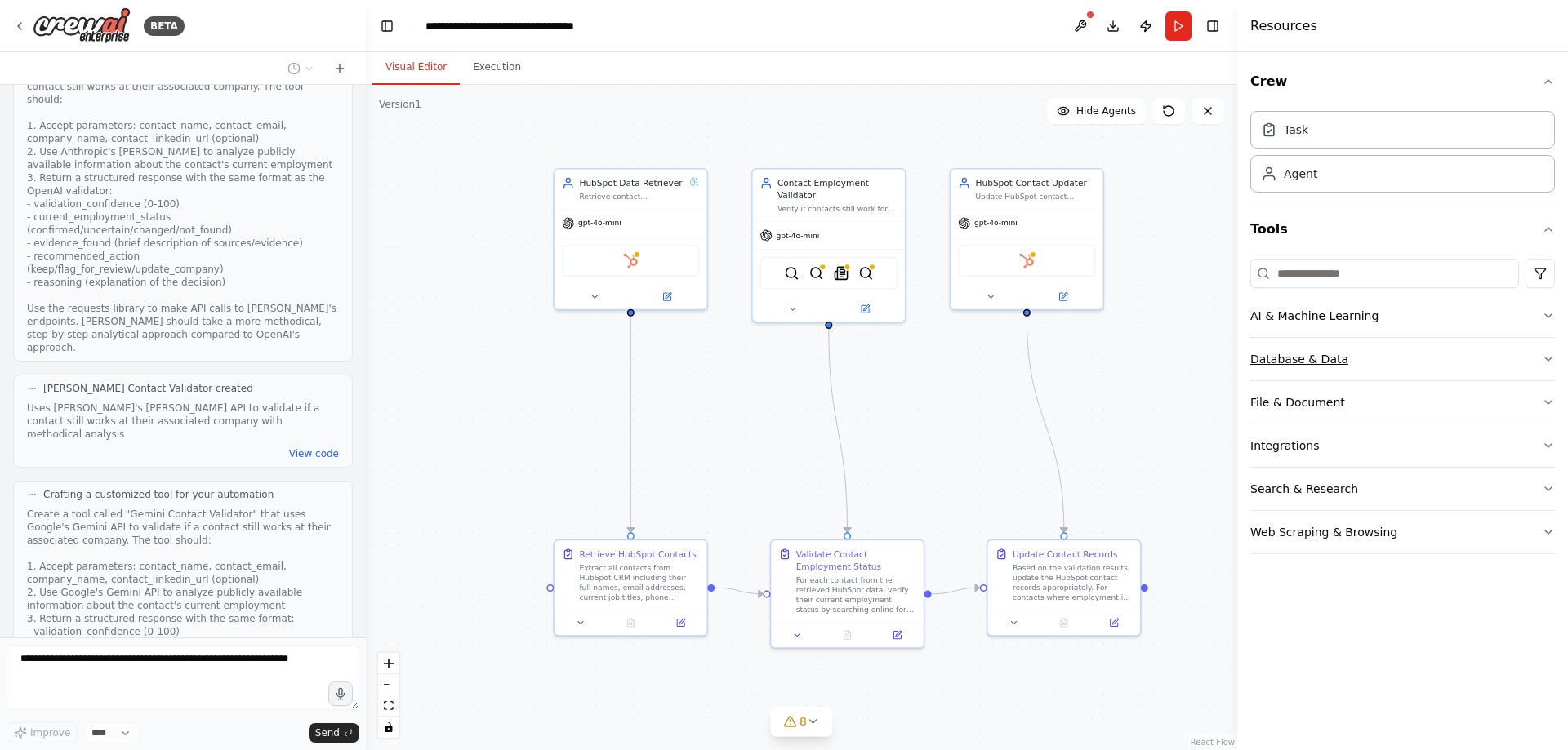
click at [1366, 350] on button "Database & Data" at bounding box center [1403, 358] width 305 height 42
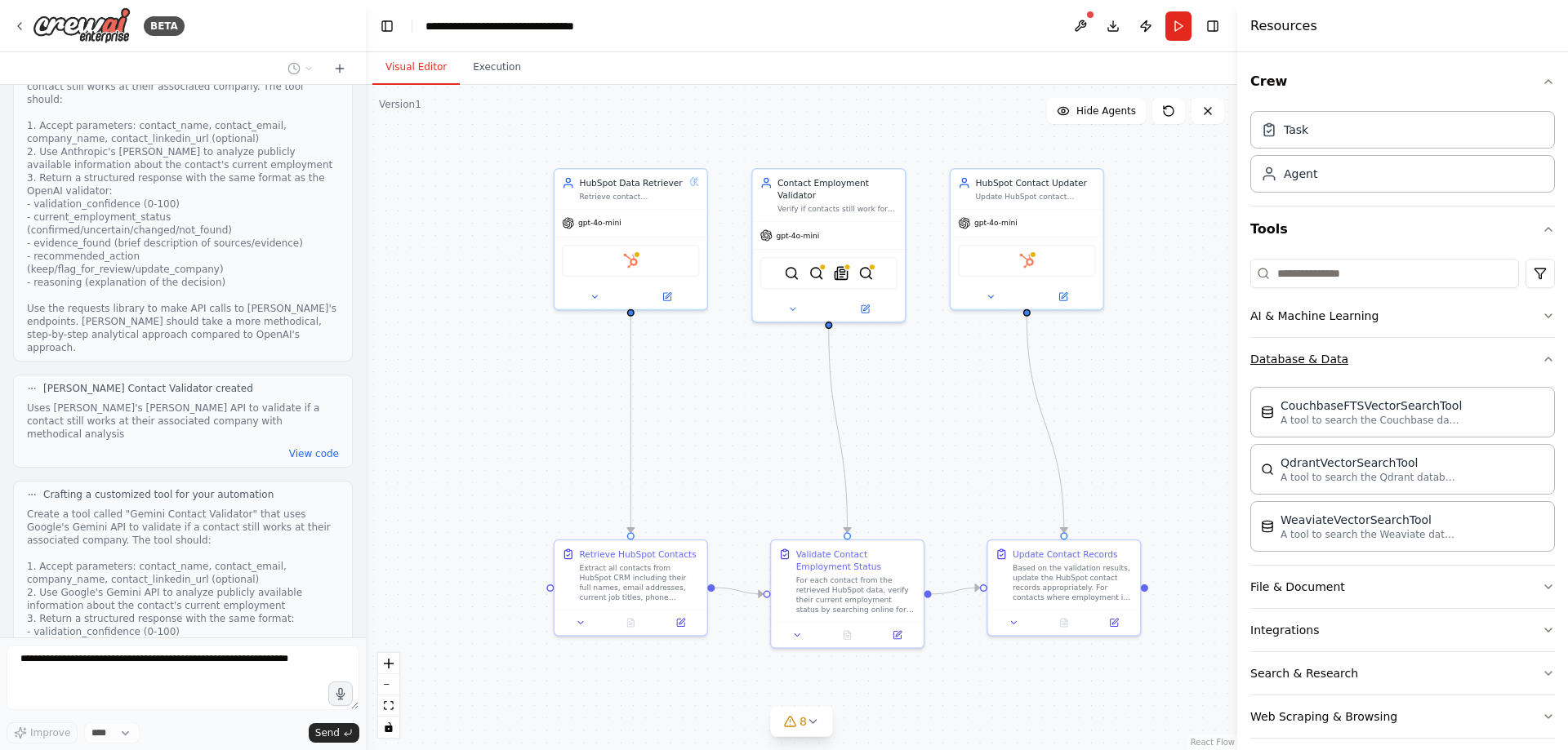
click at [1366, 350] on button "Database & Data" at bounding box center [1403, 358] width 305 height 42
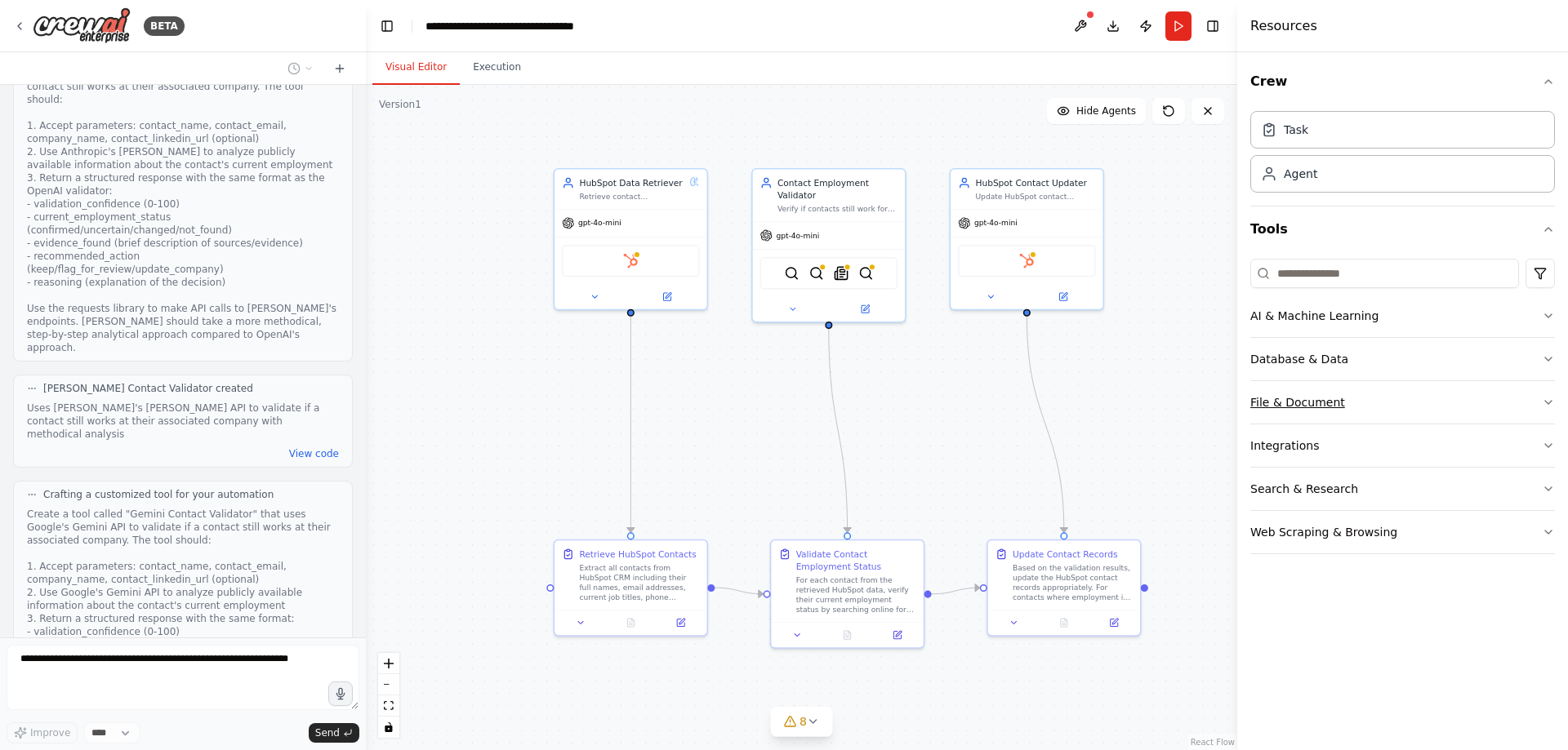
click at [1349, 400] on button "File & Document" at bounding box center [1403, 401] width 305 height 42
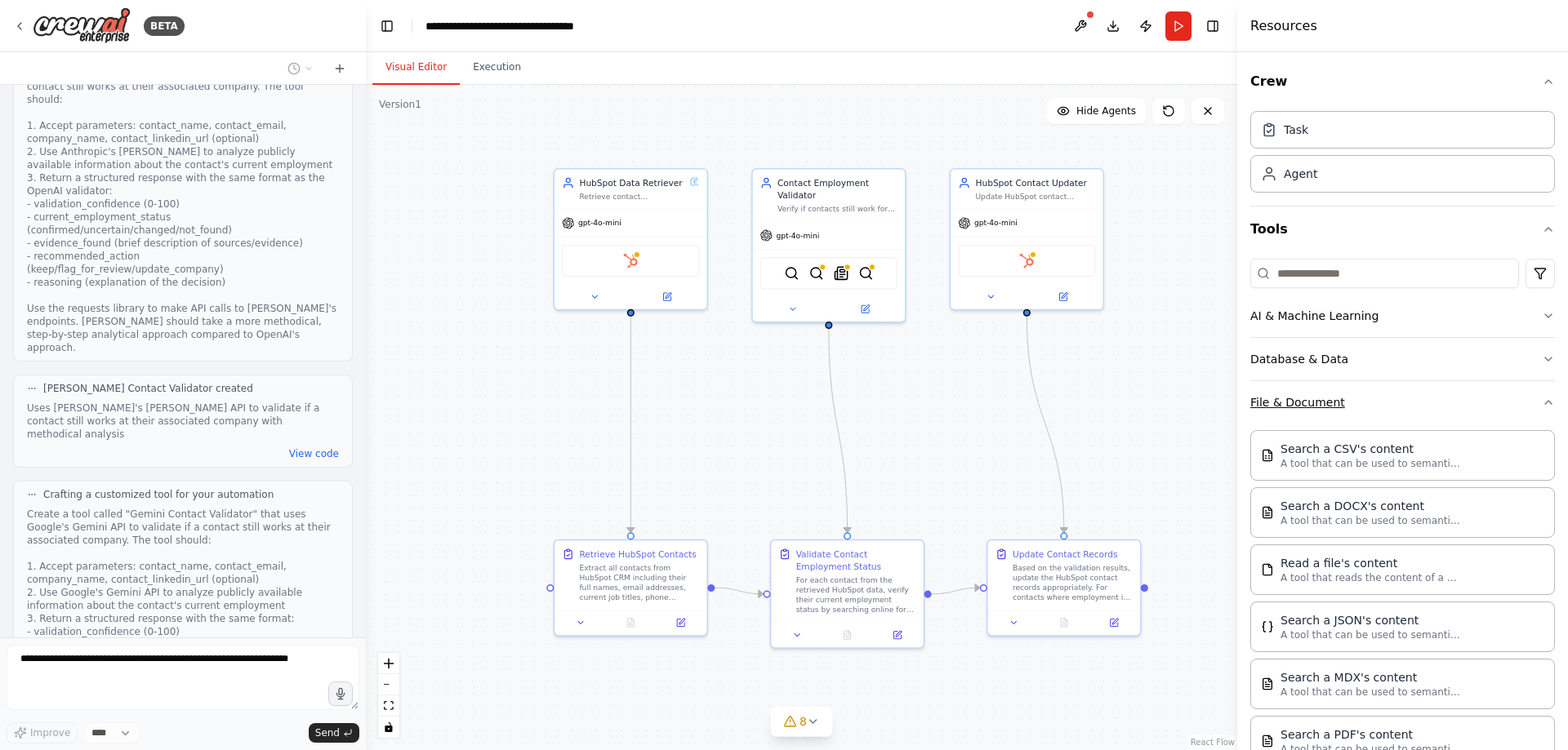
click at [1349, 400] on button "File & Document" at bounding box center [1403, 401] width 305 height 42
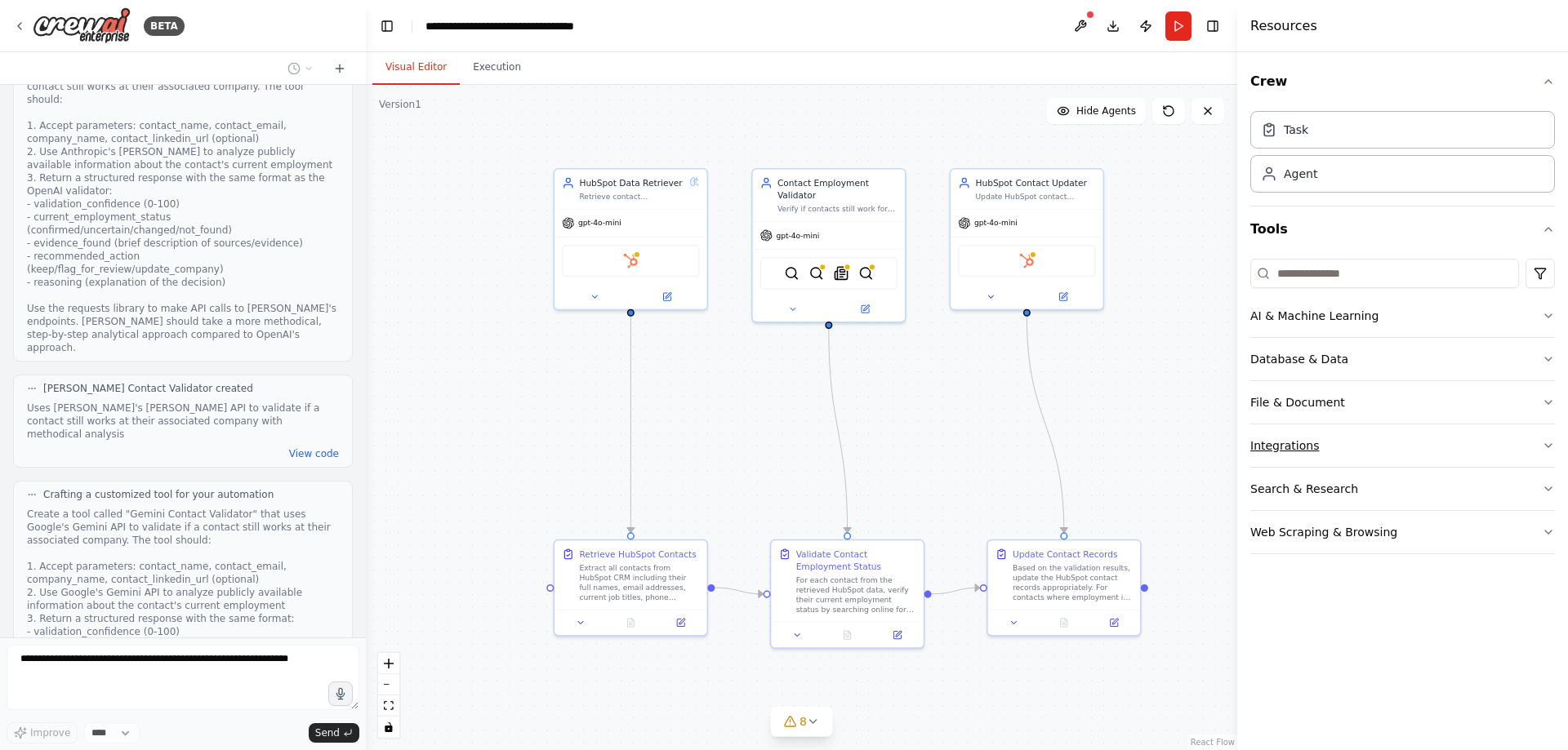
click at [1346, 441] on button "Integrations" at bounding box center [1403, 445] width 305 height 42
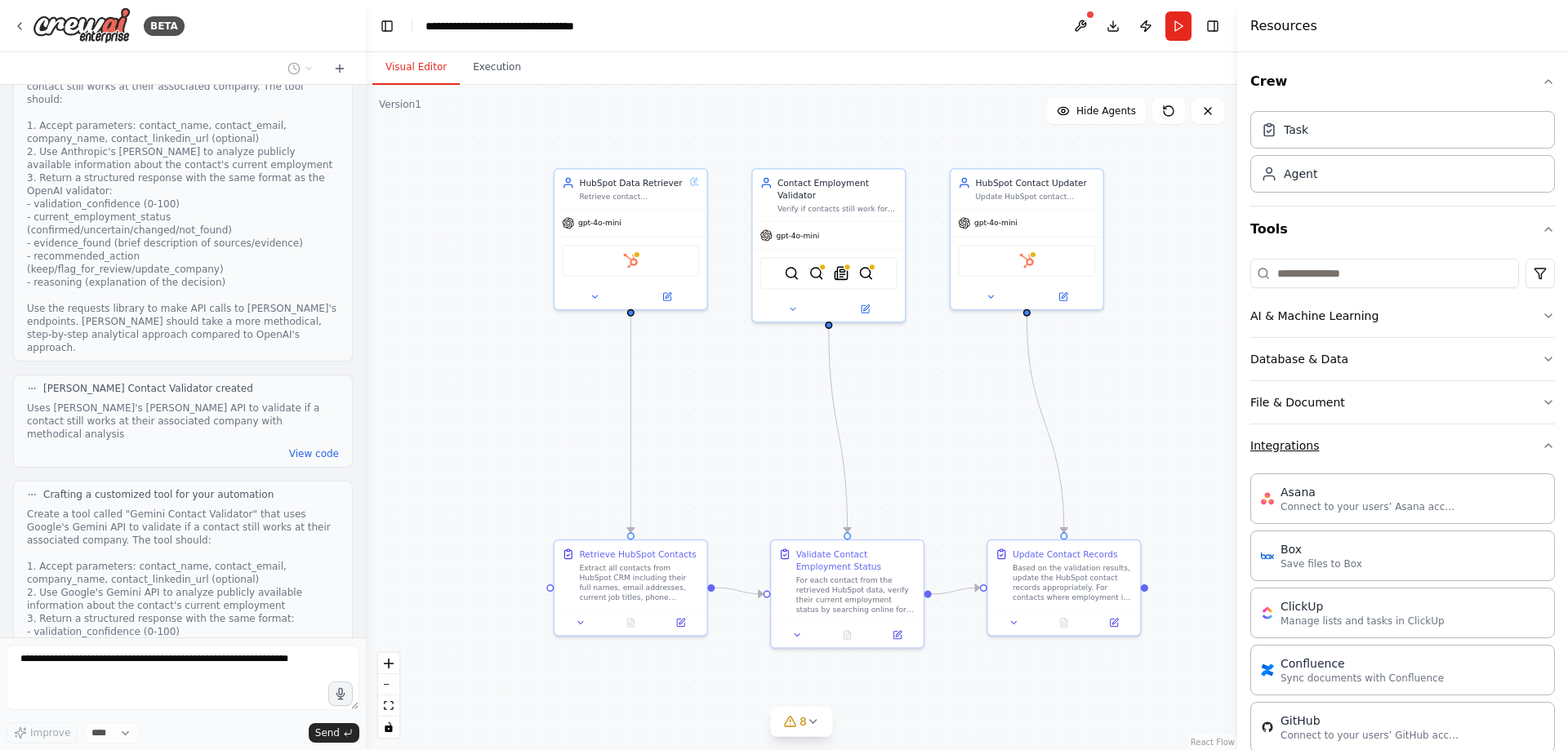
click at [1346, 441] on button "Integrations" at bounding box center [1403, 445] width 305 height 42
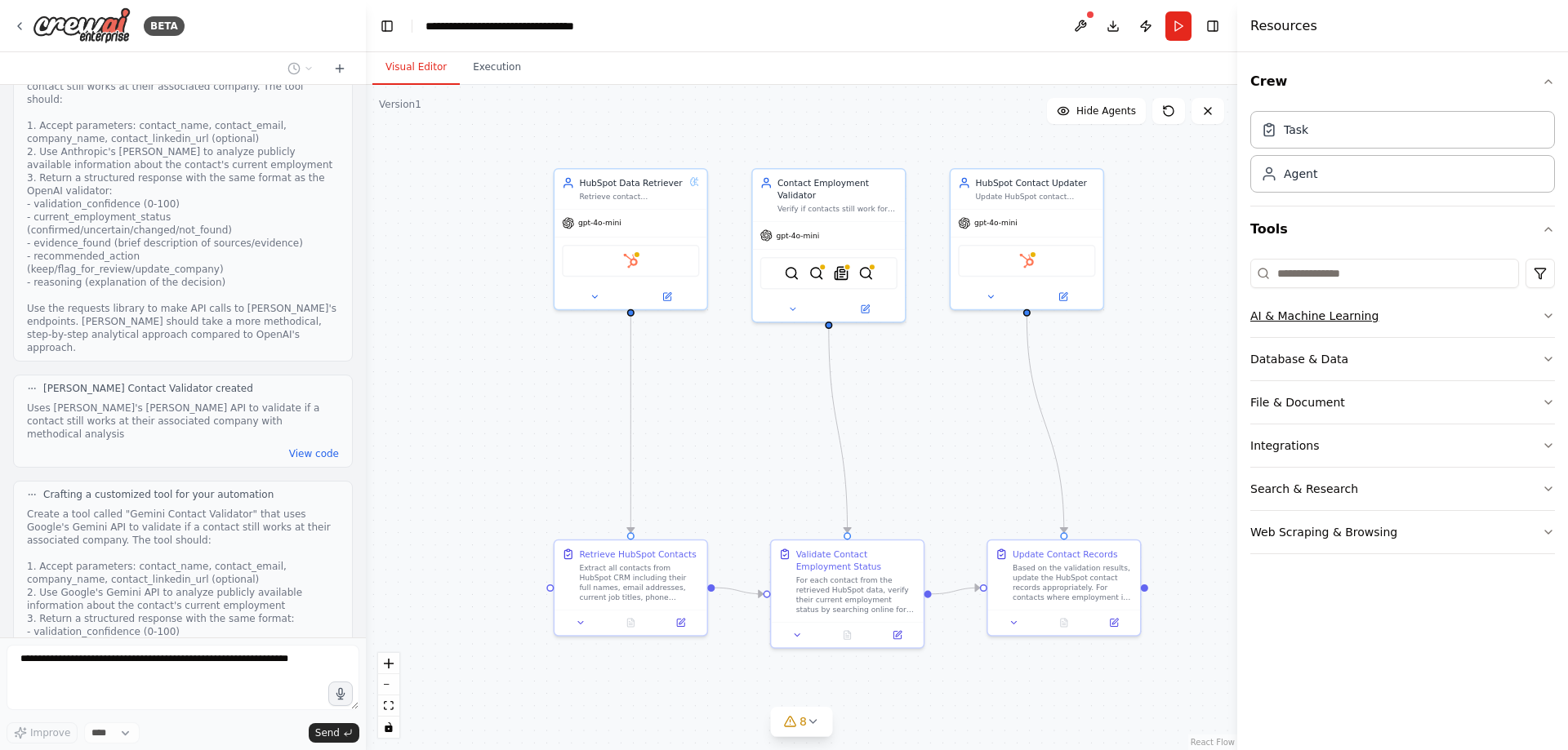
click at [1376, 315] on button "AI & Machine Learning" at bounding box center [1403, 315] width 305 height 42
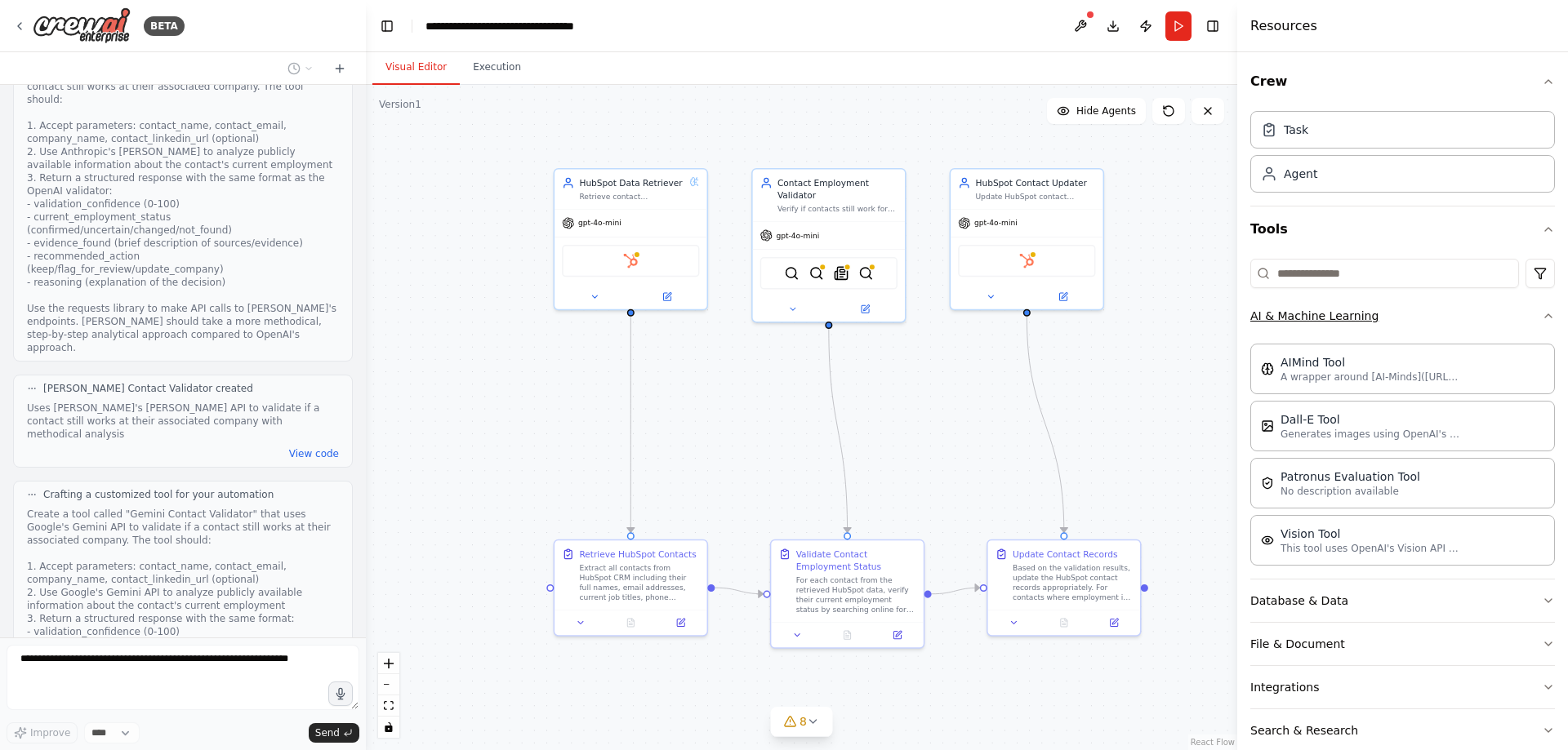
click at [1376, 315] on button "AI & Machine Learning" at bounding box center [1403, 315] width 305 height 42
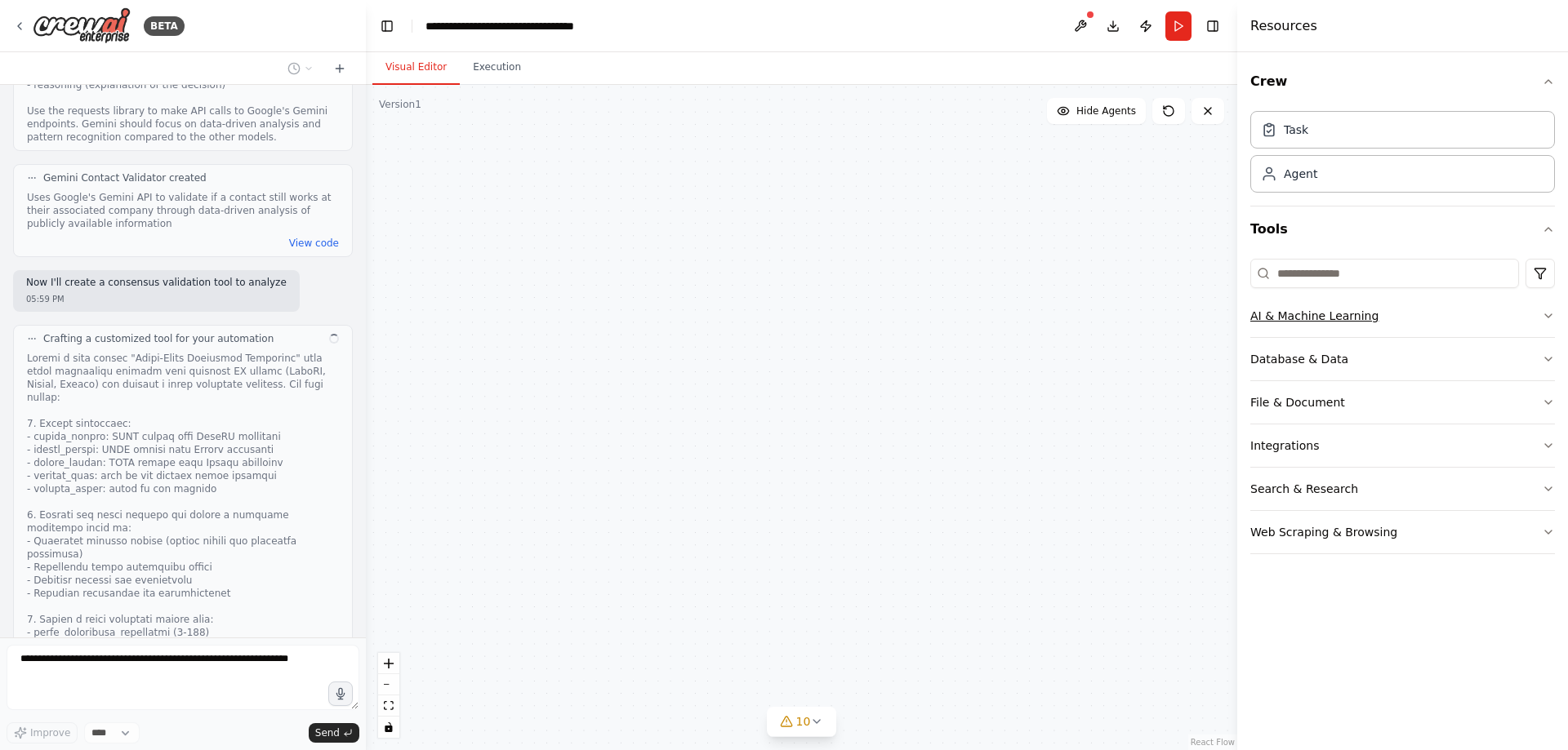
scroll to position [3297, 0]
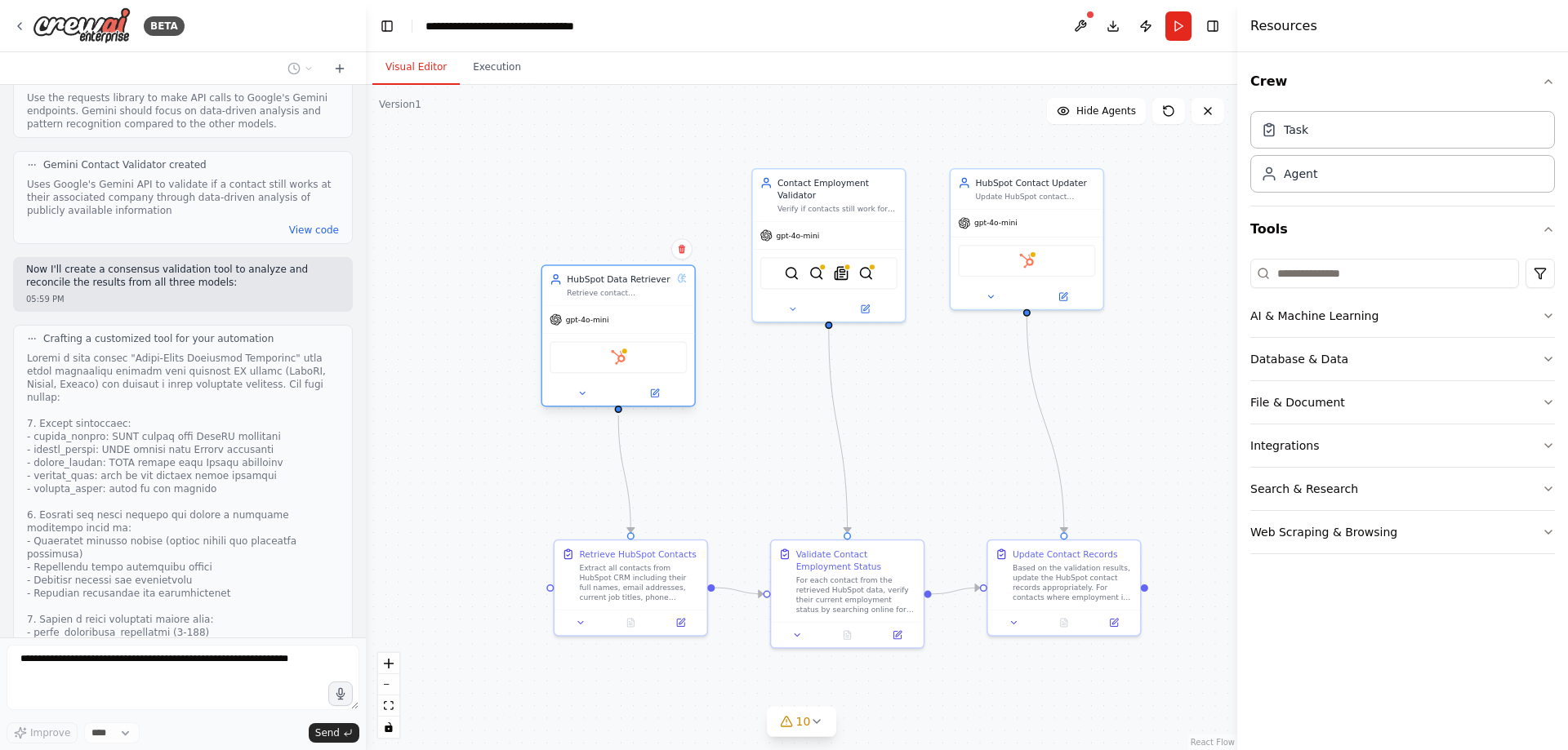
drag, startPoint x: 665, startPoint y: 185, endPoint x: 658, endPoint y: 284, distance: 99.2
click at [658, 284] on div "HubSpot Data Retriever" at bounding box center [619, 279] width 105 height 12
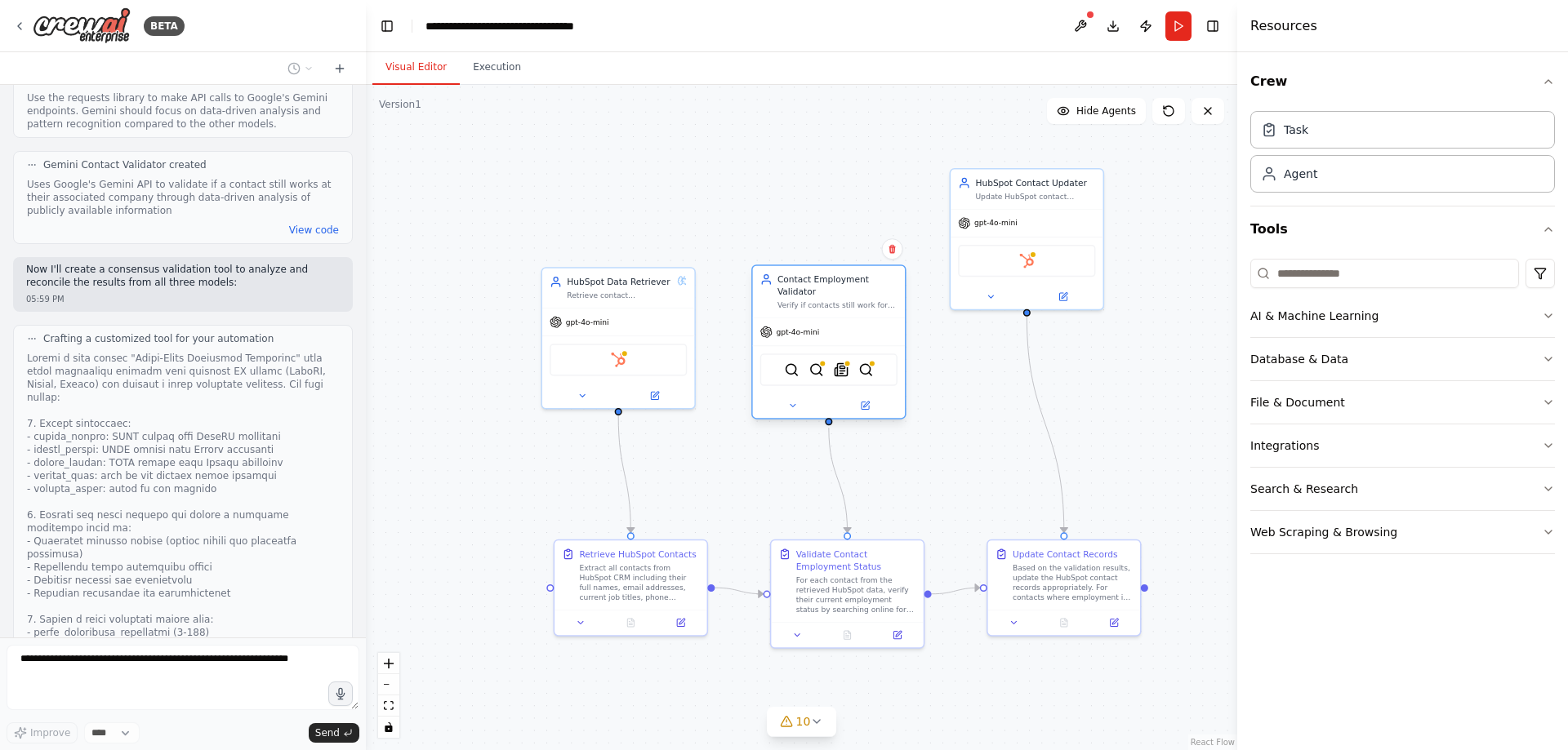
drag, startPoint x: 823, startPoint y: 183, endPoint x: 823, endPoint y: 286, distance: 103.0
click at [823, 286] on div "Contact Employment Validator" at bounding box center [837, 286] width 120 height 25
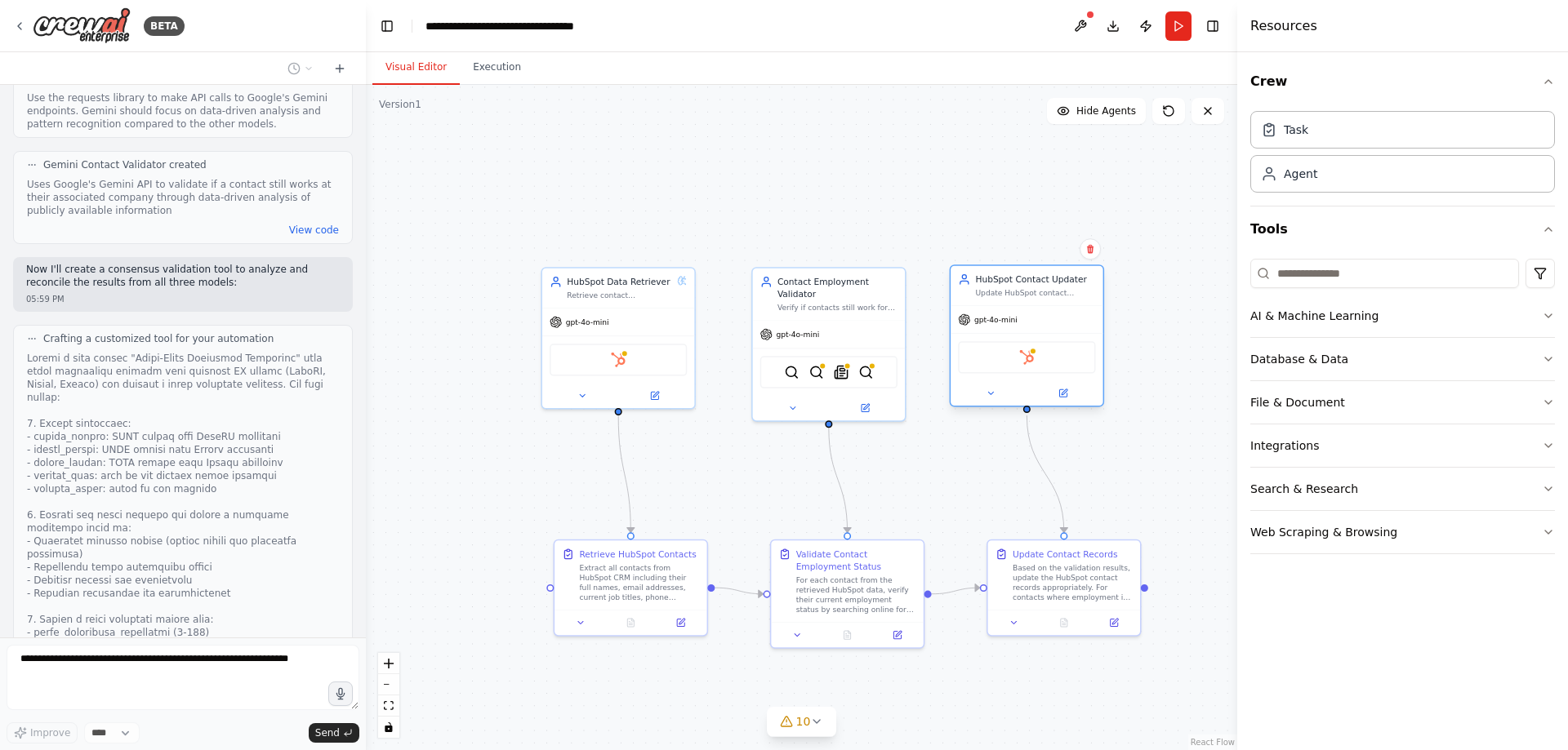
drag, startPoint x: 1016, startPoint y: 190, endPoint x: 1013, endPoint y: 295, distance: 105.0
click at [1013, 295] on div "Update HubSpot contact records with validation results and flag contacts that m…" at bounding box center [1035, 293] width 120 height 10
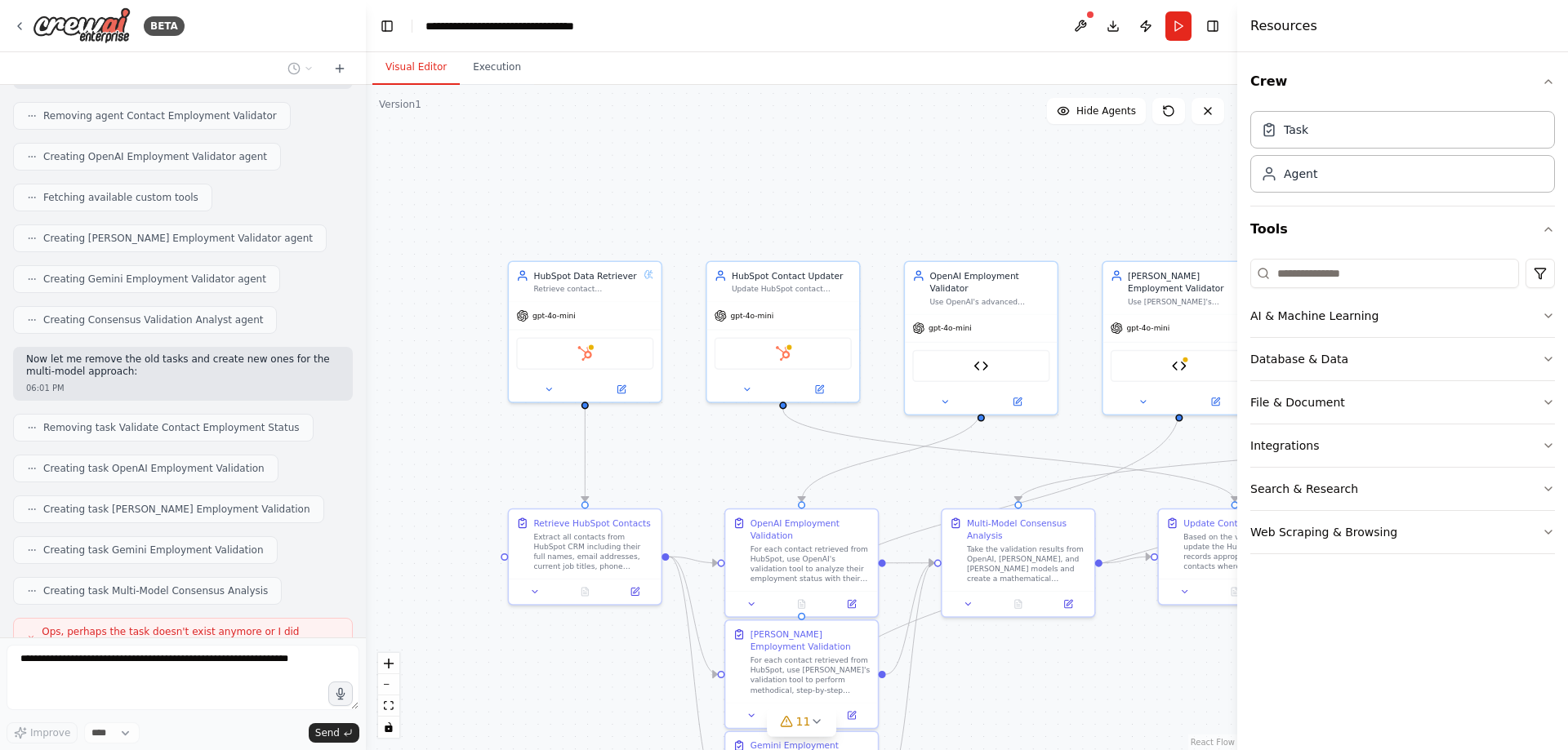
scroll to position [4237, 0]
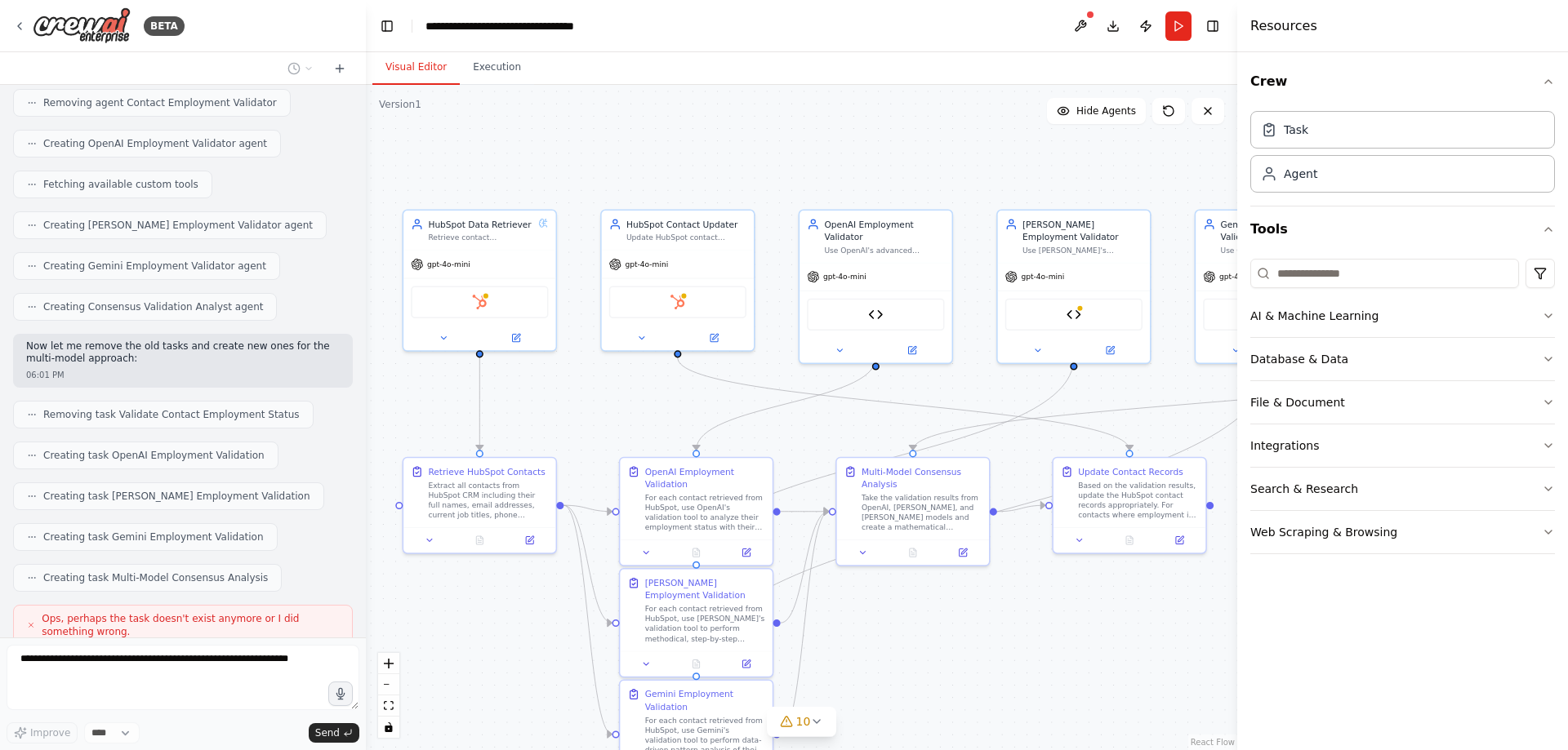
drag, startPoint x: 958, startPoint y: 246, endPoint x: 818, endPoint y: 171, distance: 158.8
click at [818, 171] on div ".deletable-edge-delete-btn { width: 20px; height: 20px; border: 0px solid #ffff…" at bounding box center [802, 418] width 871 height 666
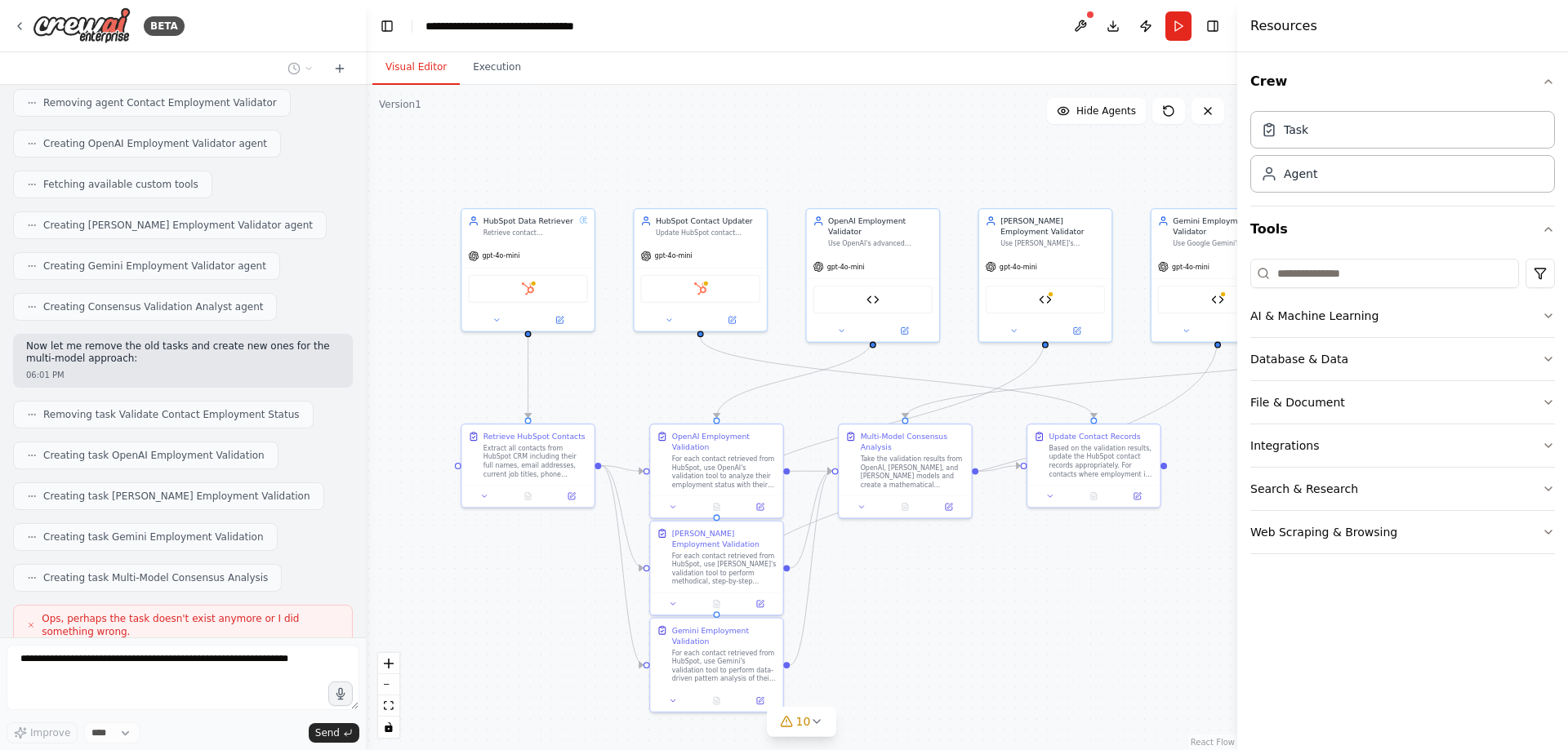
scroll to position [4277, 0]
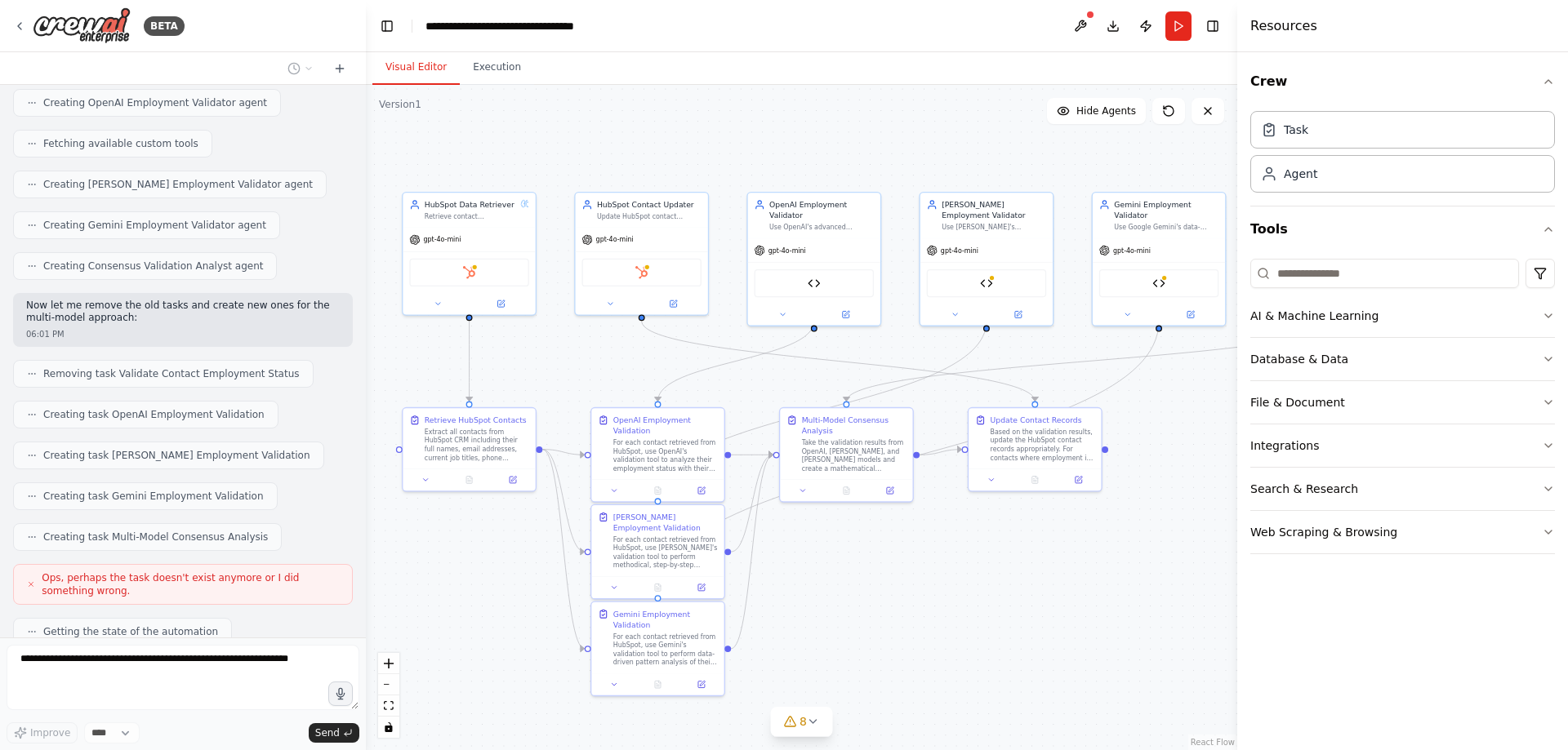
drag, startPoint x: 878, startPoint y: 175, endPoint x: 819, endPoint y: 158, distance: 61.4
click at [819, 158] on div ".deletable-edge-delete-btn { width: 20px; height: 20px; border: 0px solid #ffff…" at bounding box center [802, 418] width 871 height 666
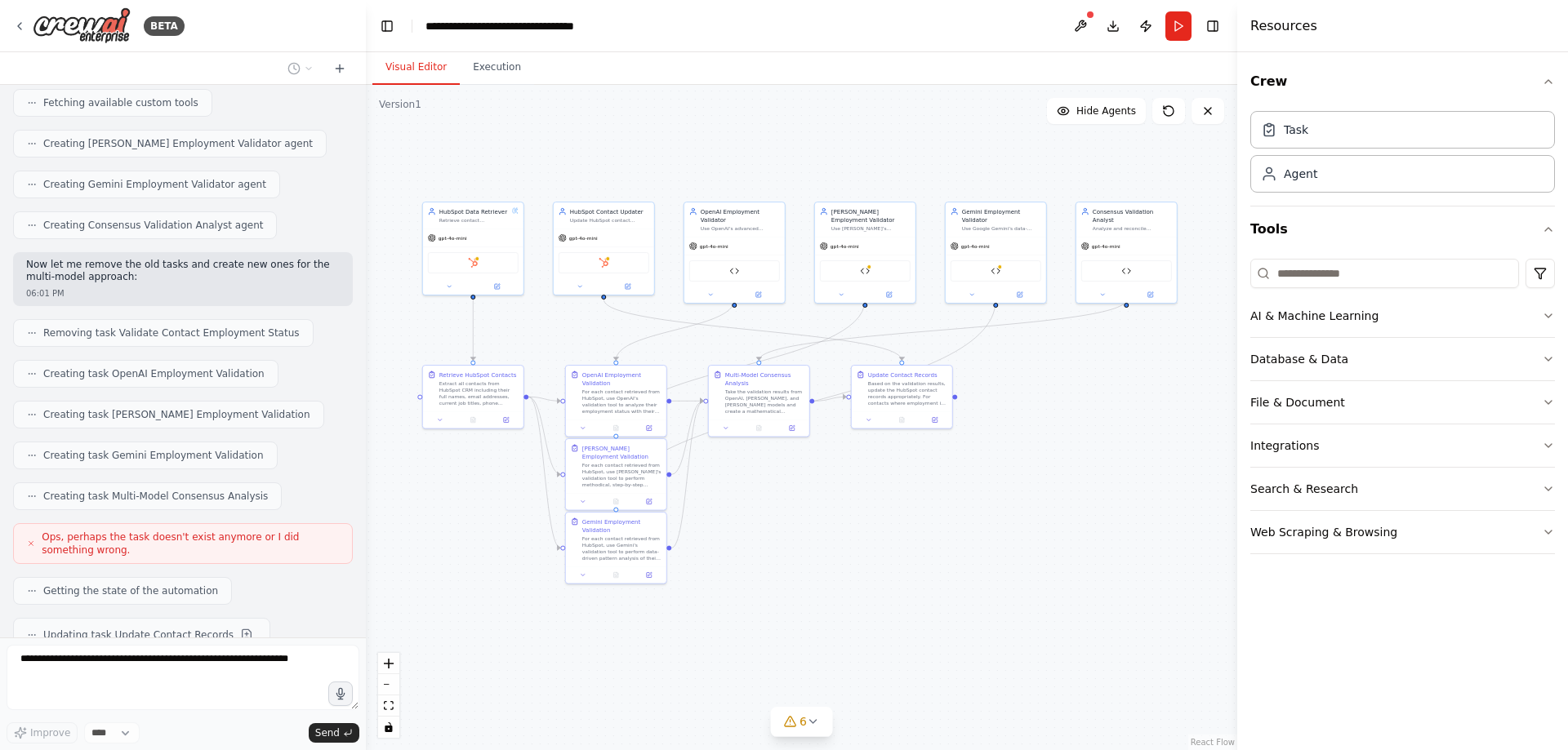
scroll to position [4359, 0]
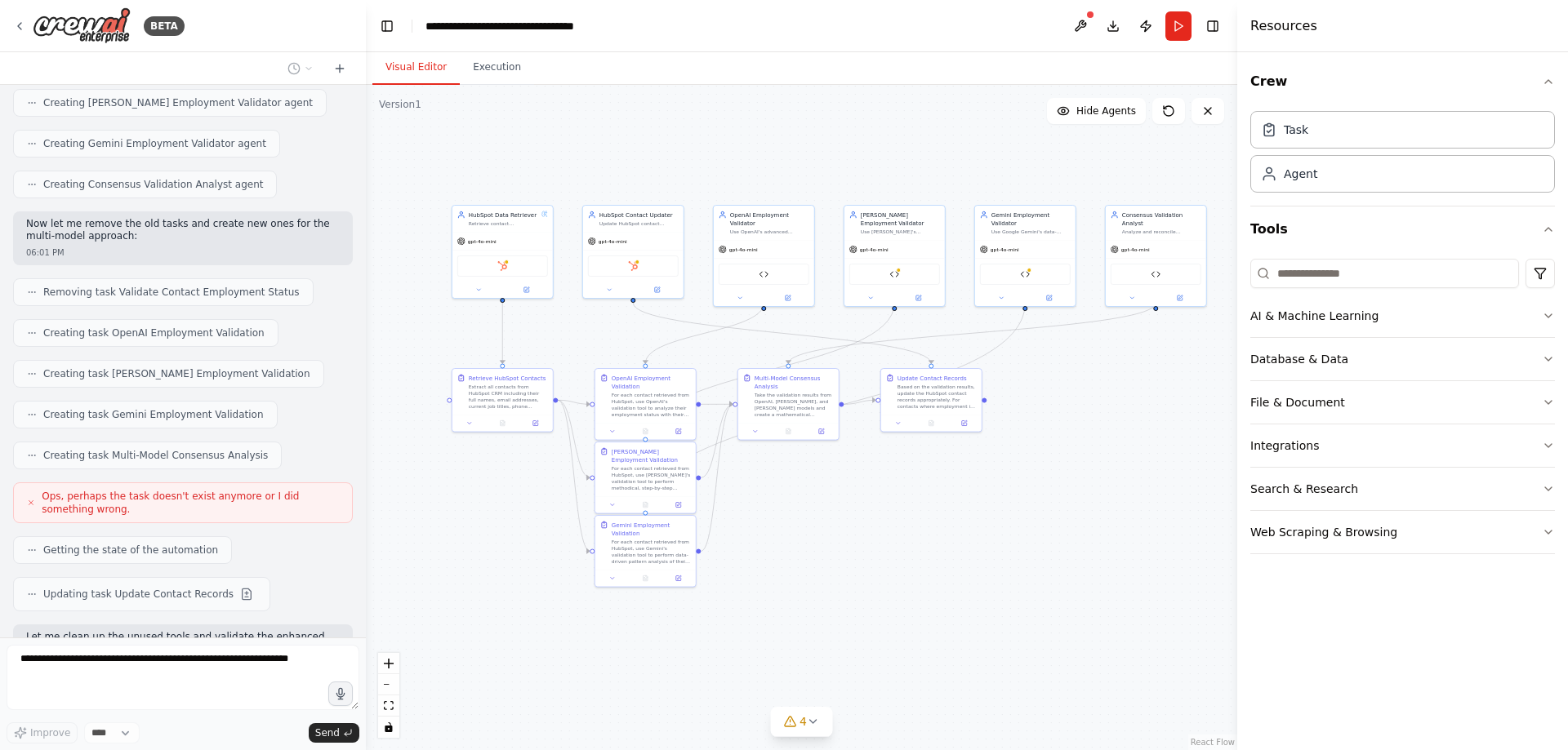
drag, startPoint x: 1078, startPoint y: 417, endPoint x: 1025, endPoint y: 437, distance: 56.6
click at [1025, 437] on div ".deletable-edge-delete-btn { width: 20px; height: 20px; border: 0px solid #ffff…" at bounding box center [802, 418] width 871 height 666
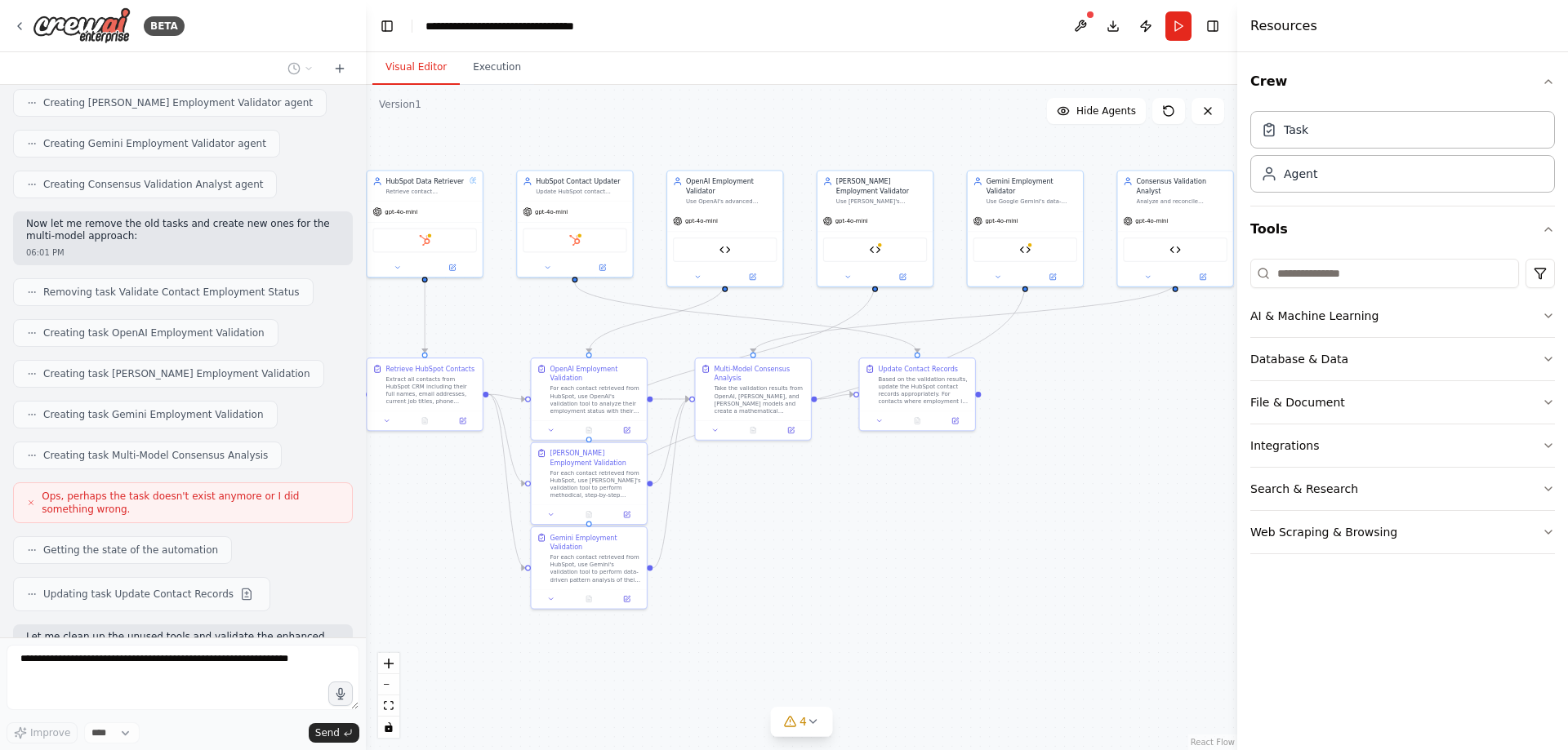
scroll to position [4400, 0]
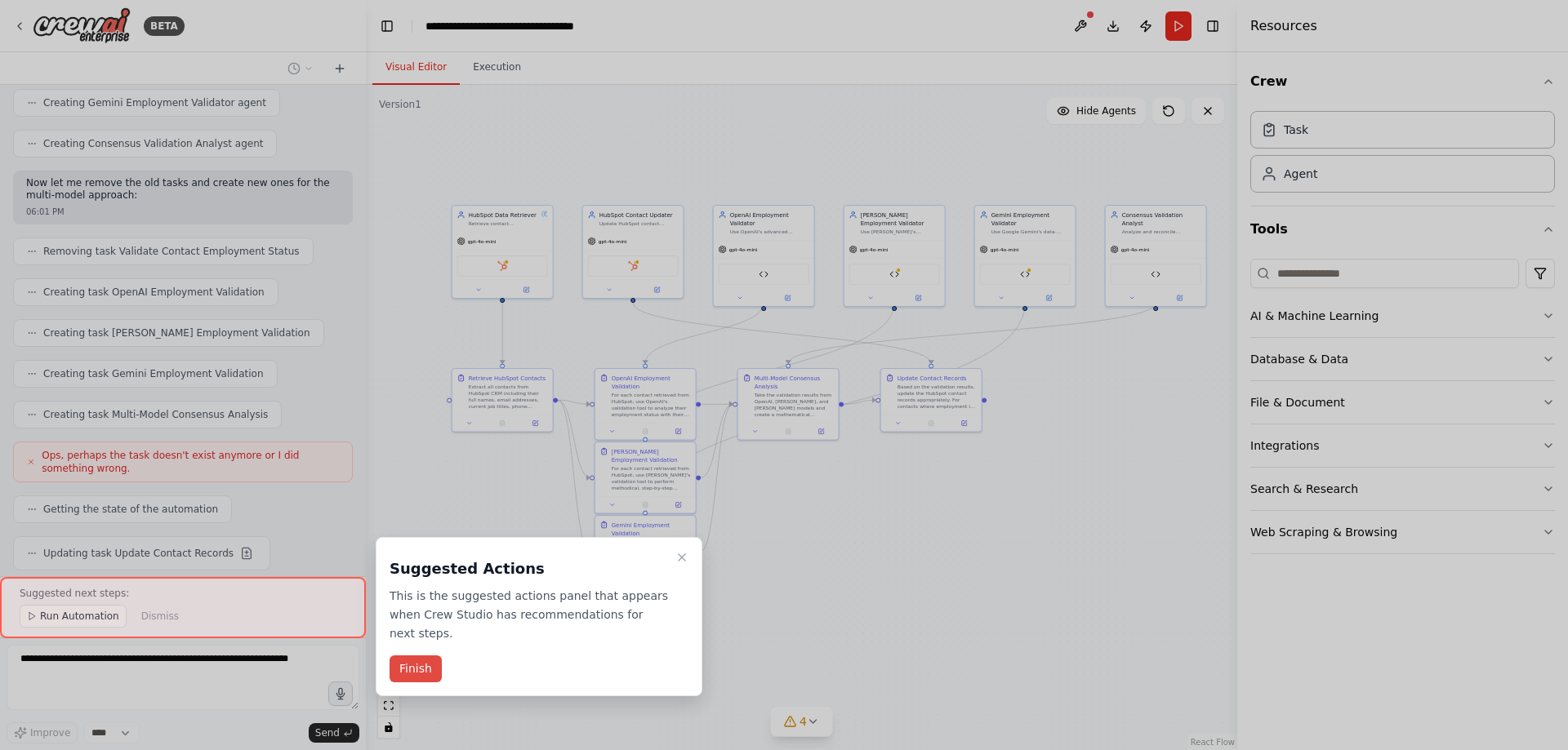
click at [419, 656] on button "Finish" at bounding box center [415, 669] width 52 height 27
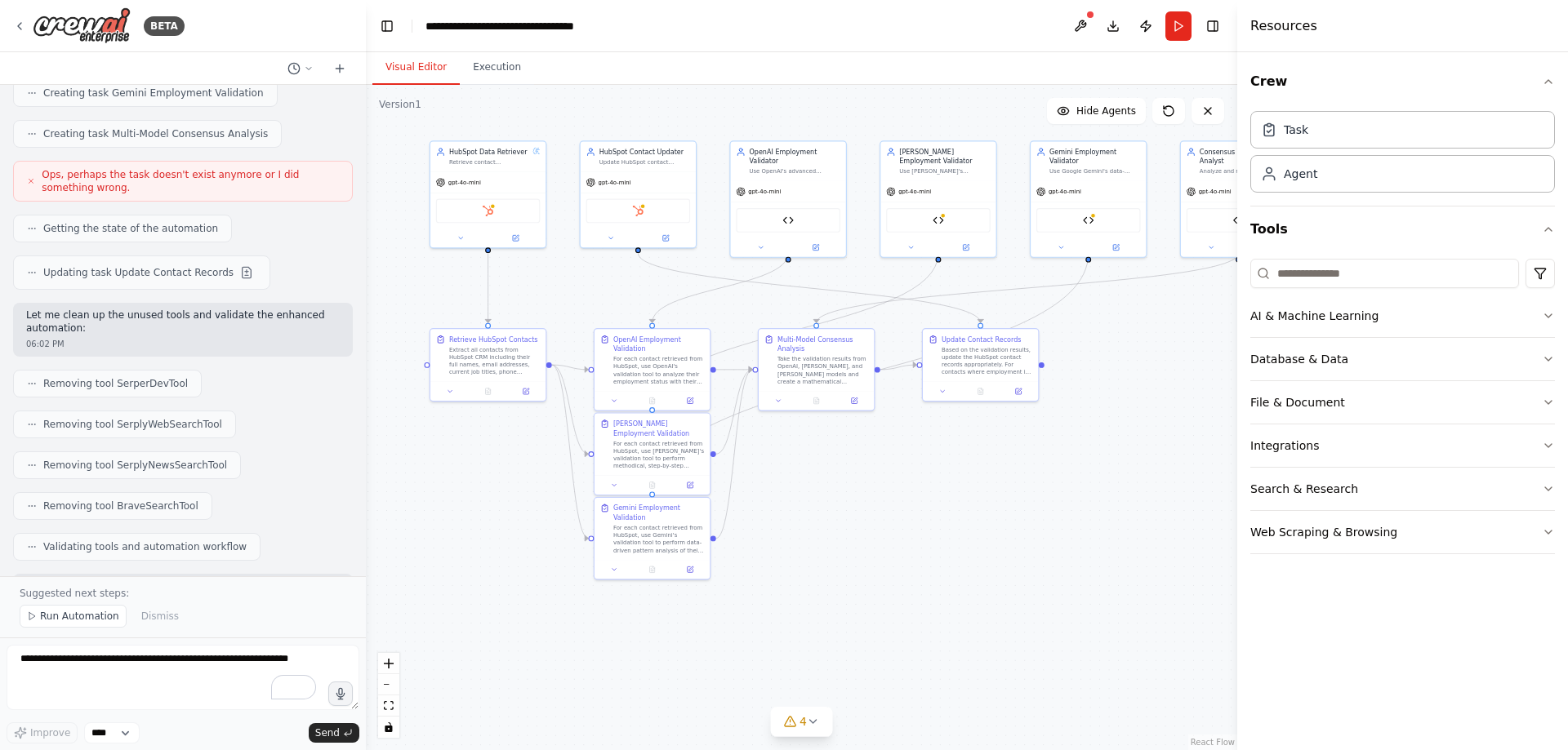
drag, startPoint x: 1151, startPoint y: 359, endPoint x: 1163, endPoint y: 350, distance: 15.0
click at [1163, 350] on div ".deletable-edge-delete-btn { width: 20px; height: 20px; border: 0px solid #ffff…" at bounding box center [802, 418] width 871 height 666
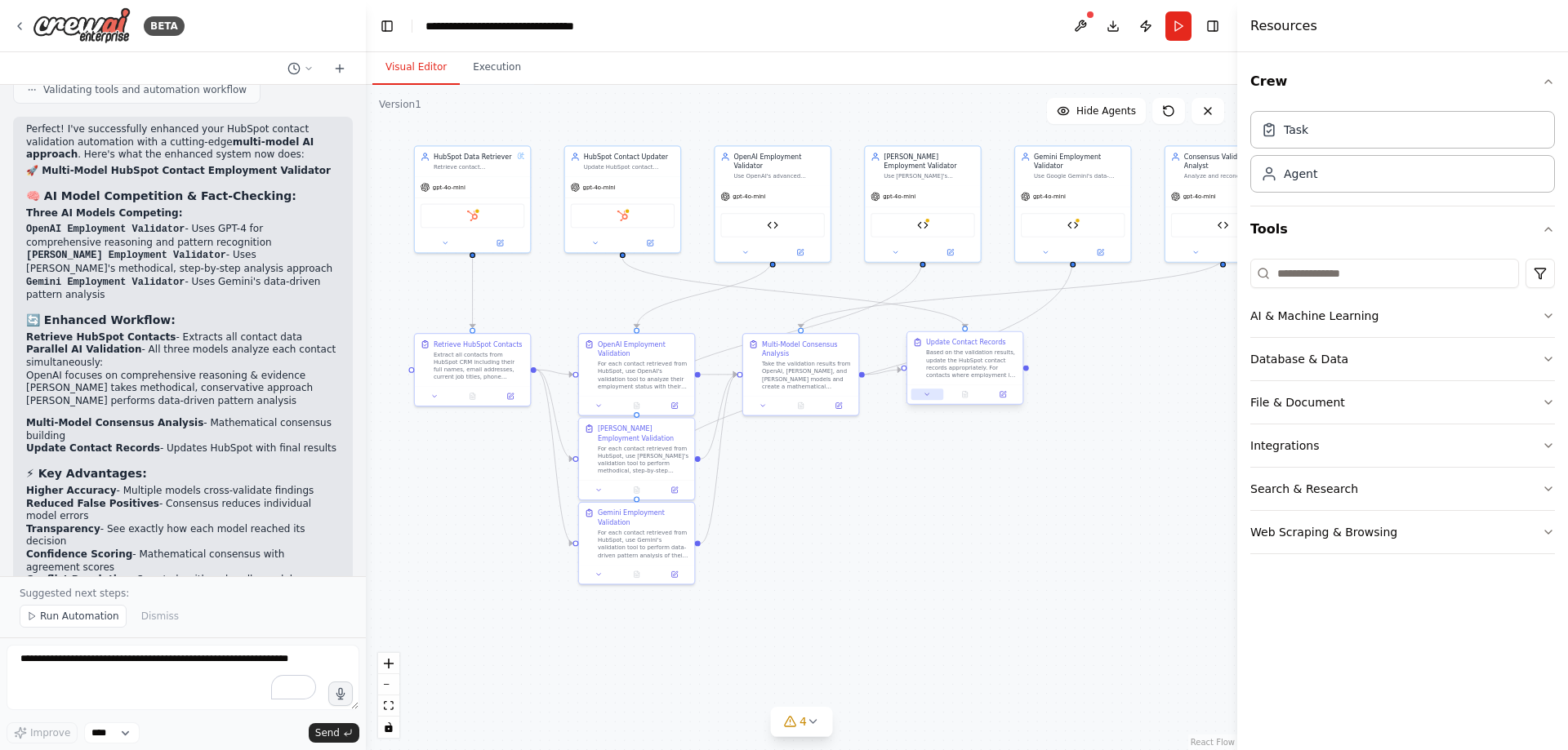
scroll to position [5166, 0]
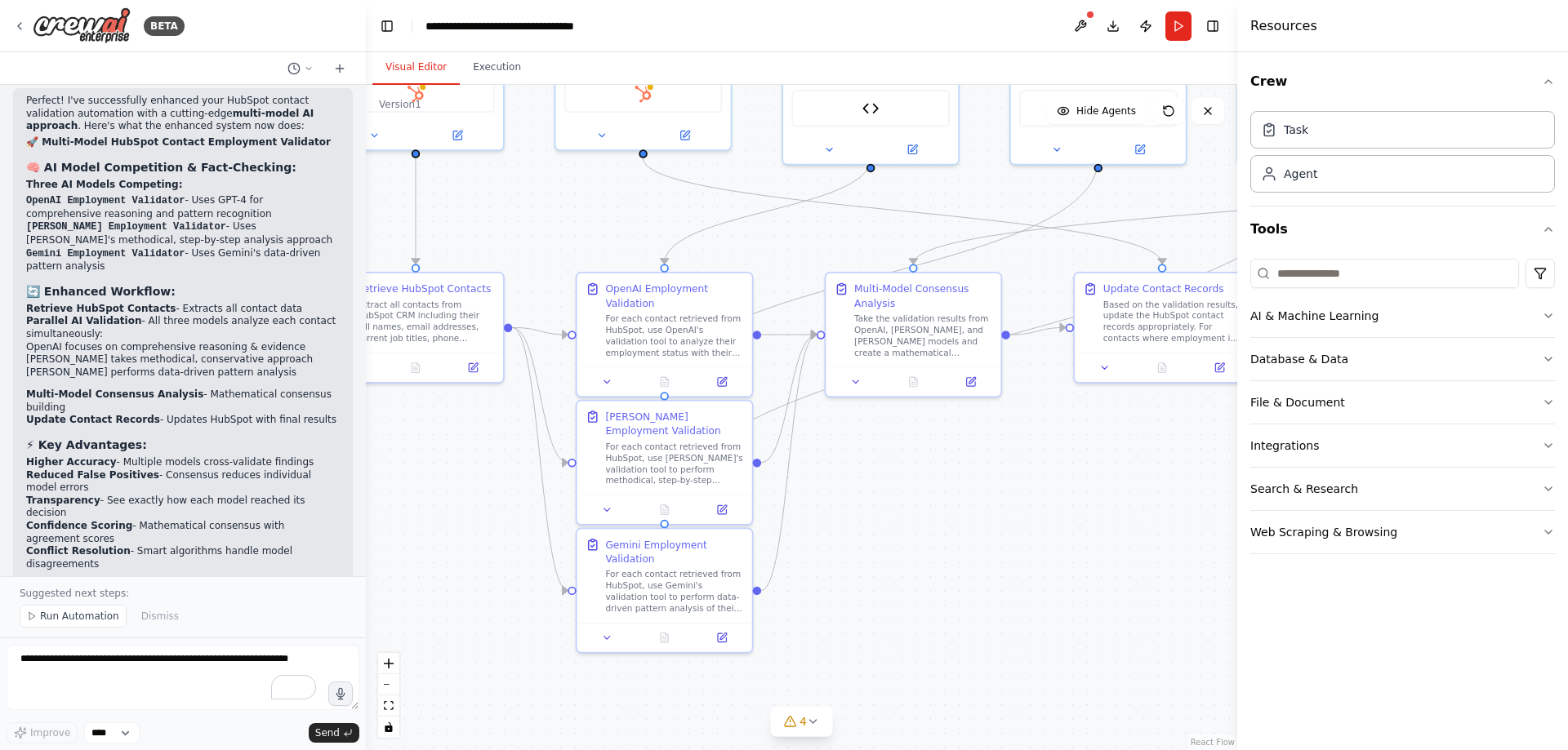
drag, startPoint x: 521, startPoint y: 436, endPoint x: 446, endPoint y: 419, distance: 76.9
click at [446, 419] on div ".deletable-edge-delete-btn { width: 20px; height: 20px; border: 0px solid #ffff…" at bounding box center [802, 418] width 871 height 666
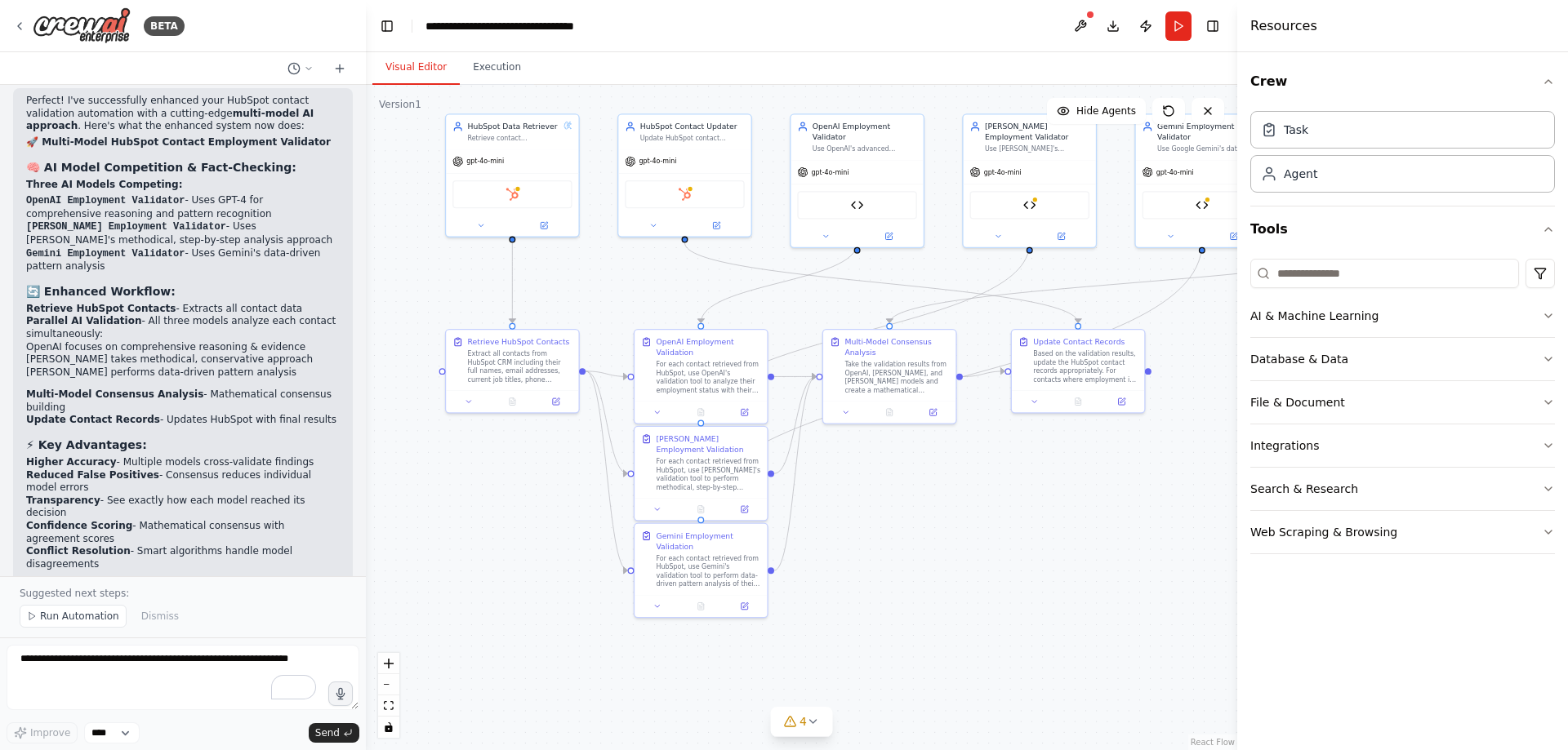
drag, startPoint x: 1078, startPoint y: 459, endPoint x: 1011, endPoint y: 474, distance: 68.7
click at [1017, 474] on div ".deletable-edge-delete-btn { width: 20px; height: 20px; border: 0px solid #ffff…" at bounding box center [802, 418] width 871 height 666
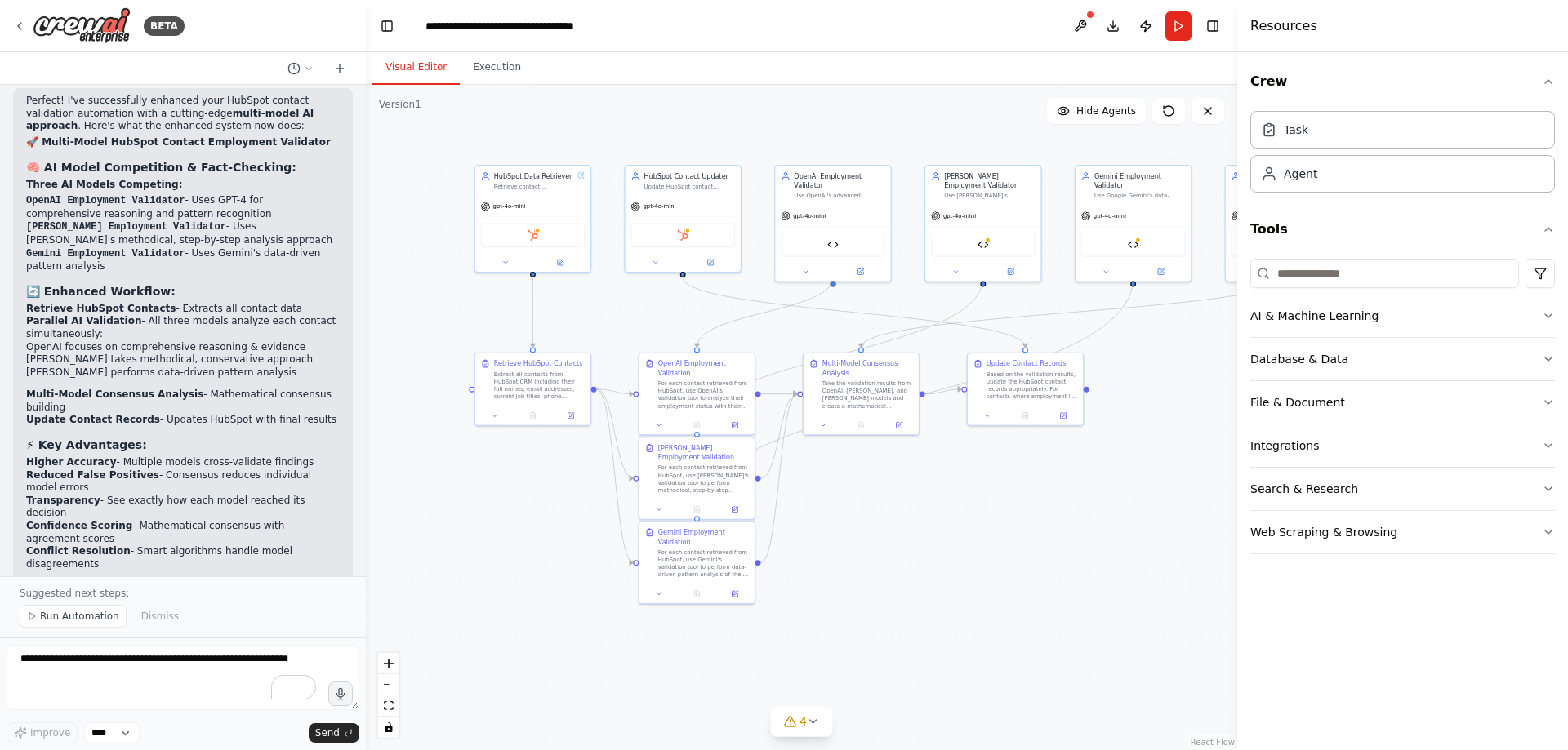
drag, startPoint x: 1083, startPoint y: 469, endPoint x: 1048, endPoint y: 473, distance: 35.2
click at [1048, 473] on div ".deletable-edge-delete-btn { width: 20px; height: 20px; border: 0px solid #ffff…" at bounding box center [802, 418] width 871 height 666
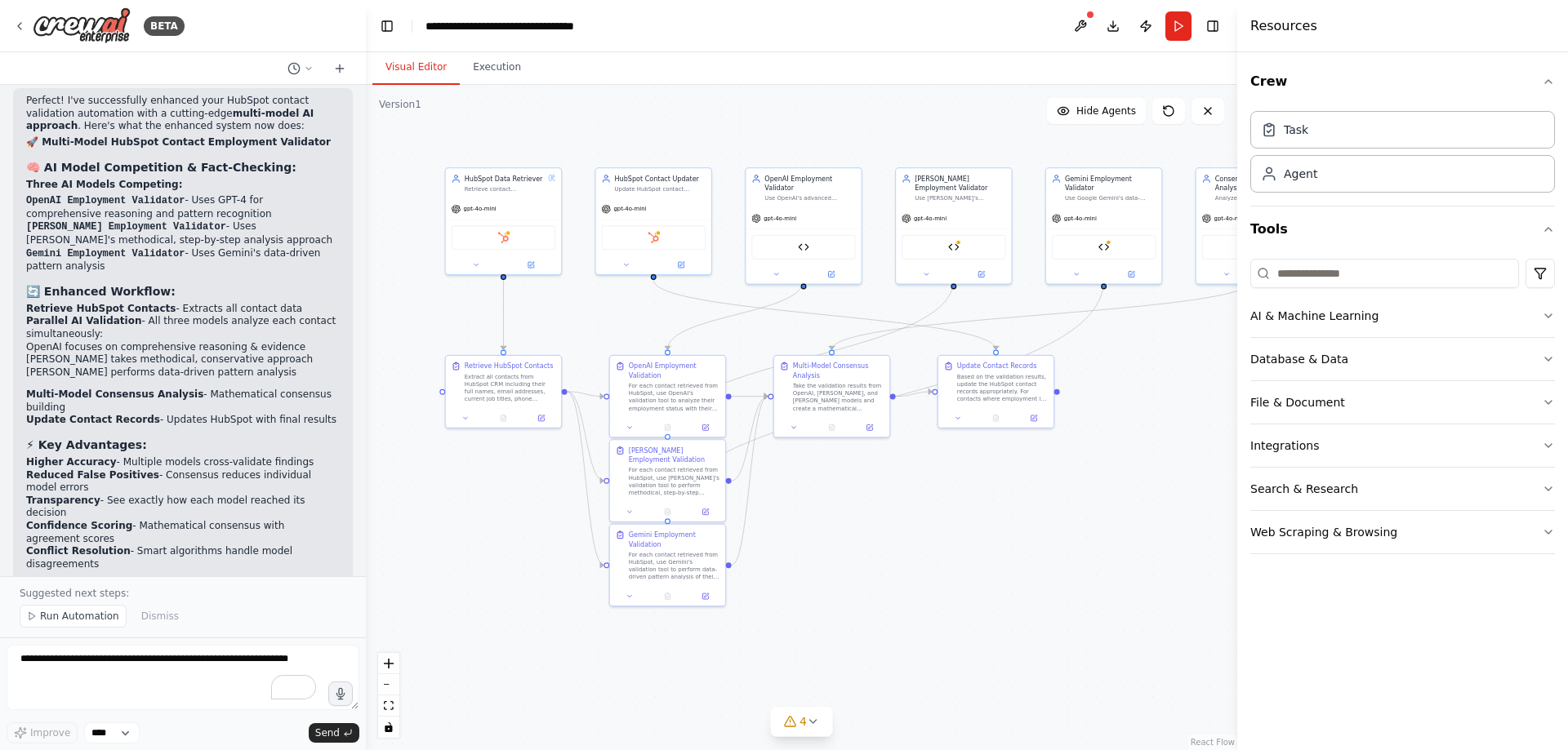
drag, startPoint x: 1035, startPoint y: 474, endPoint x: 987, endPoint y: 475, distance: 48.0
click at [987, 475] on div ".deletable-edge-delete-btn { width: 20px; height: 20px; border: 0px solid #ffff…" at bounding box center [802, 418] width 871 height 666
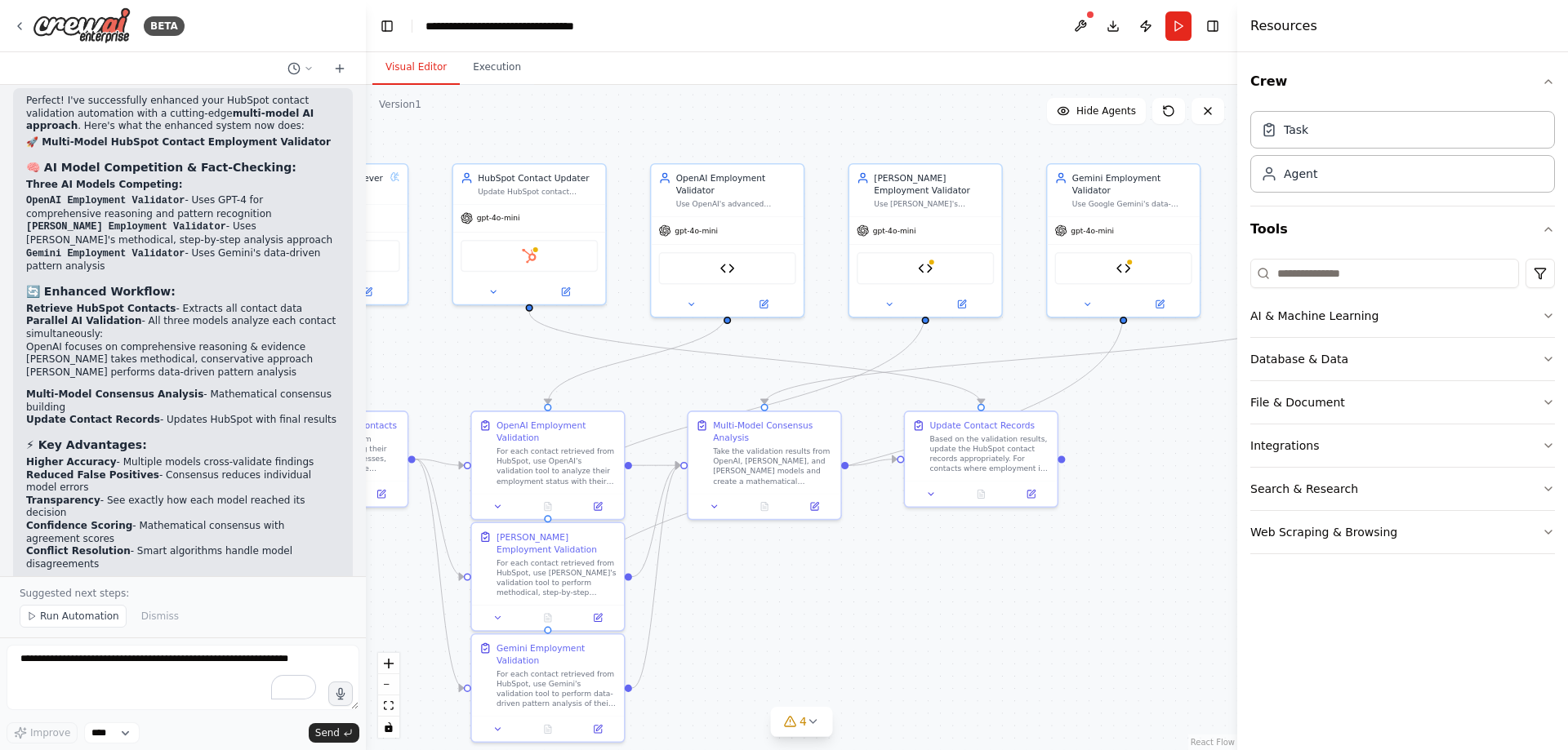
drag, startPoint x: 492, startPoint y: 276, endPoint x: 504, endPoint y: 369, distance: 93.8
click at [504, 369] on div ".deletable-edge-delete-btn { width: 20px; height: 20px; border: 0px solid #ffff…" at bounding box center [802, 418] width 871 height 666
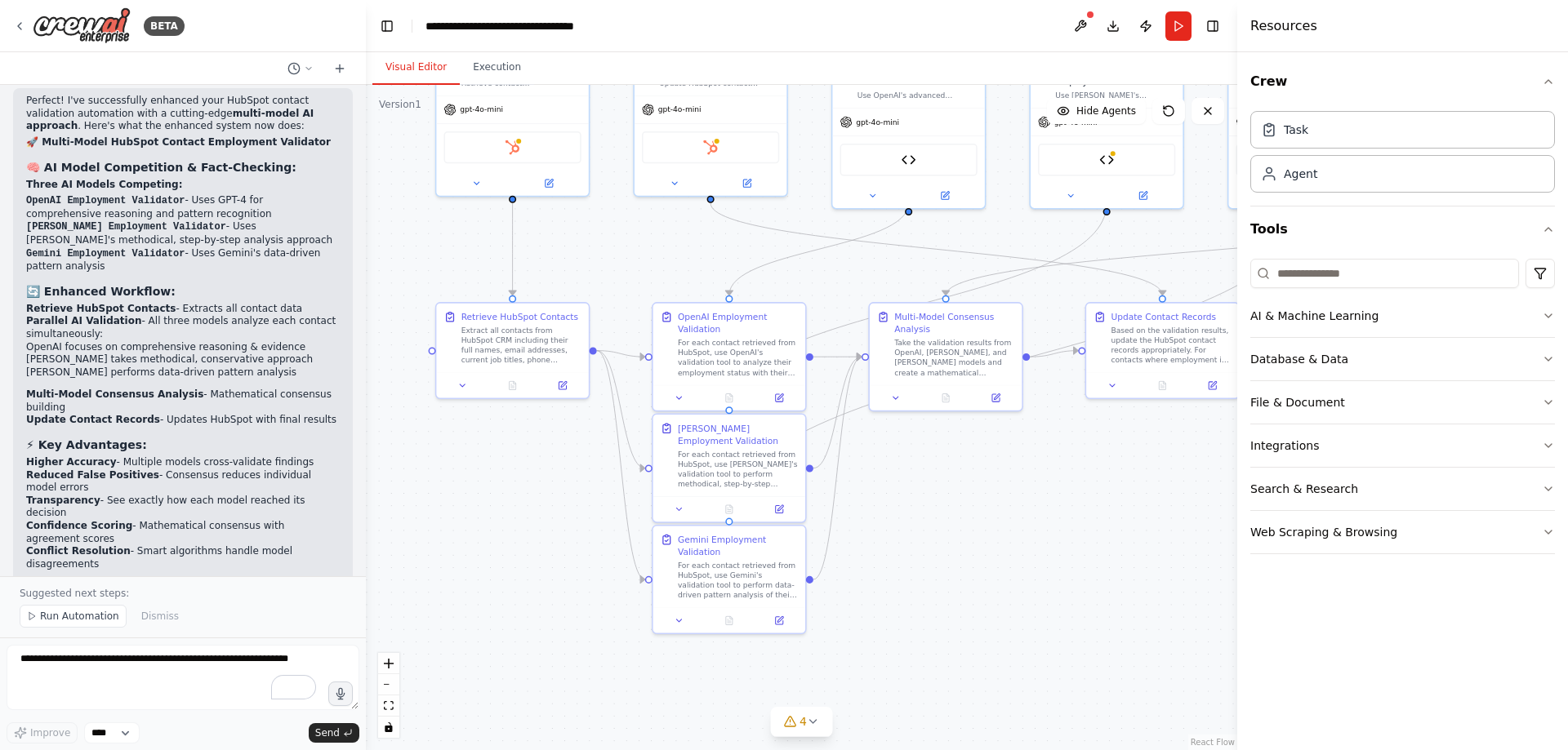
drag, startPoint x: 849, startPoint y: 607, endPoint x: 1014, endPoint y: 506, distance: 193.5
click at [1014, 506] on div ".deletable-edge-delete-btn { width: 20px; height: 20px; border: 0px solid #ffff…" at bounding box center [802, 418] width 871 height 666
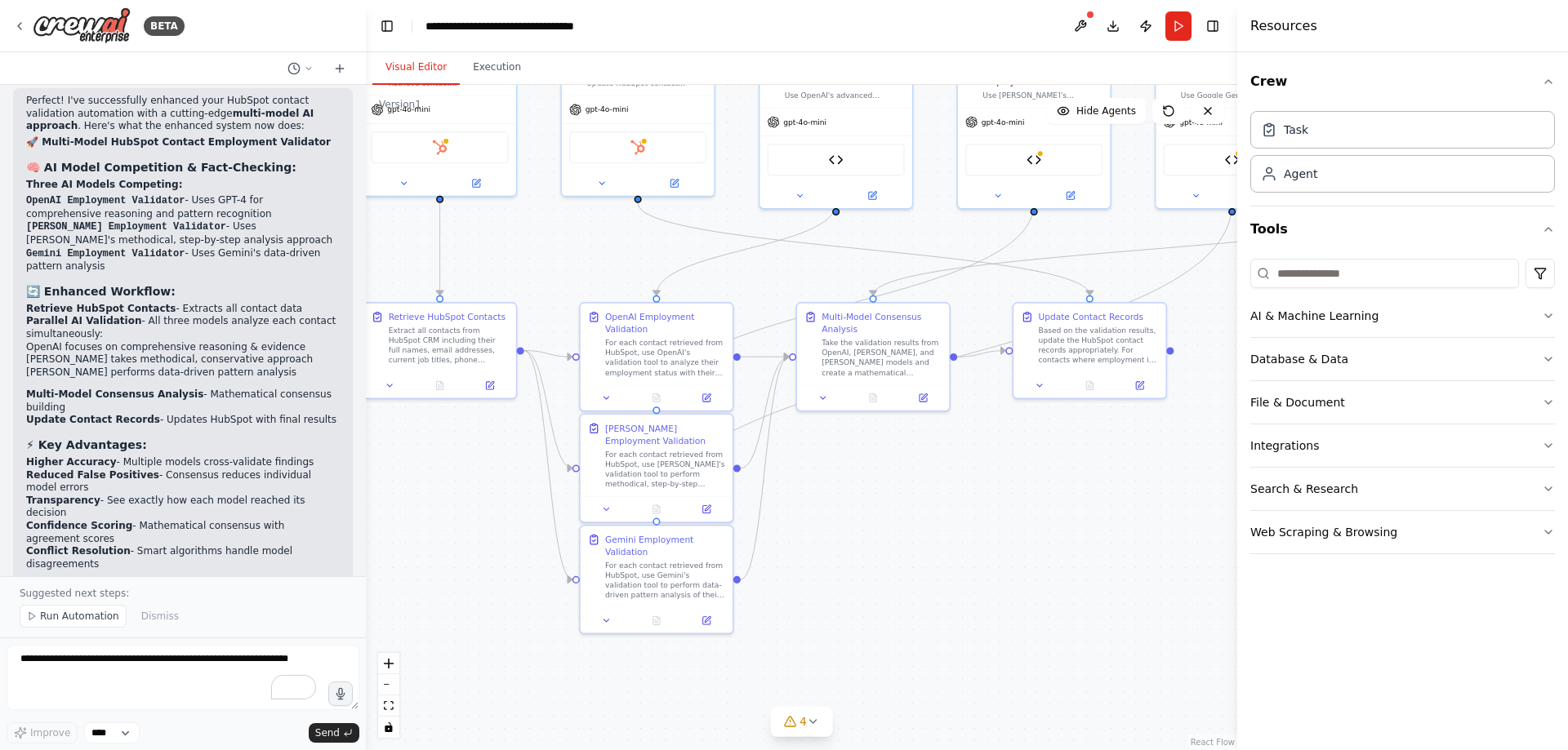
drag, startPoint x: 1149, startPoint y: 475, endPoint x: 1076, endPoint y: 475, distance: 73.0
click at [1076, 475] on div ".deletable-edge-delete-btn { width: 20px; height: 20px; border: 0px solid #ffff…" at bounding box center [802, 418] width 871 height 666
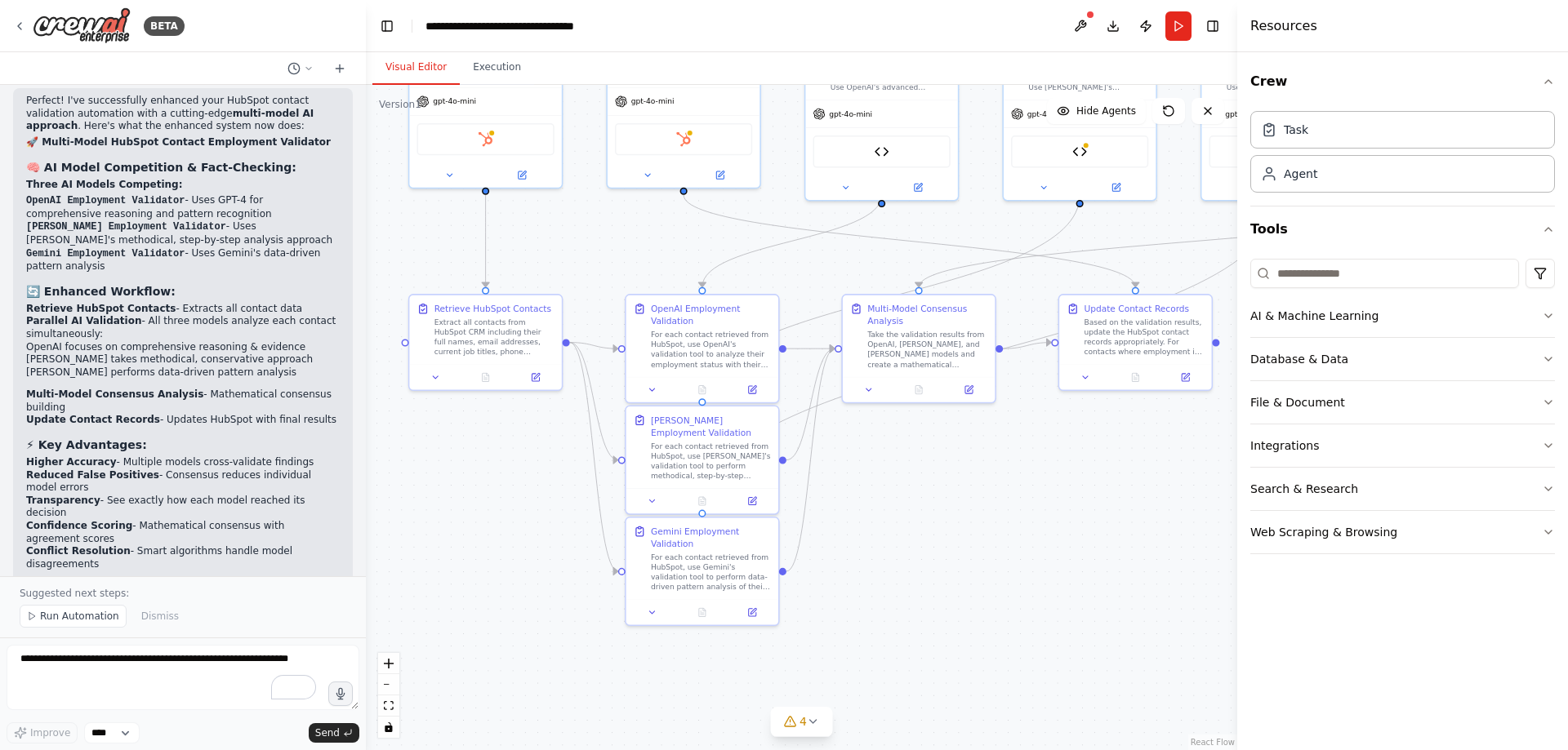
drag, startPoint x: 1049, startPoint y: 489, endPoint x: 1094, endPoint y: 482, distance: 45.5
click at [1094, 482] on div ".deletable-edge-delete-btn { width: 20px; height: 20px; border: 0px solid #ffff…" at bounding box center [802, 418] width 871 height 666
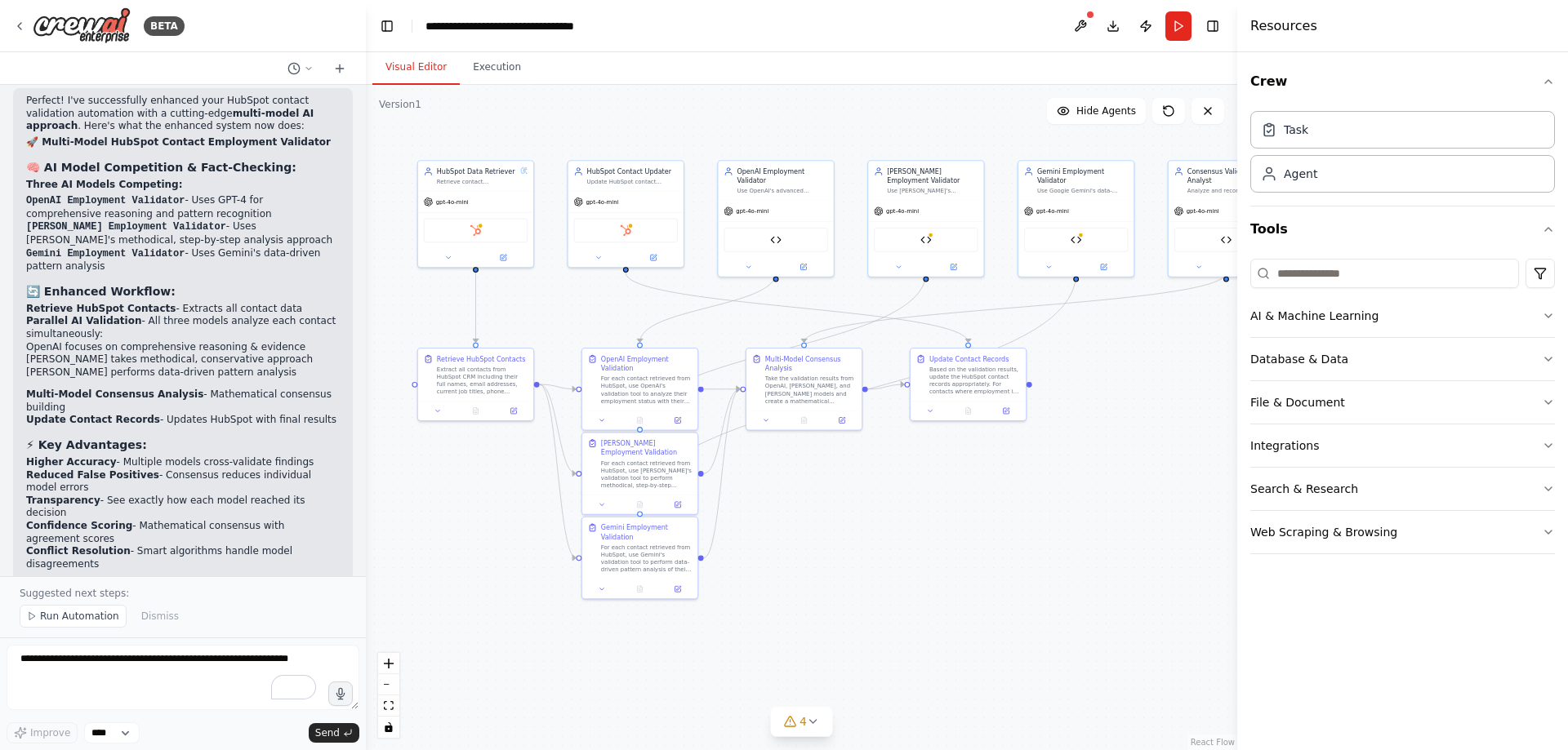
drag, startPoint x: 1112, startPoint y: 464, endPoint x: 973, endPoint y: 468, distance: 139.1
click at [973, 468] on div ".deletable-edge-delete-btn { width: 20px; height: 20px; border: 0px solid #ffff…" at bounding box center [802, 418] width 871 height 666
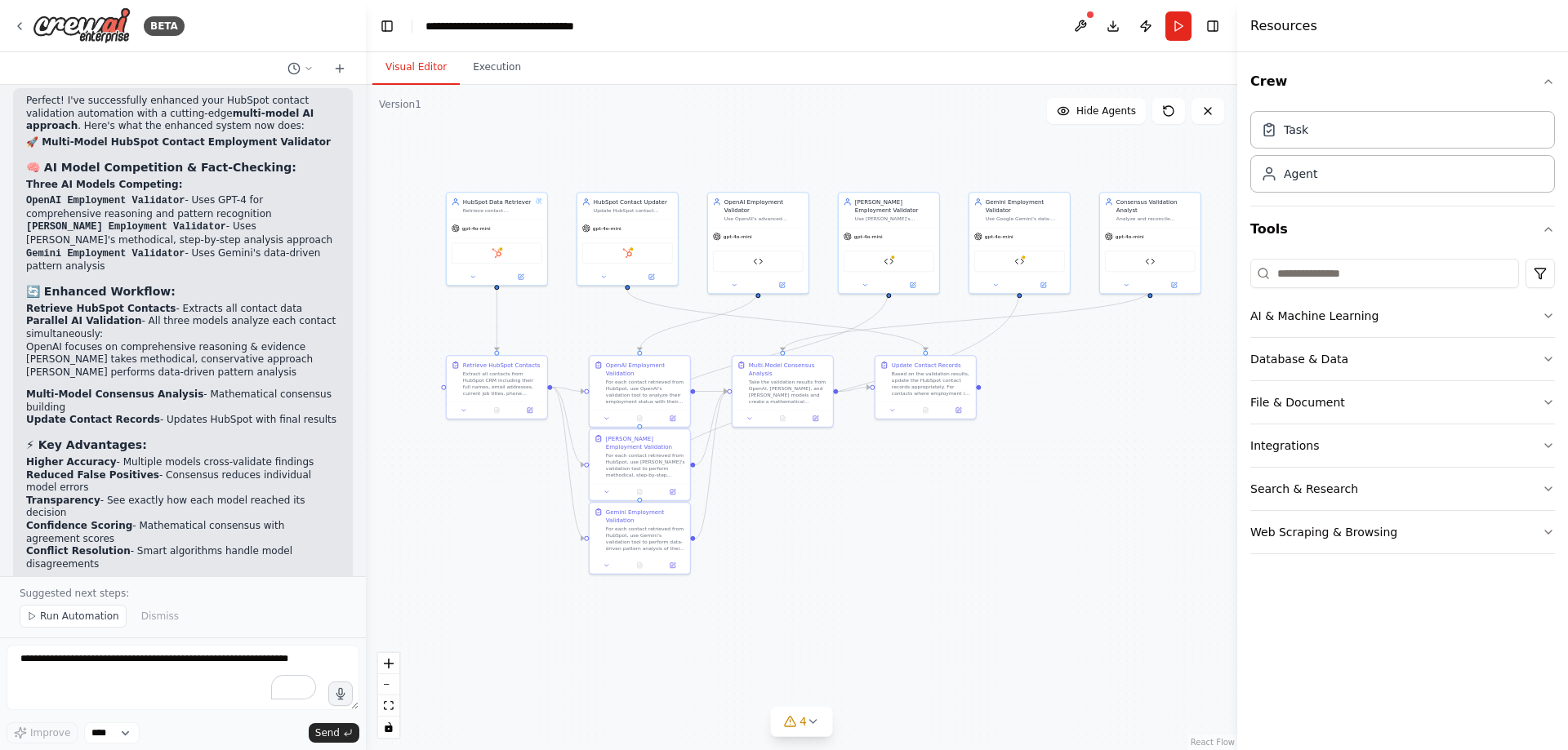
drag, startPoint x: 1084, startPoint y: 459, endPoint x: 1059, endPoint y: 452, distance: 26.0
click at [1059, 452] on div ".deletable-edge-delete-btn { width: 20px; height: 20px; border: 0px solid #ffff…" at bounding box center [802, 418] width 871 height 666
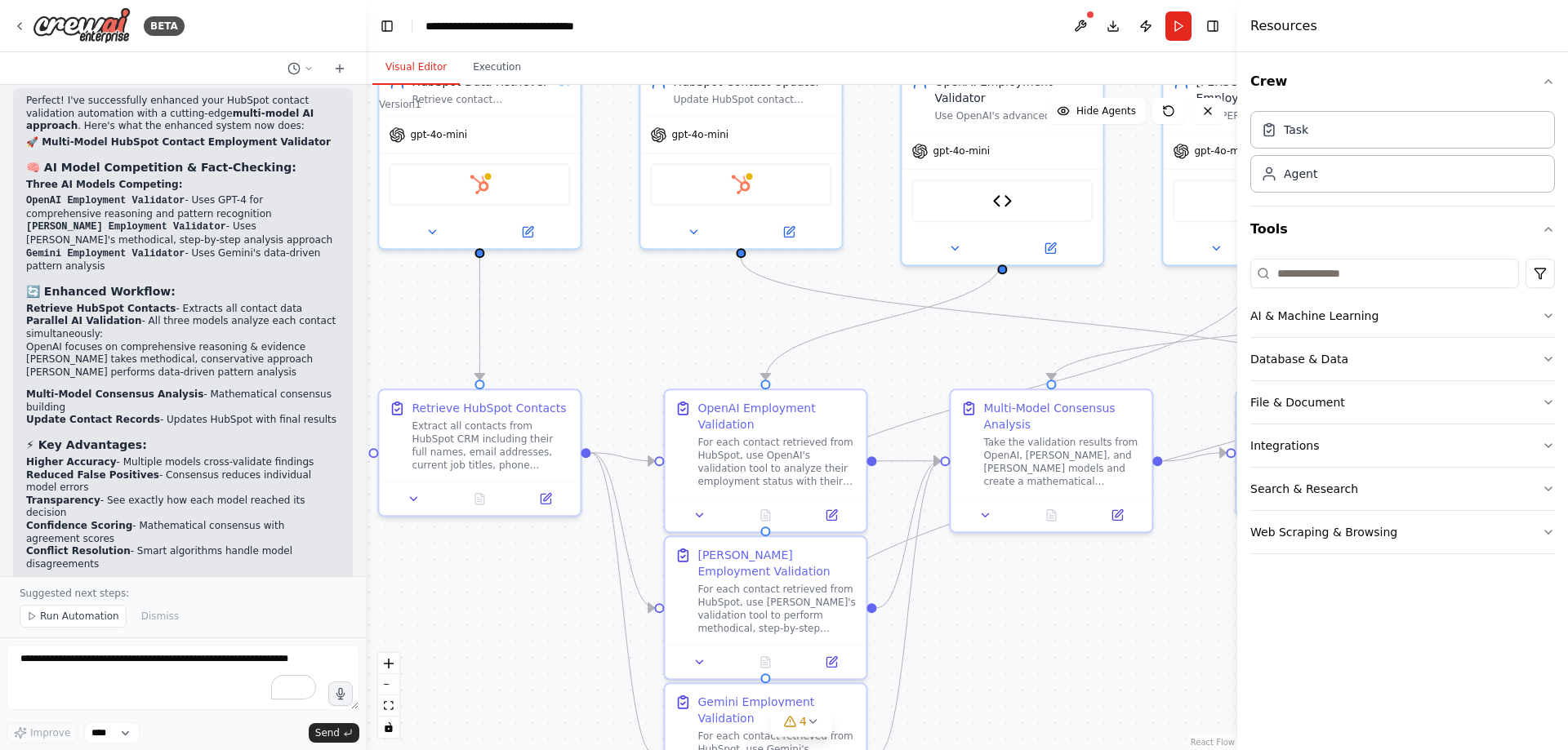
drag, startPoint x: 543, startPoint y: 313, endPoint x: 627, endPoint y: 304, distance: 84.5
click at [627, 304] on div ".deletable-edge-delete-btn { width: 20px; height: 20px; border: 0px solid #ffff…" at bounding box center [802, 418] width 871 height 666
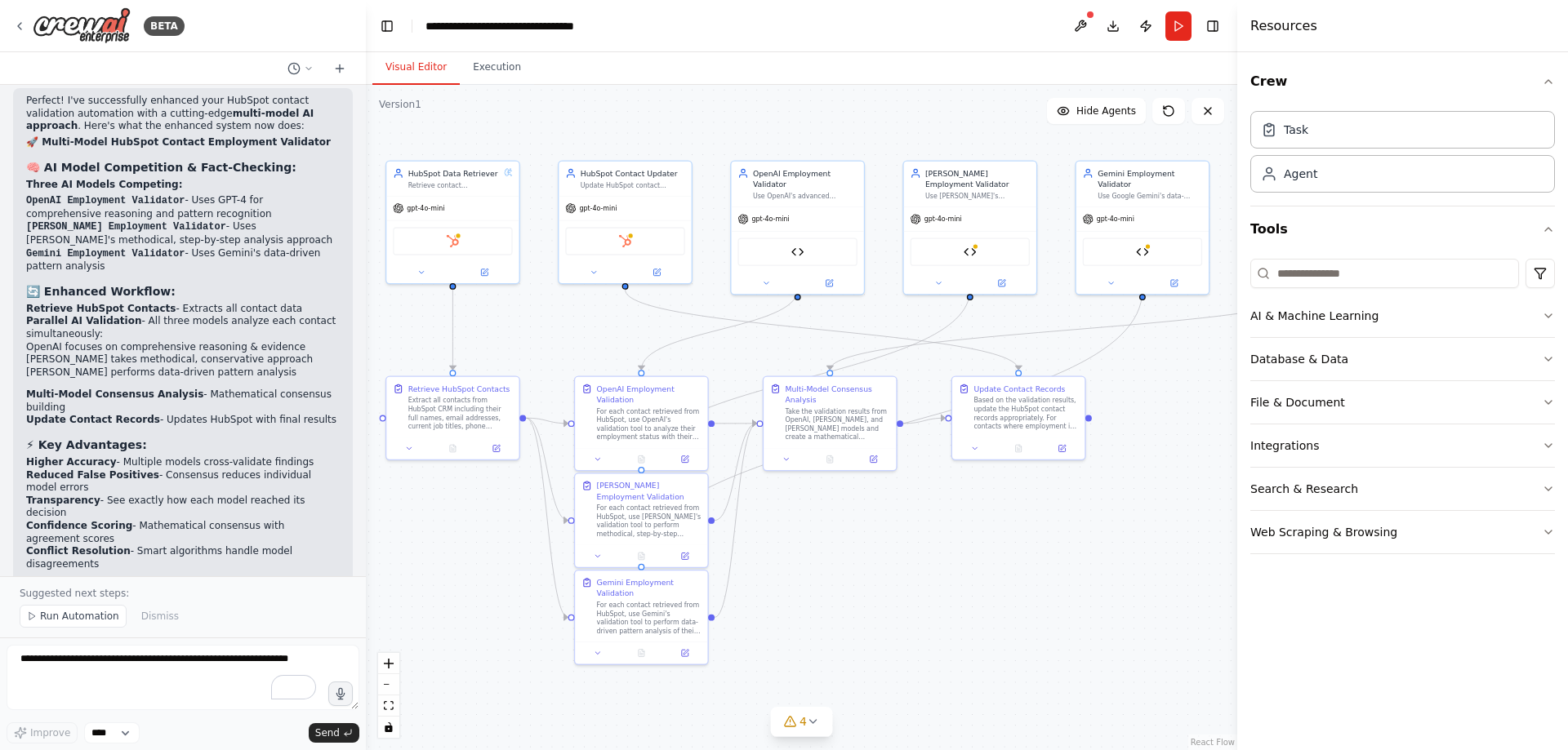
drag, startPoint x: 1033, startPoint y: 478, endPoint x: 988, endPoint y: 490, distance: 46.6
click at [994, 491] on div ".deletable-edge-delete-btn { width: 20px; height: 20px; border: 0px solid #ffff…" at bounding box center [802, 418] width 871 height 666
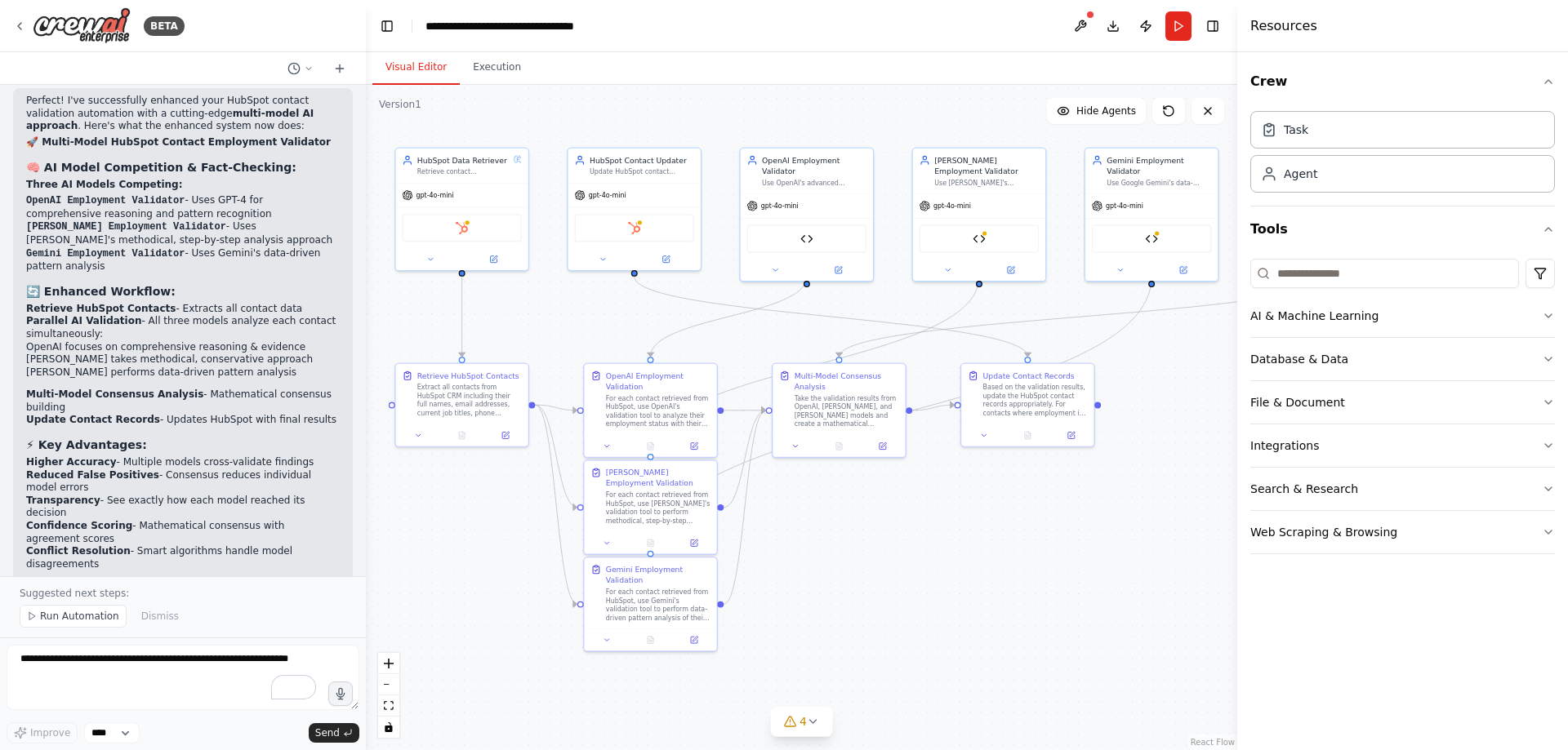
drag, startPoint x: 867, startPoint y: 534, endPoint x: 904, endPoint y: 546, distance: 38.9
click at [904, 546] on div ".deletable-edge-delete-btn { width: 20px; height: 20px; border: 0px solid #ffff…" at bounding box center [802, 418] width 871 height 666
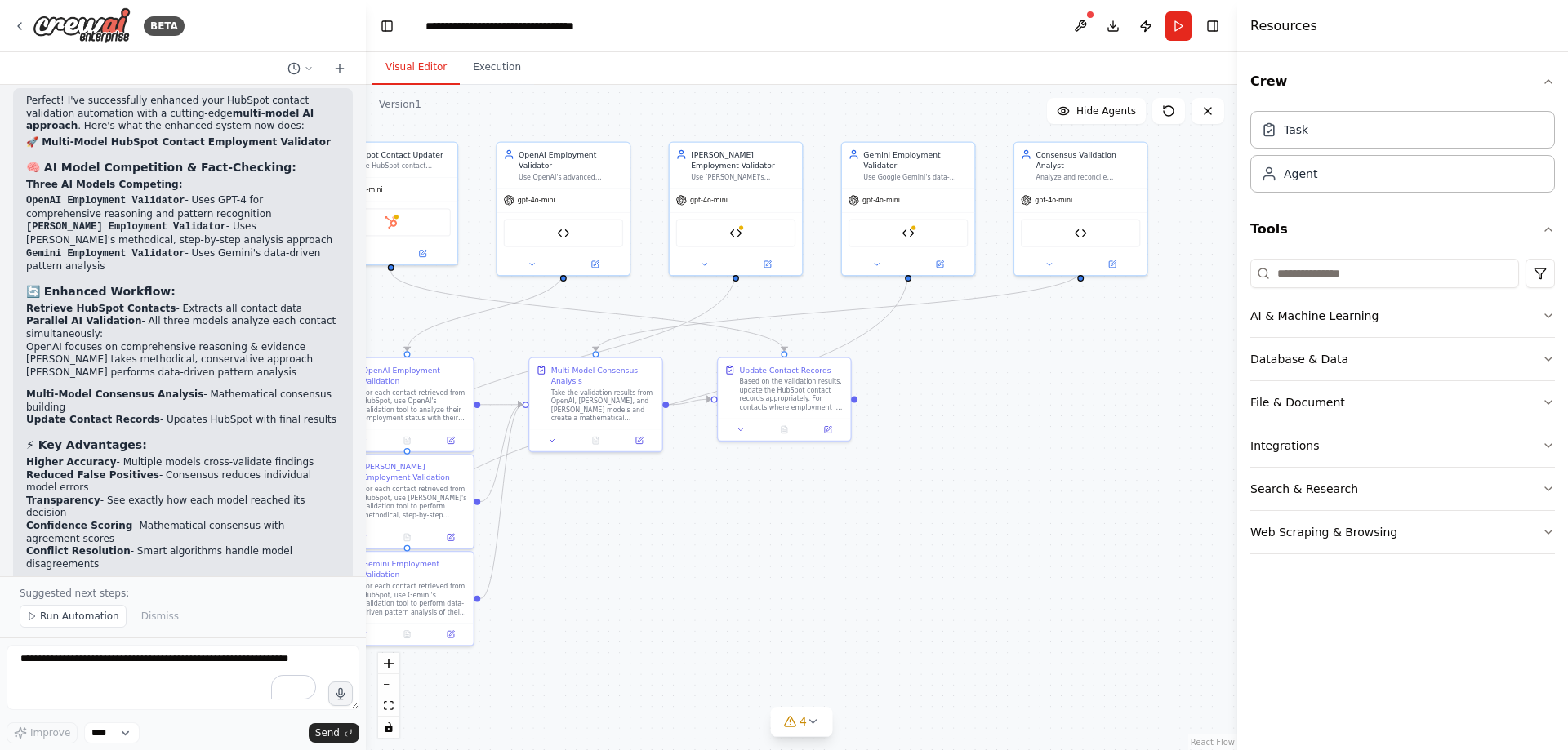
drag, startPoint x: 1142, startPoint y: 461, endPoint x: 900, endPoint y: 455, distance: 242.1
click at [900, 455] on div ".deletable-edge-delete-btn { width: 20px; height: 20px; border: 0px solid #ffff…" at bounding box center [802, 418] width 871 height 666
click at [1079, 225] on img at bounding box center [1081, 231] width 13 height 13
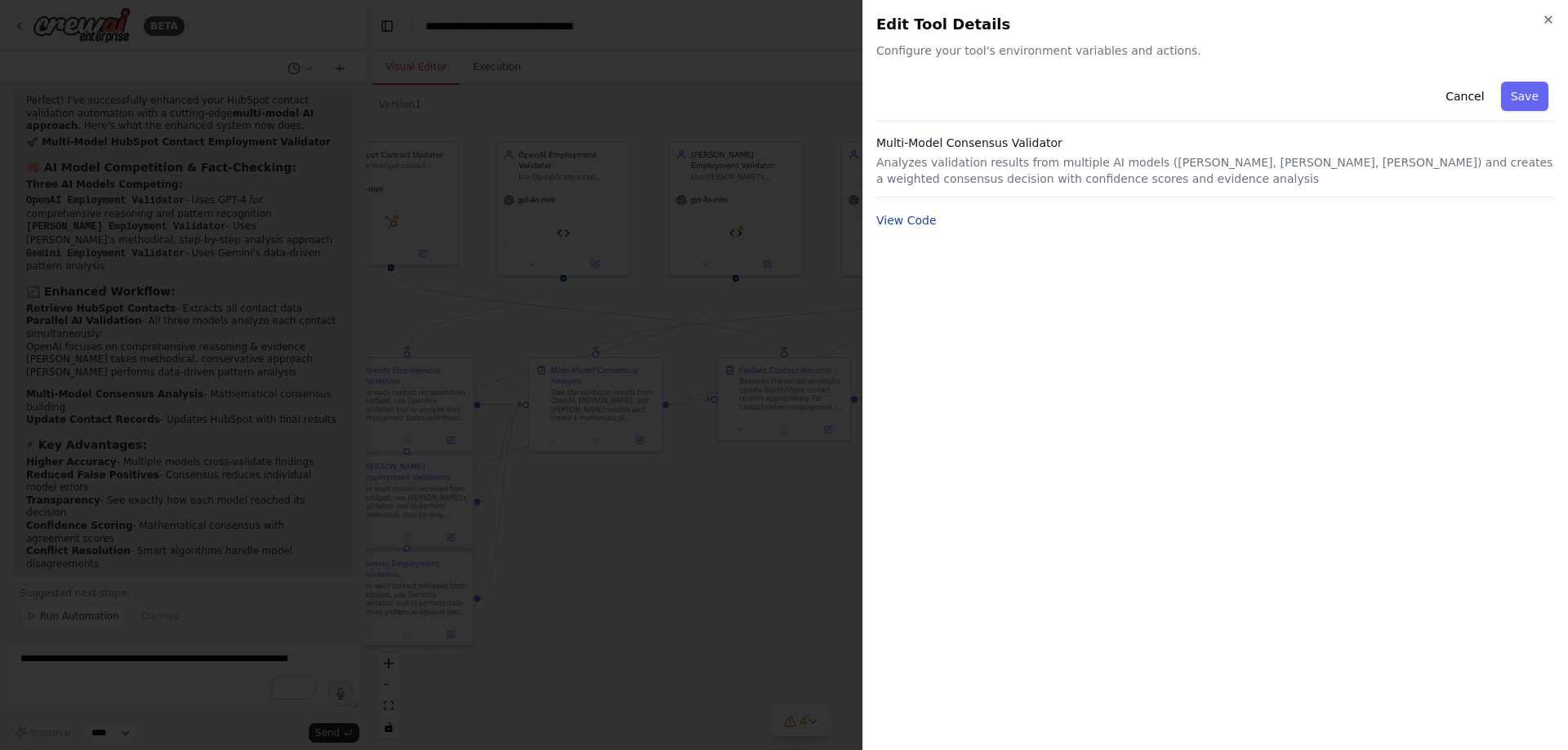
click at [911, 222] on button "View Code" at bounding box center [906, 220] width 60 height 17
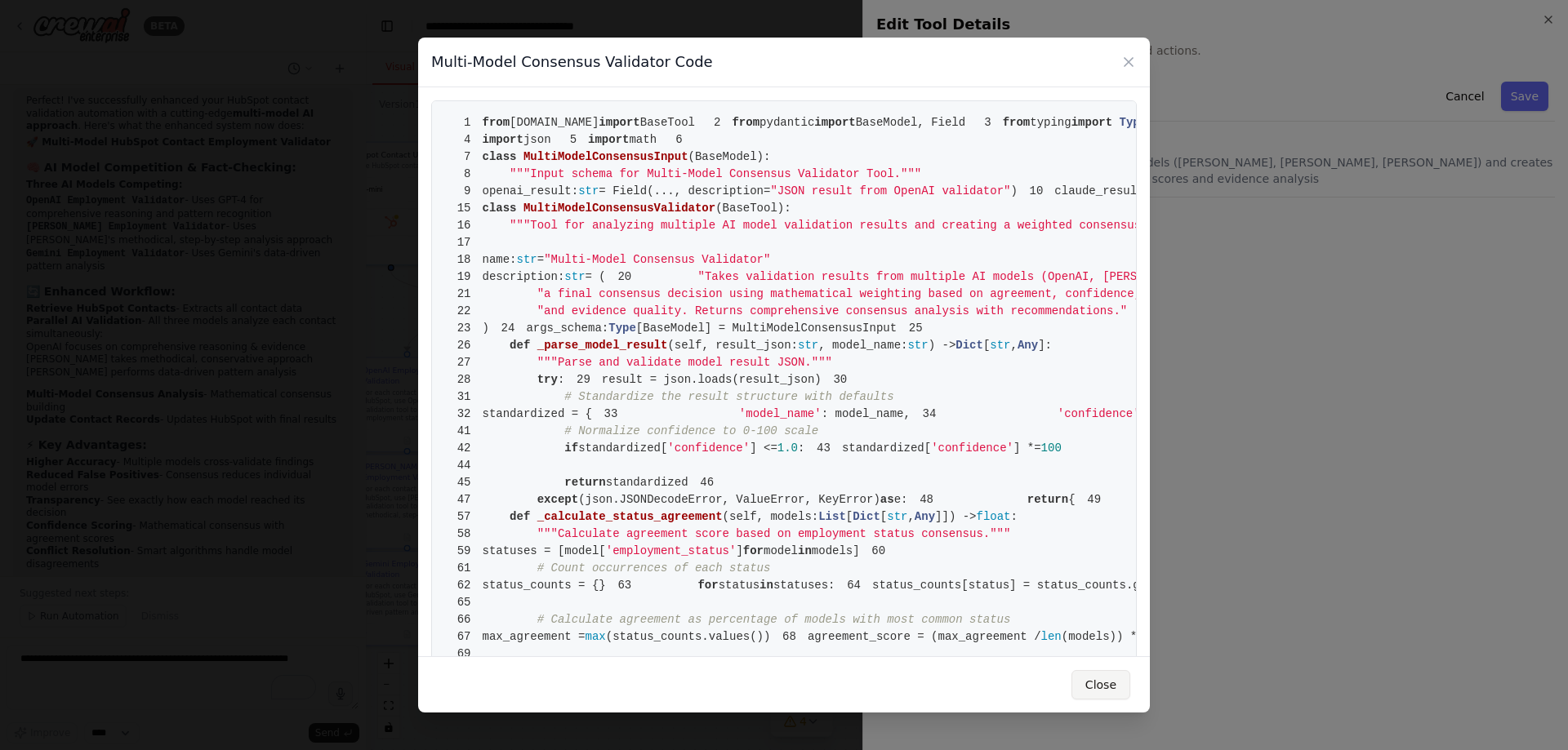
click at [1103, 681] on button "Close" at bounding box center [1101, 684] width 59 height 29
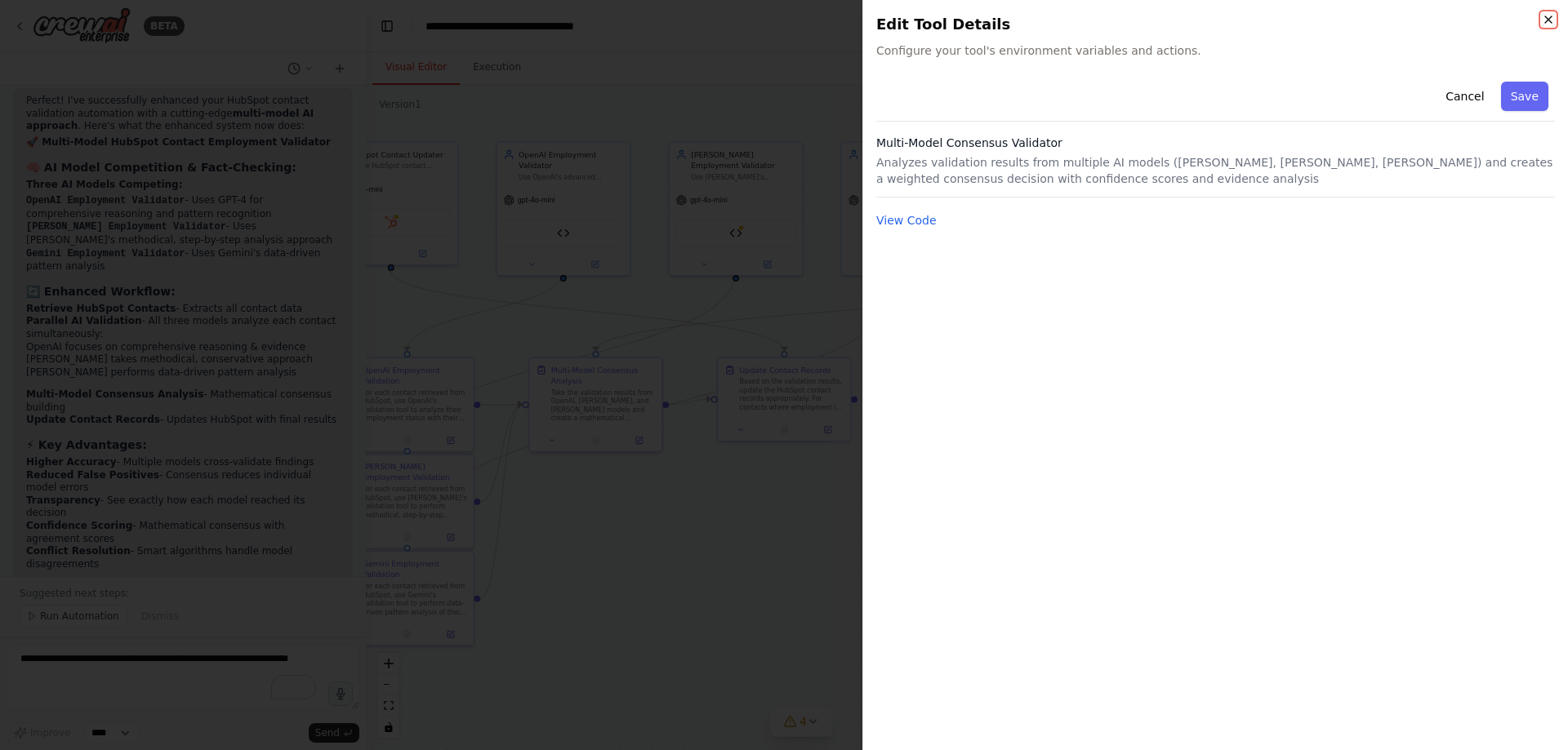
click at [1546, 21] on icon "button" at bounding box center [1548, 20] width 13 height 13
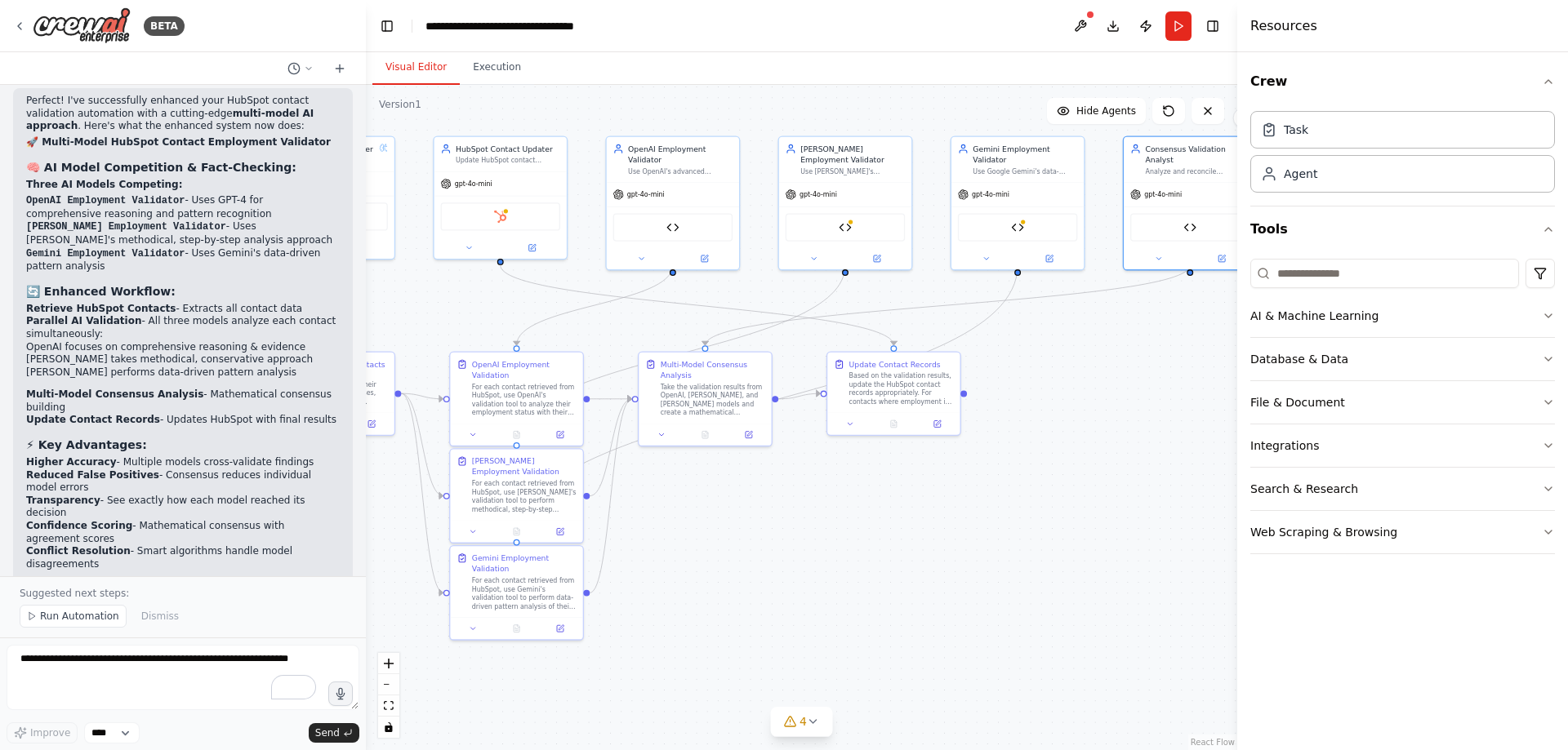
drag, startPoint x: 913, startPoint y: 495, endPoint x: 1032, endPoint y: 490, distance: 119.1
click at [1032, 490] on div ".deletable-edge-delete-btn { width: 20px; height: 20px; border: 0px solid #ffff…" at bounding box center [802, 418] width 871 height 666
click at [1049, 219] on div "Gemini Contact Validator" at bounding box center [1027, 225] width 119 height 28
click at [1020, 219] on img at bounding box center [1027, 225] width 13 height 13
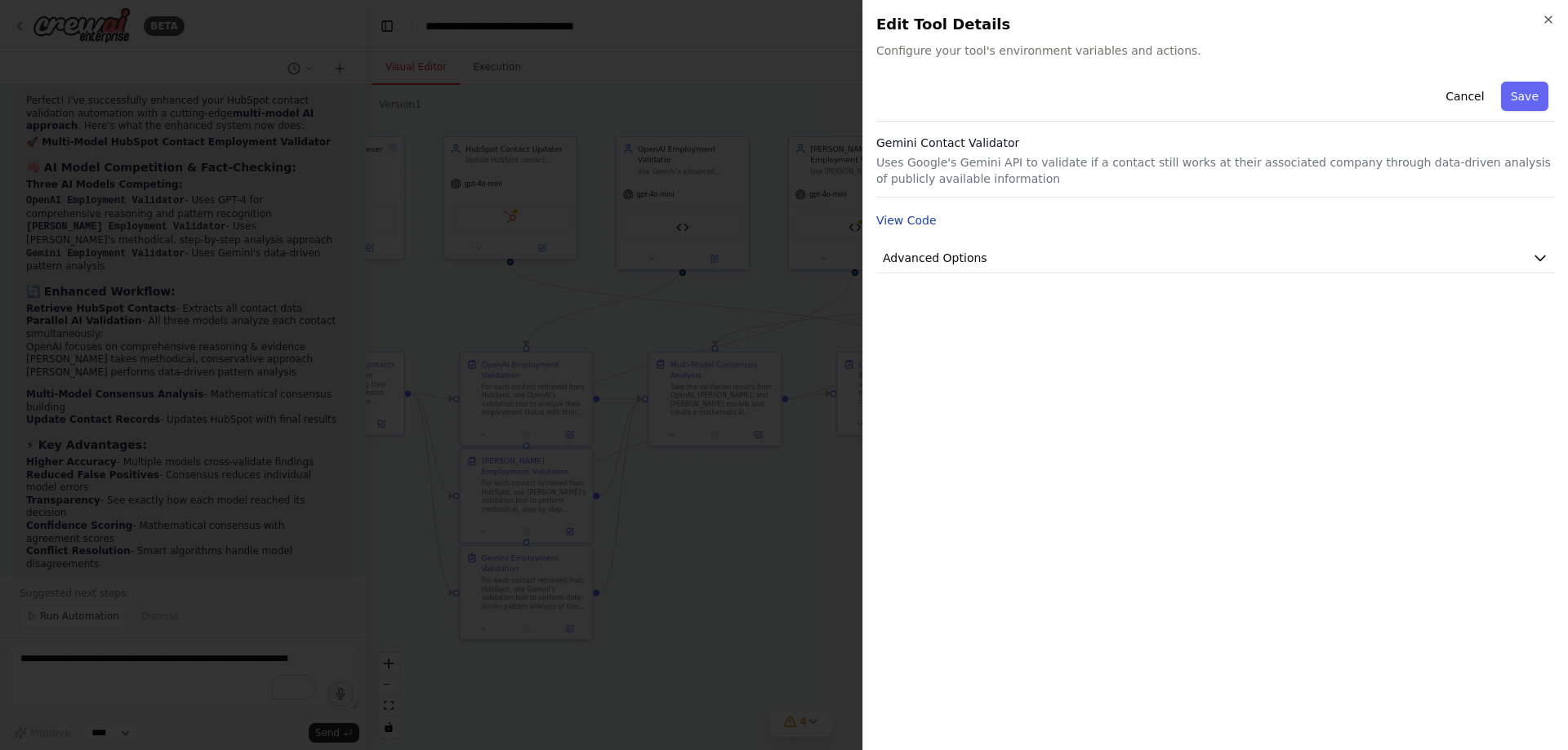
click at [923, 228] on button "View Code" at bounding box center [906, 220] width 60 height 17
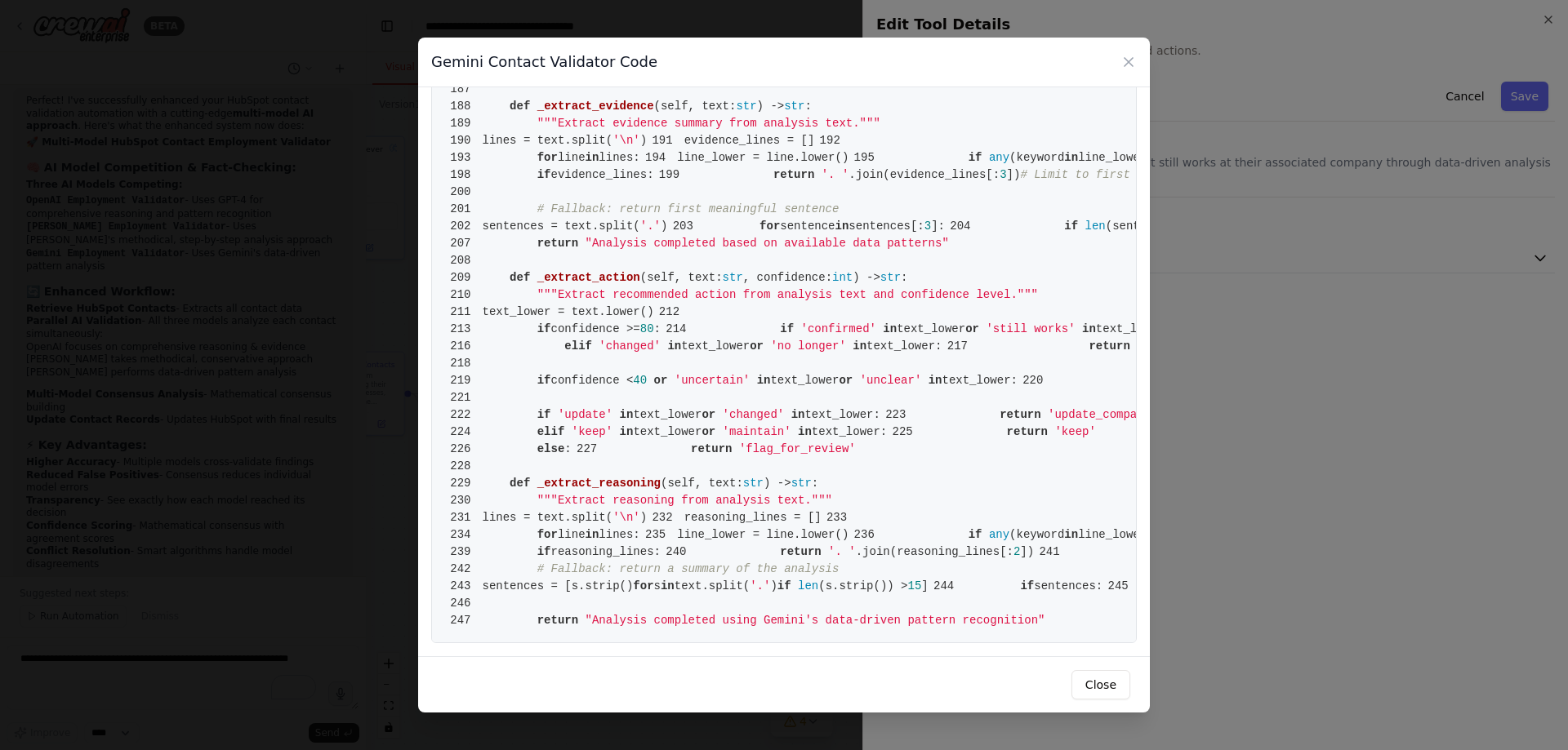
scroll to position [2507, 0]
click at [1096, 691] on button "Close" at bounding box center [1101, 684] width 59 height 29
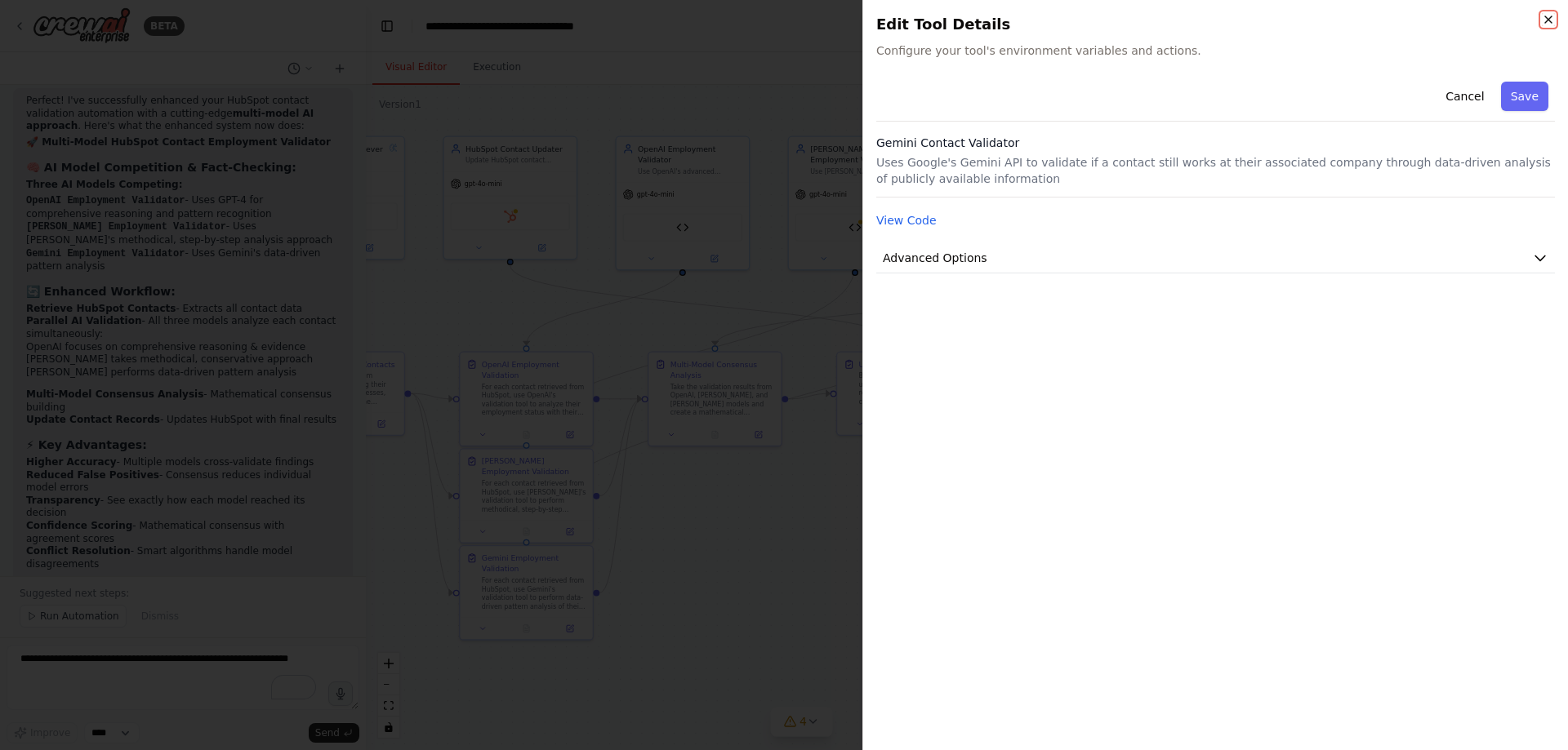
click at [1552, 17] on icon "button" at bounding box center [1548, 20] width 13 height 13
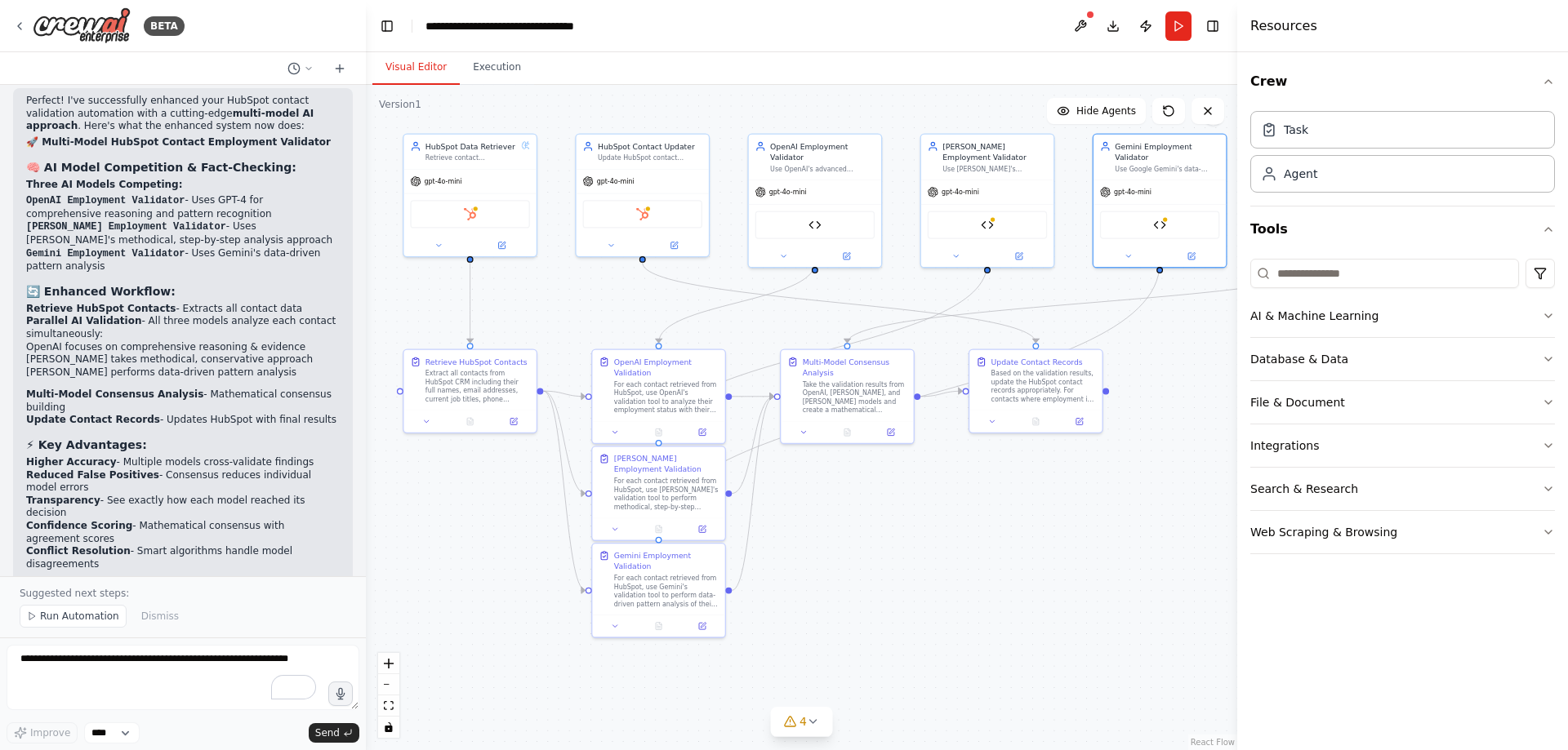
drag, startPoint x: 756, startPoint y: 294, endPoint x: 850, endPoint y: 296, distance: 94.0
click at [850, 296] on div ".deletable-edge-delete-btn { width: 20px; height: 20px; border: 0px solid #ffff…" at bounding box center [802, 418] width 871 height 666
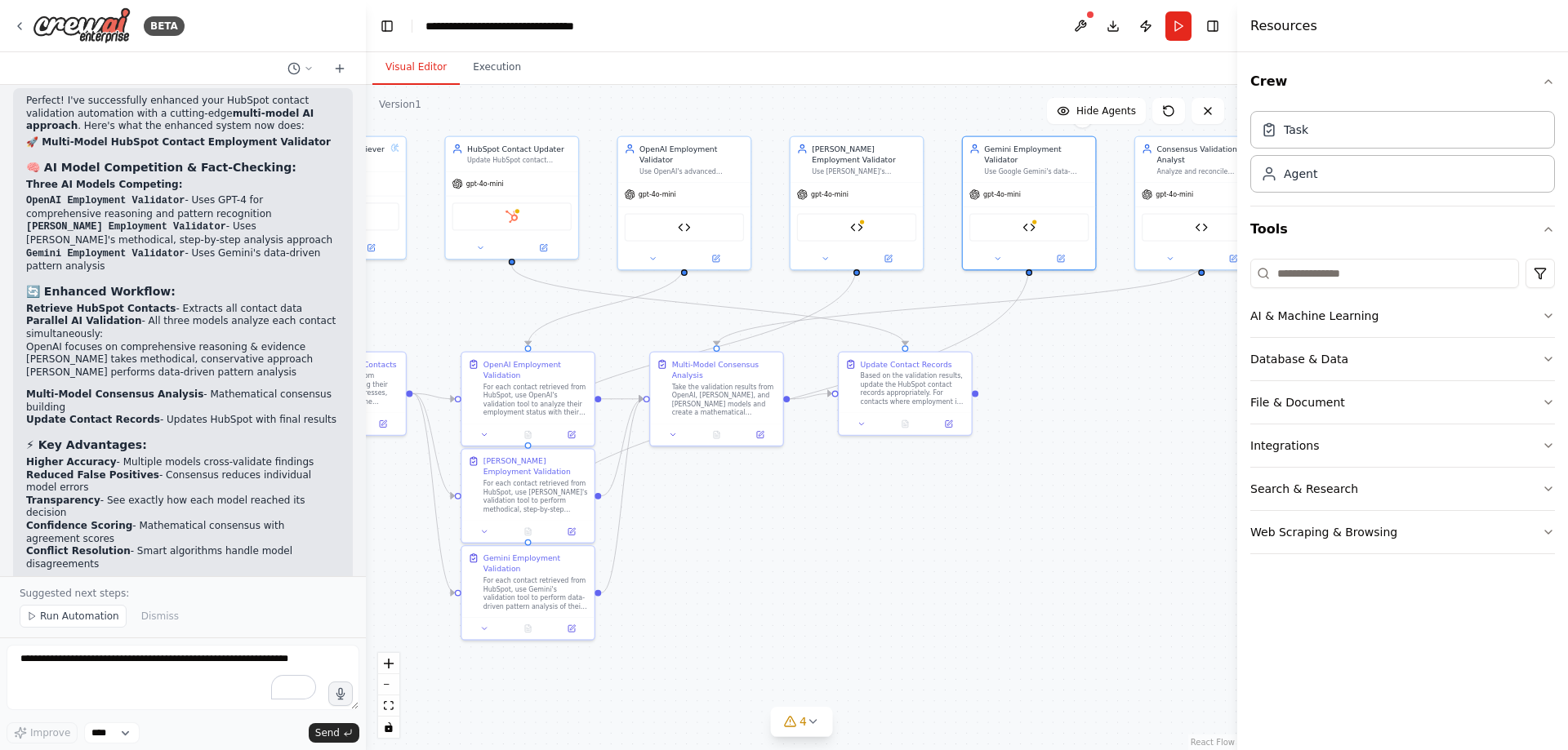
drag, startPoint x: 1158, startPoint y: 500, endPoint x: 1027, endPoint y: 502, distance: 131.0
click at [1027, 502] on div ".deletable-edge-delete-btn { width: 20px; height: 20px; border: 0px solid #ffff…" at bounding box center [802, 418] width 871 height 666
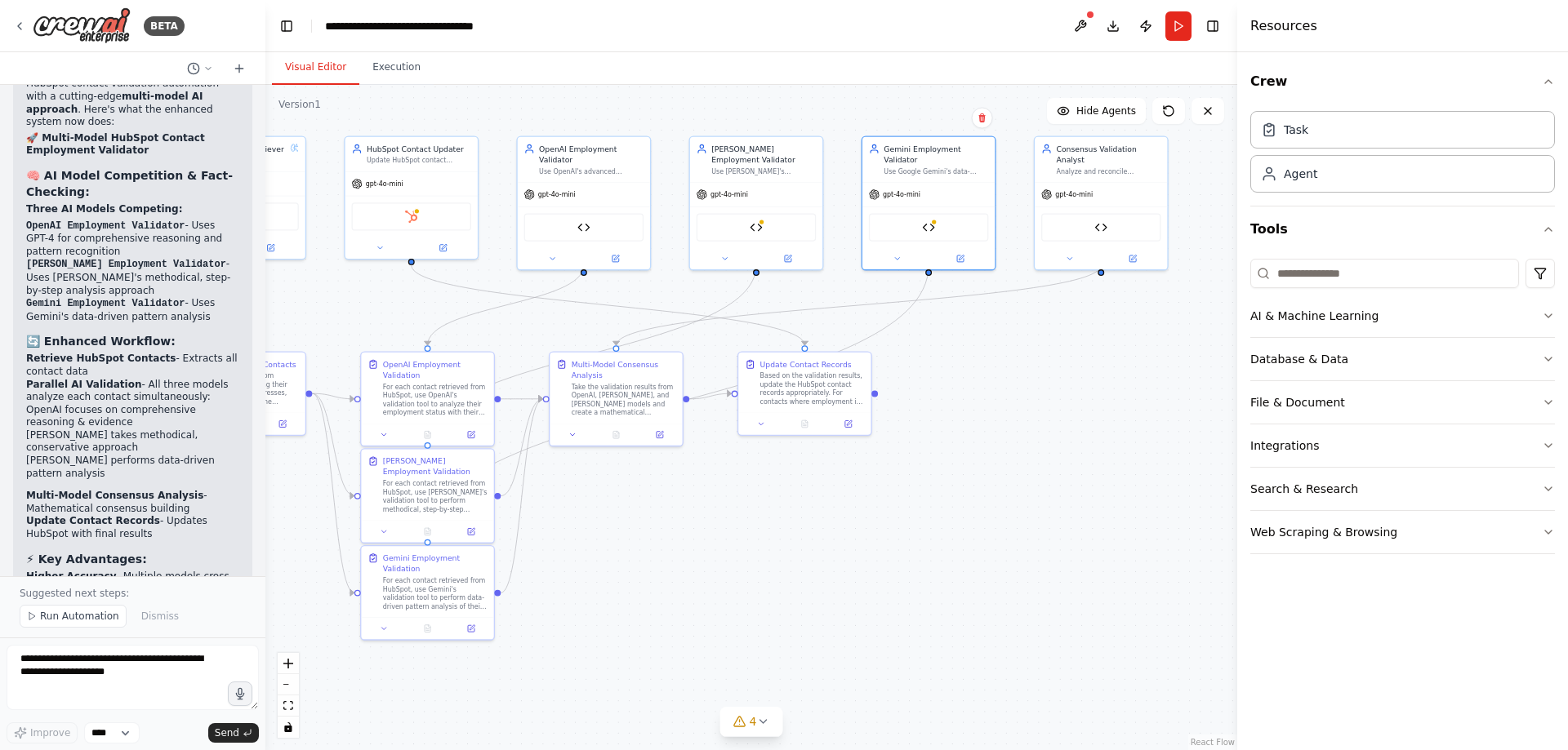
scroll to position [6276, 0]
drag, startPoint x: 362, startPoint y: 306, endPoint x: 263, endPoint y: 305, distance: 99.0
click at [263, 305] on div "BETA i'd like to validate the contacts in my hubspot crm still work for the com…" at bounding box center [784, 375] width 1568 height 750
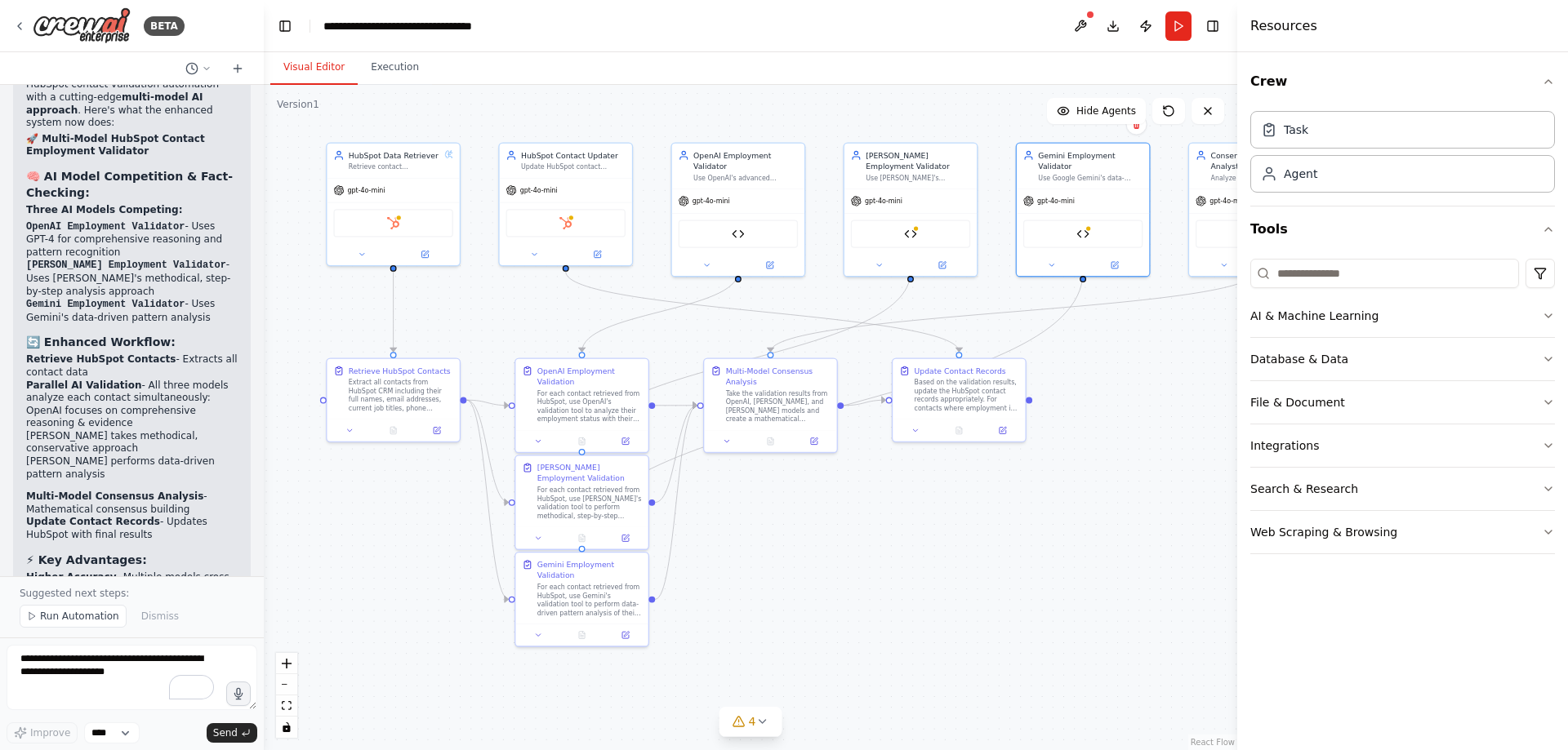
drag, startPoint x: 332, startPoint y: 298, endPoint x: 482, endPoint y: 305, distance: 150.2
click at [481, 305] on div ".deletable-edge-delete-btn { width: 20px; height: 20px; border: 0px solid #ffff…" at bounding box center [750, 418] width 973 height 666
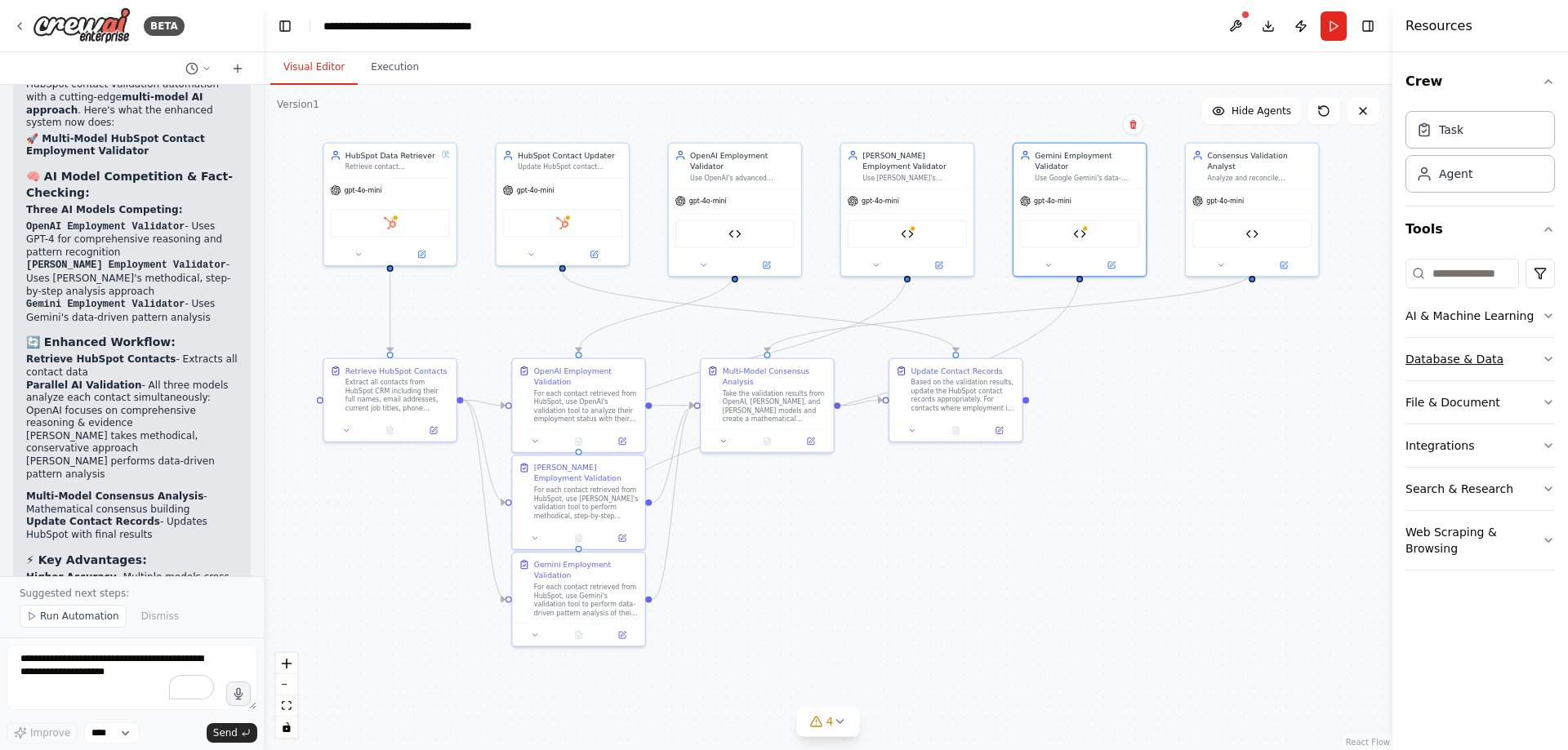
drag, startPoint x: 1238, startPoint y: 344, endPoint x: 1479, endPoint y: 339, distance: 241.1
click at [1479, 339] on div "Resources Crew Task Agent Tools AI & Machine Learning Database & Data File & Do…" at bounding box center [1480, 375] width 176 height 750
click at [1262, 442] on div ".deletable-edge-delete-btn { width: 20px; height: 20px; border: 0px solid #ffff…" at bounding box center [827, 418] width 1129 height 666
click at [757, 190] on div "gpt-4o-mini" at bounding box center [735, 199] width 133 height 24
click at [747, 192] on div "gpt-4o-mini" at bounding box center [735, 199] width 133 height 24
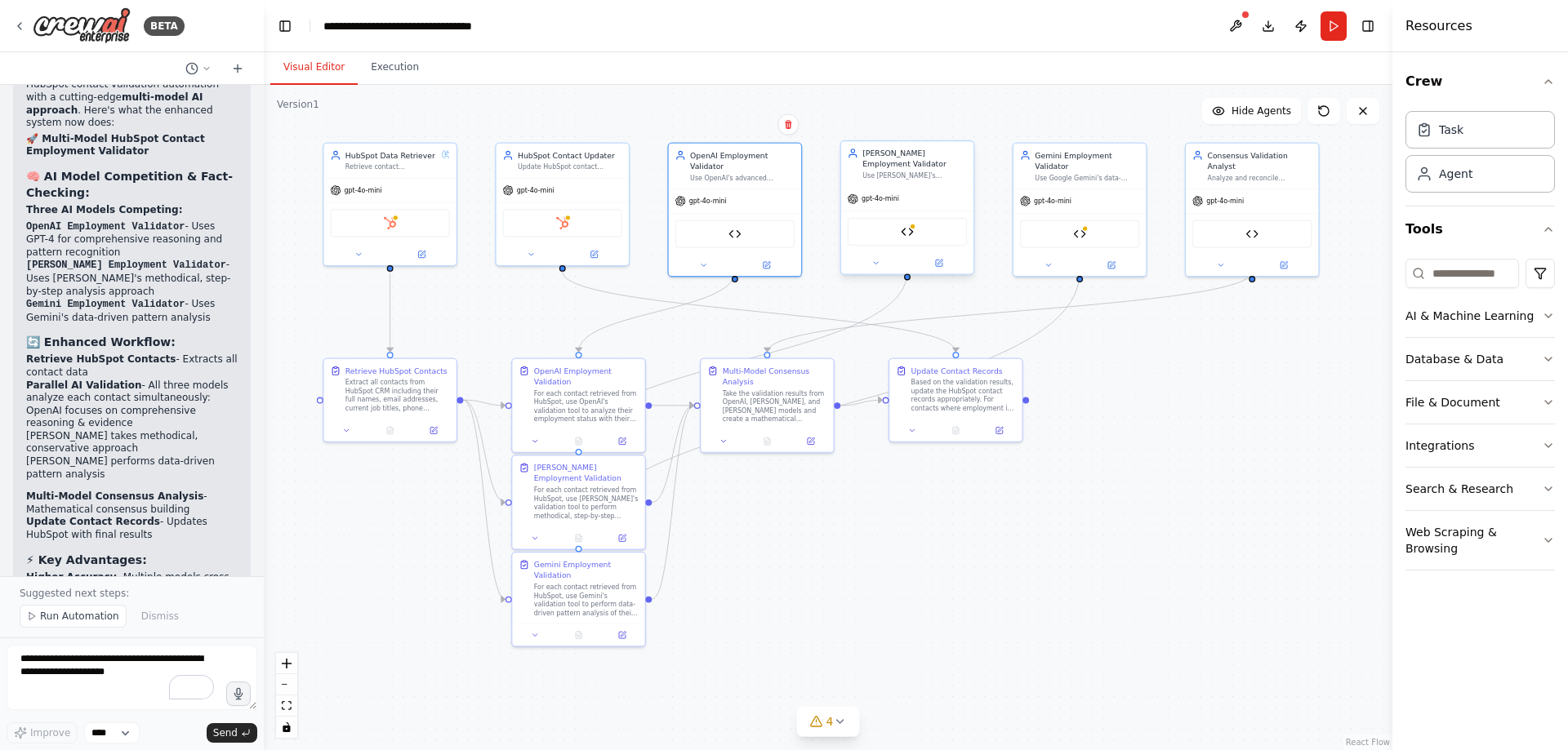
click at [964, 171] on div "Use Claude's methodical analytical approach to systematically validate contact …" at bounding box center [914, 175] width 104 height 9
click at [945, 257] on button at bounding box center [938, 263] width 61 height 13
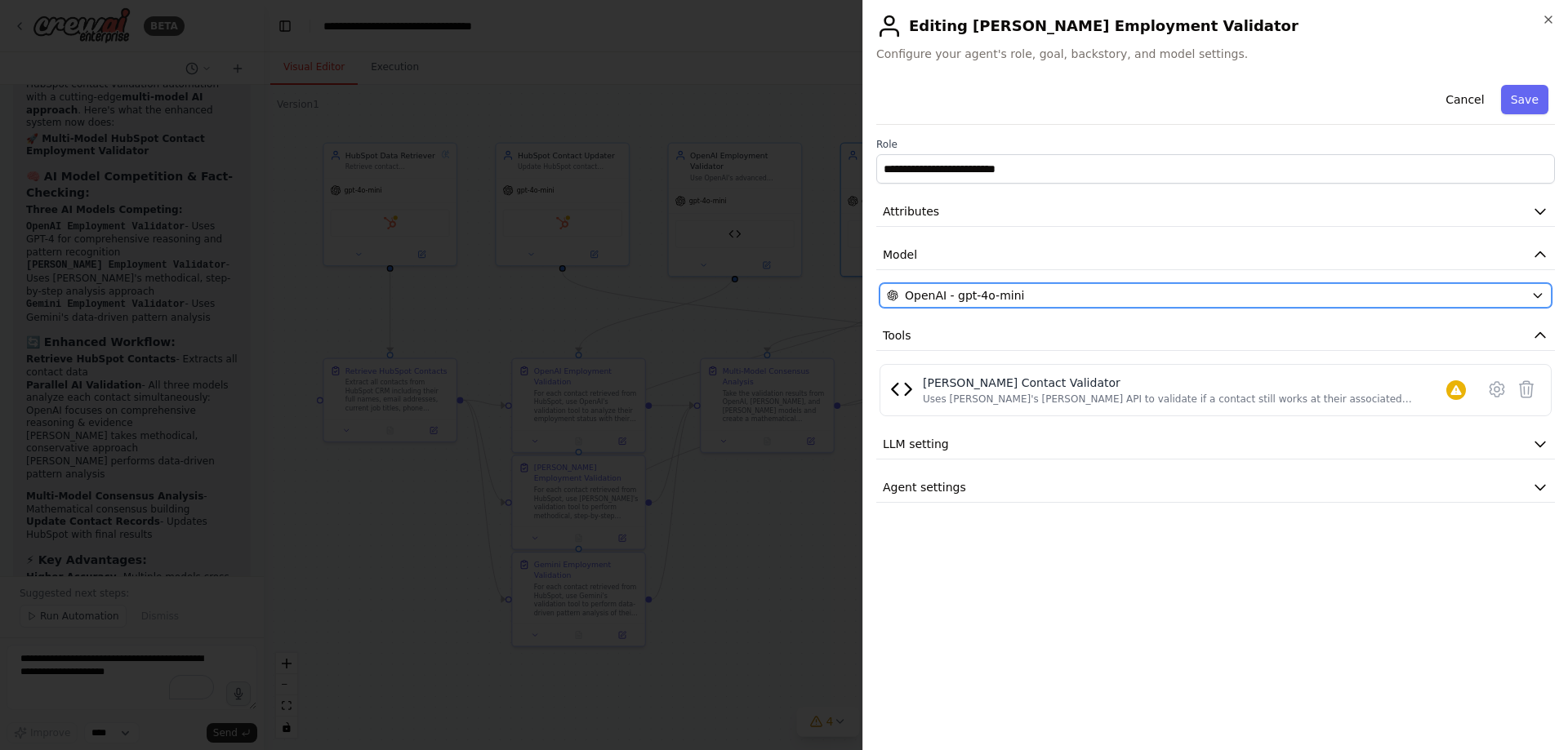
click at [1063, 290] on div "OpenAI - gpt-4o-mini" at bounding box center [1206, 296] width 638 height 17
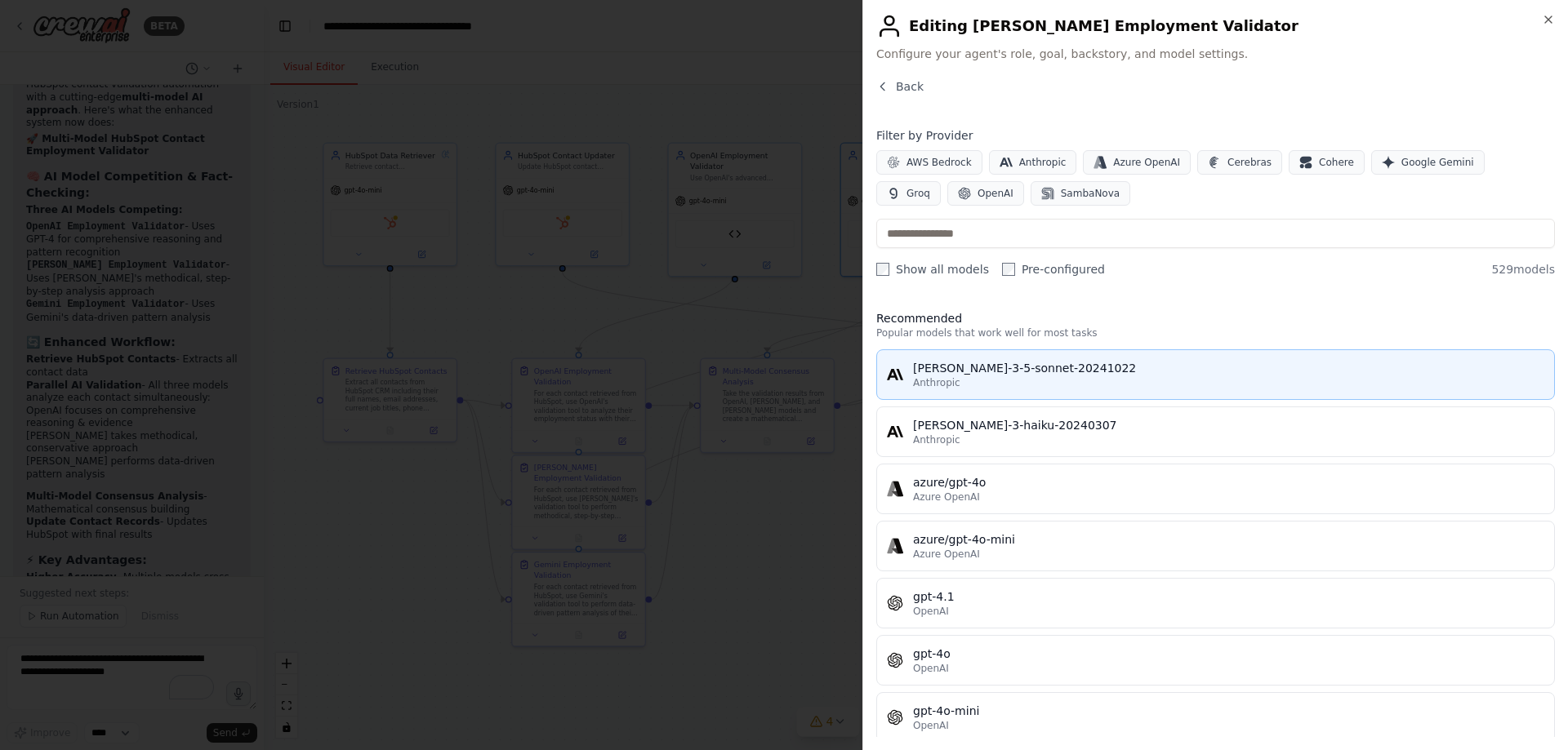
click at [1079, 379] on div "Anthropic" at bounding box center [1228, 383] width 631 height 13
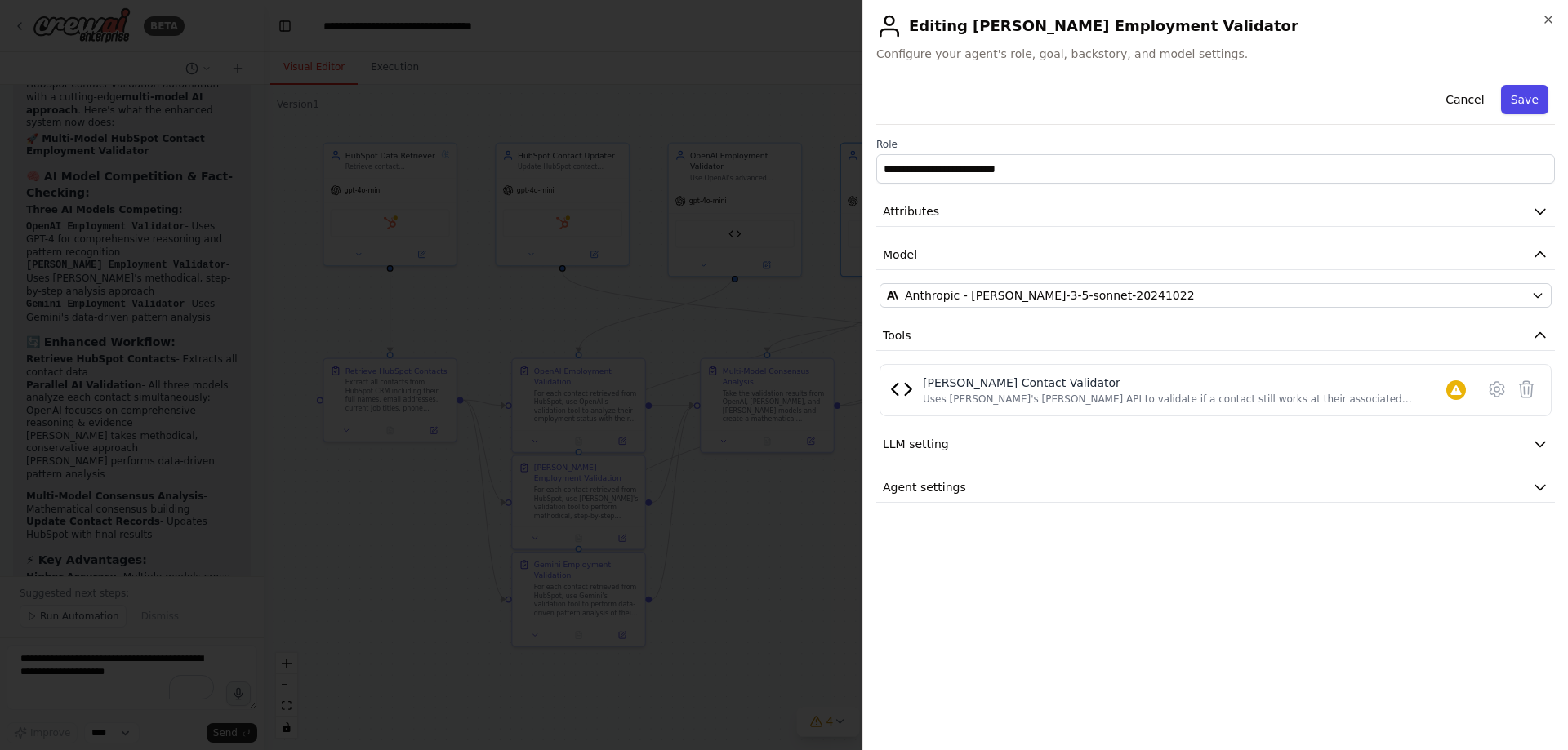
click at [1527, 94] on button "Save" at bounding box center [1524, 99] width 47 height 29
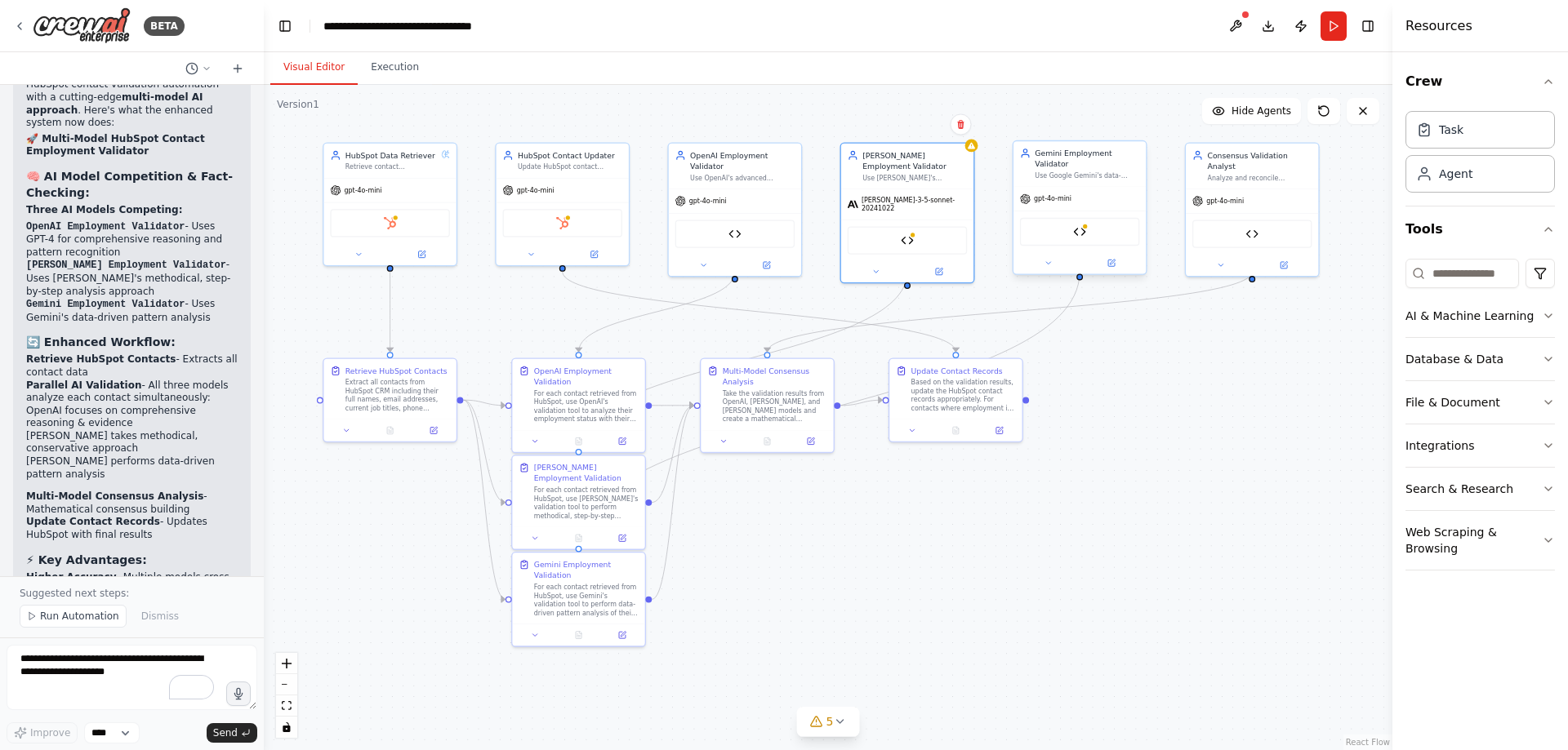
click at [1085, 195] on div "gpt-4o-mini" at bounding box center [1080, 199] width 133 height 24
click at [1111, 260] on icon at bounding box center [1112, 263] width 7 height 7
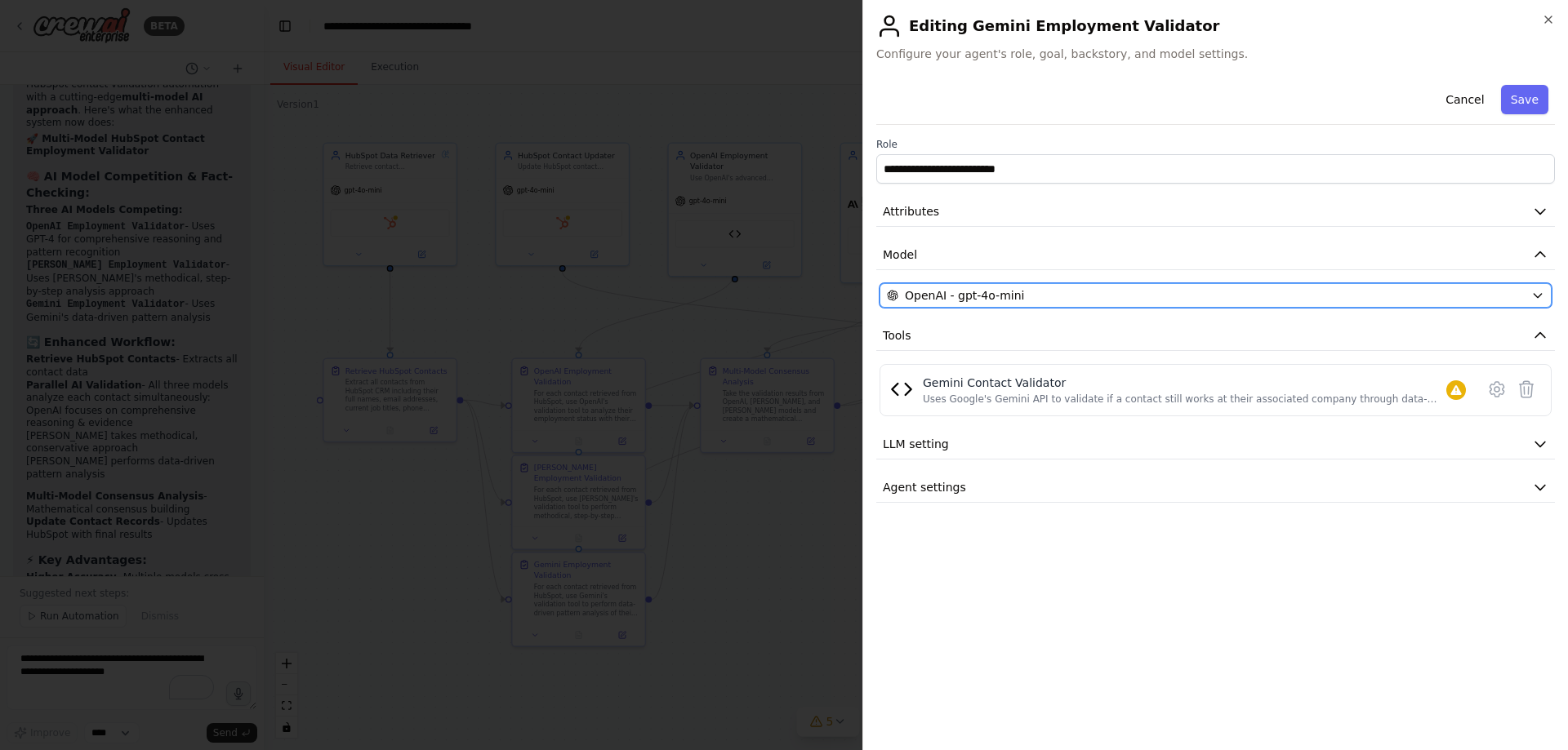
click at [1040, 292] on div "OpenAI - gpt-4o-mini" at bounding box center [1206, 296] width 638 height 17
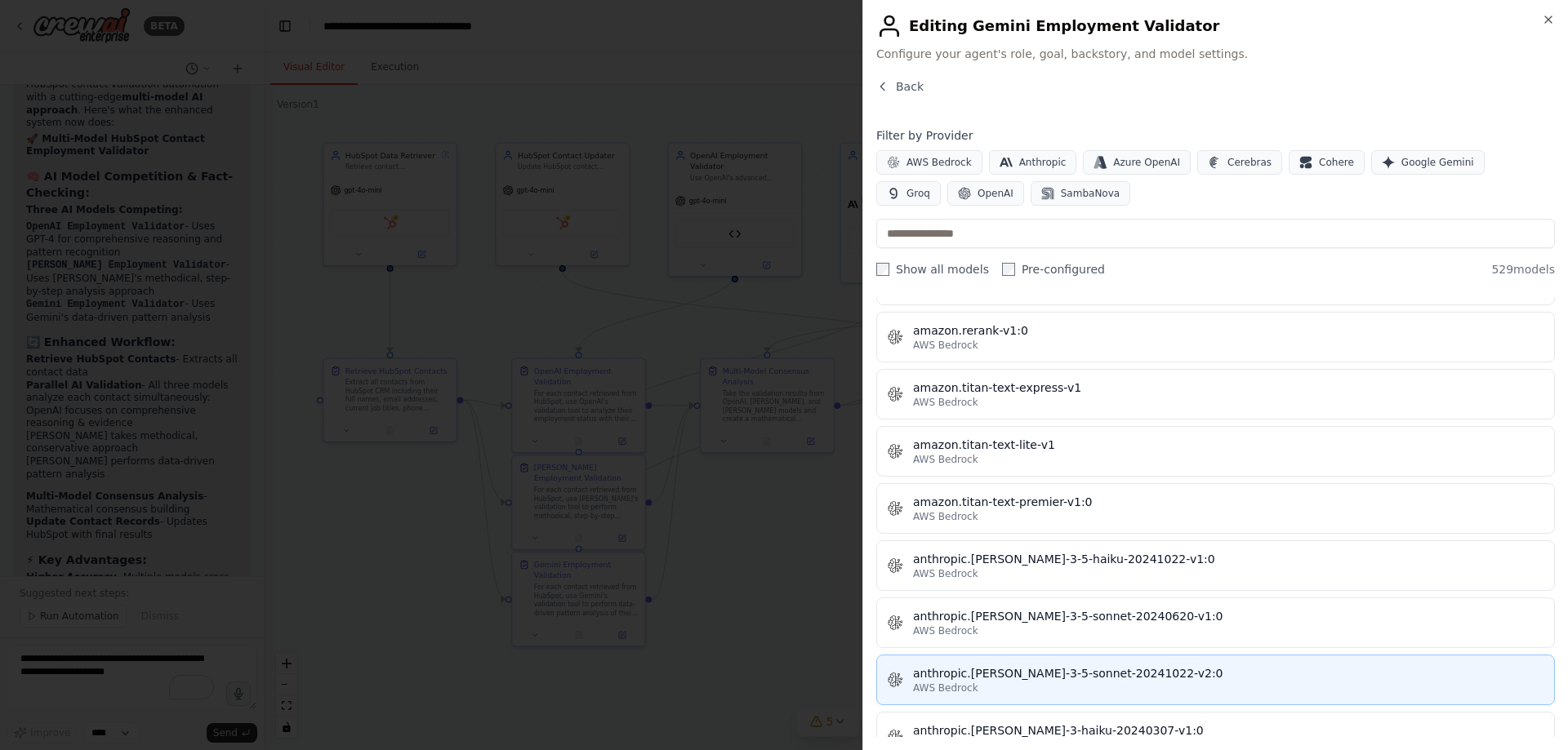
scroll to position [1632, 0]
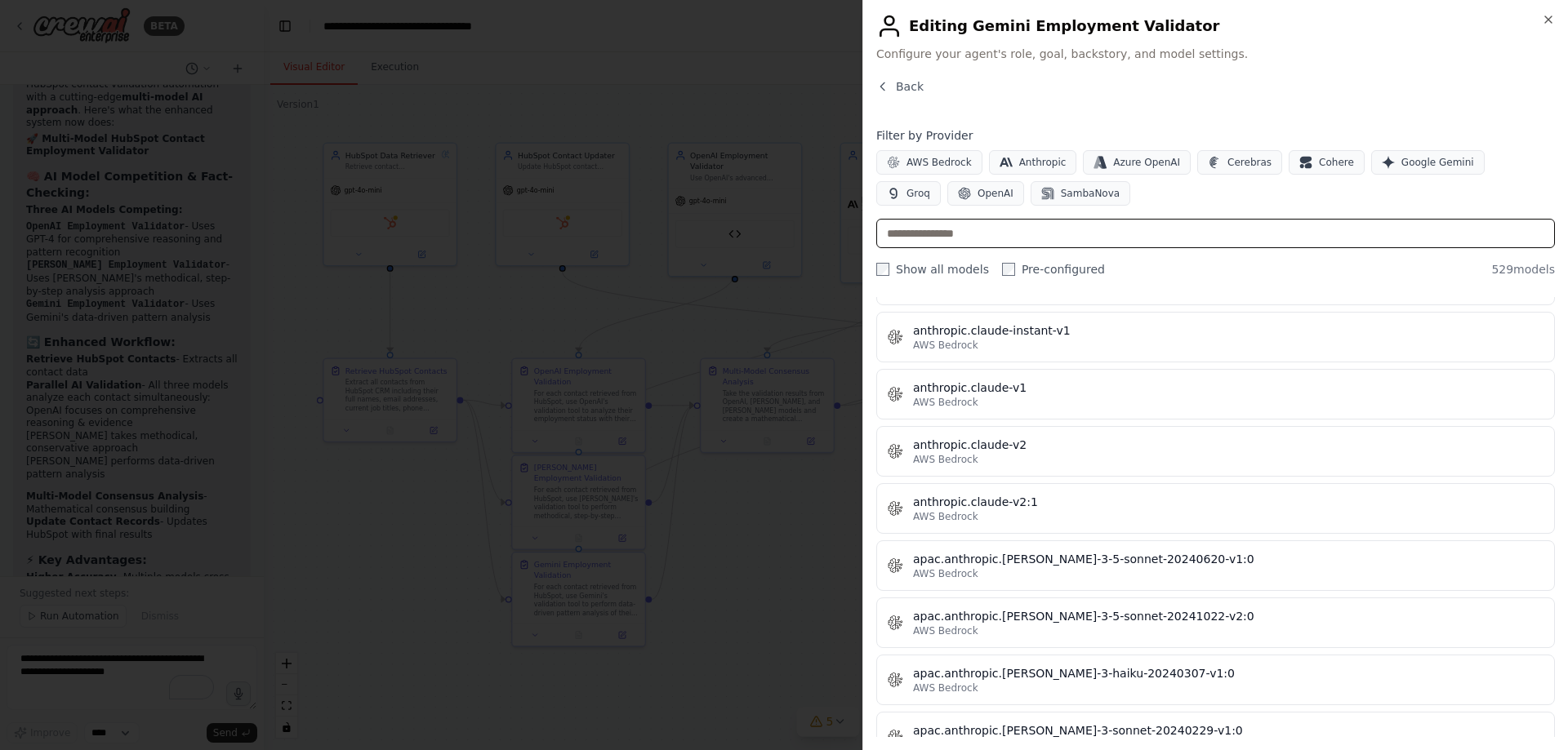
click at [978, 228] on input "text" at bounding box center [1215, 233] width 678 height 29
click at [1425, 163] on span "Google Gemini" at bounding box center [1438, 162] width 73 height 13
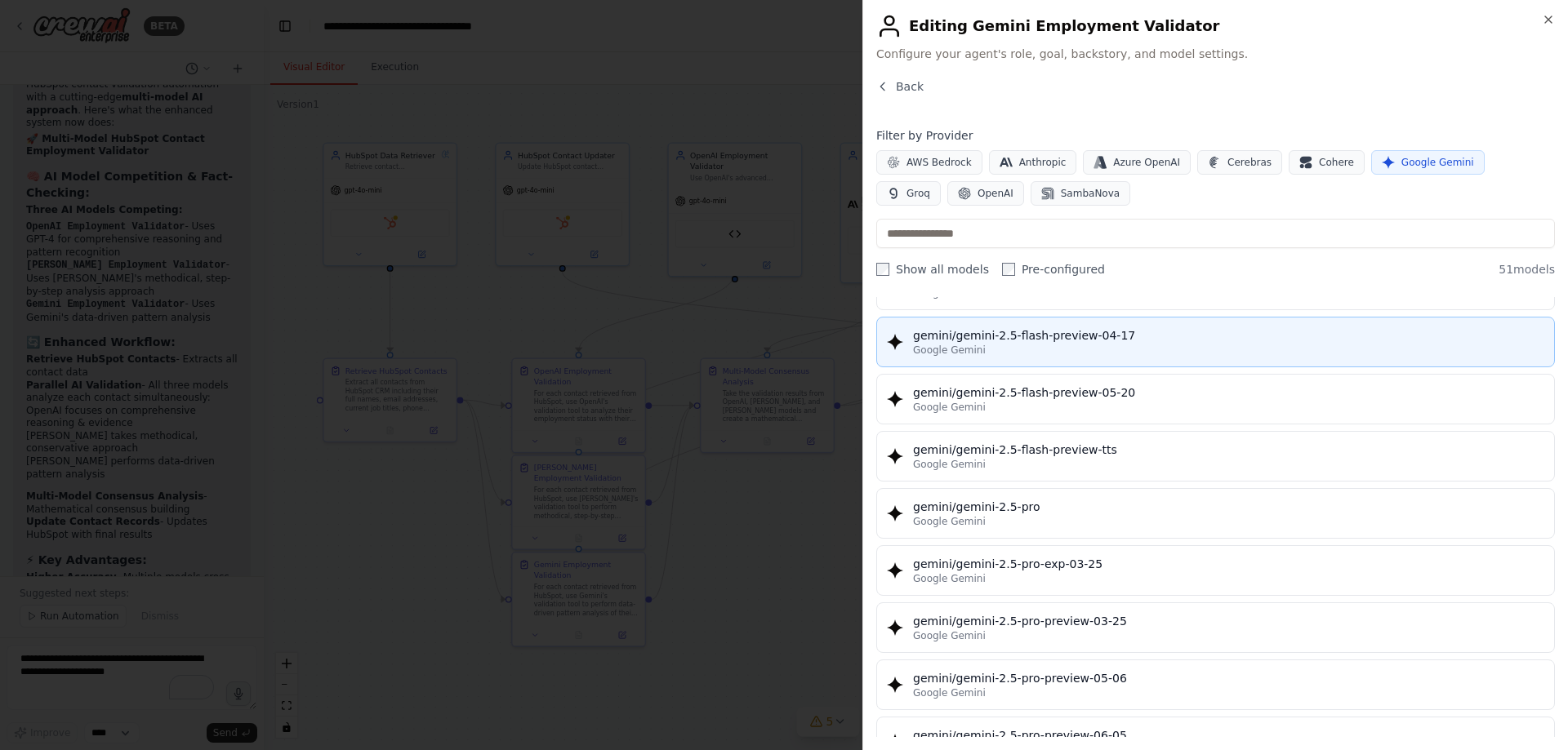
click at [1135, 342] on div "gemini/gemini-2.5-flash-preview-04-17" at bounding box center [1228, 335] width 631 height 17
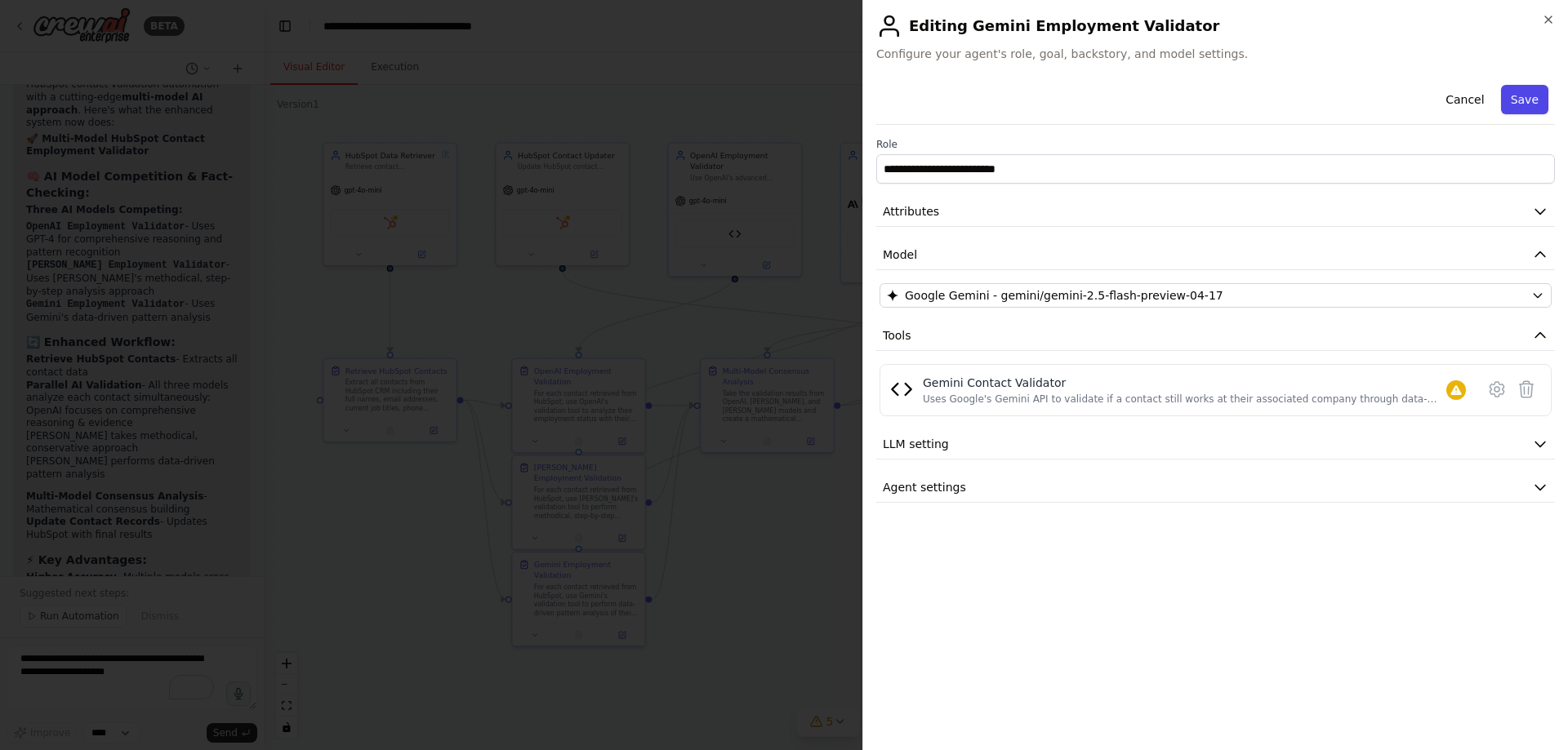
click at [1527, 108] on button "Save" at bounding box center [1524, 99] width 47 height 29
